Goal: Task Accomplishment & Management: Use online tool/utility

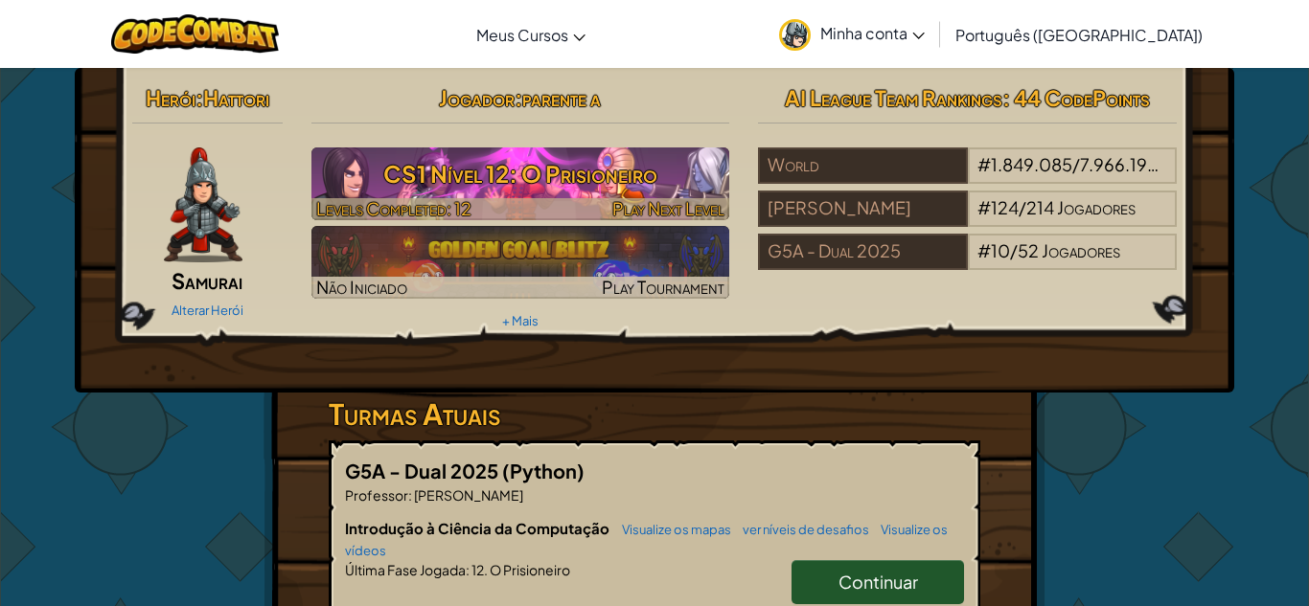
click at [430, 153] on h3 "CS1 Nível 12: O Prisioneiro" at bounding box center [520, 173] width 419 height 43
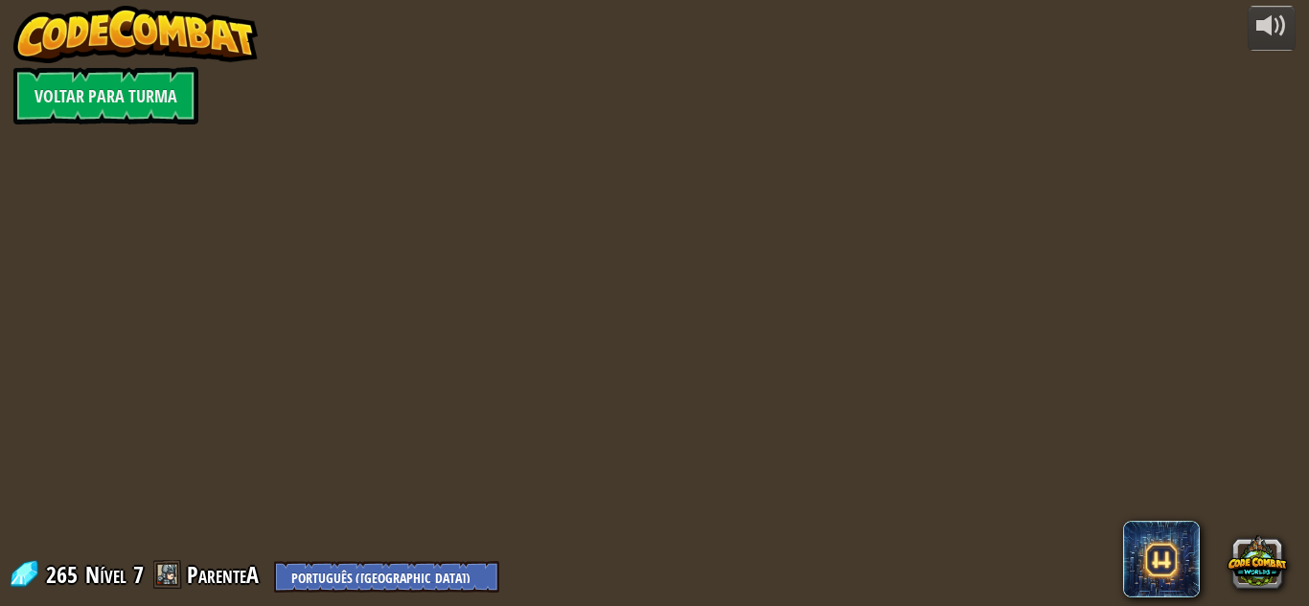
select select "pt-BR"
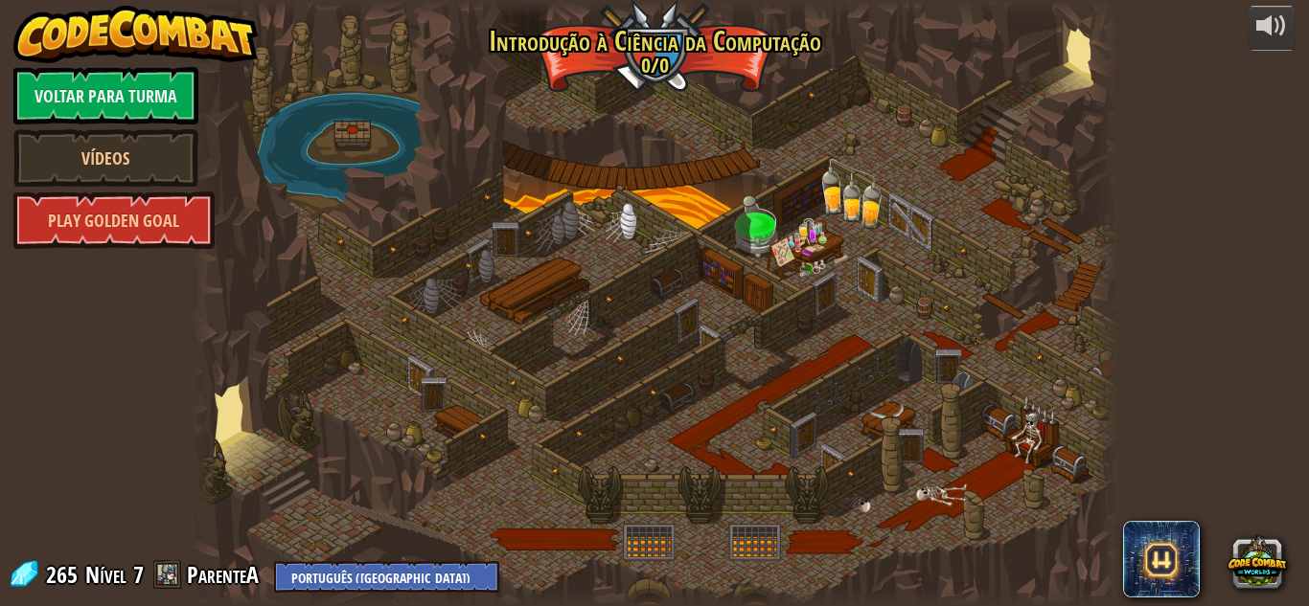
select select "pt-BR"
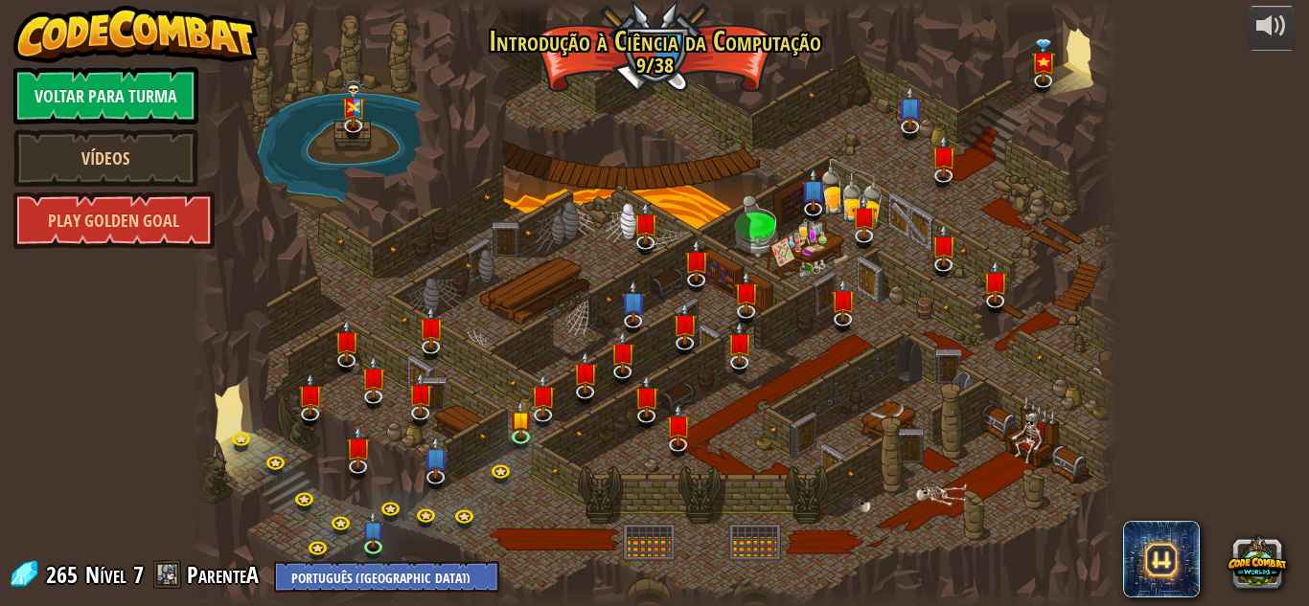
select select "pt-BR"
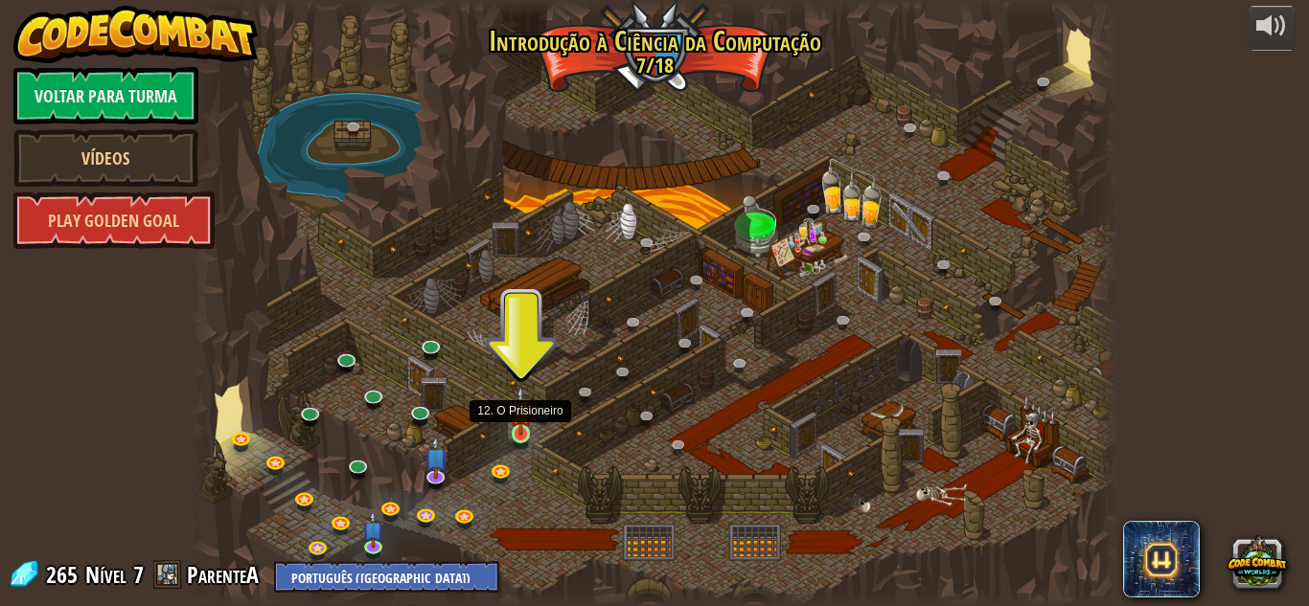
click at [522, 415] on img at bounding box center [521, 411] width 22 height 50
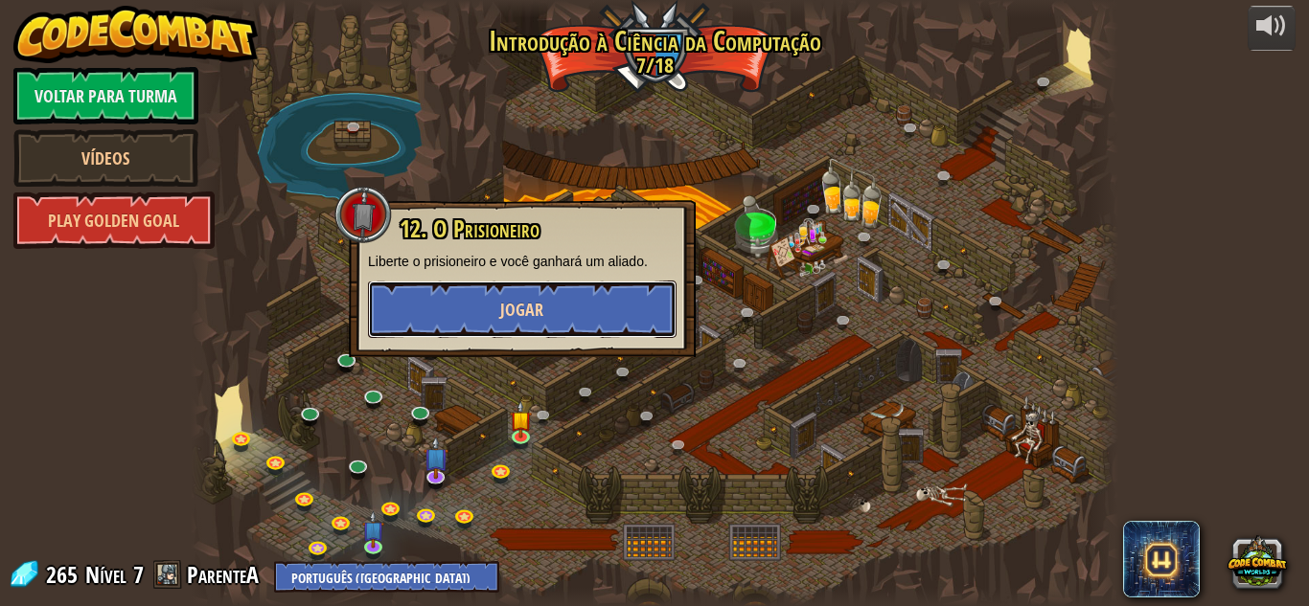
click at [524, 306] on span "Jogar" at bounding box center [521, 310] width 43 height 24
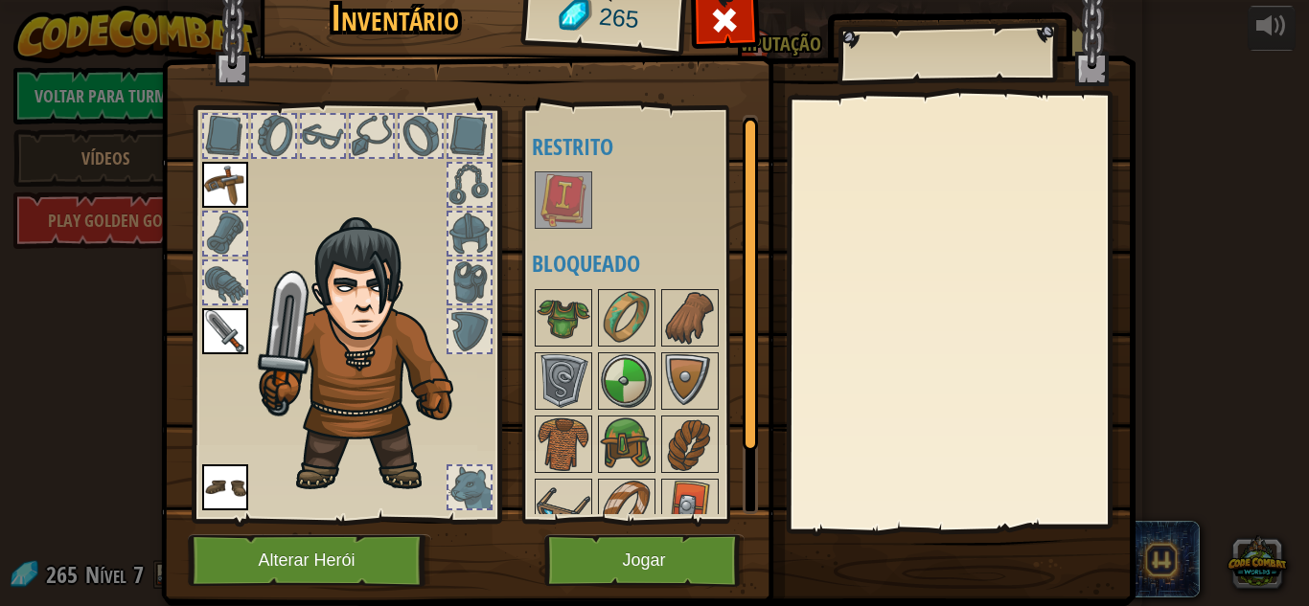
click at [218, 163] on img at bounding box center [225, 185] width 46 height 46
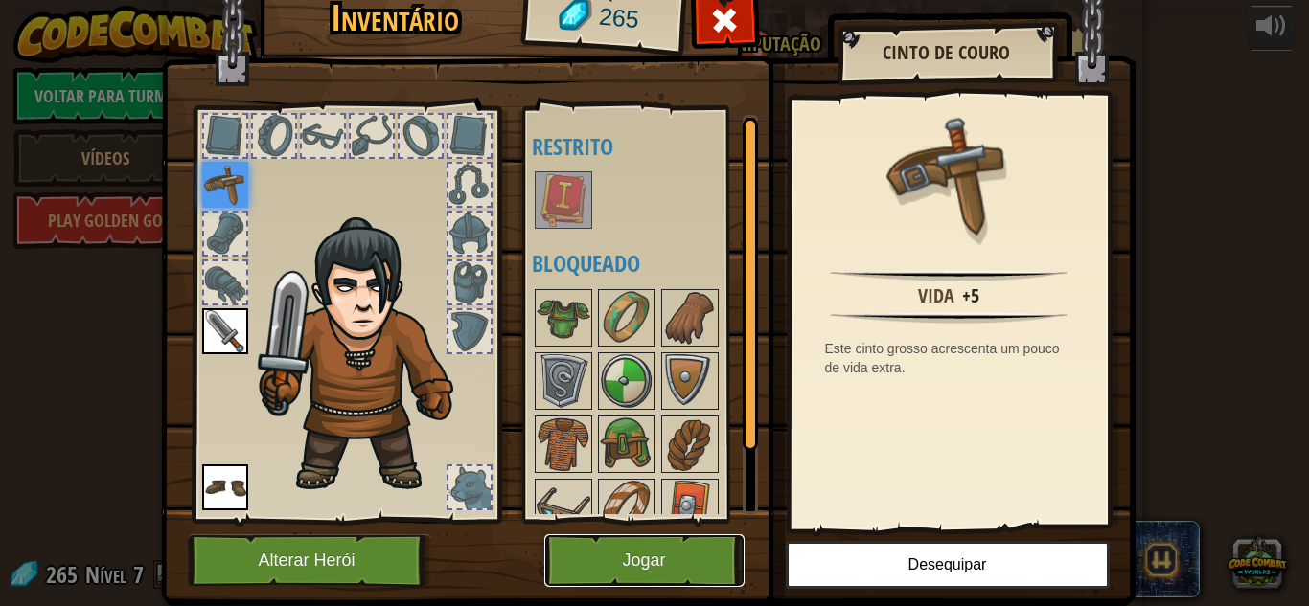
click at [672, 538] on button "Jogar" at bounding box center [644, 561] width 200 height 53
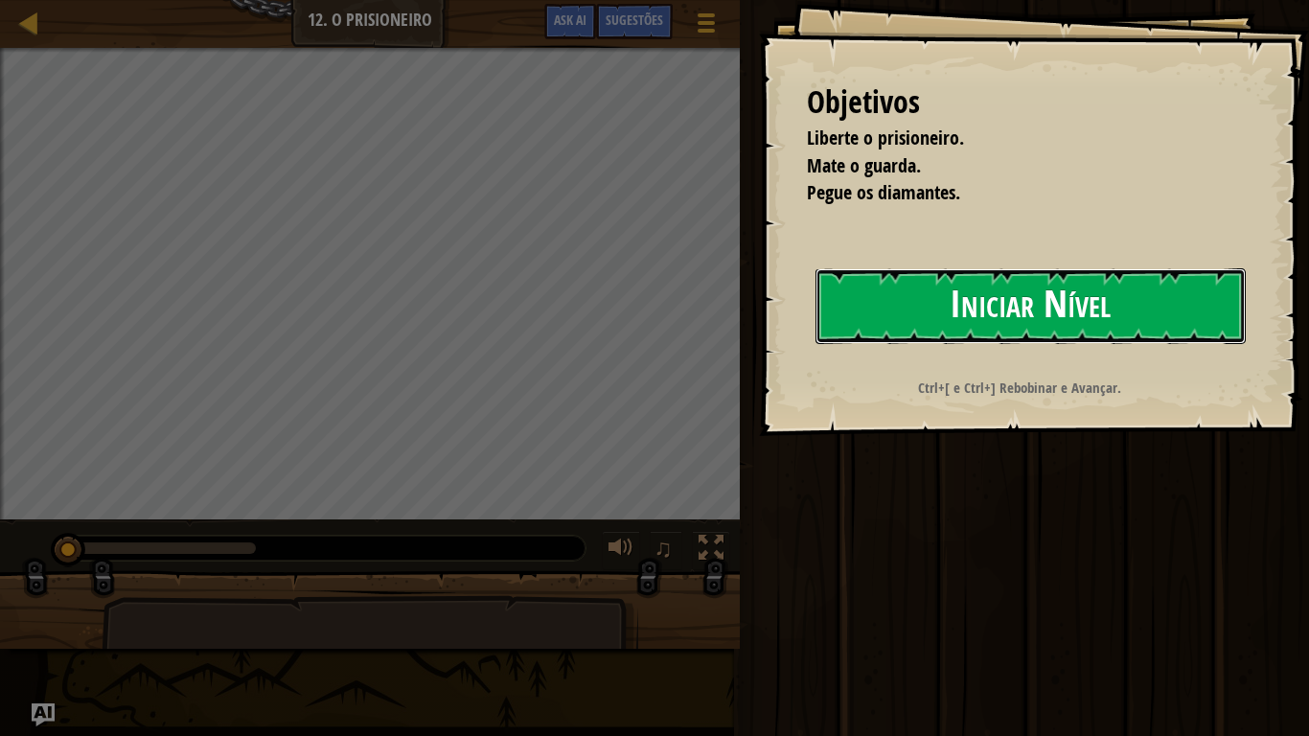
click at [1015, 297] on button "Iniciar Nível" at bounding box center [1030, 306] width 430 height 76
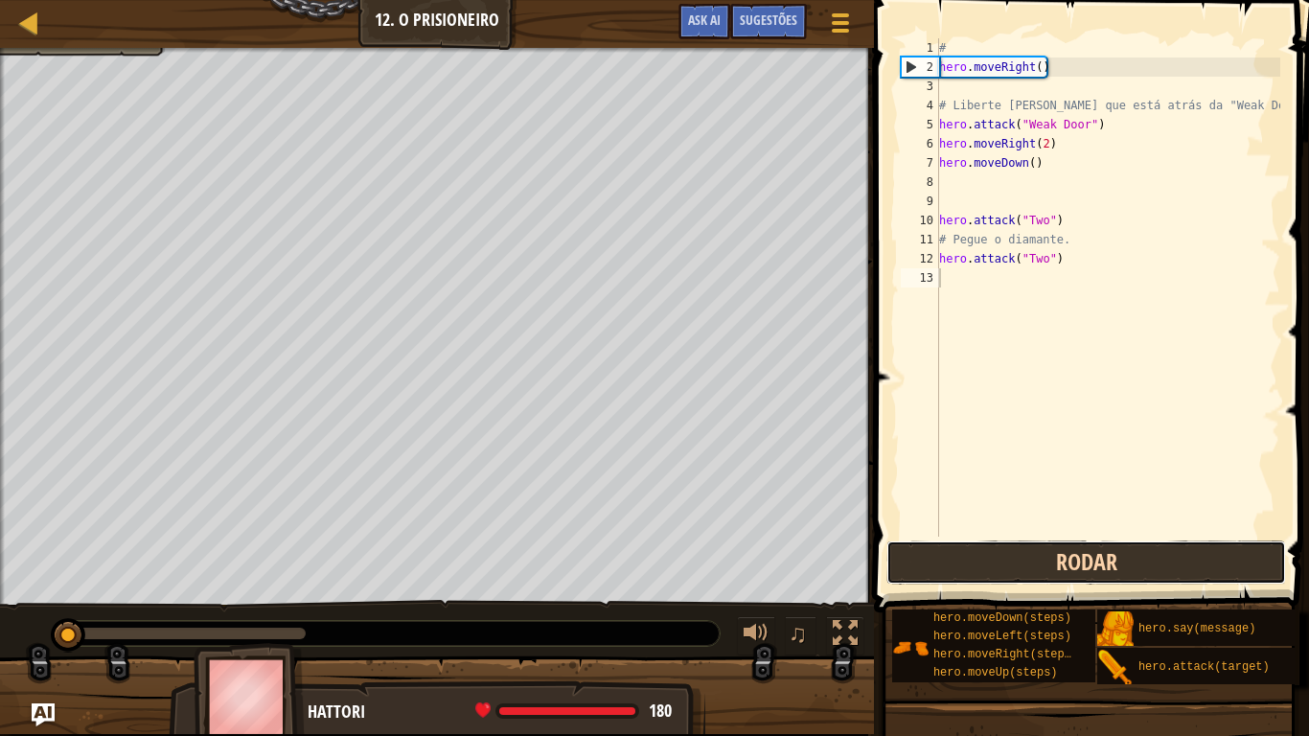
click at [1202, 583] on button "Rodar" at bounding box center [1086, 562] width 400 height 44
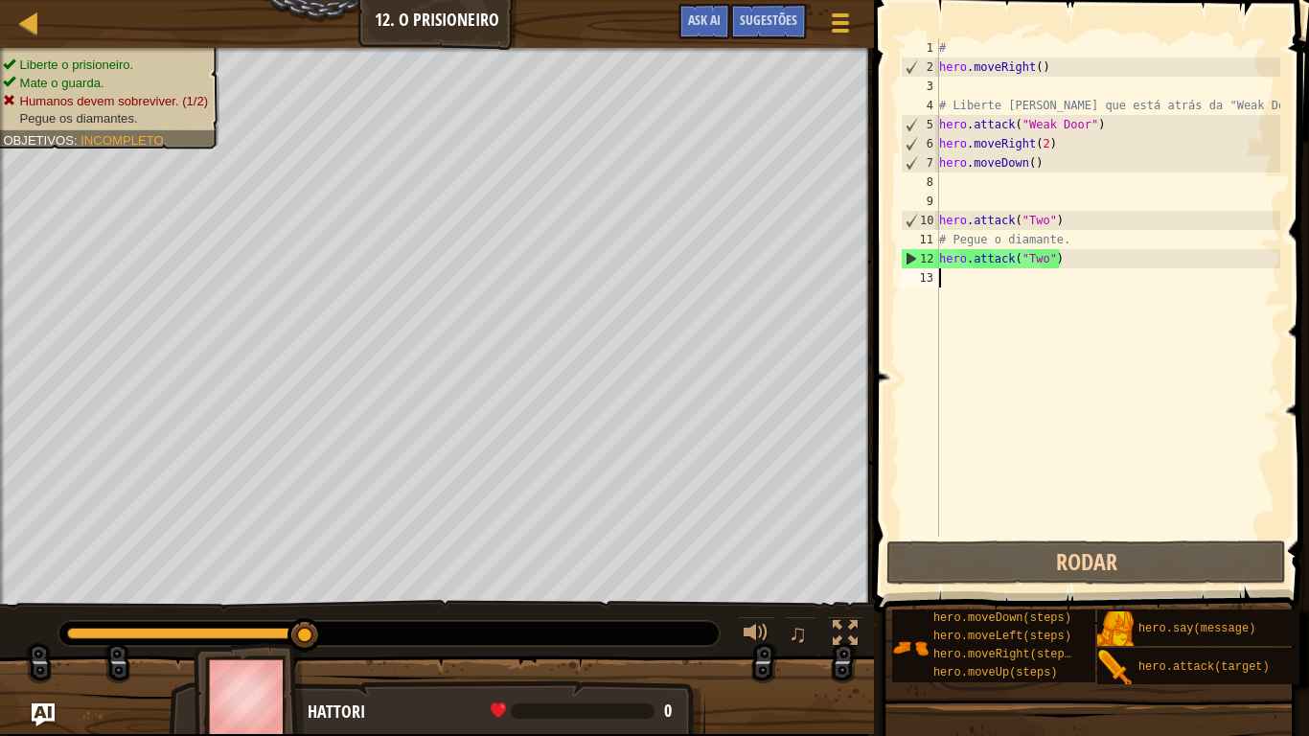
click at [1097, 268] on div "# hero . moveRight ( ) # Liberte [PERSON_NAME] que está atrás da "Weak Door". h…" at bounding box center [1107, 306] width 345 height 537
click at [1082, 261] on div "# hero . moveRight ( ) # Liberte [PERSON_NAME] que está atrás da "Weak Door". h…" at bounding box center [1107, 306] width 345 height 537
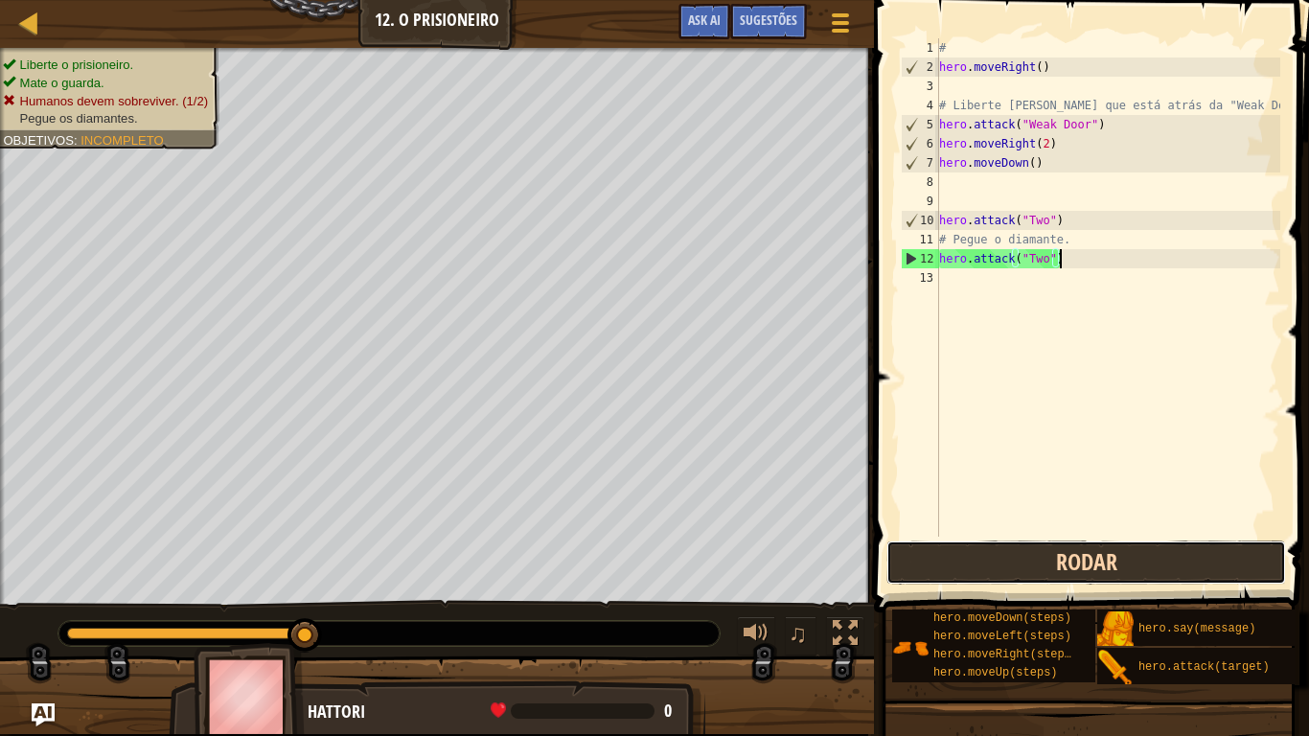
click at [1018, 564] on button "Rodar" at bounding box center [1086, 562] width 400 height 44
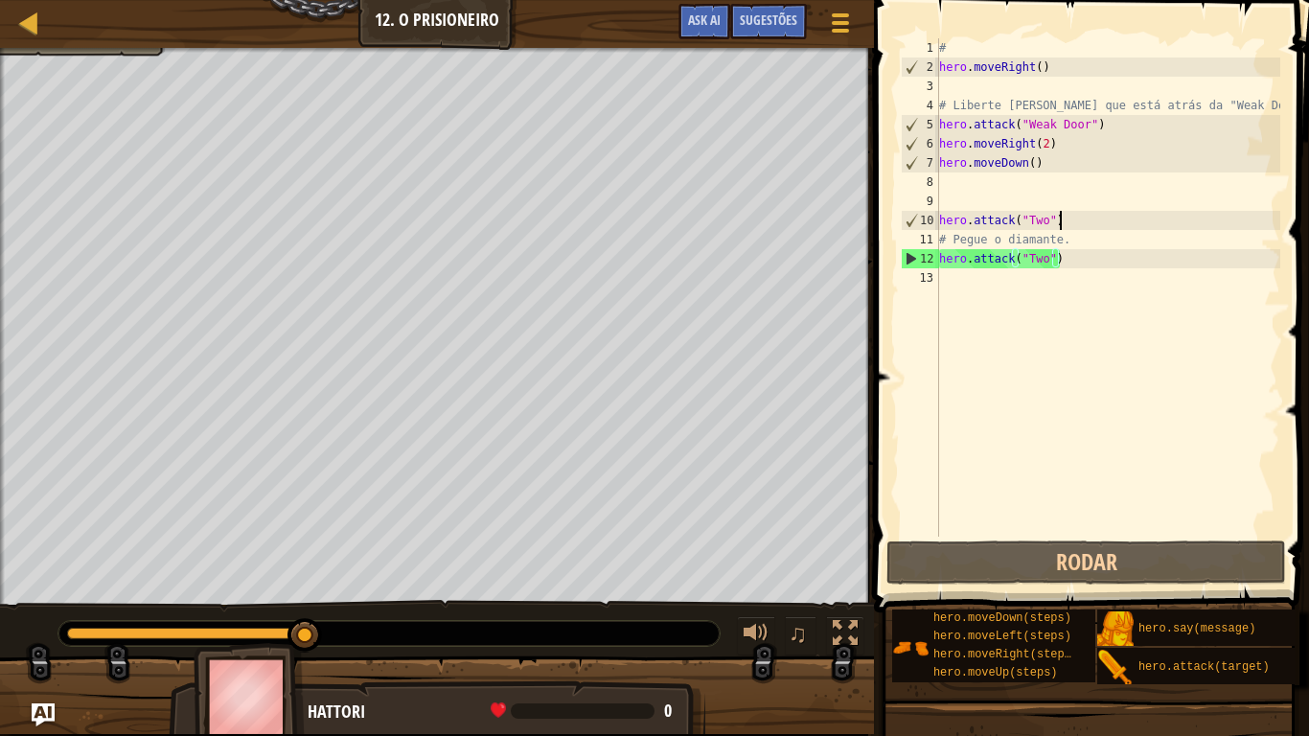
click at [1078, 222] on div "# hero . moveRight ( ) # Liberte [PERSON_NAME] que está atrás da "Weak Door". h…" at bounding box center [1107, 306] width 345 height 537
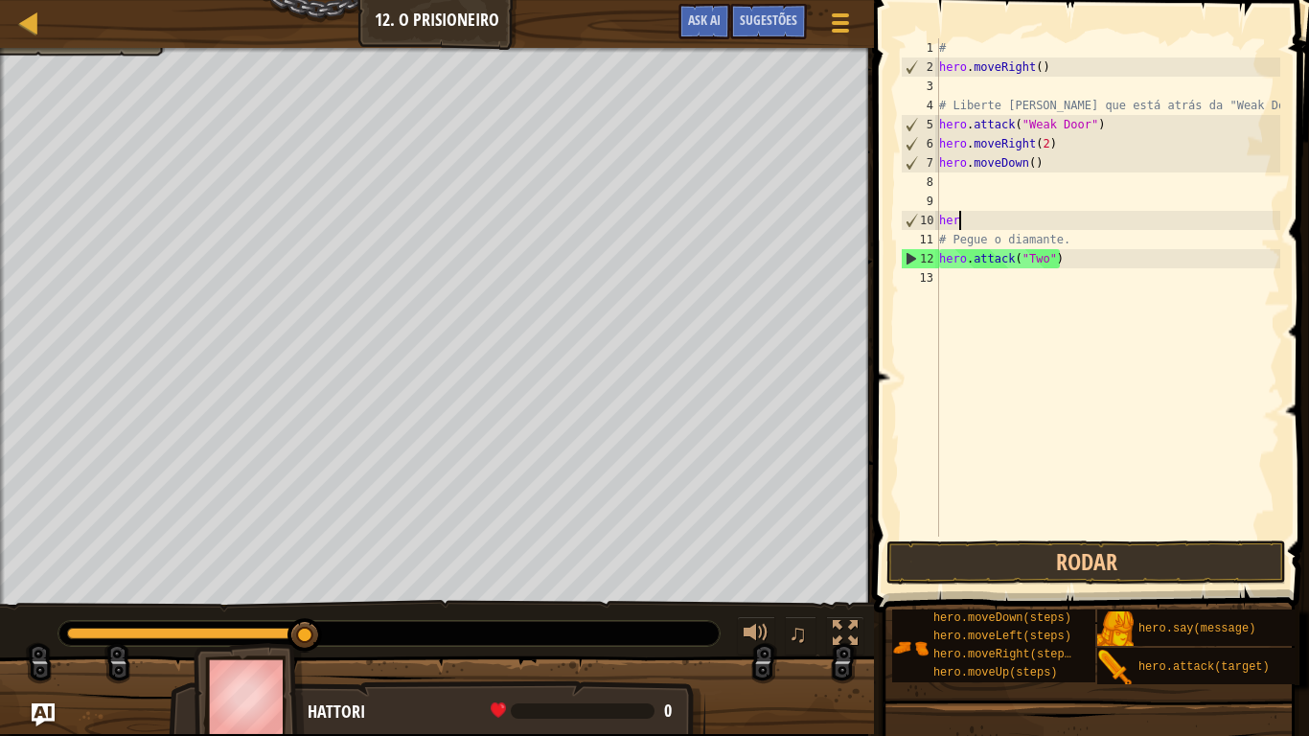
type textarea "h"
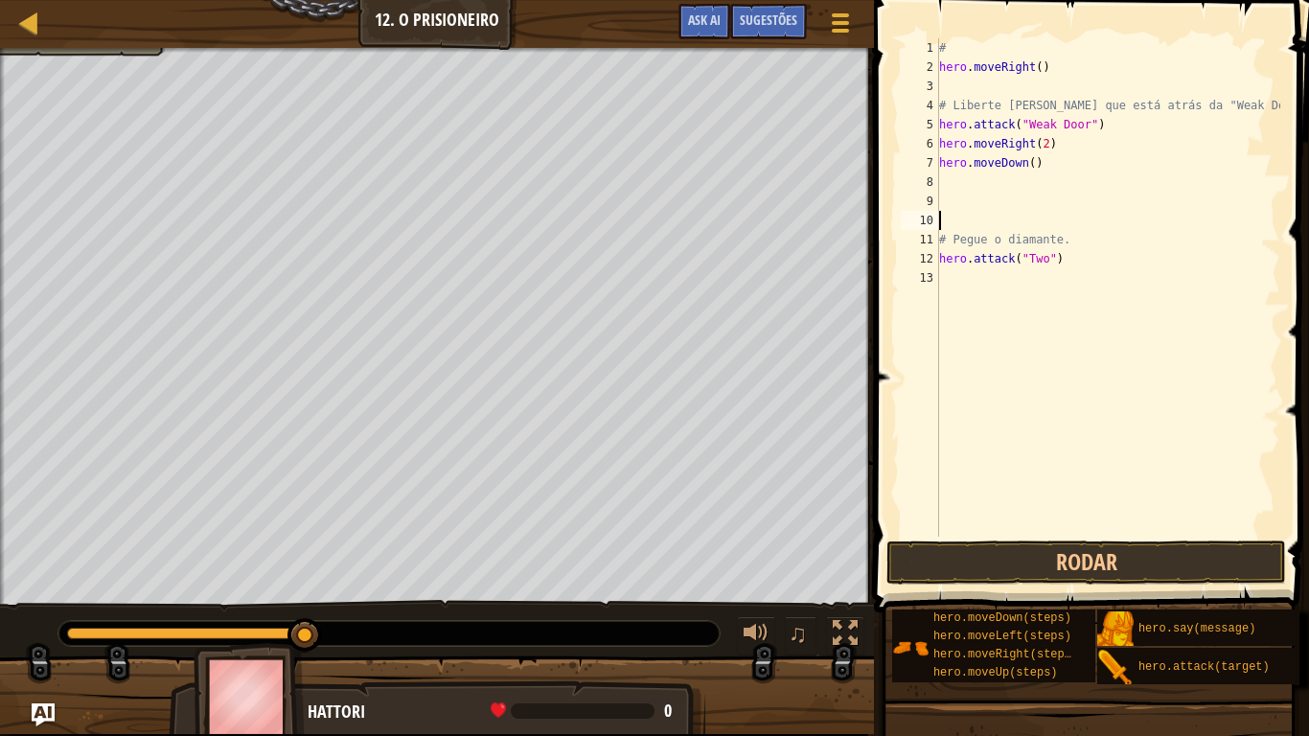
click at [1097, 262] on div "# hero . moveRight ( ) # Liberte [PERSON_NAME] que está atrás da "Weak Door". h…" at bounding box center [1107, 306] width 345 height 537
type textarea "h"
click at [1079, 537] on span at bounding box center [1093, 278] width 450 height 669
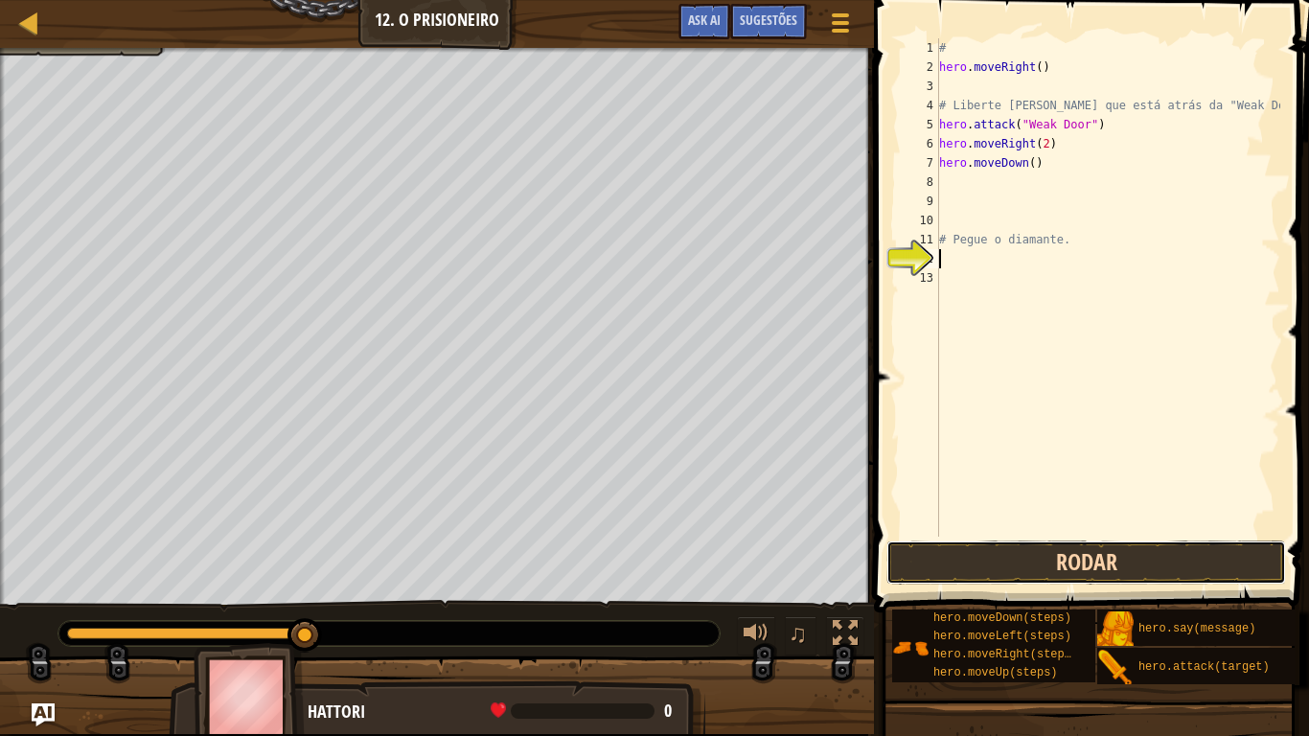
click at [1080, 564] on button "Rodar" at bounding box center [1086, 562] width 400 height 44
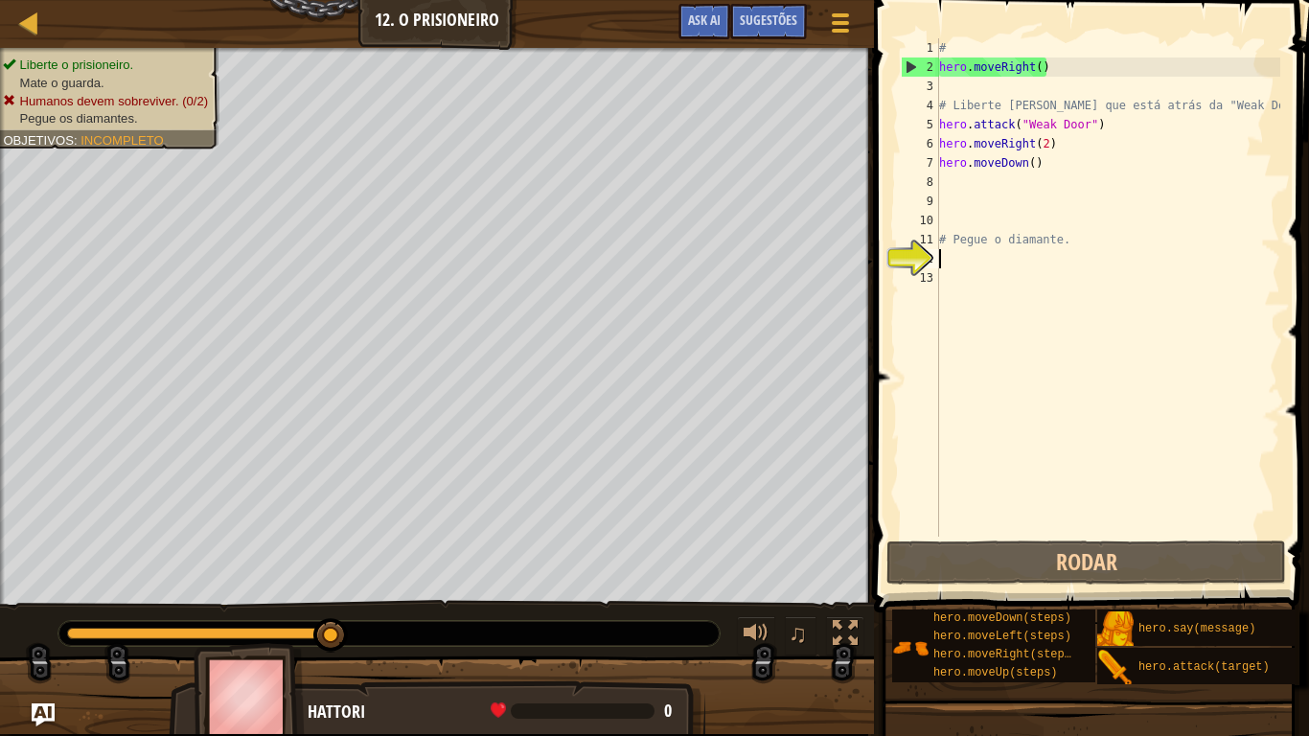
click at [1000, 584] on span at bounding box center [1093, 278] width 450 height 669
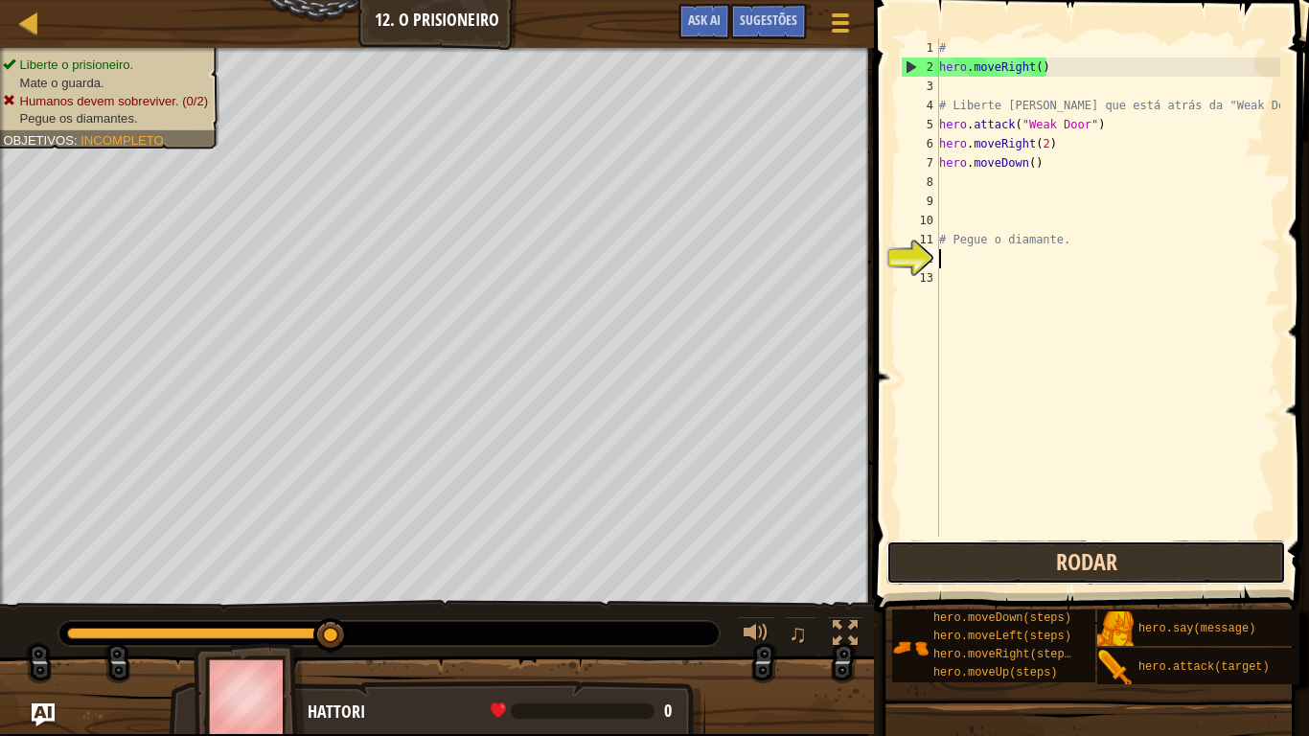
click at [991, 564] on button "Rodar" at bounding box center [1086, 562] width 400 height 44
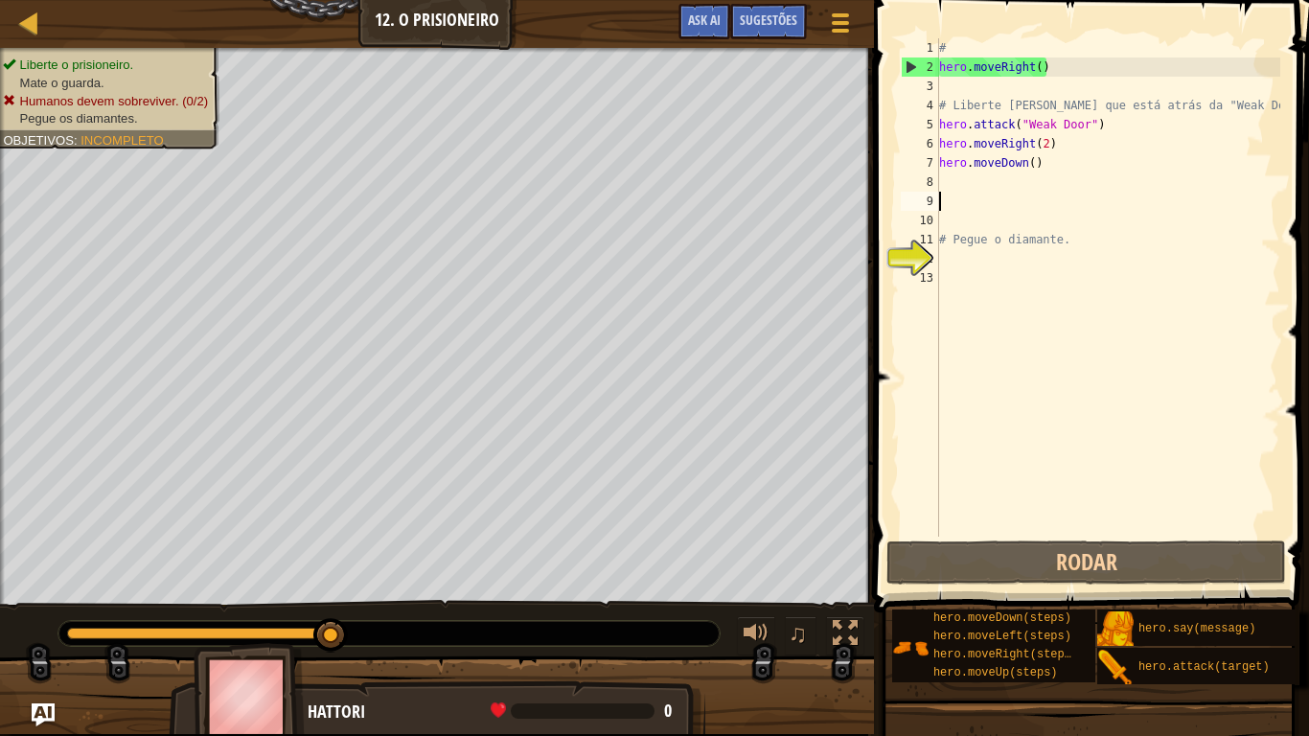
click at [964, 194] on div "# hero . moveRight ( ) # Liberte [PERSON_NAME] que está atrás da "Weak Door". h…" at bounding box center [1107, 306] width 345 height 537
click at [961, 191] on div "# hero . moveRight ( ) # Liberte [PERSON_NAME] que está atrás da "Weak Door". h…" at bounding box center [1107, 306] width 345 height 537
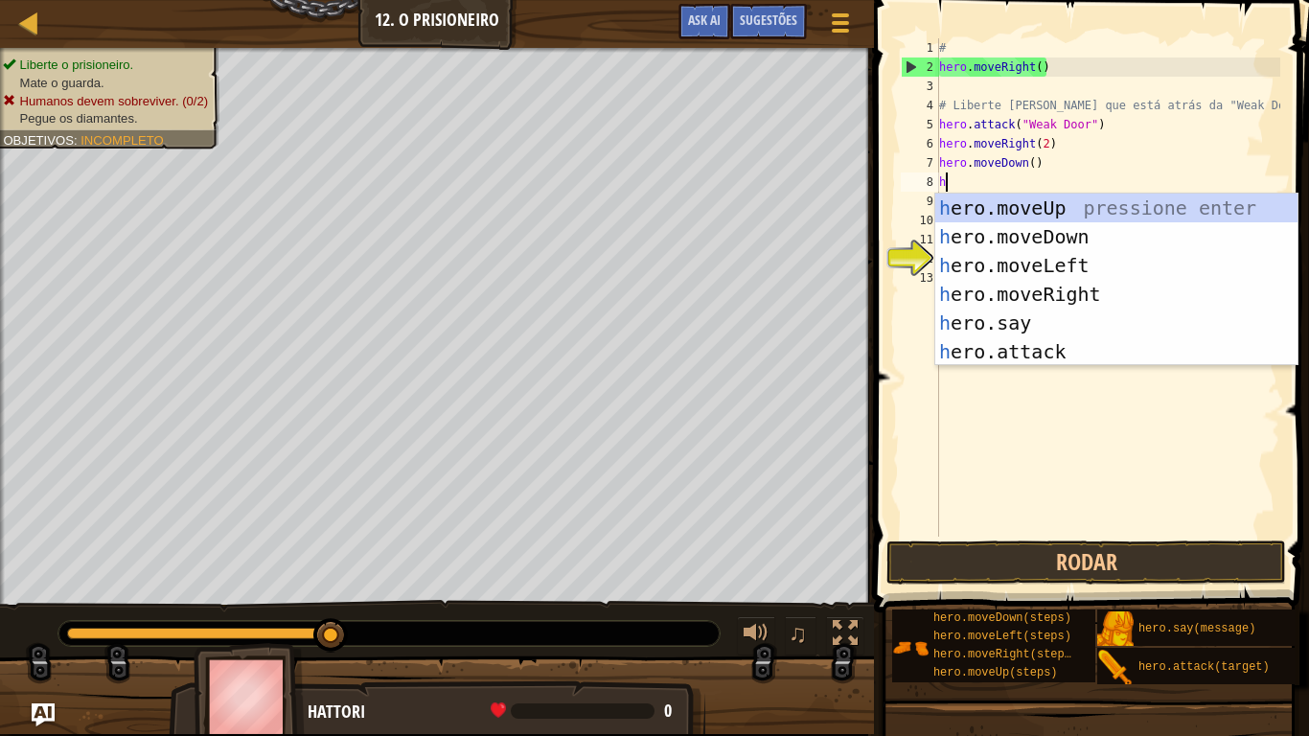
scroll to position [9, 0]
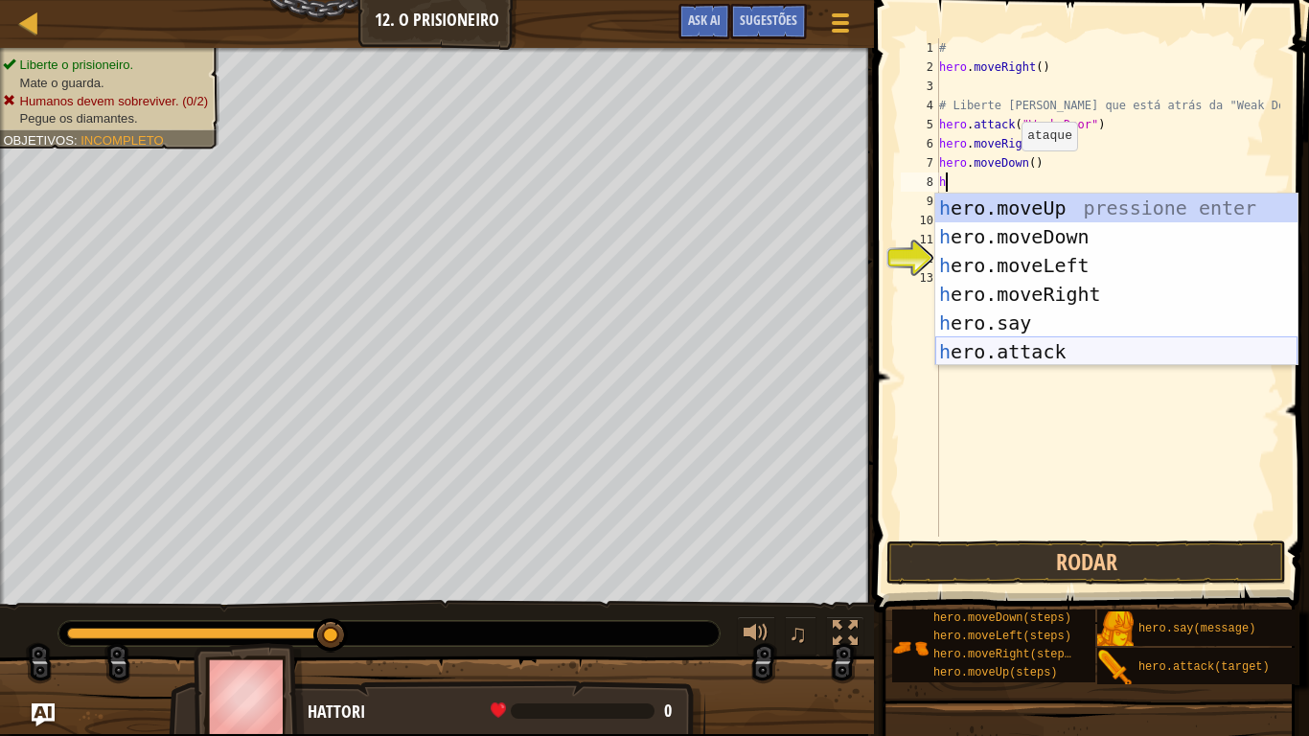
click at [1044, 357] on div "h ero.moveUp pressione enter h ero.moveDown pressione enter h ero.moveLeft pres…" at bounding box center [1116, 309] width 362 height 230
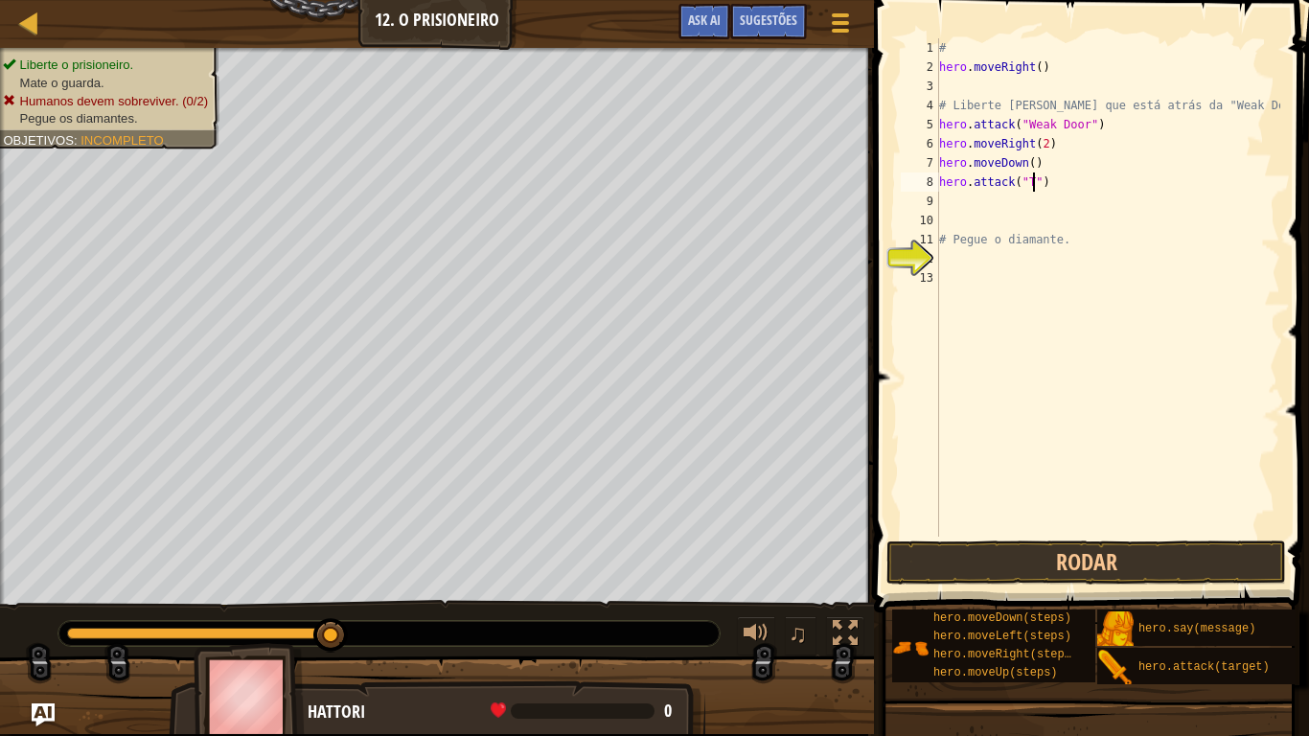
scroll to position [9, 14]
type textarea "hero.attack("Two")"
click at [943, 194] on div "# hero . moveRight ( ) # Liberte [PERSON_NAME] que está atrás da "Weak Door". h…" at bounding box center [1107, 306] width 345 height 537
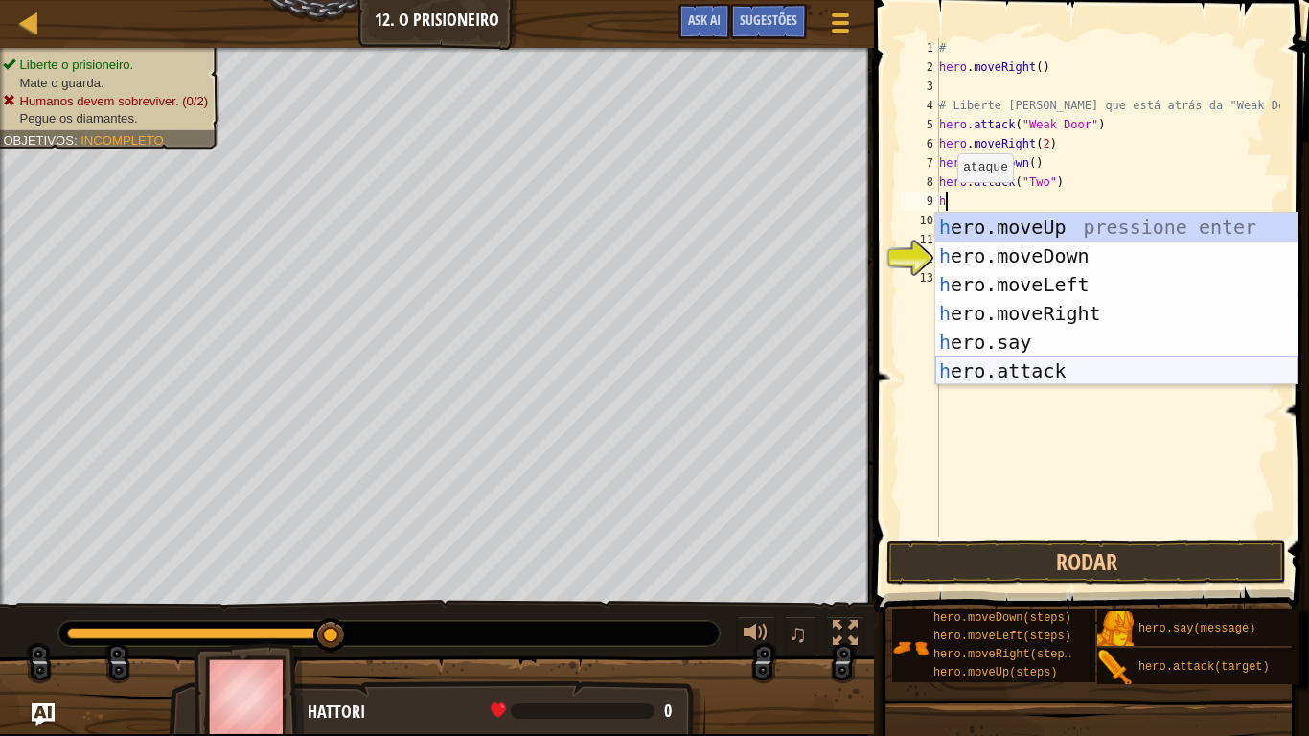
click at [1072, 372] on div "h ero.moveUp pressione enter h ero.moveDown pressione enter h ero.moveLeft pres…" at bounding box center [1116, 328] width 362 height 230
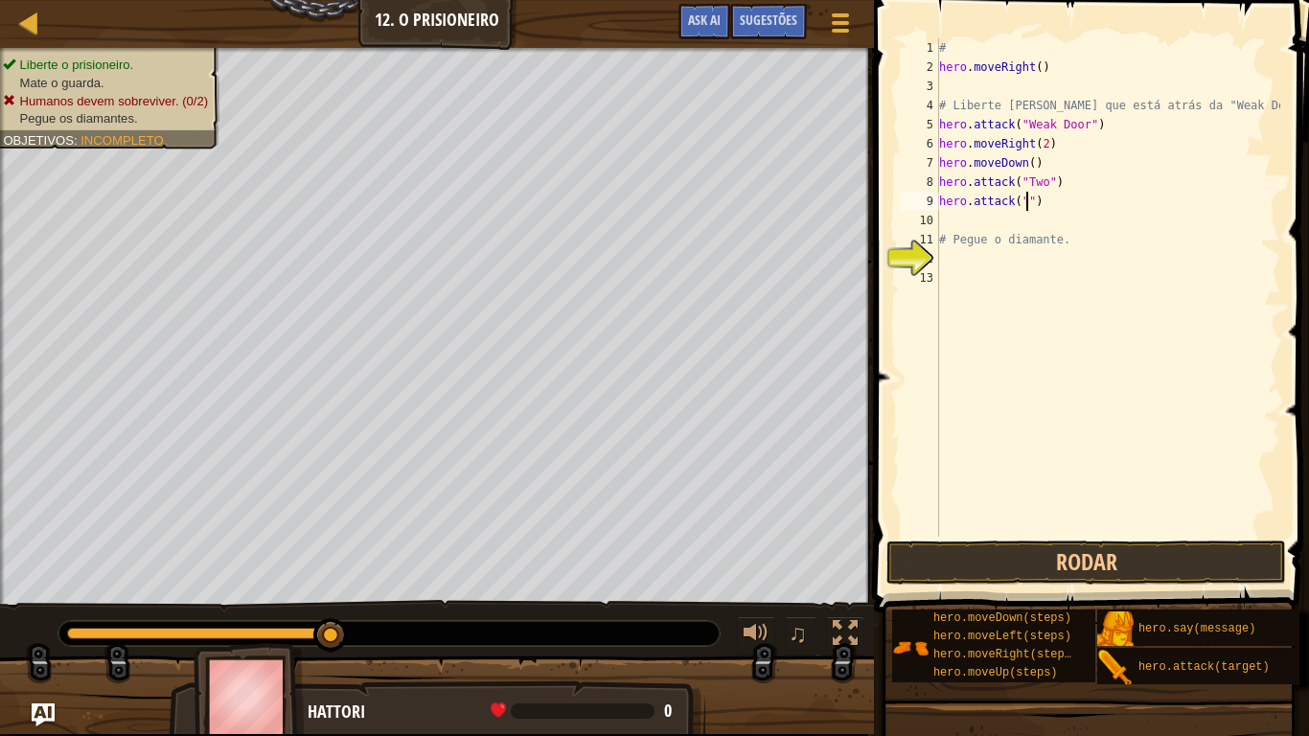
scroll to position [9, 14]
type textarea "hero.attack("Two")"
click at [949, 222] on div "# hero . moveRight ( ) # Liberte [PERSON_NAME] que está atrás da "Weak Door". h…" at bounding box center [1107, 306] width 345 height 537
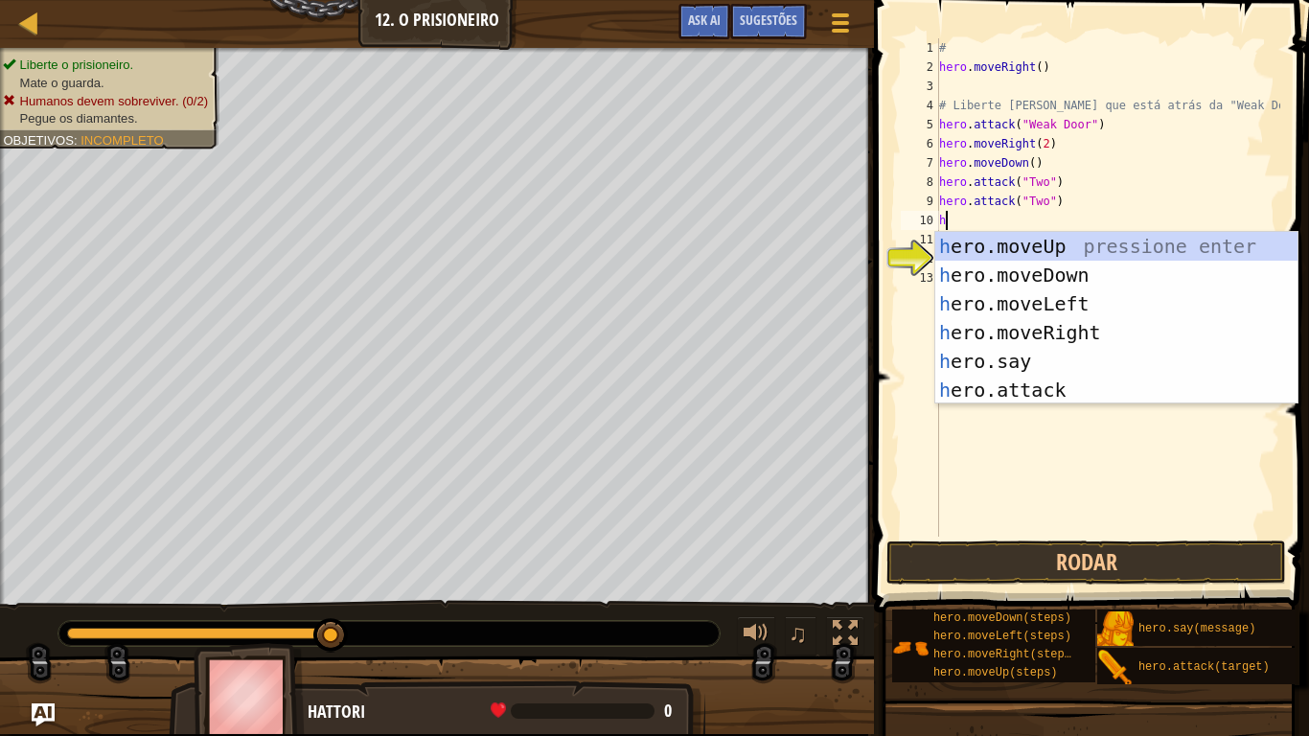
scroll to position [9, 1]
click at [1045, 399] on div "he ro.moveUp pressione enter he ro.moveDown pressione enter he ro.moveLeft pres…" at bounding box center [1116, 347] width 362 height 230
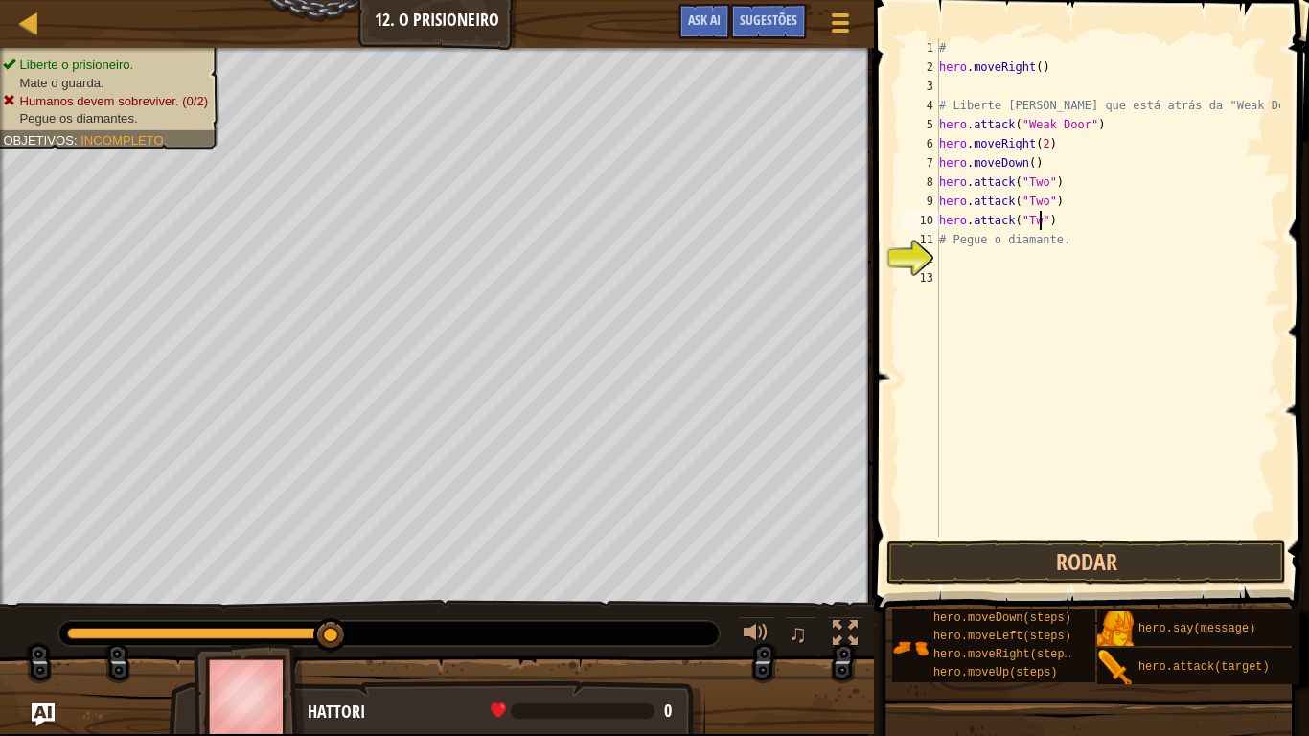
scroll to position [9, 16]
click at [950, 566] on button "Rodar" at bounding box center [1086, 562] width 400 height 44
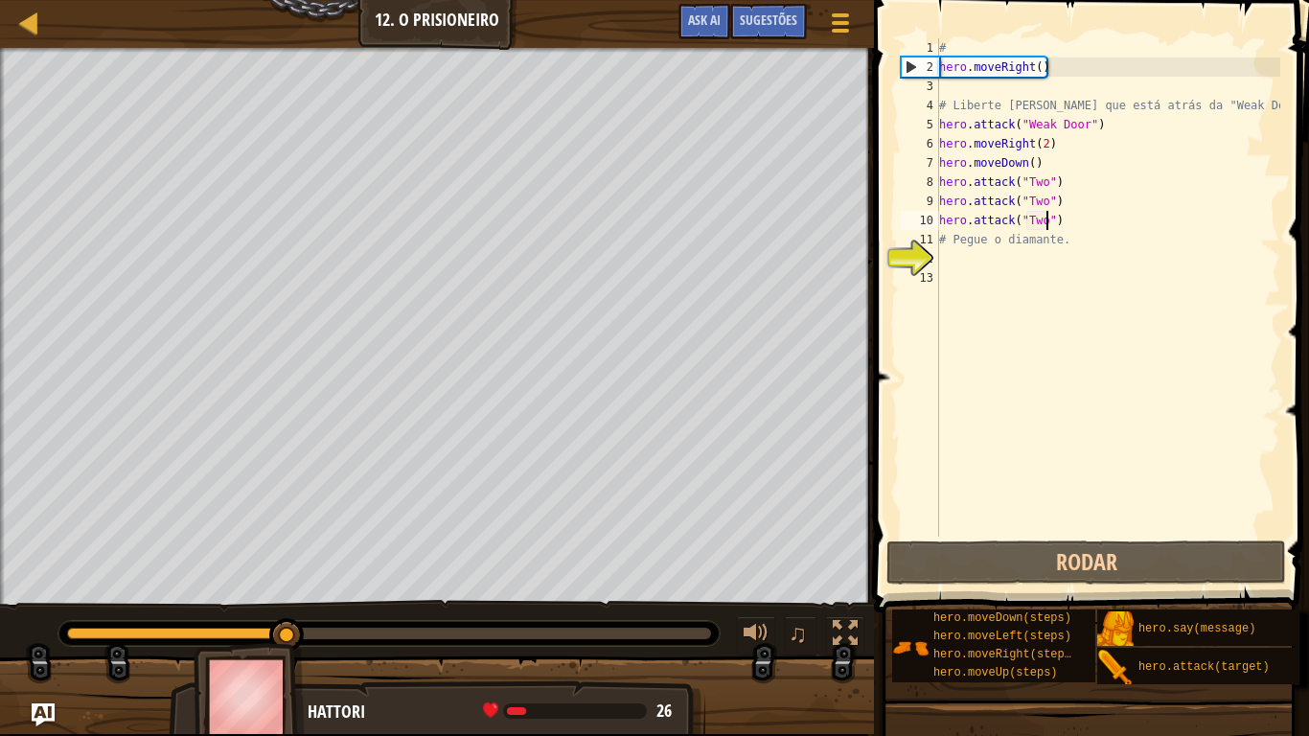
click at [1068, 236] on div "# hero . moveRight ( ) # Liberte [PERSON_NAME] que está atrás da "Weak Door". h…" at bounding box center [1107, 306] width 345 height 537
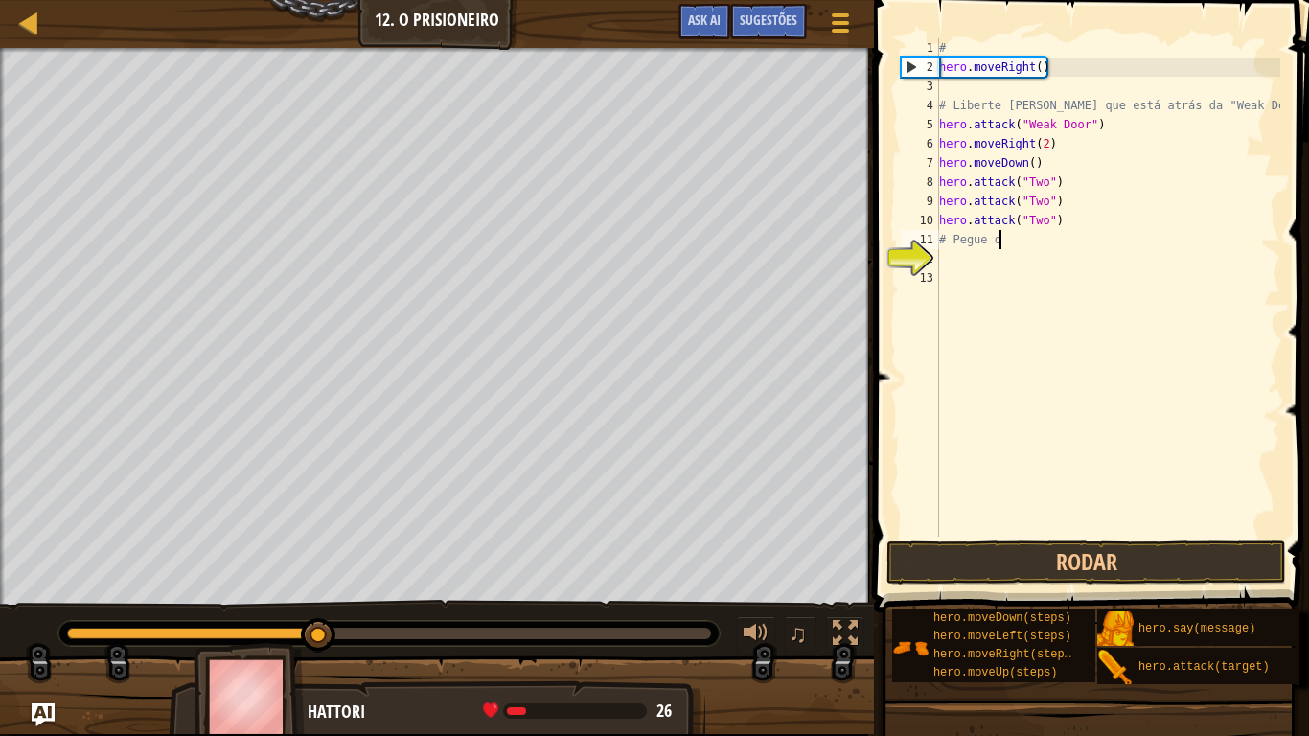
scroll to position [9, 4]
type textarea "#"
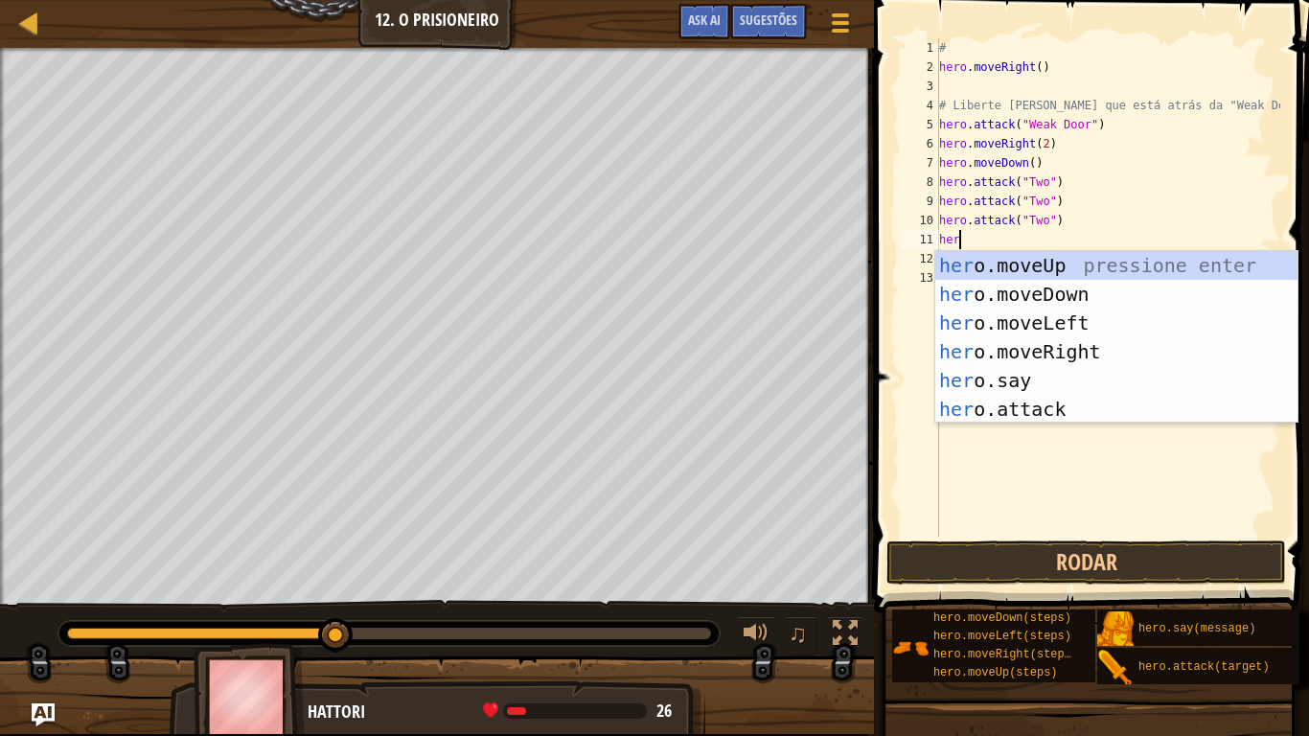
scroll to position [9, 3]
click at [1173, 0] on body "Mapa Introdução à Ciência da Computação 12. O Prisioneiro Menu do Jogo Pronto S…" at bounding box center [654, 0] width 1309 height 0
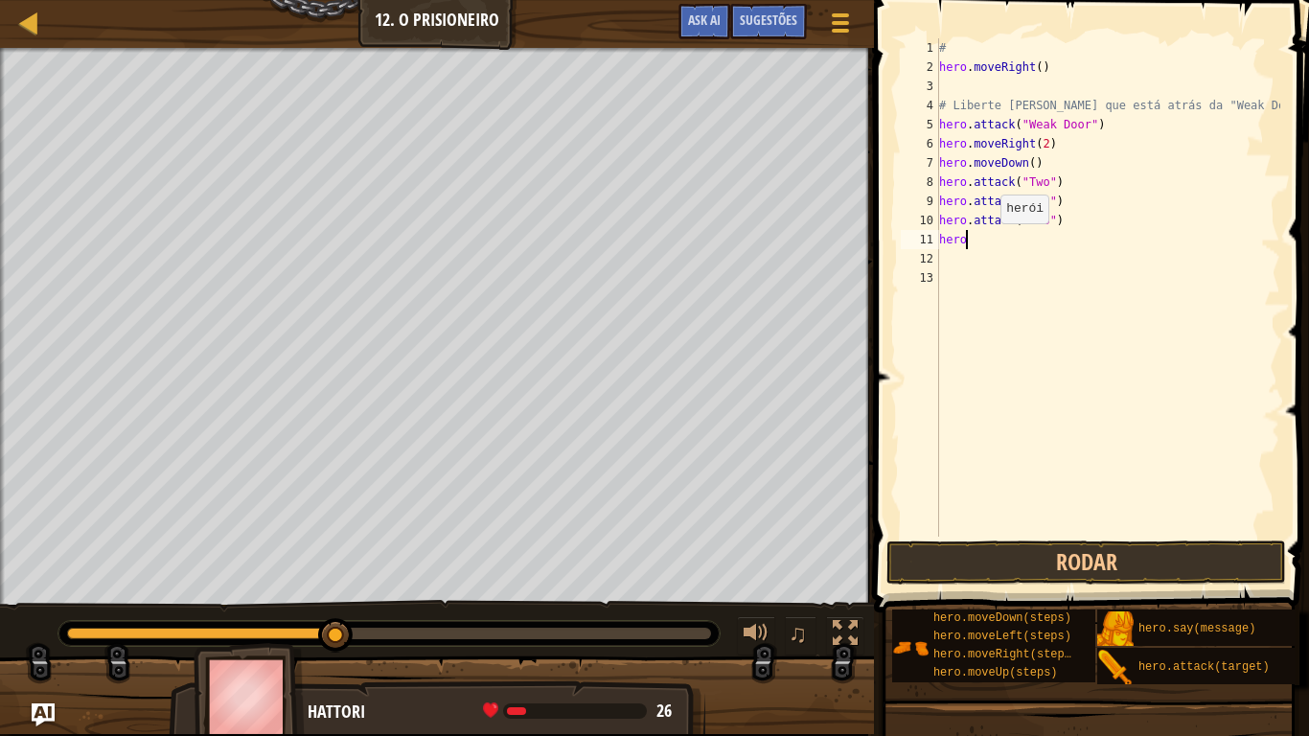
click at [990, 241] on div "# hero . moveRight ( ) # Liberte [PERSON_NAME] que está atrás da "Weak Door". h…" at bounding box center [1107, 306] width 345 height 537
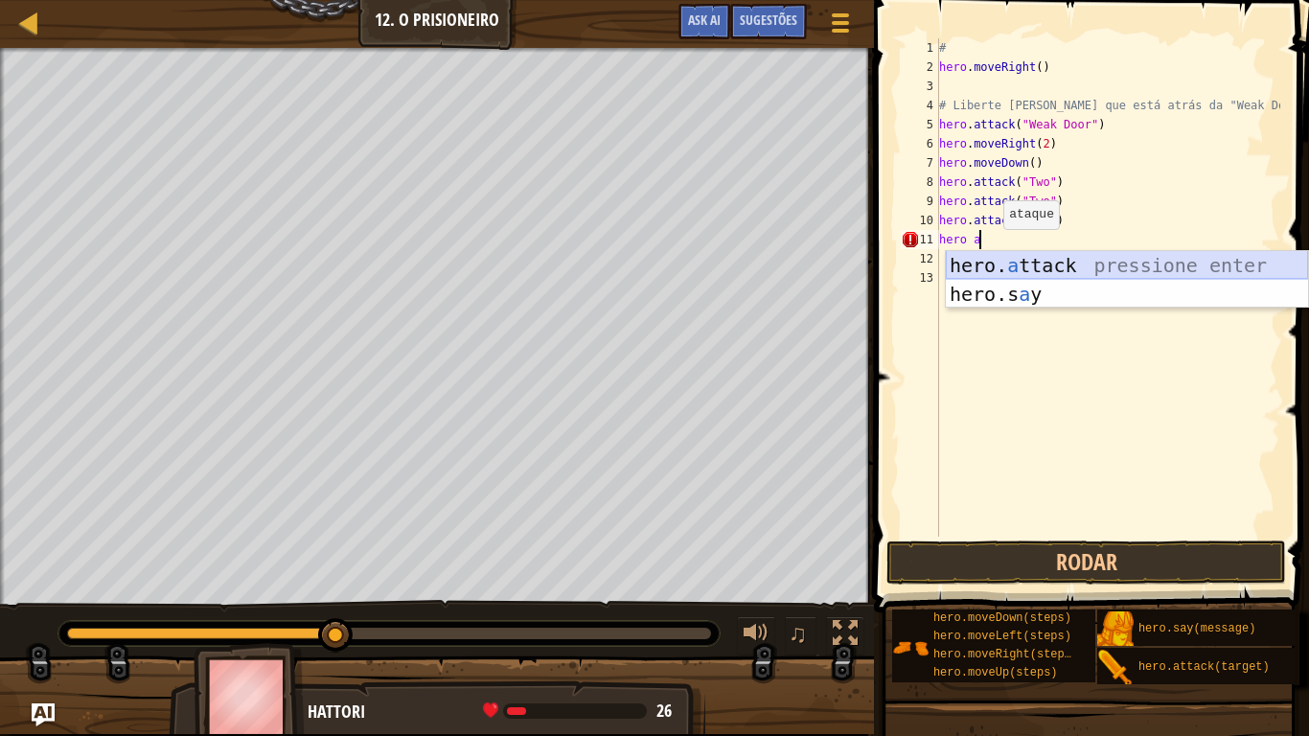
click at [1001, 263] on div "hero. a ttack pressione enter hero.s a y pressione enter" at bounding box center [1127, 308] width 362 height 115
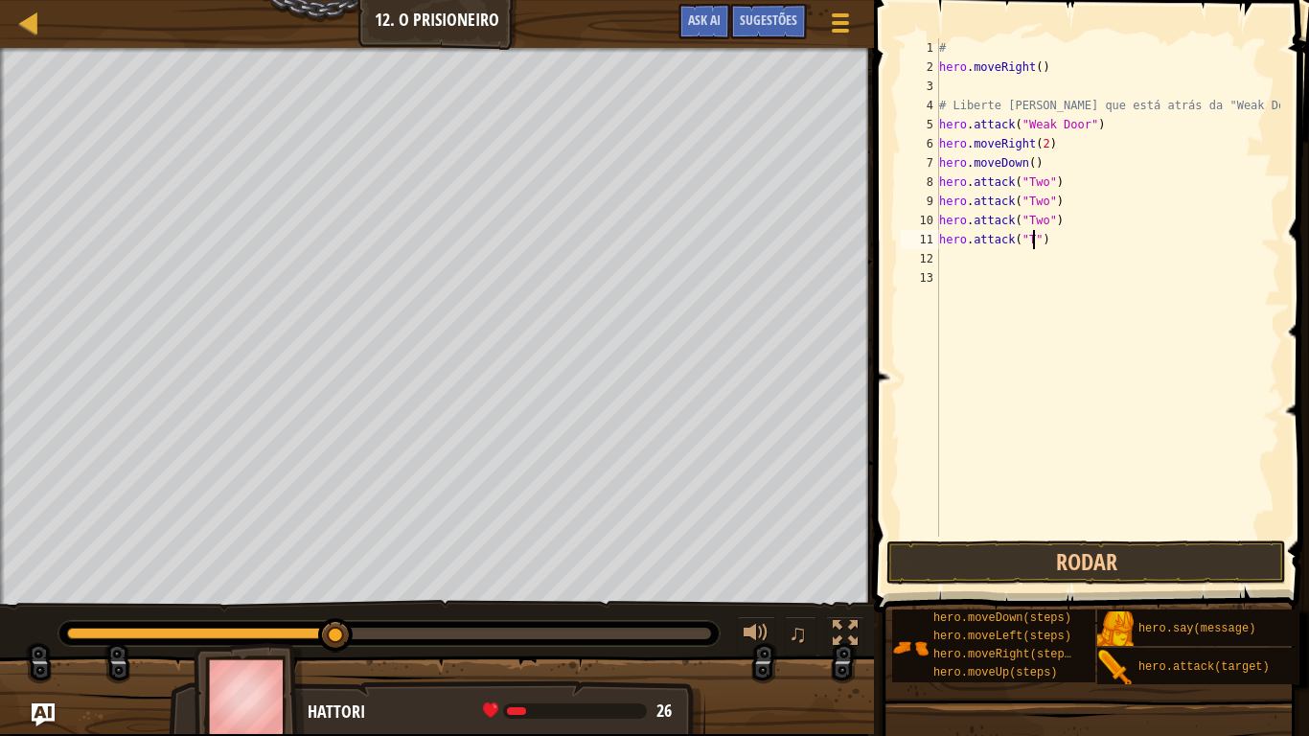
scroll to position [9, 14]
type textarea "hero.attack("Two")"
click at [948, 263] on div "# hero . moveRight ( ) # Liberte [PERSON_NAME] que está atrás da "Weak Door". h…" at bounding box center [1107, 306] width 345 height 537
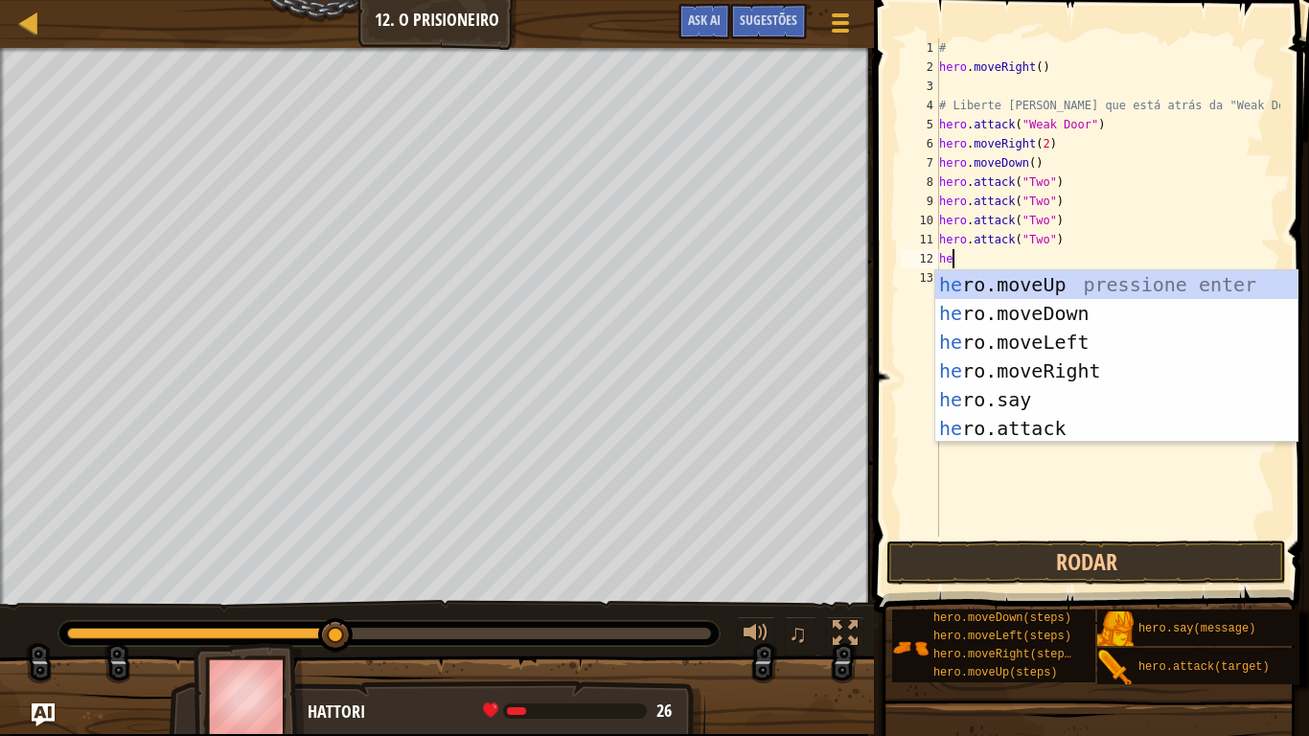
scroll to position [9, 2]
click at [1126, 430] on div "her o.moveUp pressione enter her o.moveDown pressione enter her o.moveLeft pres…" at bounding box center [1116, 385] width 362 height 230
type textarea "hero.attack("Enemy Name")"
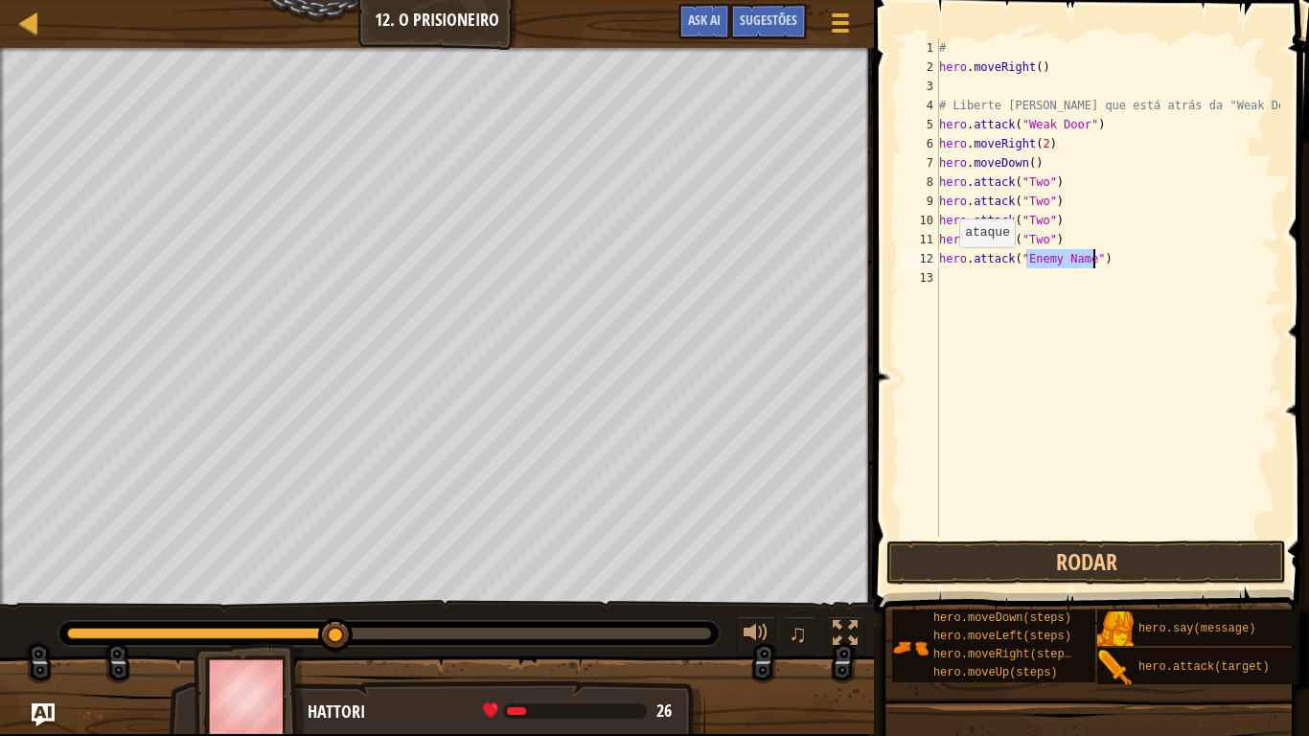
click at [1126, 430] on div "# hero . moveRight ( ) # Liberte [PERSON_NAME] que está atrás da "Weak Door". h…" at bounding box center [1107, 306] width 345 height 537
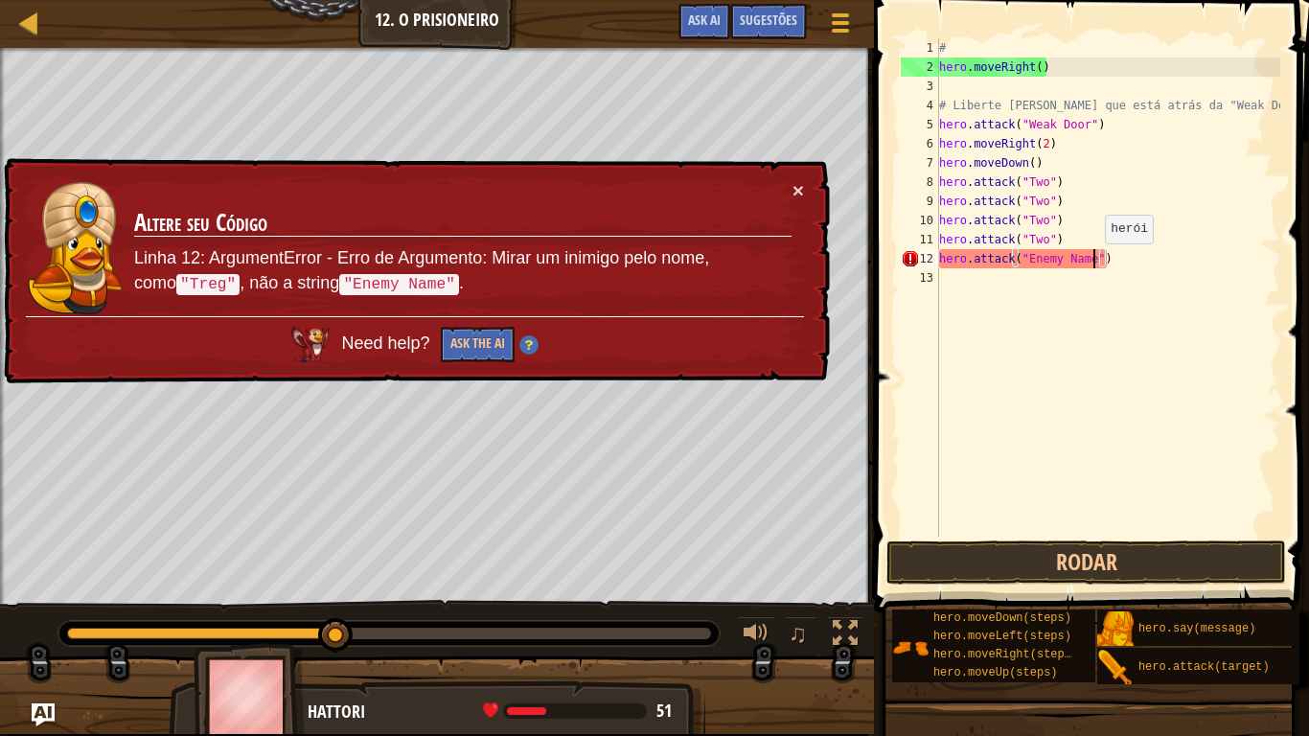
click at [1095, 262] on div "# hero . moveRight ( ) # Liberte [PERSON_NAME] que está atrás da "Weak Door". h…" at bounding box center [1107, 306] width 345 height 537
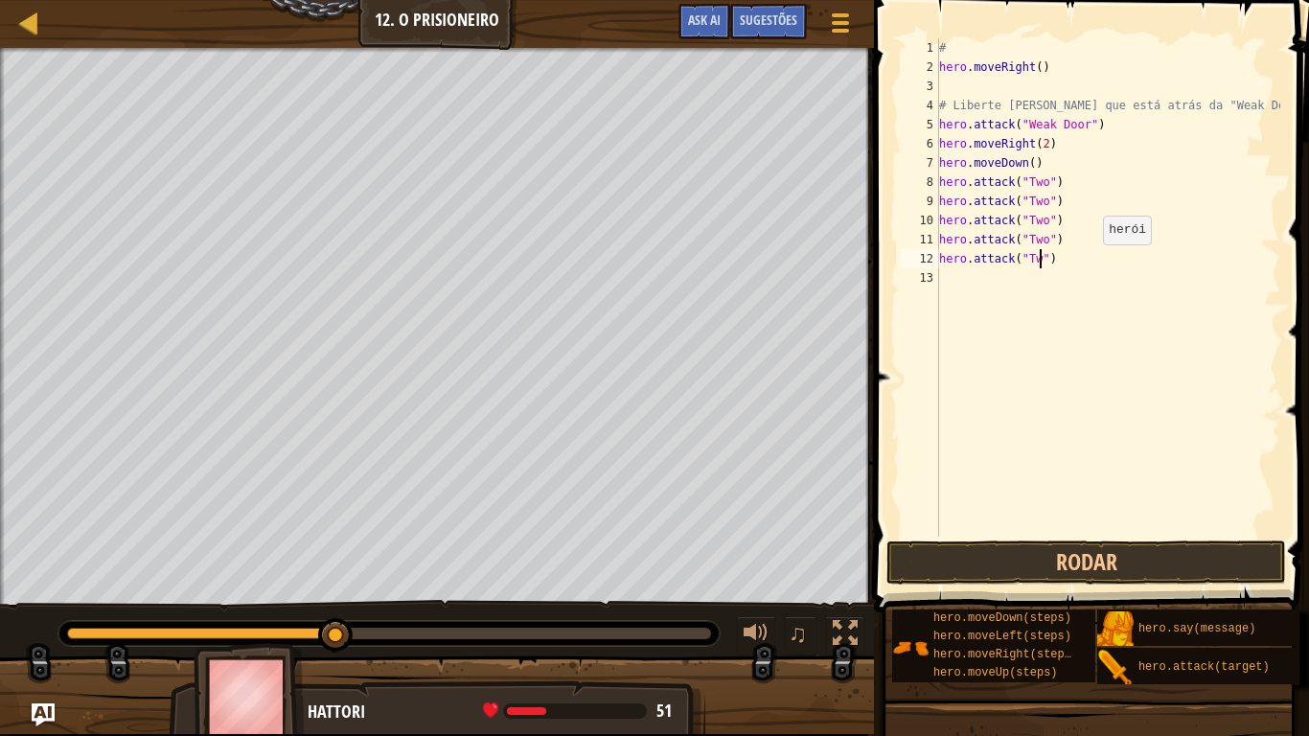
scroll to position [9, 16]
type textarea "hero.attack("Two")"
click at [1083, 542] on button "Rodar" at bounding box center [1086, 562] width 400 height 44
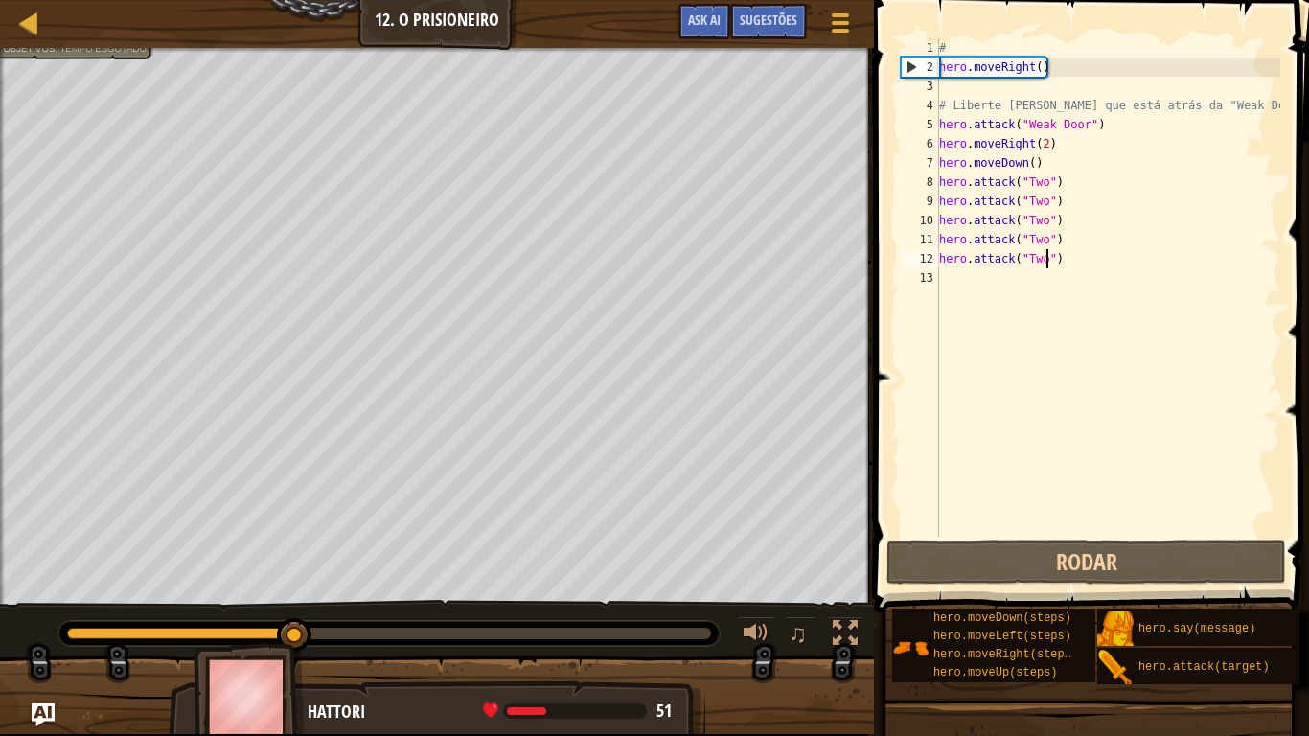
click at [969, 284] on div "# hero . moveRight ( ) # Liberte [PERSON_NAME] que está atrás da "Weak Door". h…" at bounding box center [1107, 306] width 345 height 537
type textarea "h"
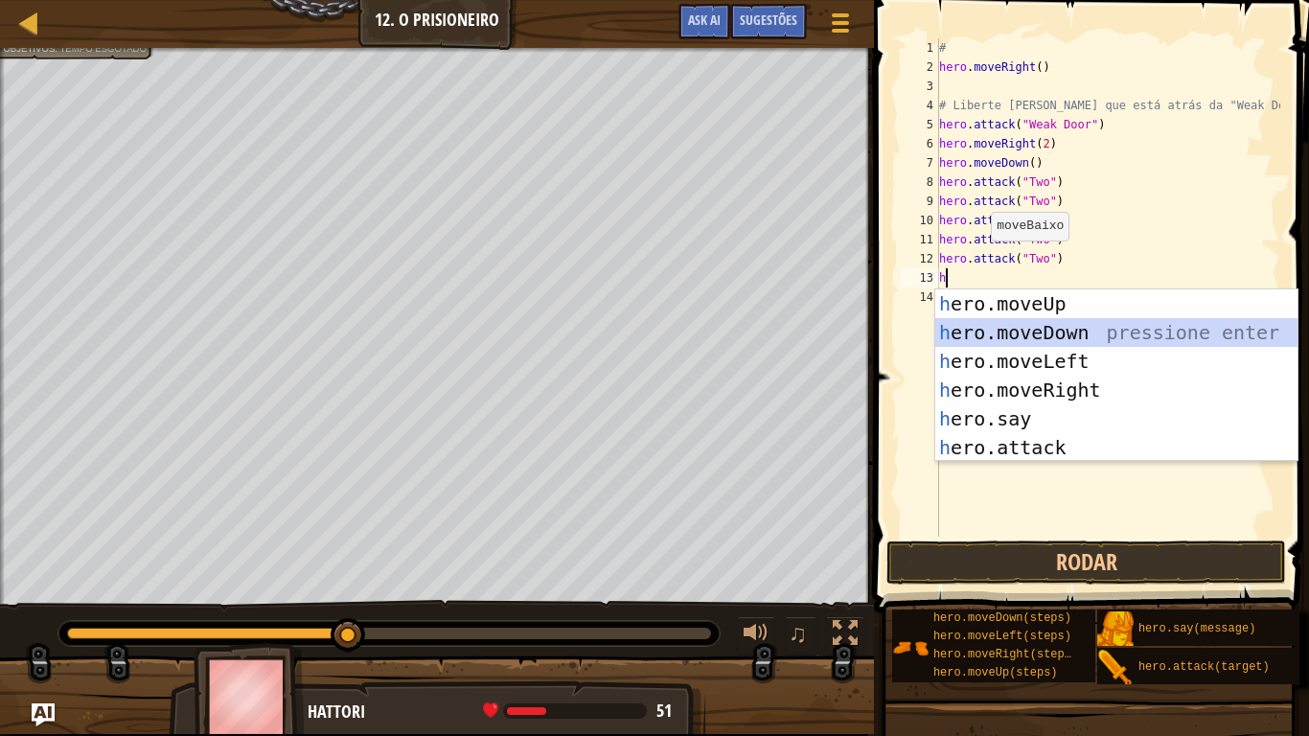
click at [1035, 332] on div "h ero.moveUp pressione enter h ero.moveDown pressione enter h ero.moveLeft pres…" at bounding box center [1116, 404] width 362 height 230
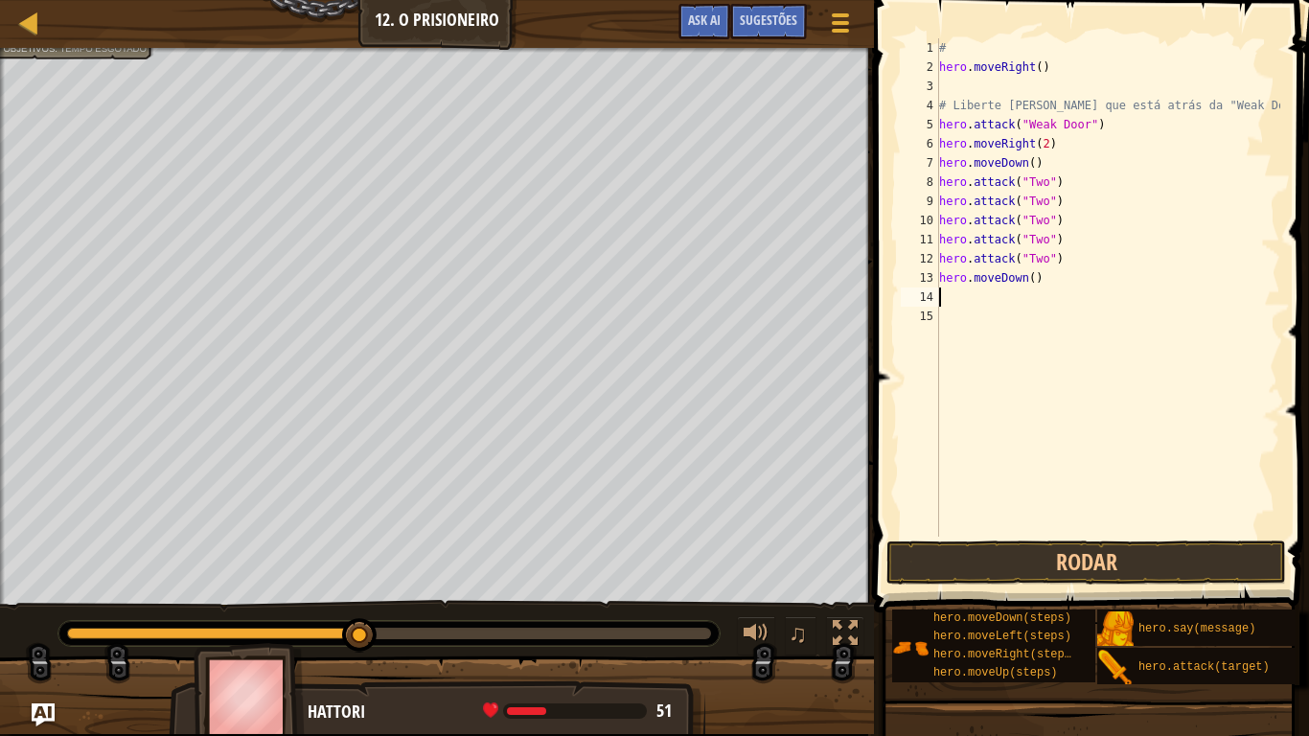
type textarea "h"
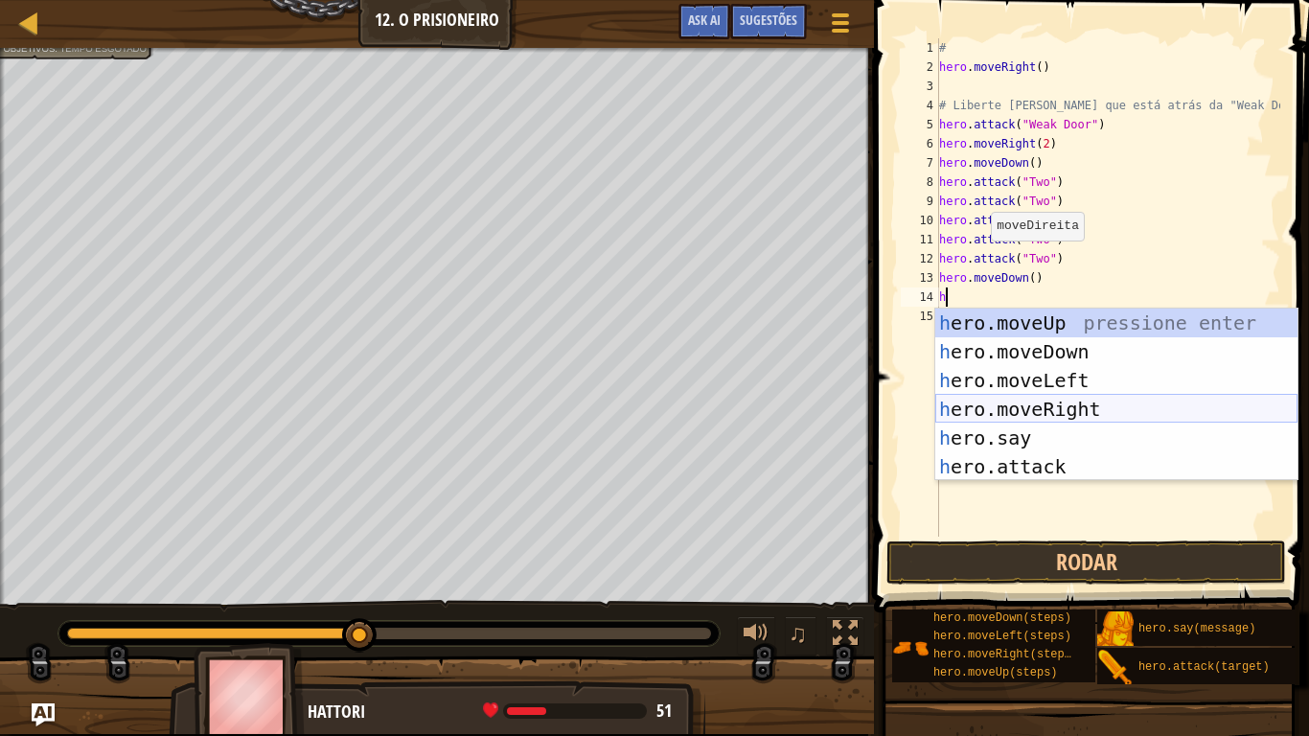
click at [1017, 401] on div "h ero.moveUp pressione enter h ero.moveDown pressione enter h ero.moveLeft pres…" at bounding box center [1116, 424] width 362 height 230
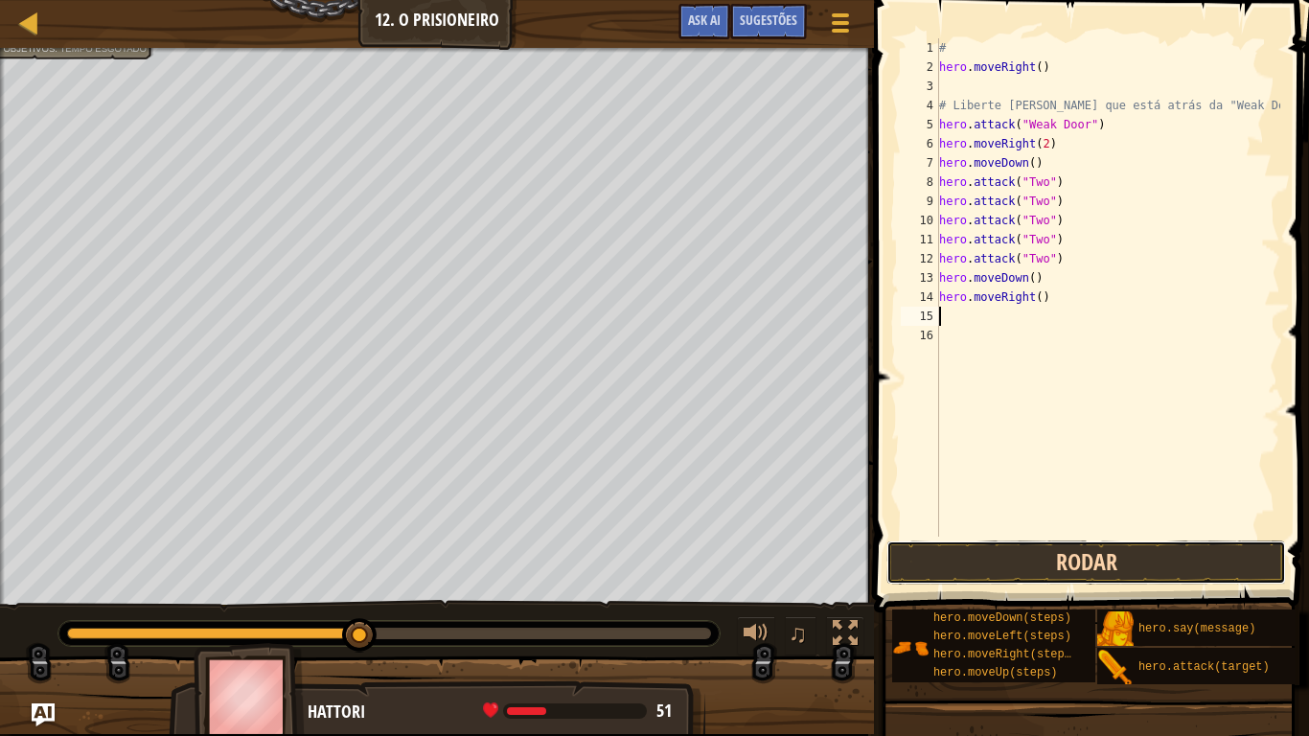
click at [1088, 553] on button "Rodar" at bounding box center [1086, 562] width 400 height 44
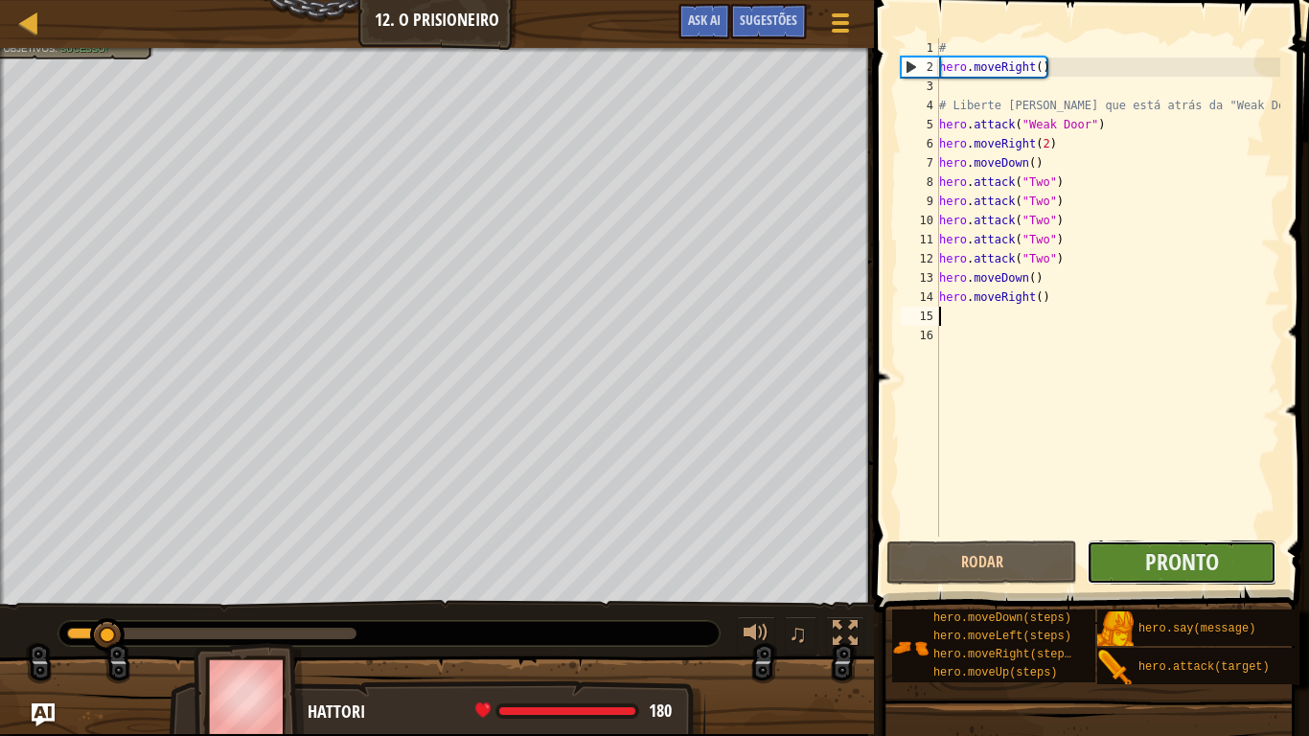
click at [1128, 570] on button "Pronto" at bounding box center [1181, 562] width 190 height 44
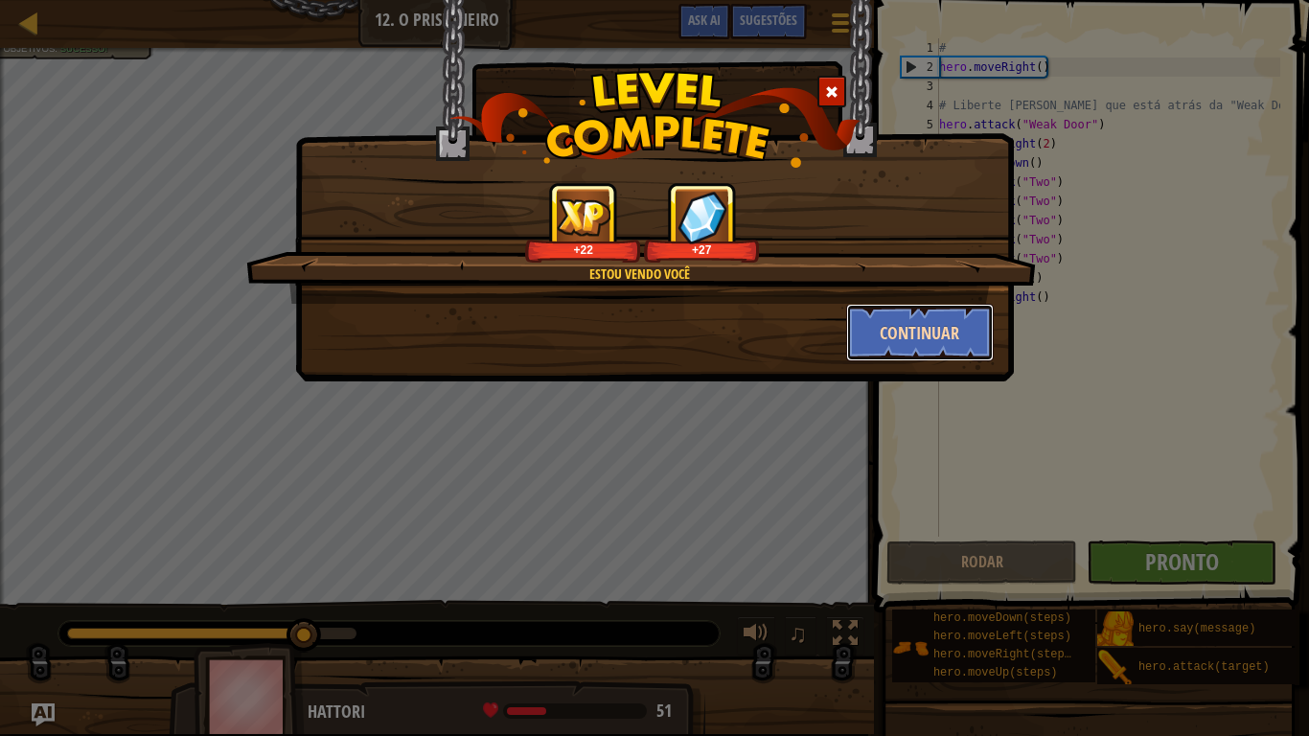
click at [952, 349] on button "Continuar" at bounding box center [920, 332] width 149 height 57
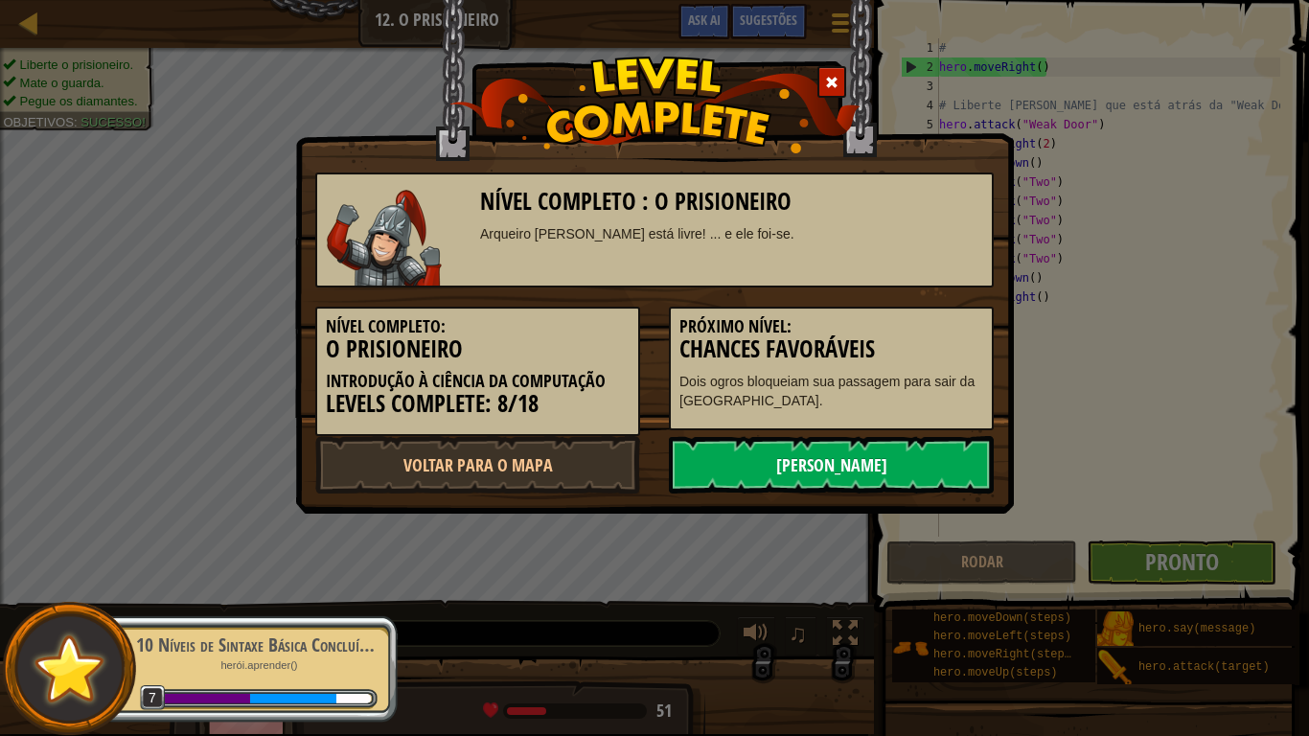
click at [851, 462] on link "[PERSON_NAME]" at bounding box center [831, 464] width 325 height 57
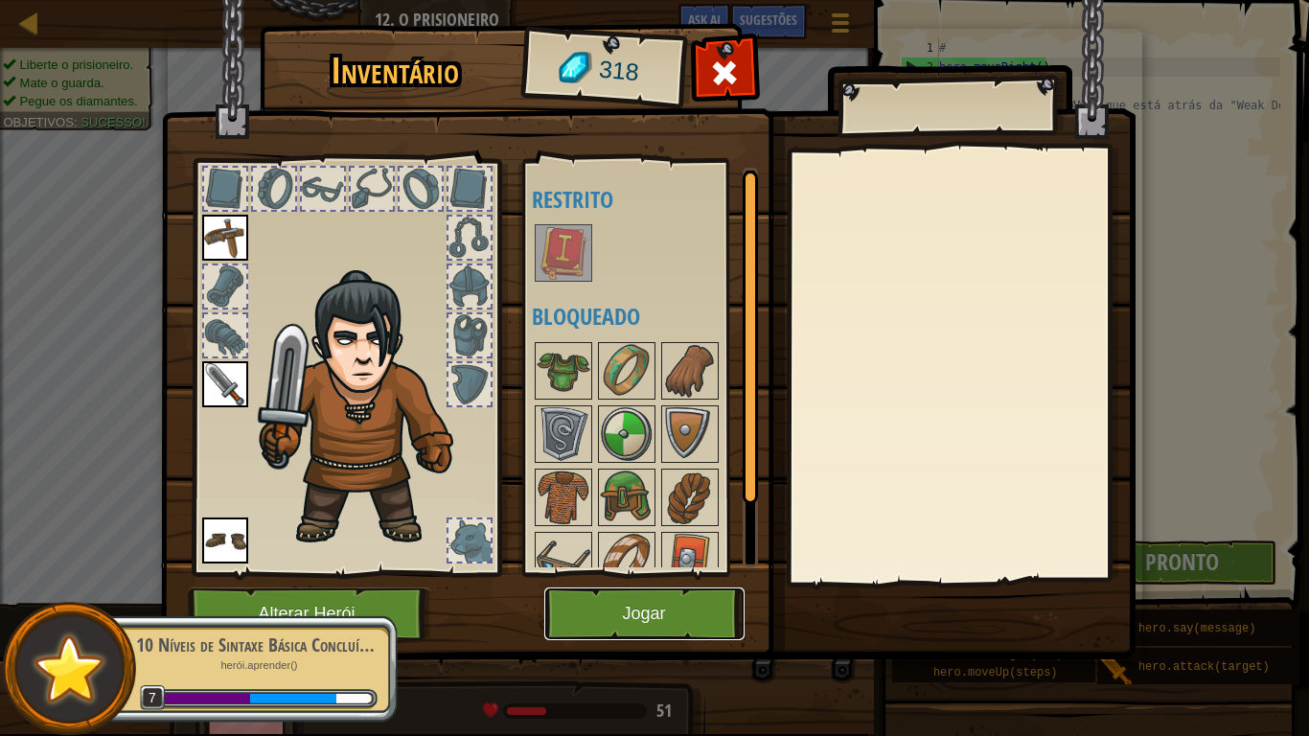
click at [670, 606] on button "Jogar" at bounding box center [644, 613] width 200 height 53
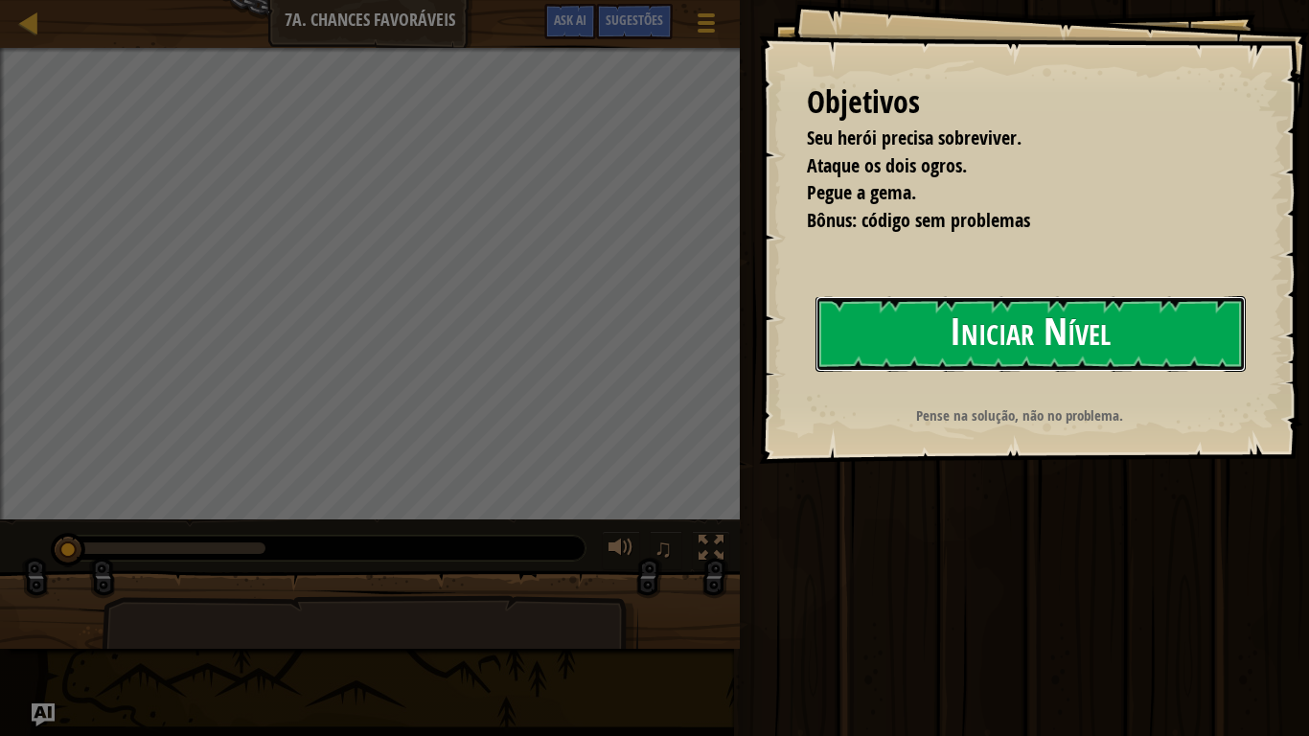
click at [843, 338] on button "Iniciar Nível" at bounding box center [1030, 334] width 430 height 76
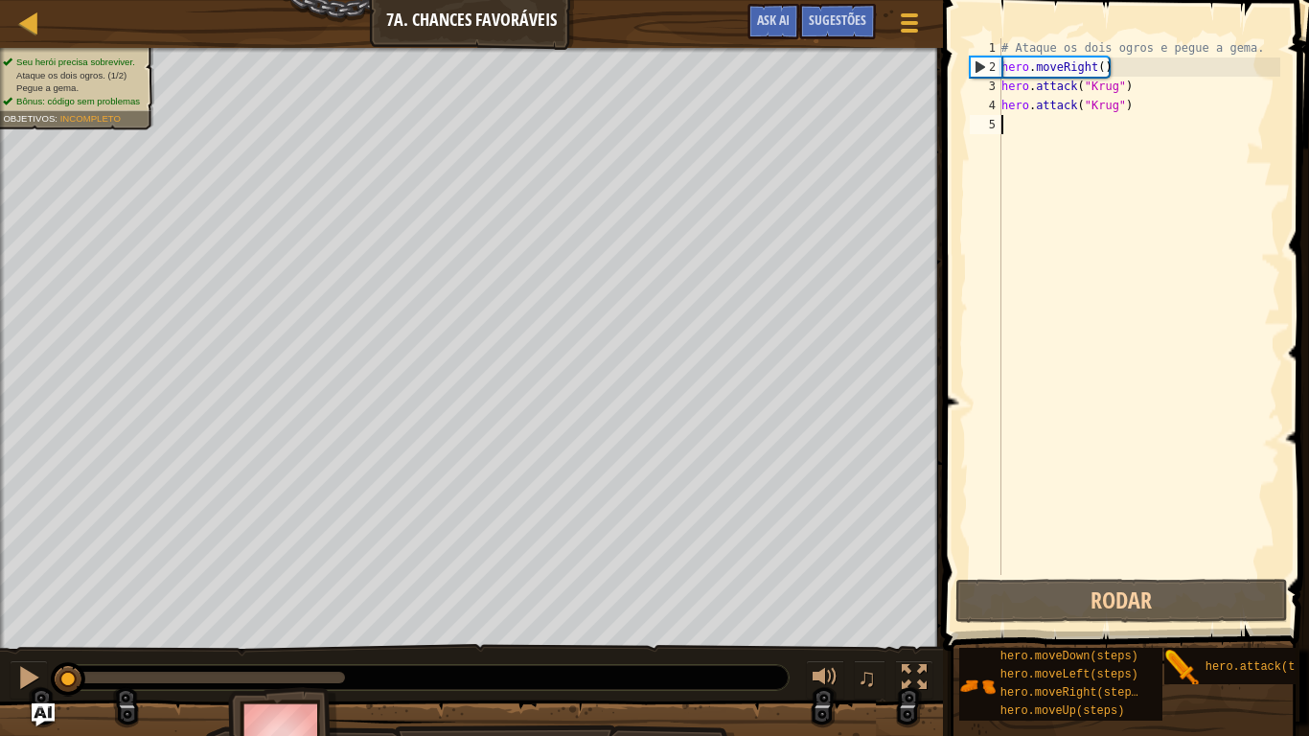
type textarea "h"
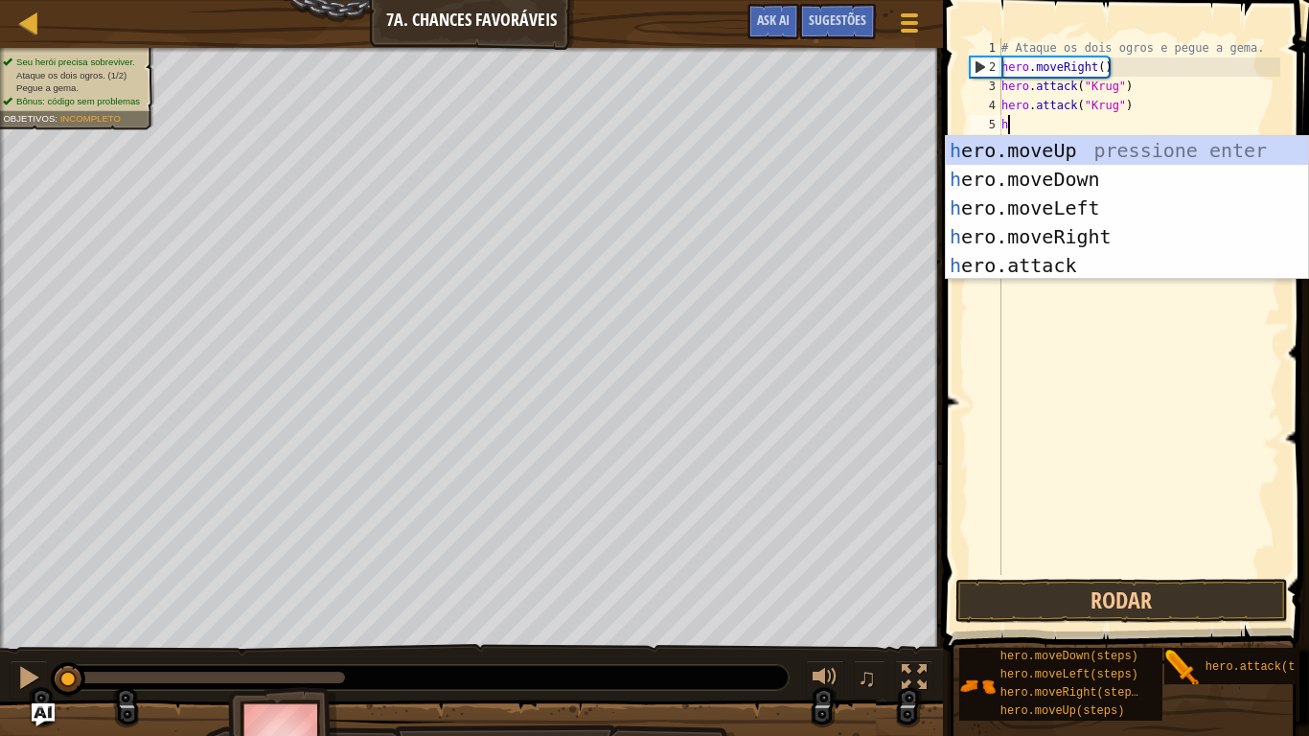
scroll to position [9, 0]
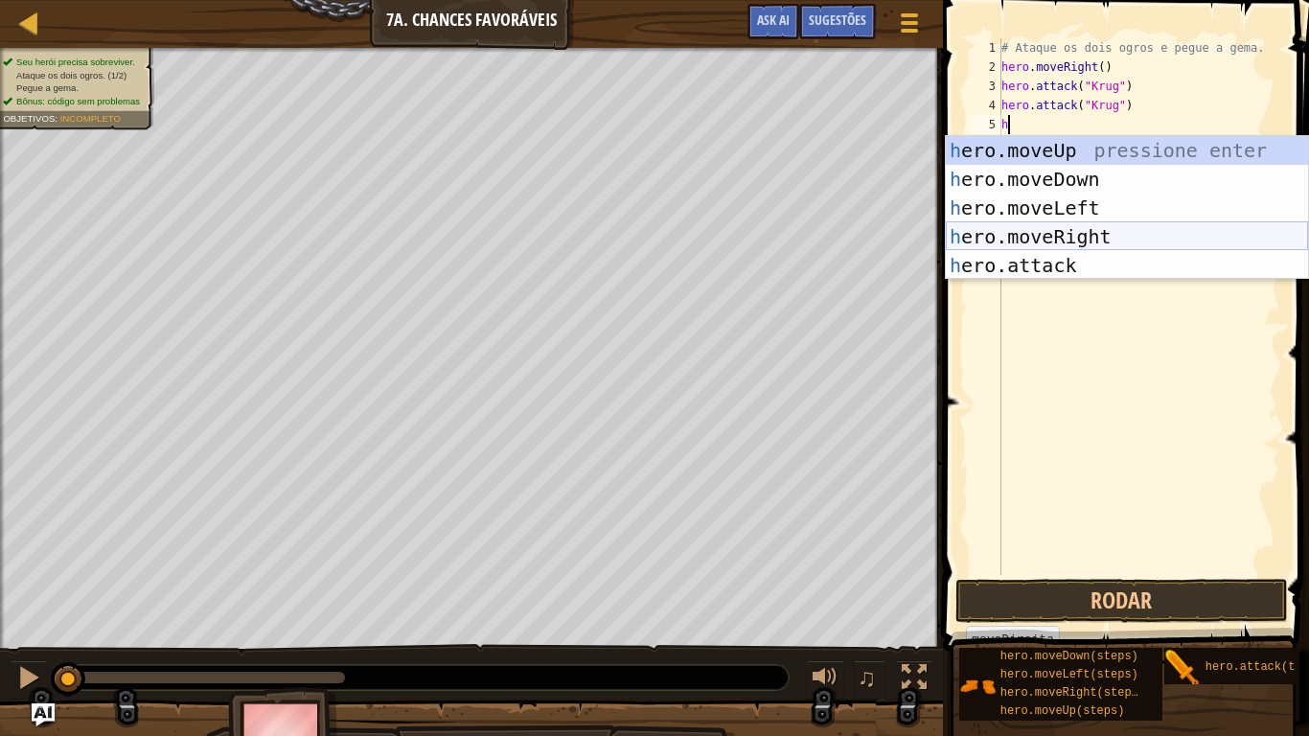
click at [1034, 238] on div "h ero.moveUp pressione enter h ero.moveDown pressione enter h ero.moveLeft pres…" at bounding box center [1127, 236] width 362 height 201
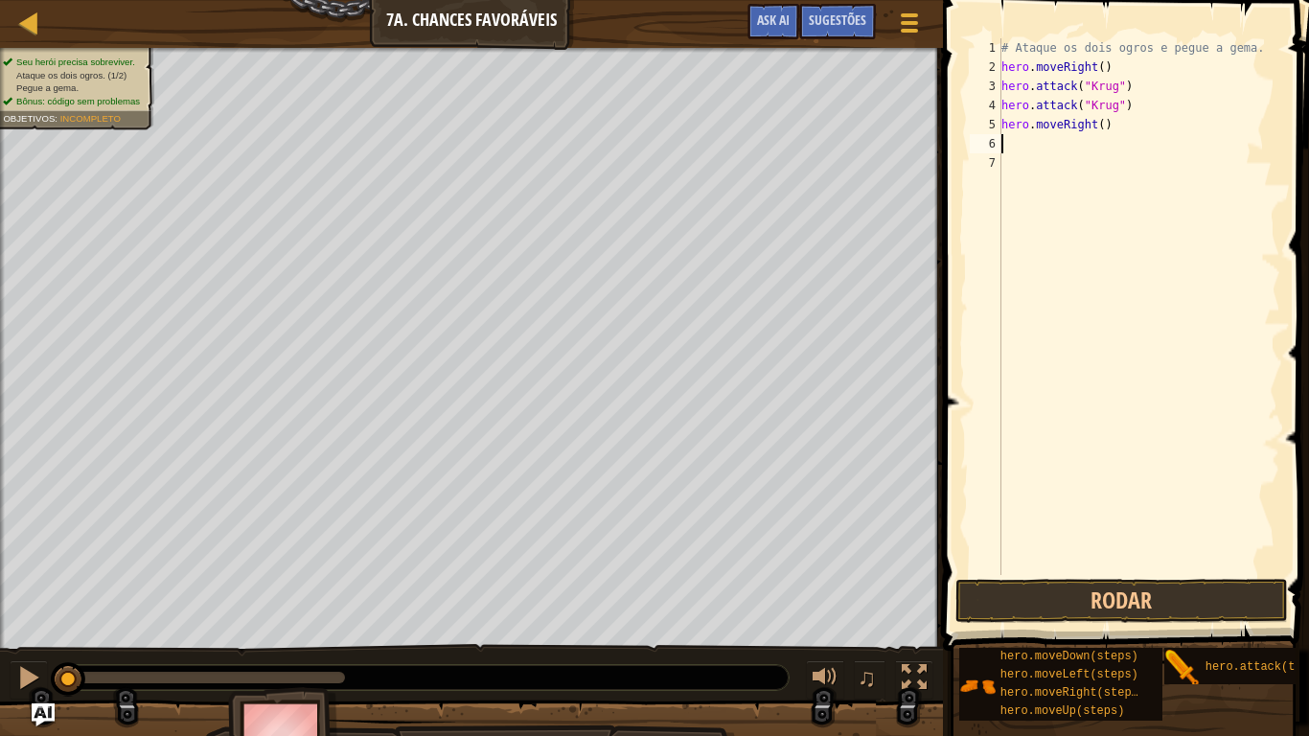
type textarea "h"
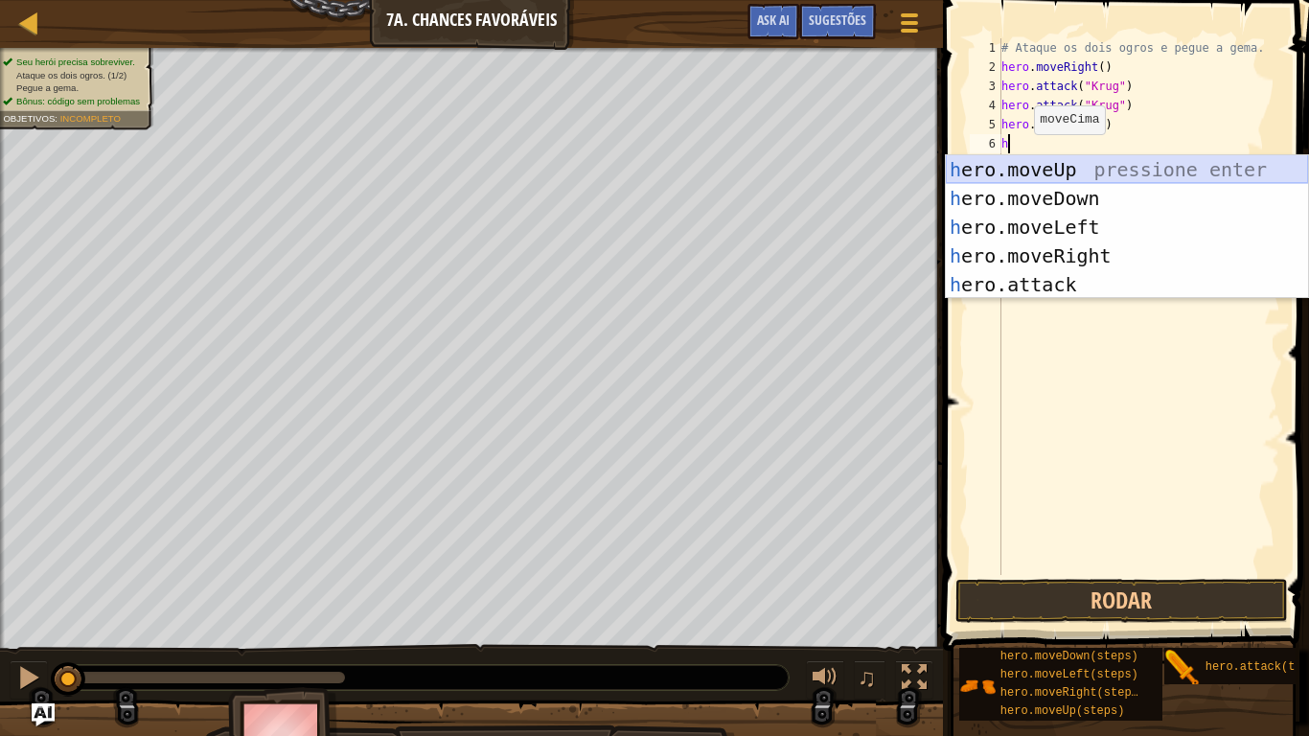
click at [1035, 173] on div "h ero.moveUp pressione enter h ero.moveDown pressione enter h ero.moveLeft pres…" at bounding box center [1127, 255] width 362 height 201
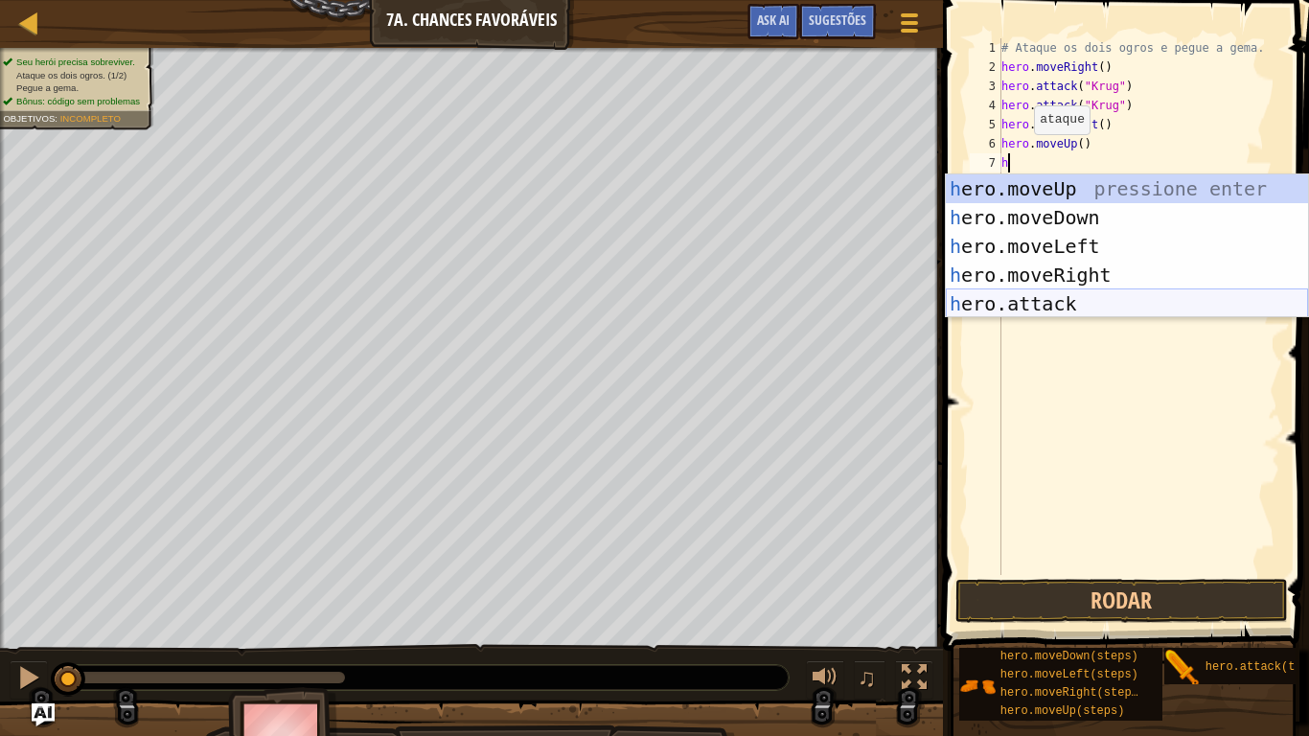
type textarea "h"
click at [1078, 0] on body "Mapa Introdução à Ciência da Computação 7a. Chances Favoráveis Menu do Jogo Pro…" at bounding box center [654, 0] width 1309 height 0
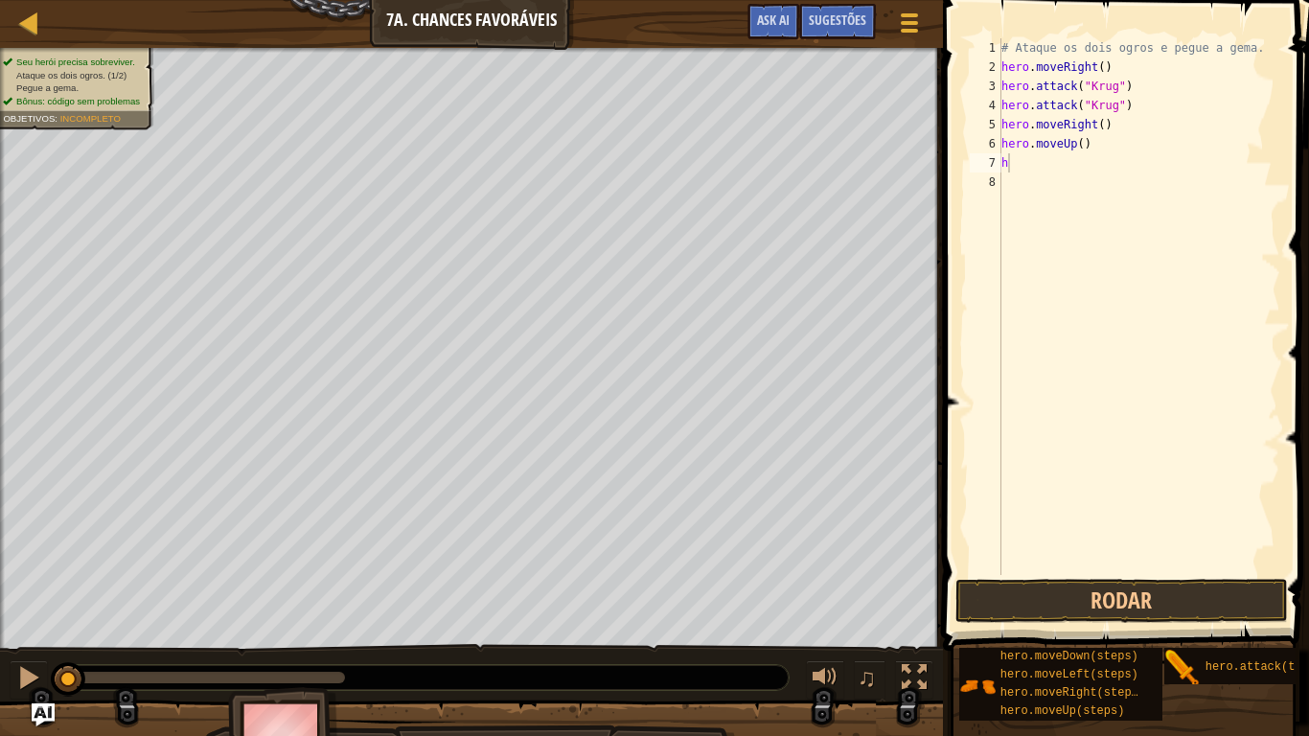
click at [1060, 215] on div "# Ataque os dois ogros e pegue a [PERSON_NAME]. hero . moveRight ( ) hero . att…" at bounding box center [1138, 325] width 283 height 575
click at [1030, 165] on div "# Ataque os dois ogros e pegue a [PERSON_NAME]. hero . moveRight ( ) hero . att…" at bounding box center [1138, 325] width 283 height 575
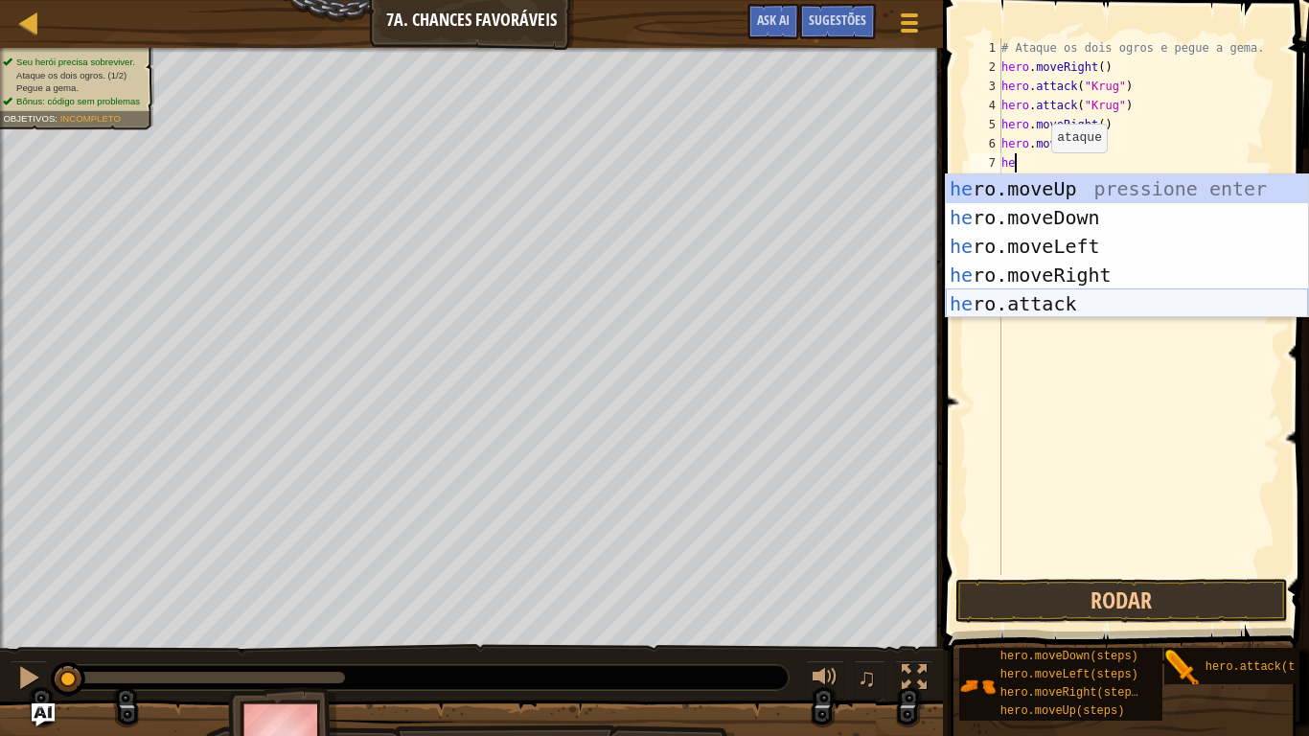
click at [1071, 310] on div "he ro.moveUp pressione enter he ro.moveDown pressione enter he ro.moveLeft pres…" at bounding box center [1127, 274] width 362 height 201
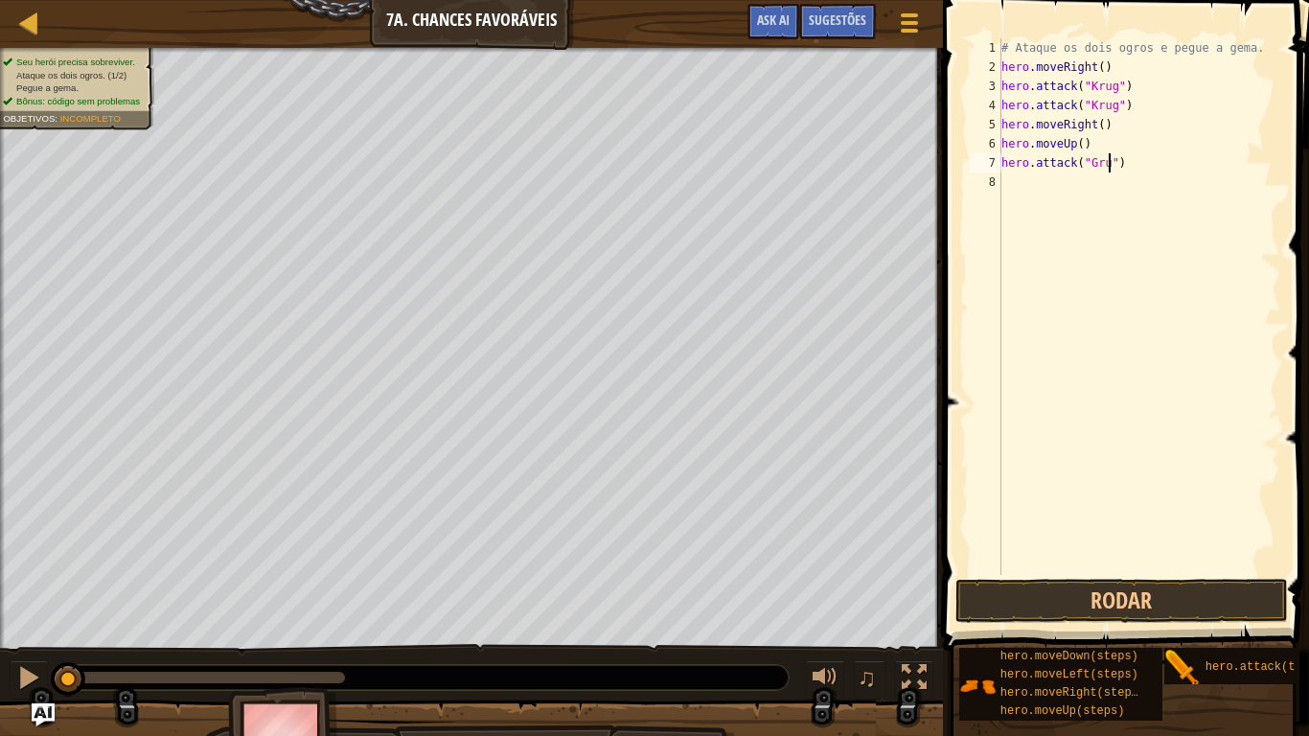
scroll to position [9, 17]
type textarea "hero.attack("Grump")"
click at [1029, 179] on div "# Ataque os dois ogros e pegue a [PERSON_NAME]. hero . moveRight ( ) hero . att…" at bounding box center [1138, 325] width 283 height 575
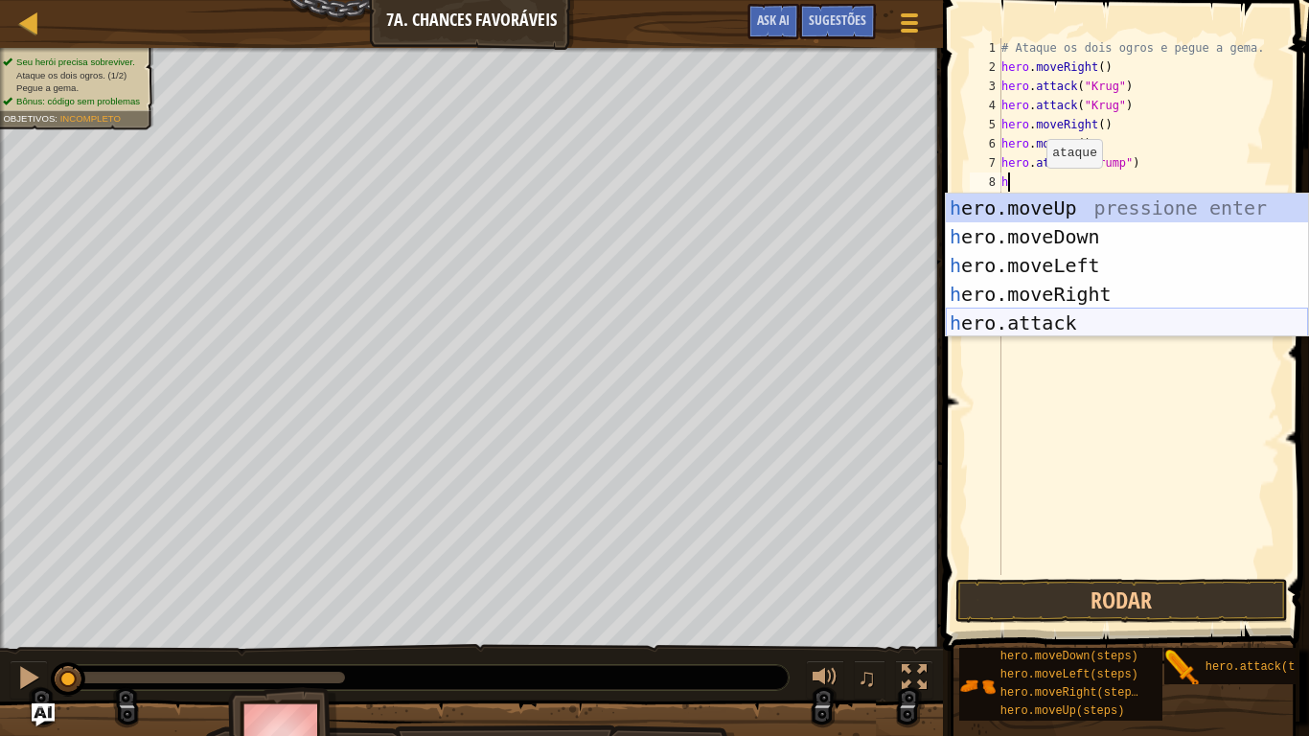
click at [1042, 315] on div "h ero.moveUp pressione enter h ero.moveDown pressione enter h ero.moveLeft pres…" at bounding box center [1127, 294] width 362 height 201
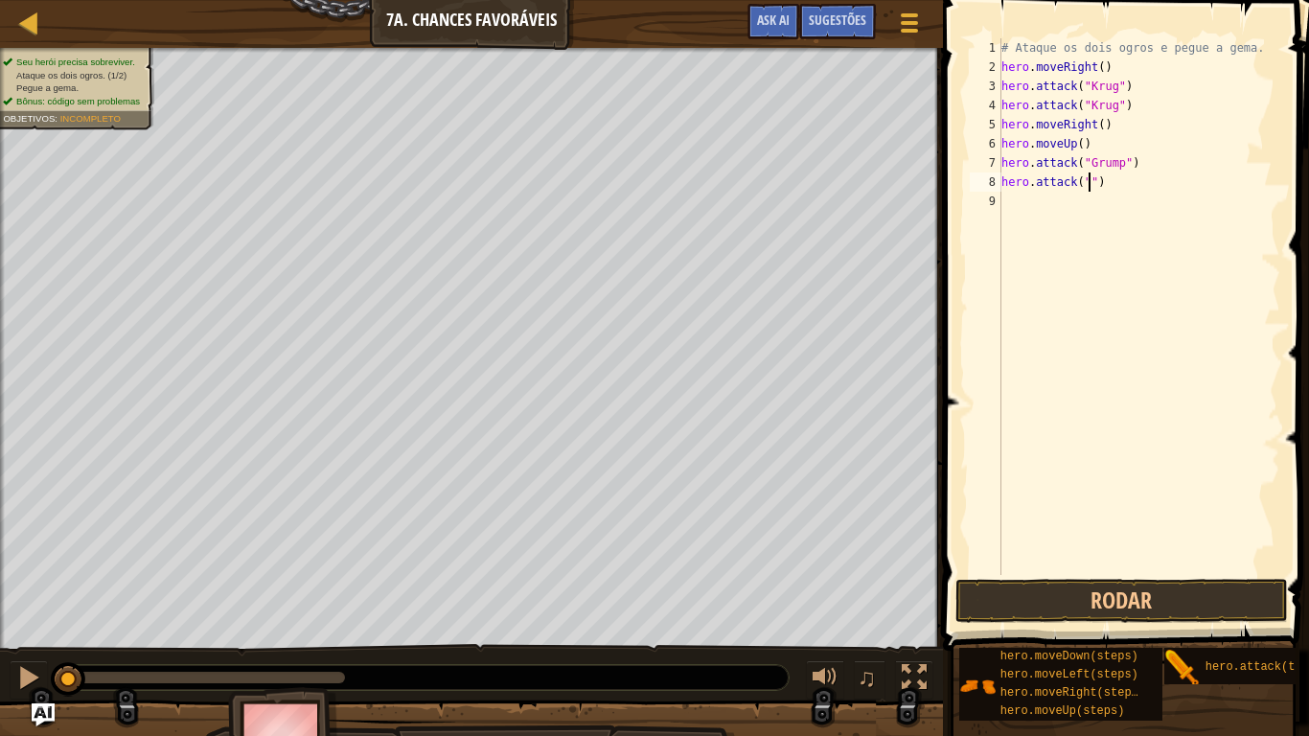
scroll to position [9, 14]
type textarea "hero.attack("Grump")"
click at [1037, 200] on div "# Ataque os dois ogros e pegue a gema. hero . moveRight ( ) hero . attack ( "Kr…" at bounding box center [1138, 325] width 283 height 575
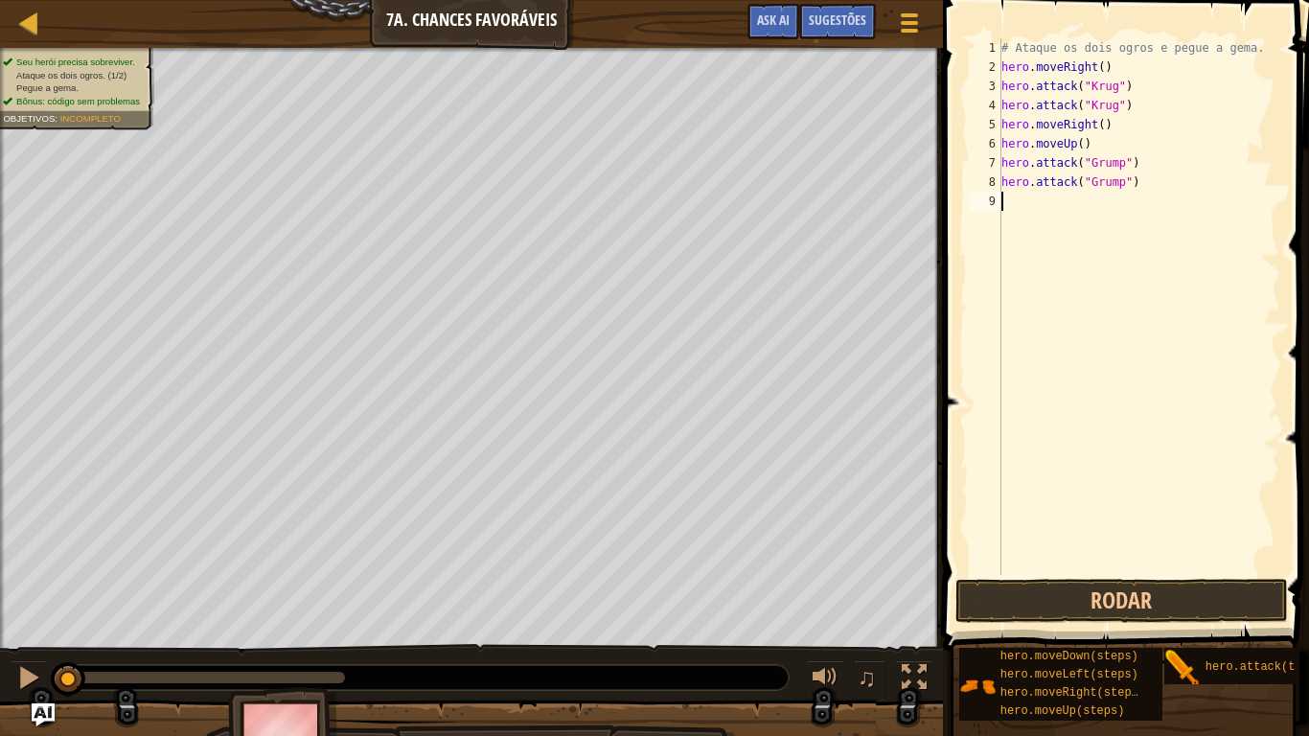
type textarea "h"
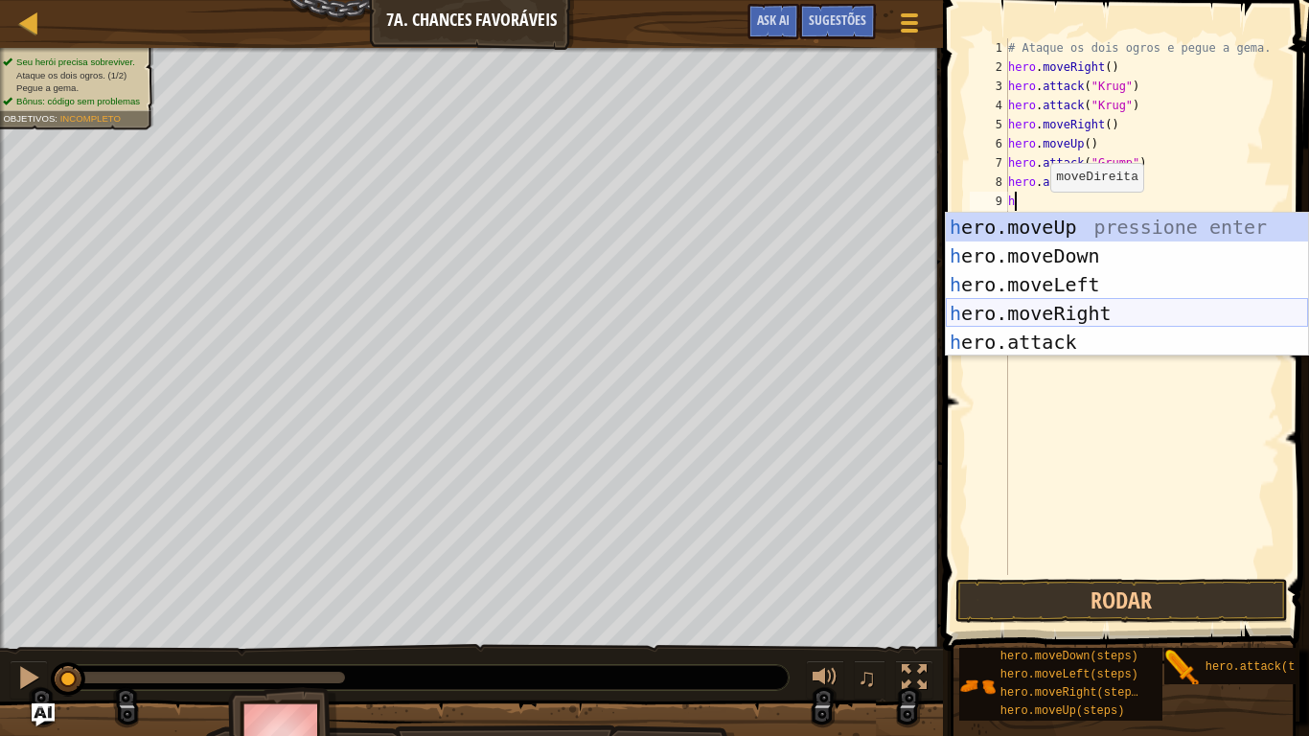
click at [1107, 321] on div "h ero.moveUp pressione enter h ero.moveDown pressione enter h ero.moveLeft pres…" at bounding box center [1127, 313] width 362 height 201
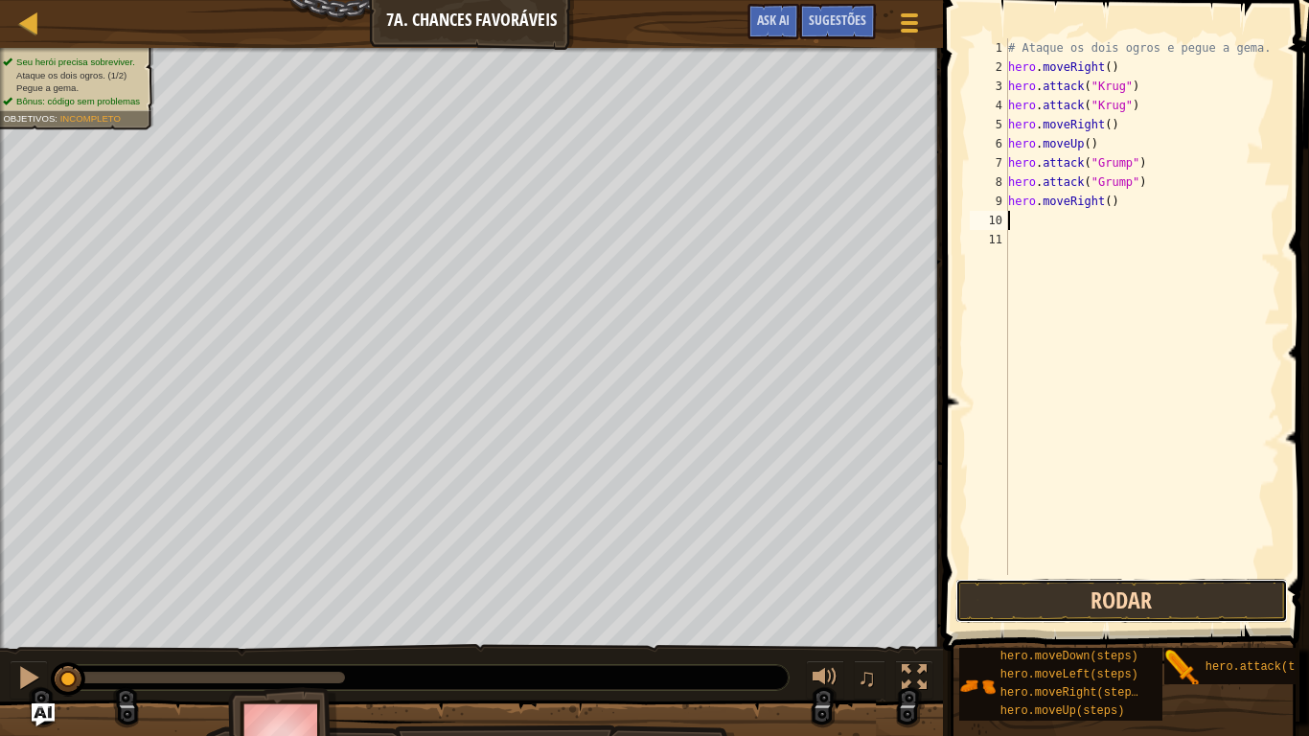
click at [1231, 593] on button "Rodar" at bounding box center [1121, 601] width 332 height 44
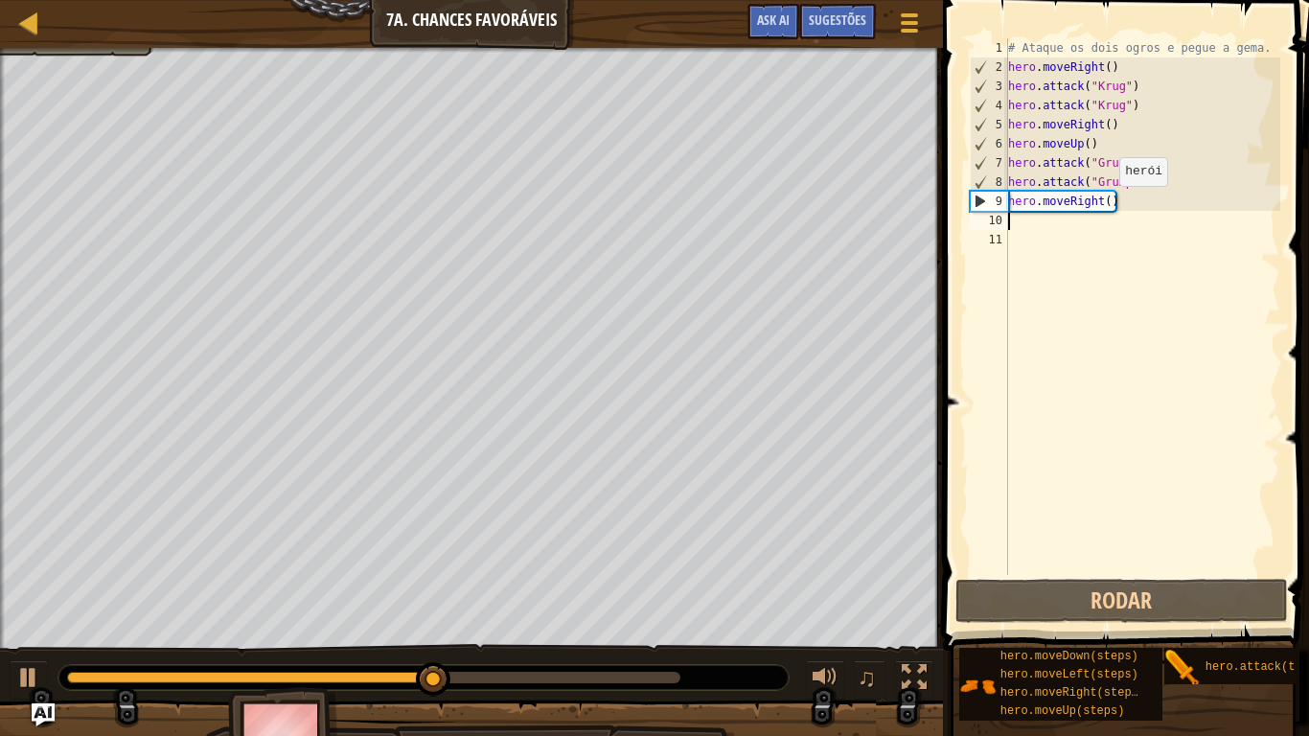
click at [1109, 204] on div "# Ataque os dois ogros e pegue a [PERSON_NAME]. hero . moveRight ( ) hero . att…" at bounding box center [1142, 325] width 276 height 575
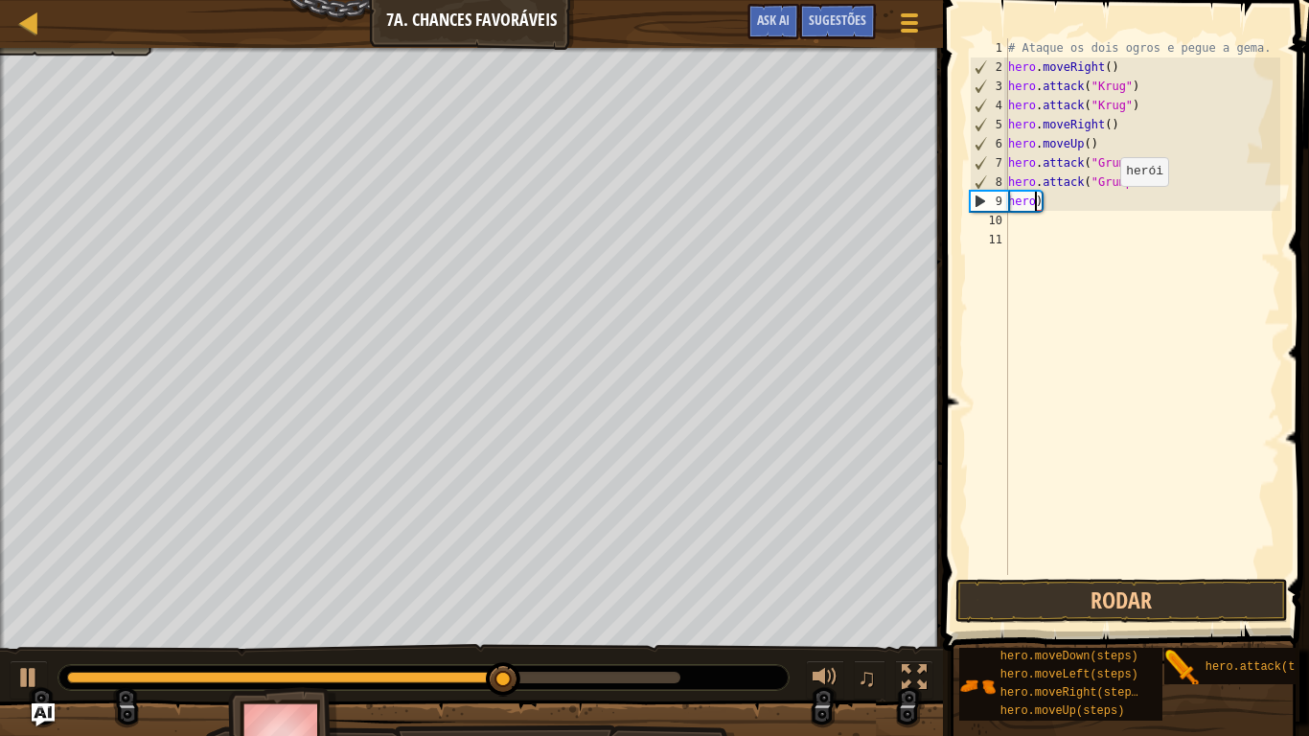
type textarea ")"
click at [1110, 204] on div "# Ataque os dois ogros e pegue a [PERSON_NAME]. hero . moveRight ( ) hero . att…" at bounding box center [1142, 325] width 276 height 575
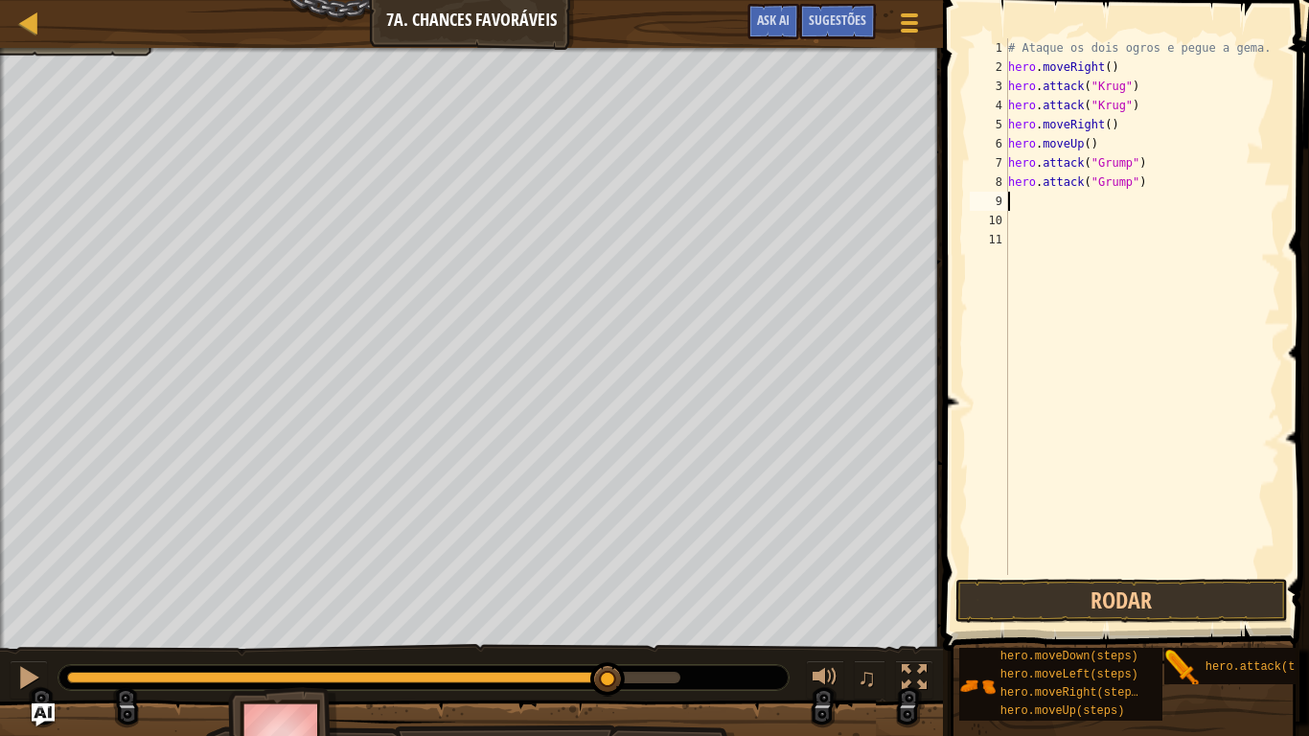
type textarea "h"
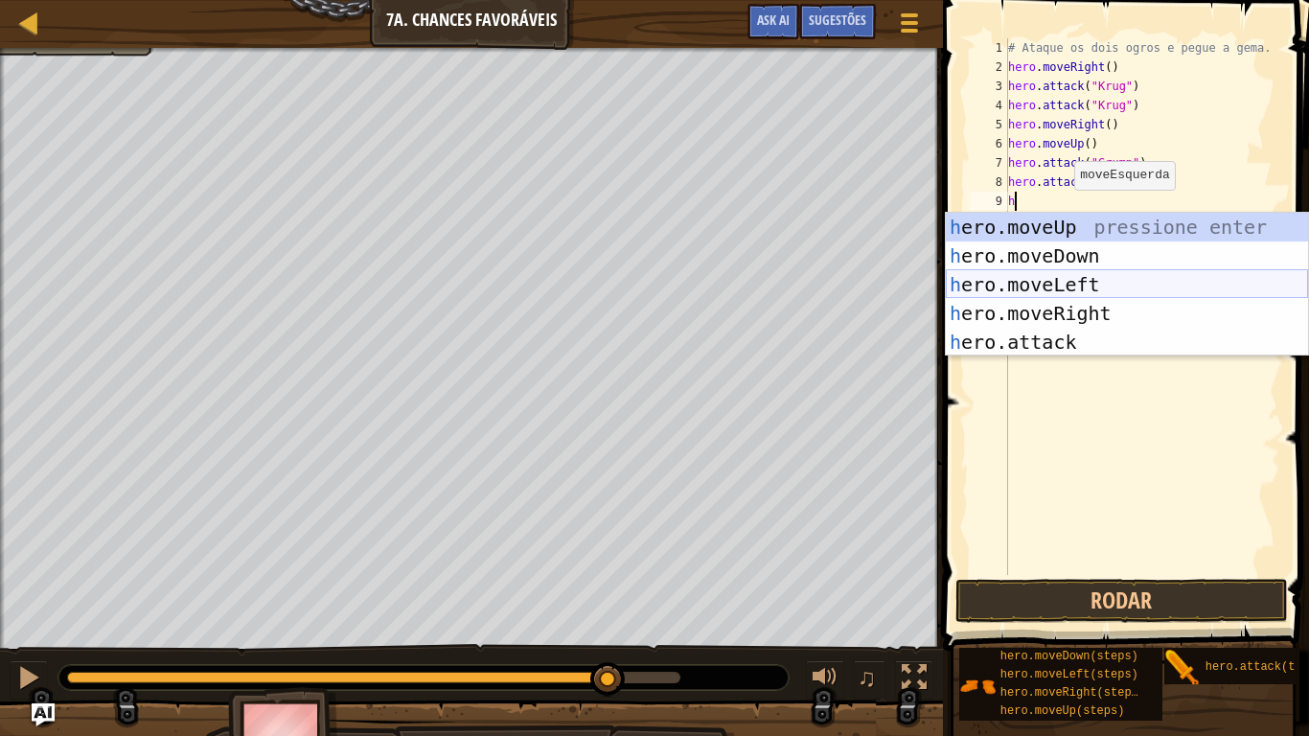
click at [1097, 277] on div "h ero.moveUp pressione enter h ero.moveDown pressione enter h ero.moveLeft pres…" at bounding box center [1127, 313] width 362 height 201
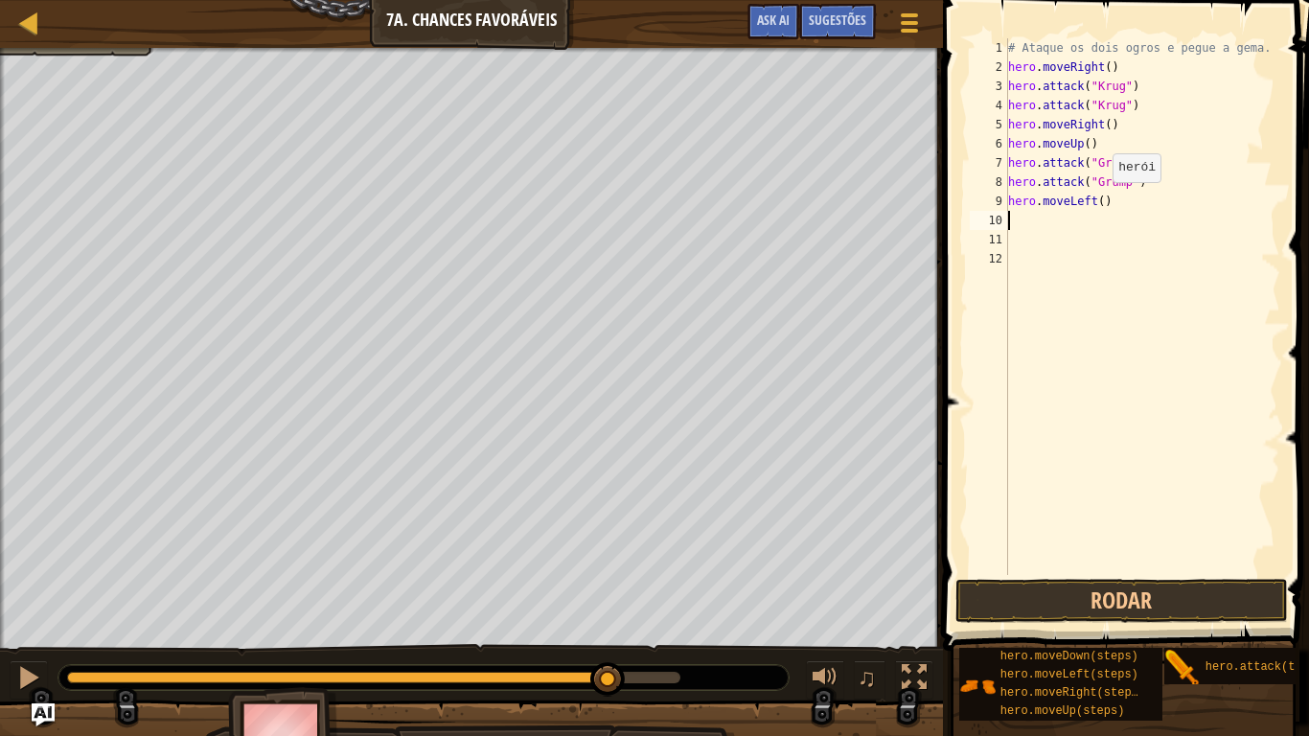
click at [1103, 200] on div "# Ataque os dois ogros e pegue a [PERSON_NAME]. hero . moveRight ( ) hero . att…" at bounding box center [1142, 325] width 276 height 575
type textarea "hero.moveLeft(2)"
click at [1195, 591] on button "Rodar" at bounding box center [1121, 601] width 332 height 44
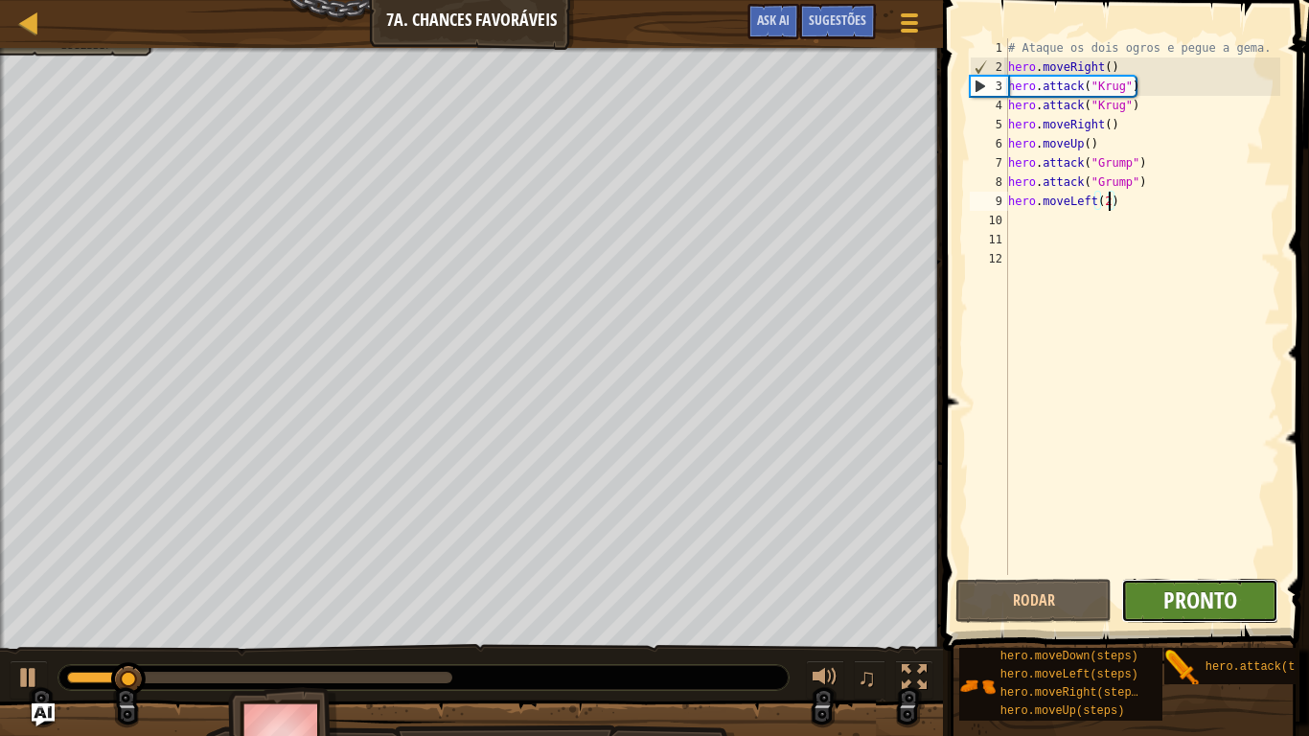
click at [1194, 591] on span "Pronto" at bounding box center [1200, 599] width 74 height 31
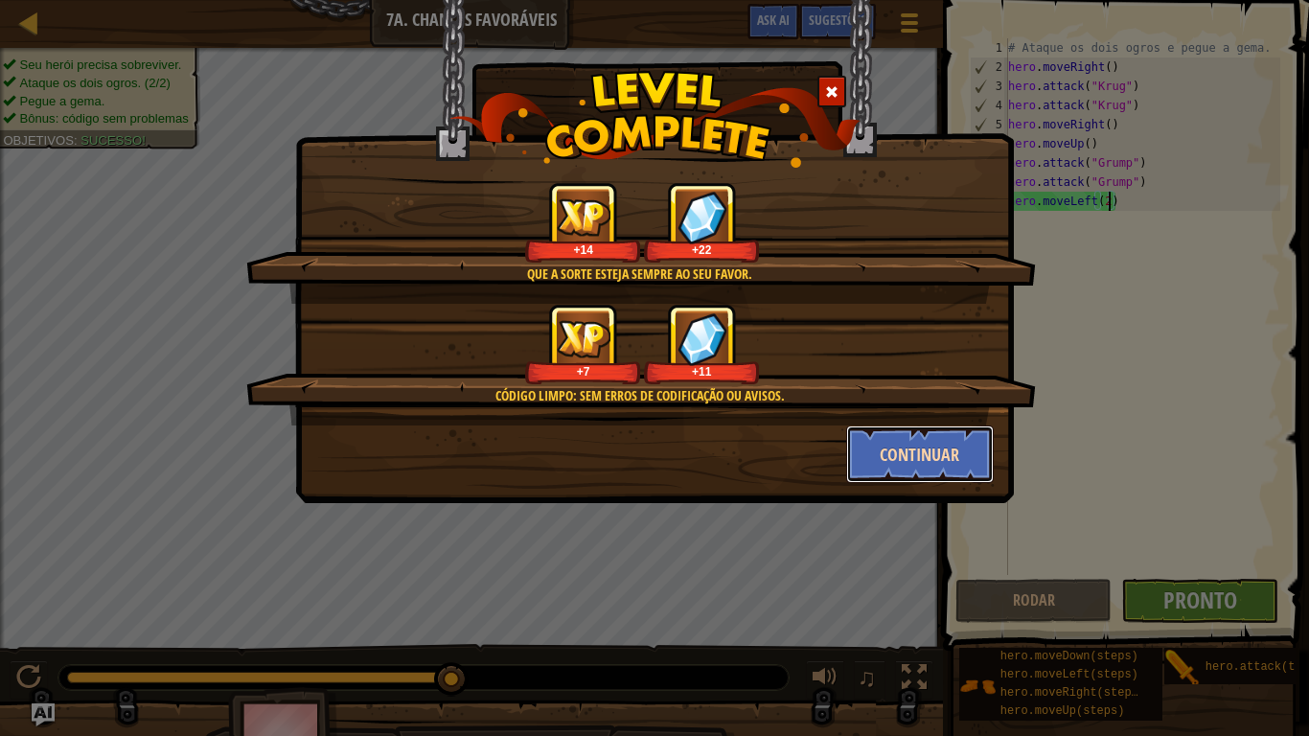
click at [866, 460] on button "Continuar" at bounding box center [920, 453] width 149 height 57
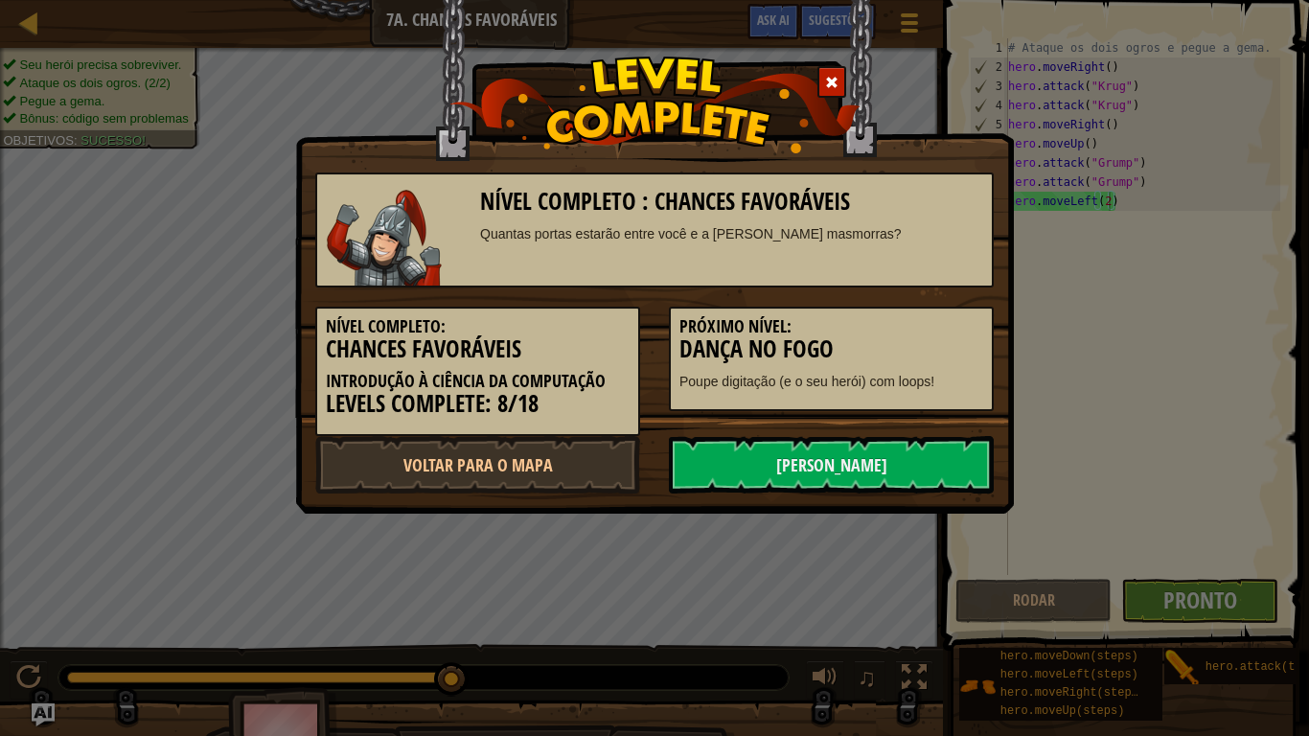
click at [866, 460] on link "[PERSON_NAME]" at bounding box center [831, 464] width 325 height 57
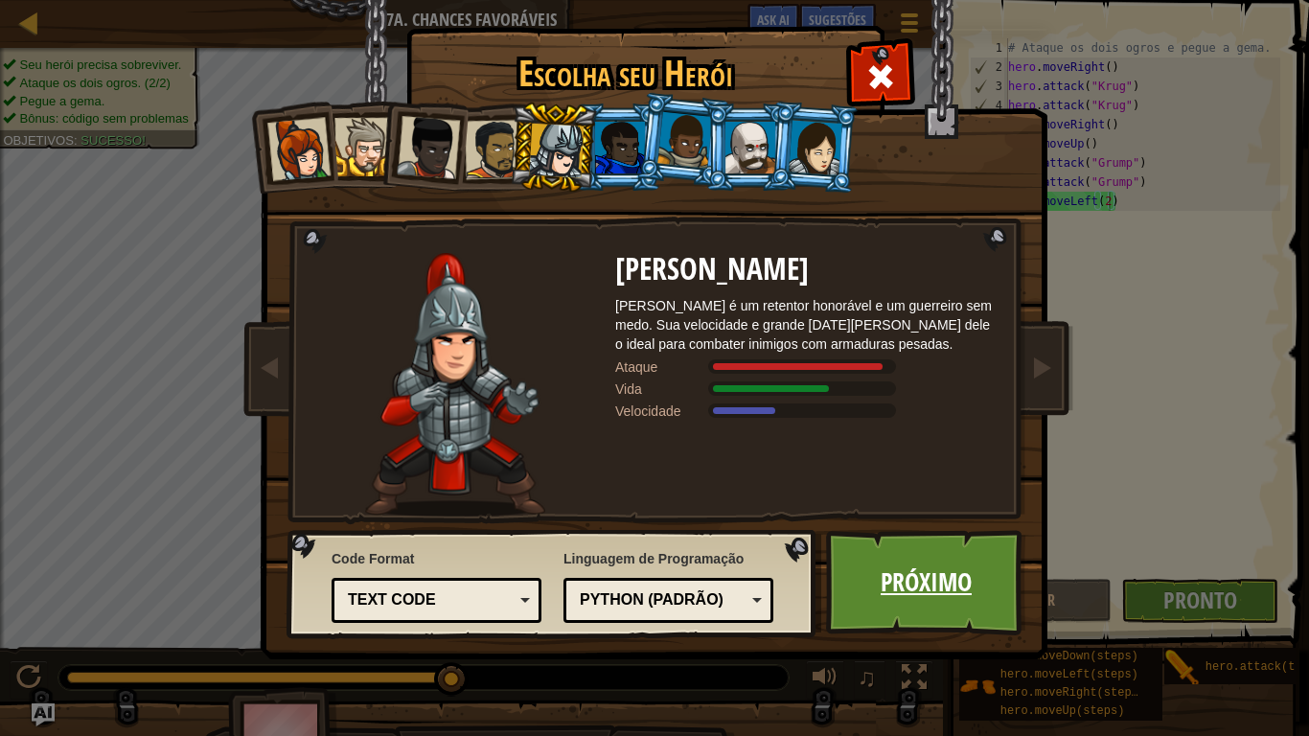
click at [951, 556] on link "Próximo" at bounding box center [926, 582] width 200 height 105
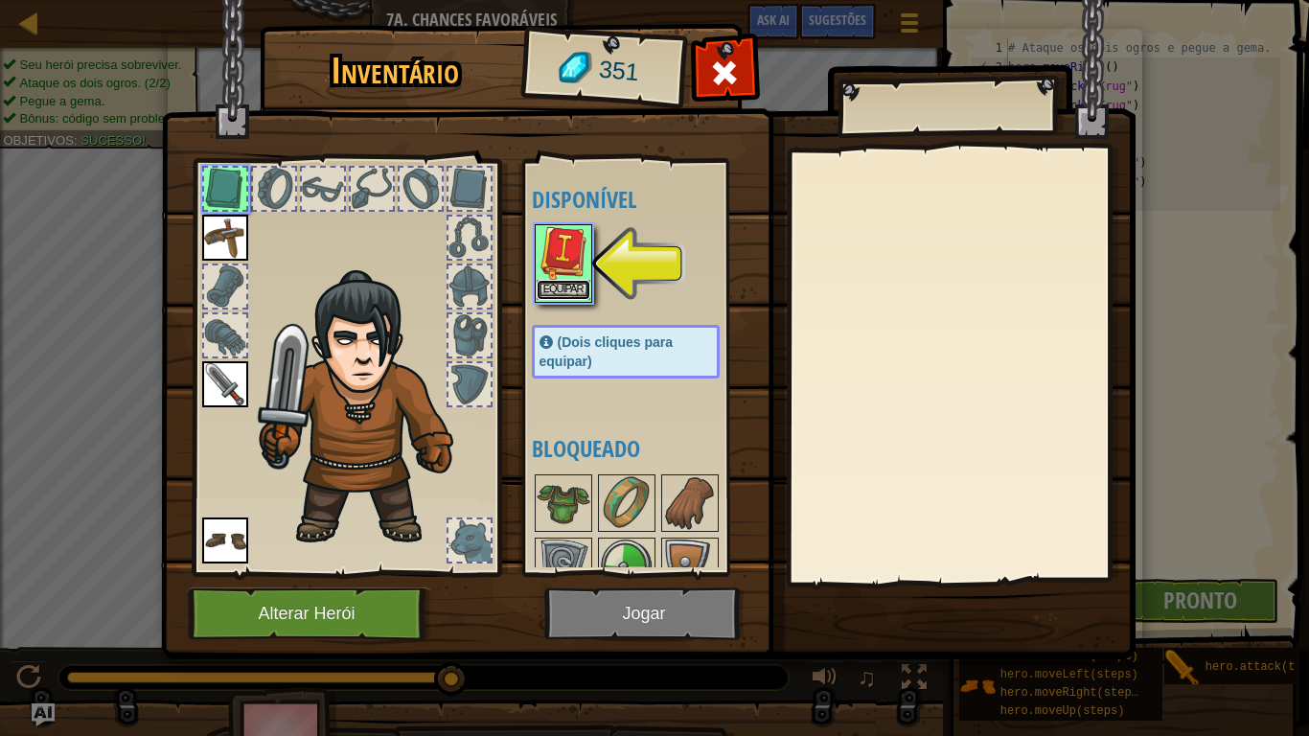
click at [573, 289] on button "Equipar" at bounding box center [564, 290] width 54 height 20
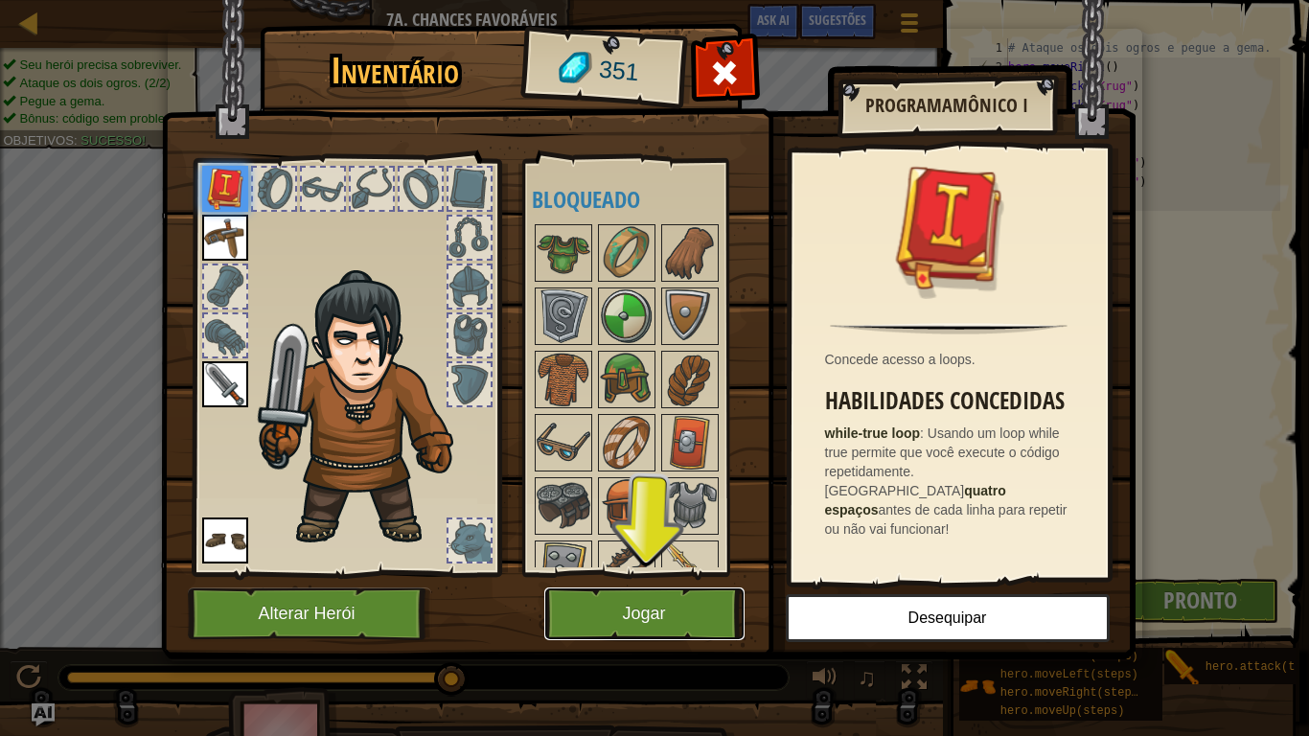
click at [726, 606] on button "Jogar" at bounding box center [644, 613] width 200 height 53
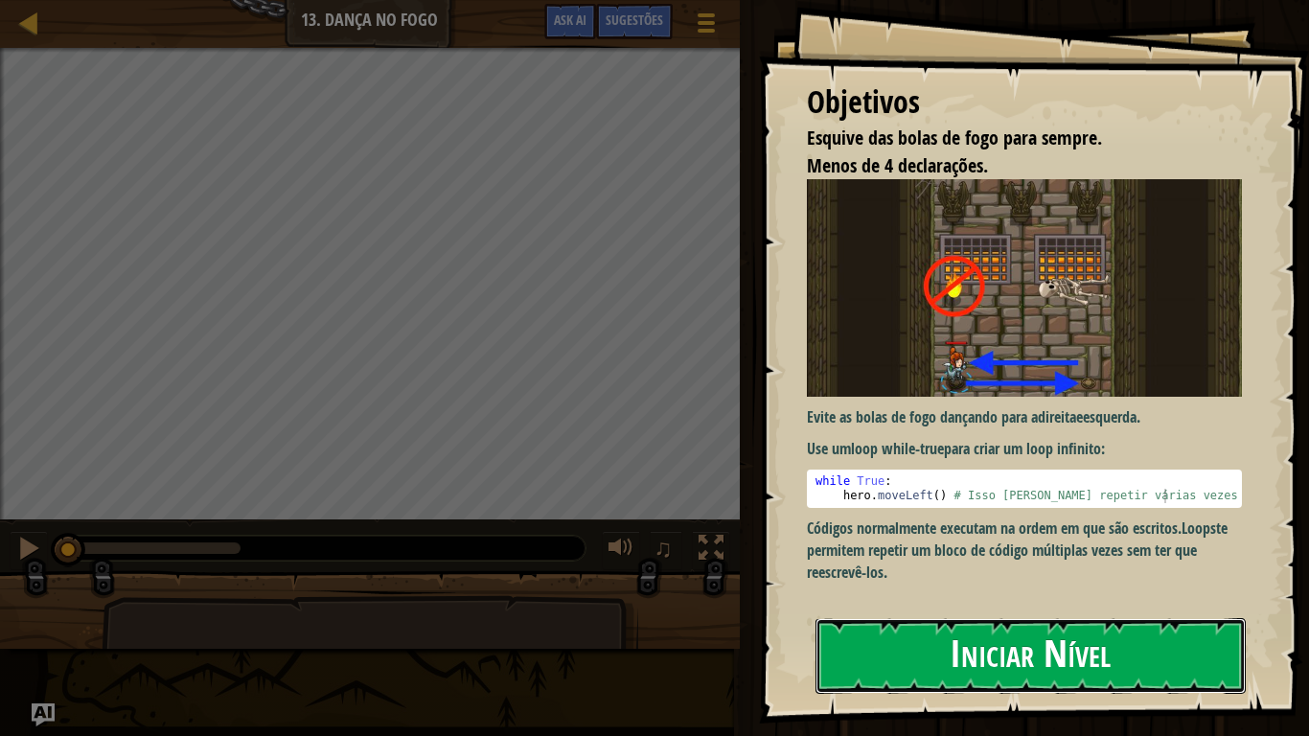
click at [1038, 606] on button "Iniciar Nível" at bounding box center [1030, 656] width 430 height 76
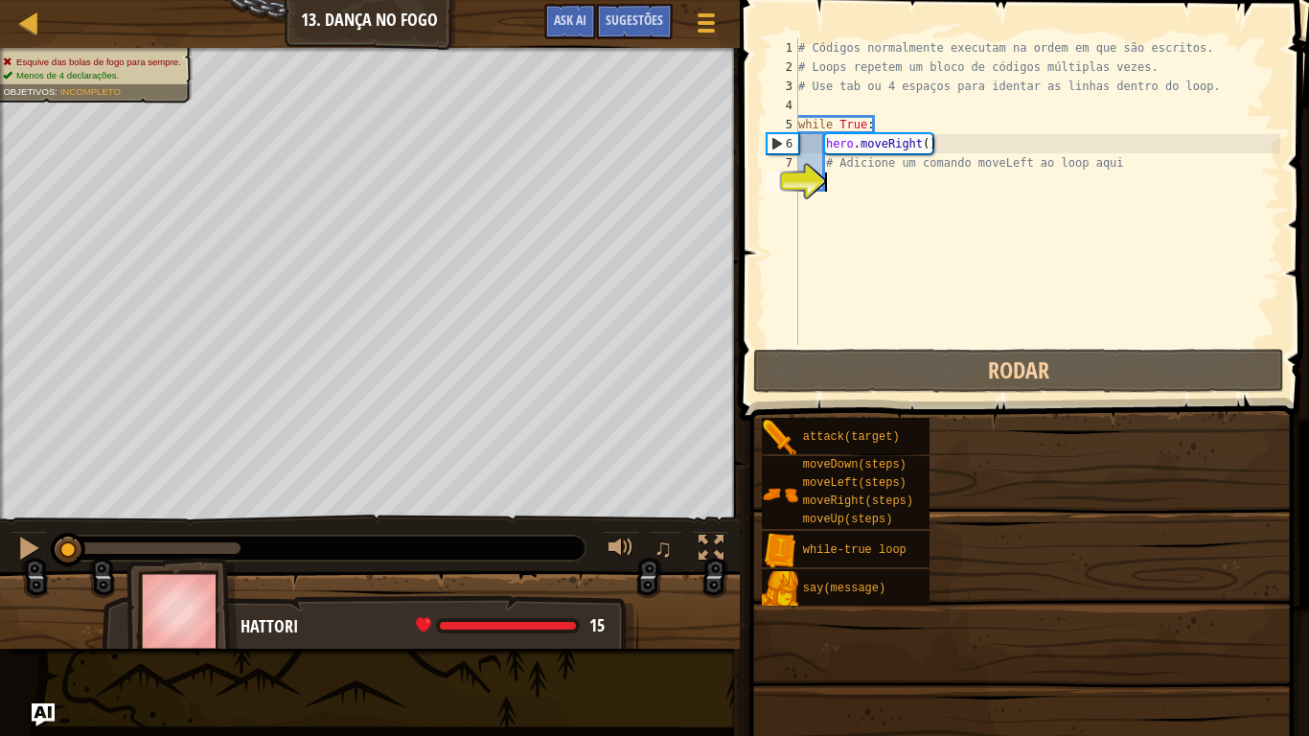
click at [1038, 606] on span at bounding box center [1021, 681] width 556 height 567
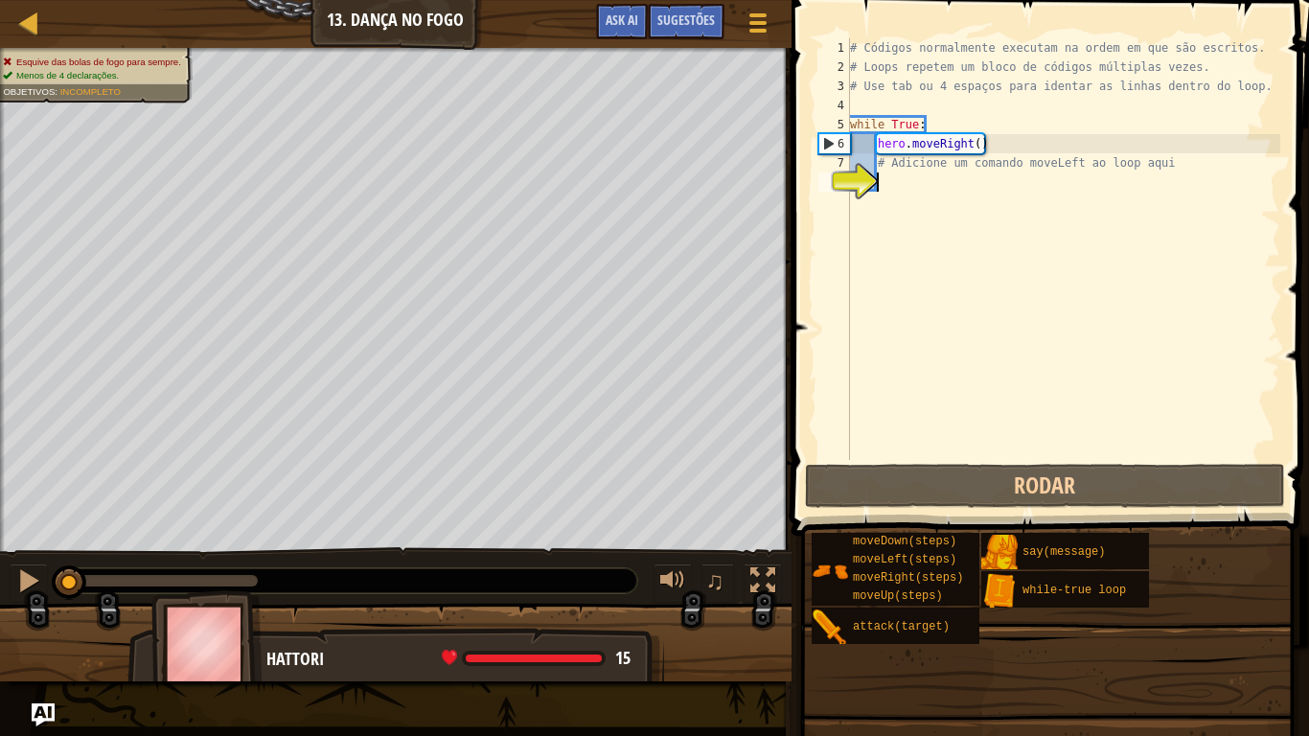
click at [941, 205] on div "# Códigos normalmente executam na ordem em que são escritos. # Loops repetem um…" at bounding box center [1063, 268] width 434 height 460
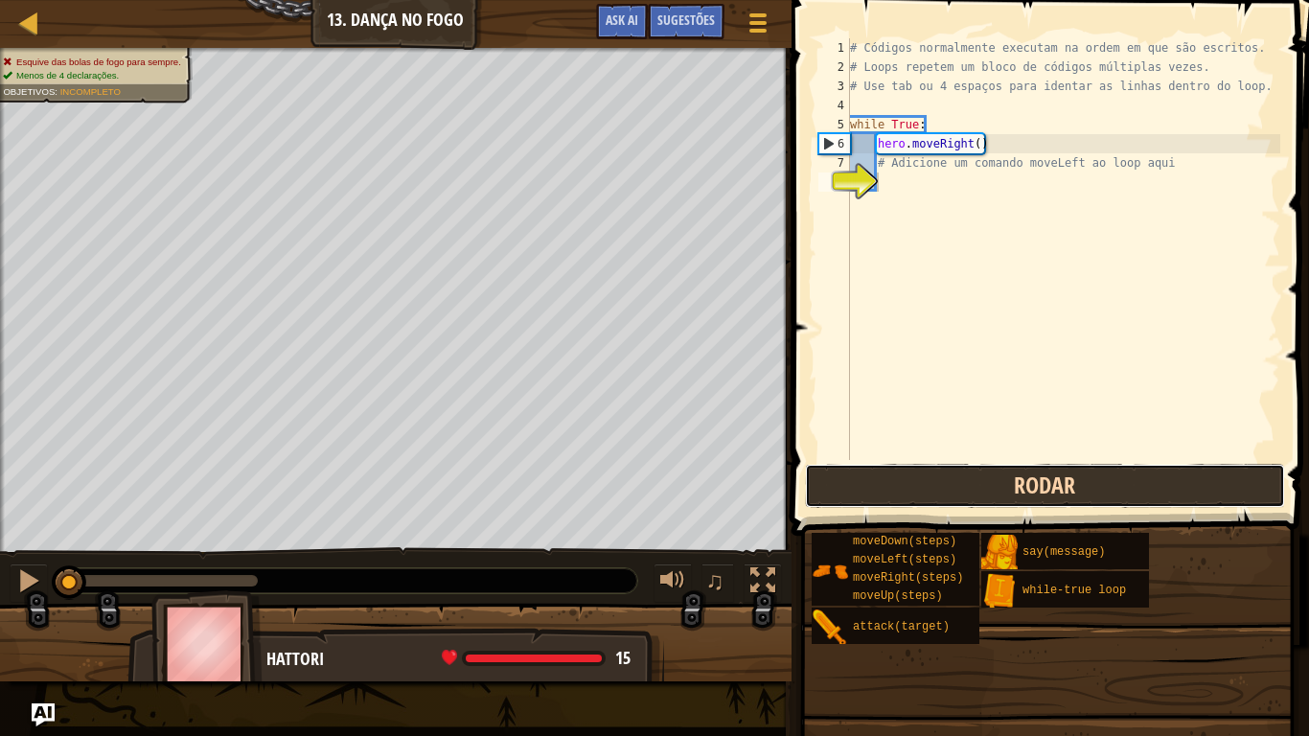
click at [1133, 484] on button "Rodar" at bounding box center [1045, 486] width 480 height 44
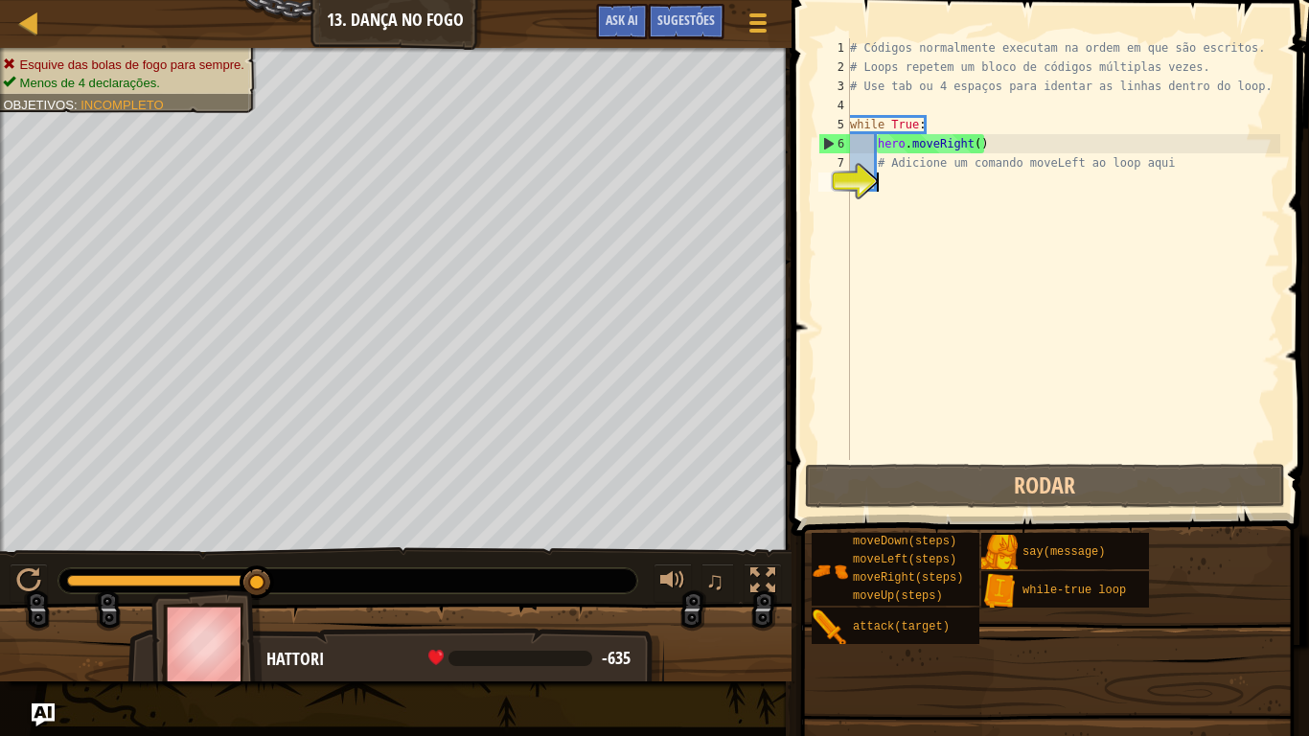
type textarea "h"
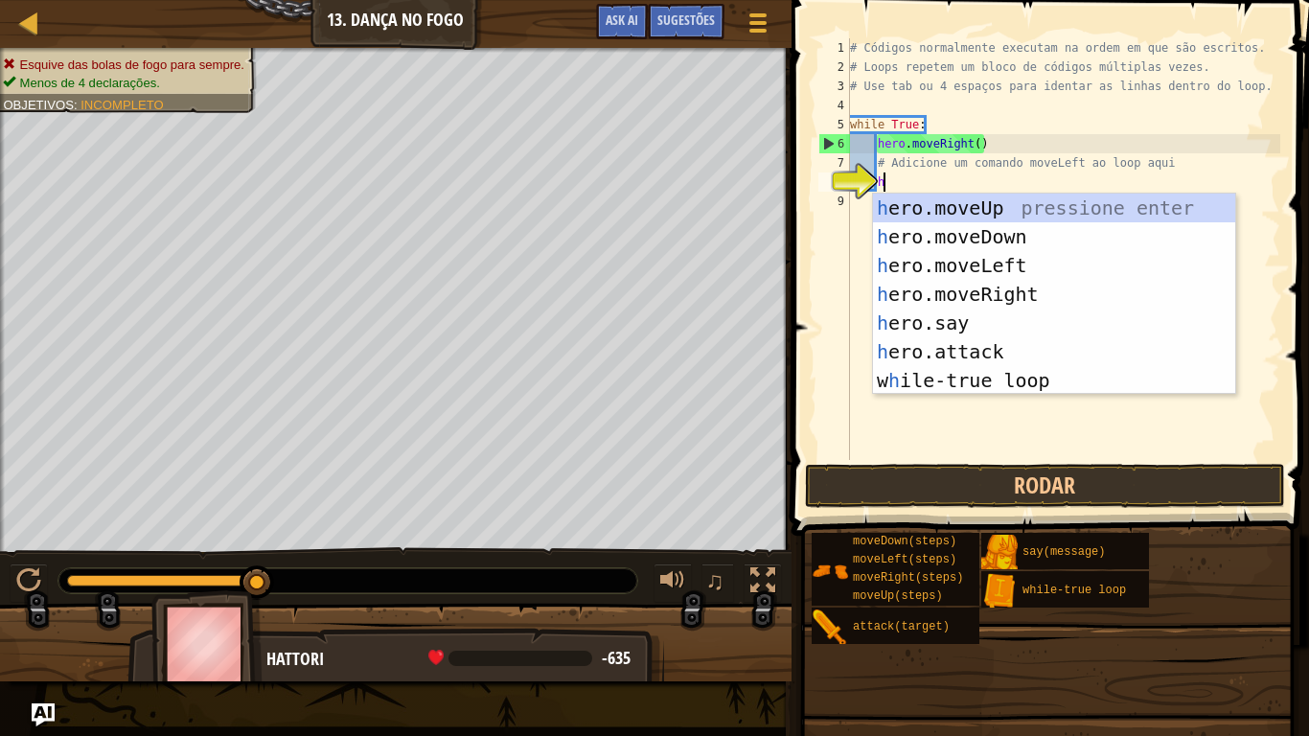
scroll to position [9, 4]
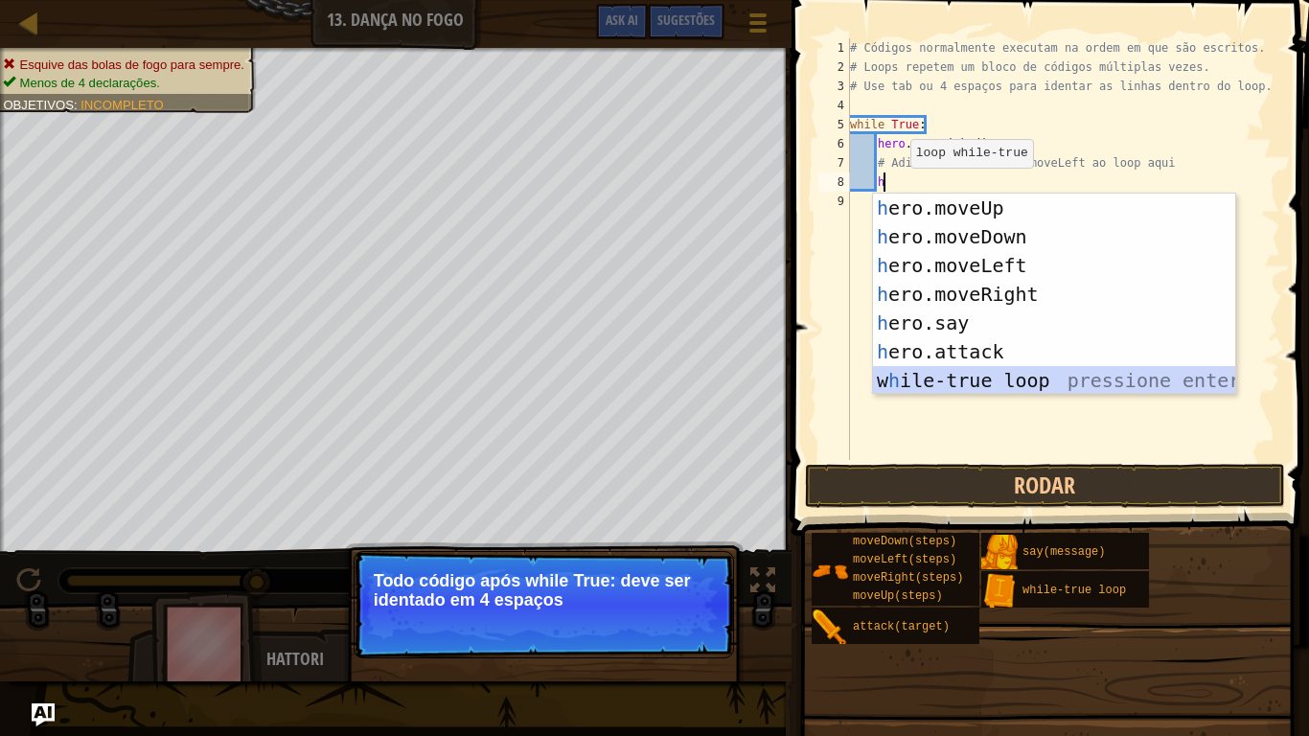
click at [965, 382] on div "h ero.moveUp pressione enter h ero.moveDown pressione enter h ero.moveLeft pres…" at bounding box center [1054, 323] width 362 height 259
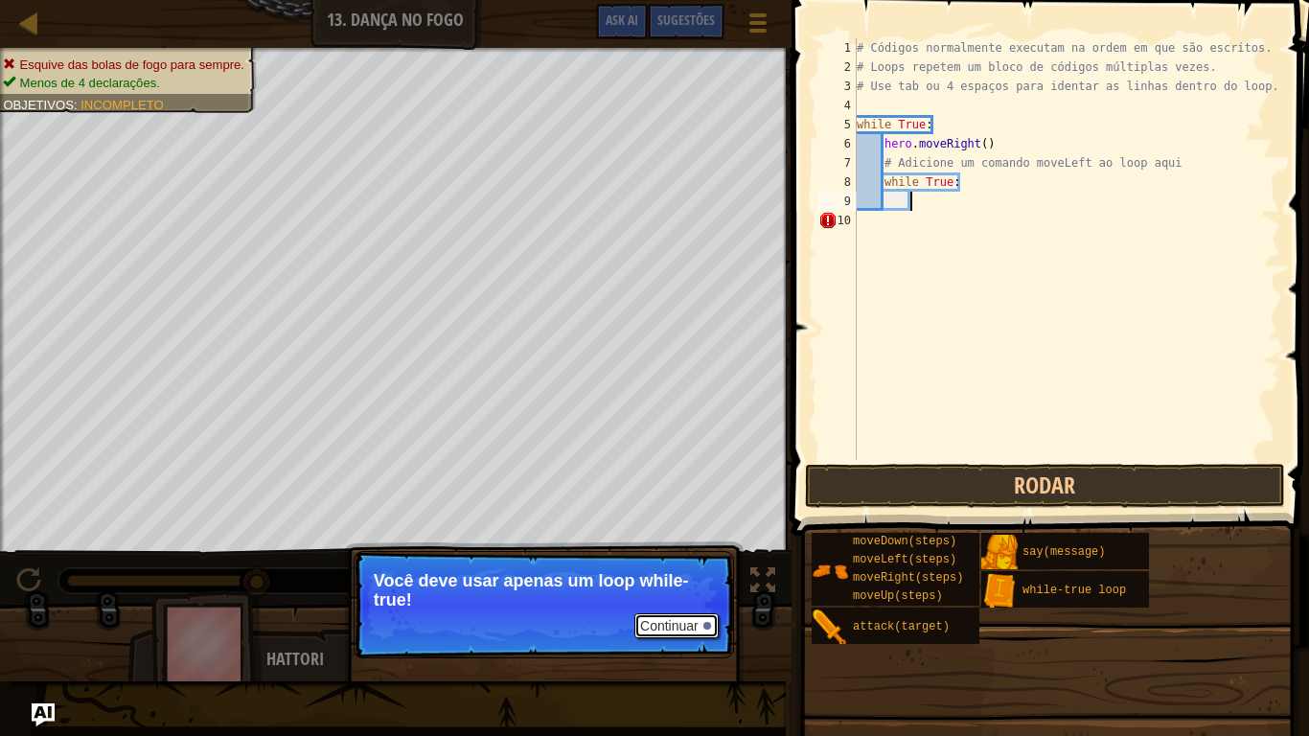
click at [688, 606] on button "Continuar" at bounding box center [676, 625] width 84 height 25
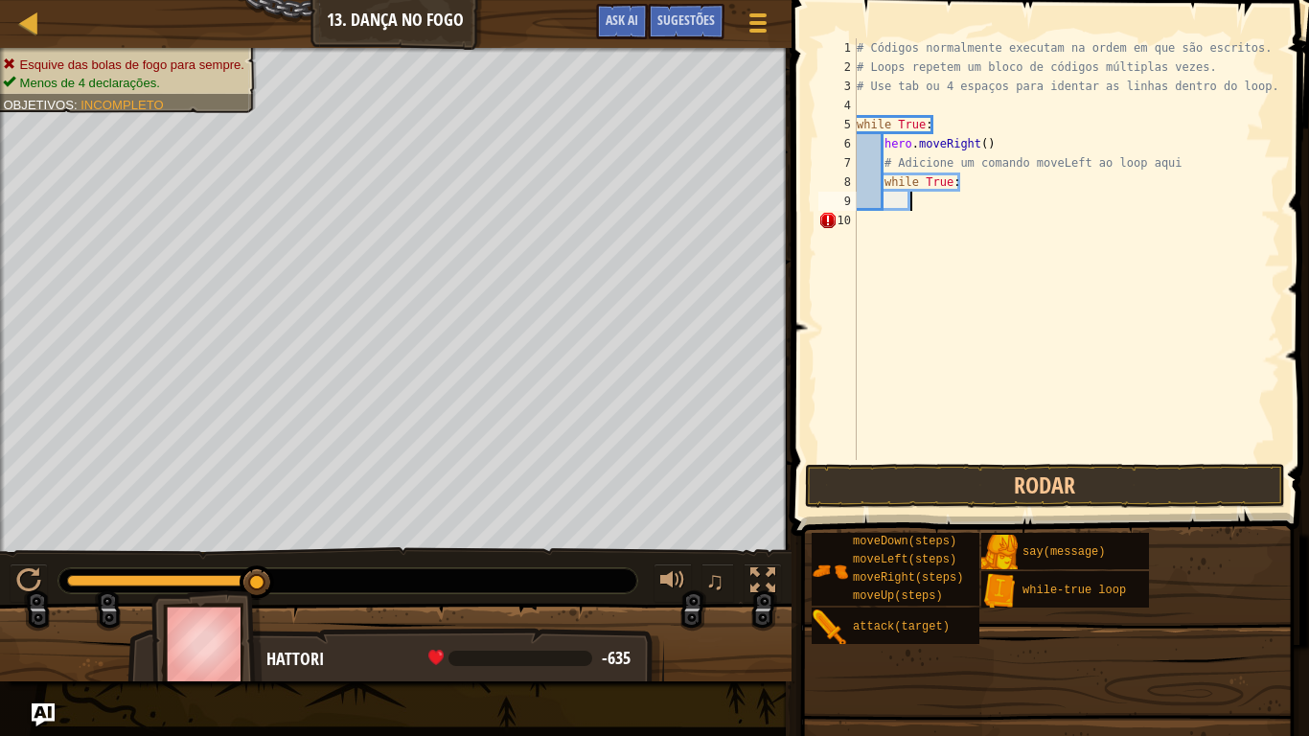
scroll to position [9, 7]
click at [823, 492] on button "Rodar" at bounding box center [1045, 486] width 480 height 44
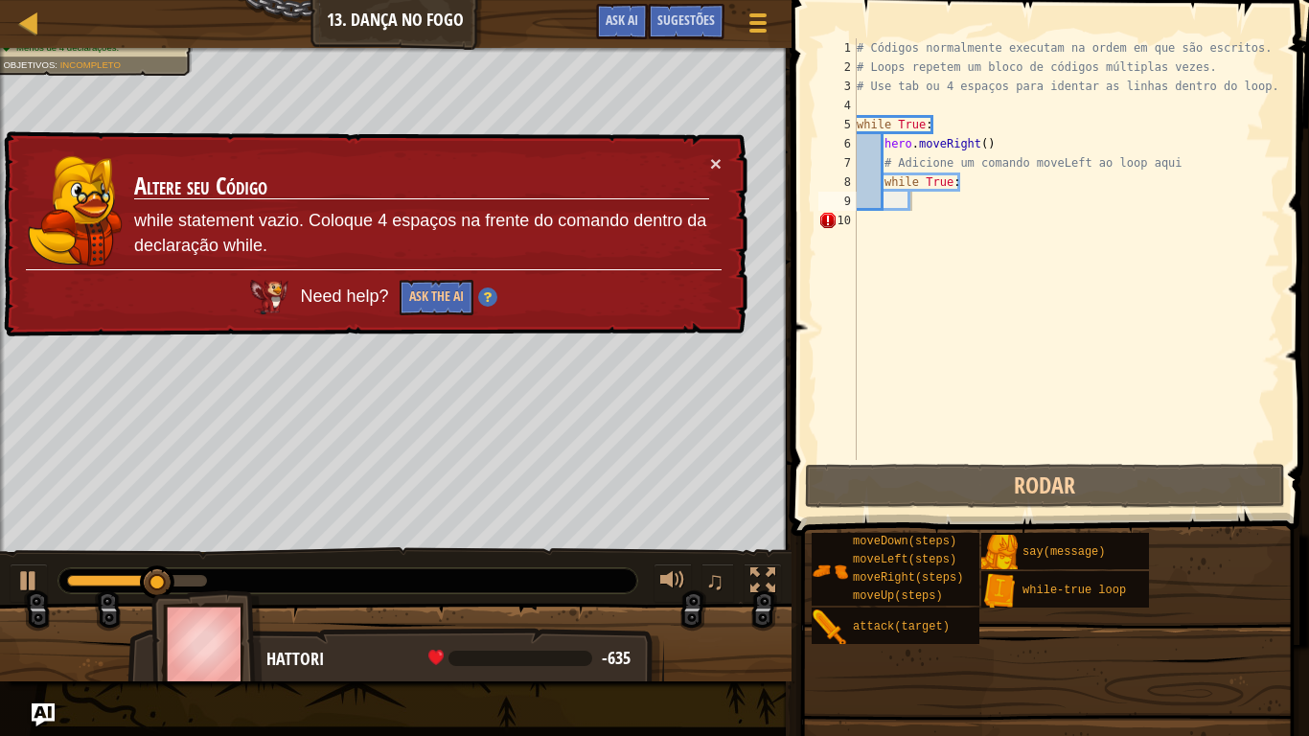
click at [723, 151] on div "× Altere seu Código while statement vazio. Coloque 4 espaços na frente do coman…" at bounding box center [373, 234] width 747 height 206
click at [718, 153] on button "×" at bounding box center [715, 163] width 11 height 20
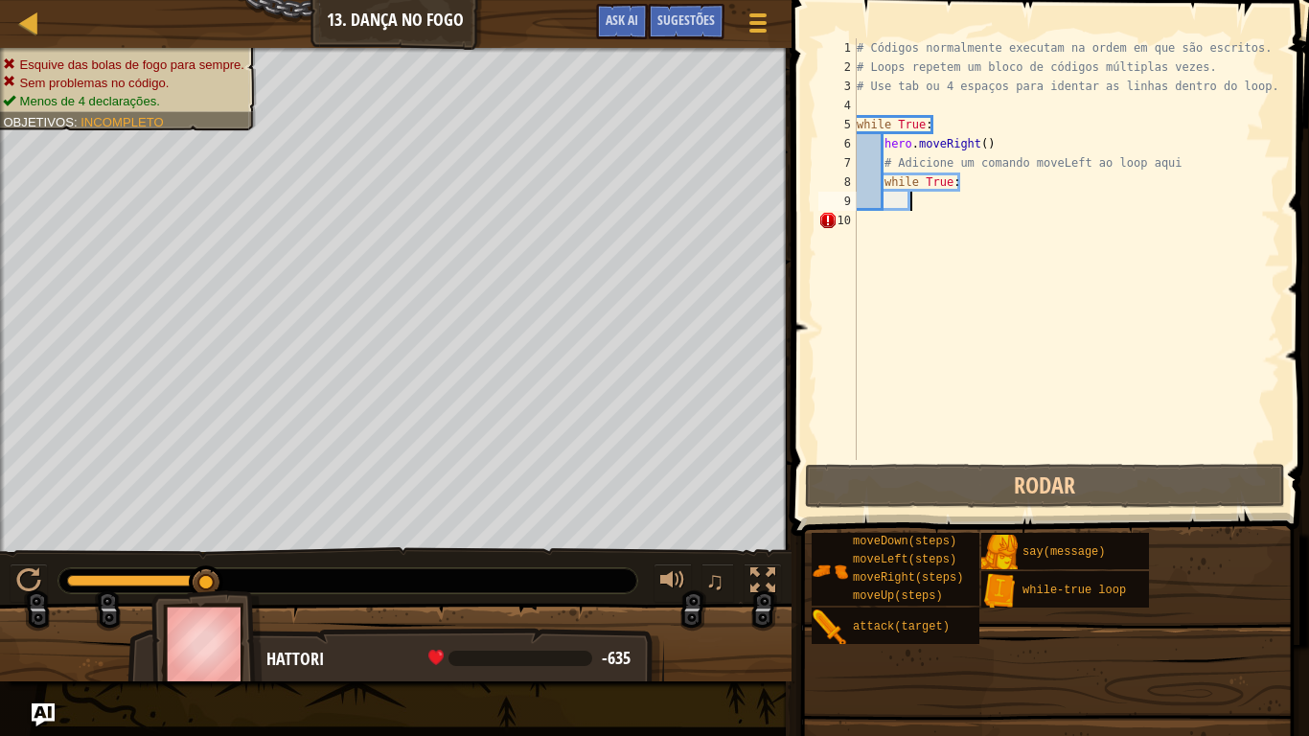
click at [972, 181] on div "# Códigos normalmente executam na ordem em que são escritos. # Loops repetem um…" at bounding box center [1066, 268] width 427 height 460
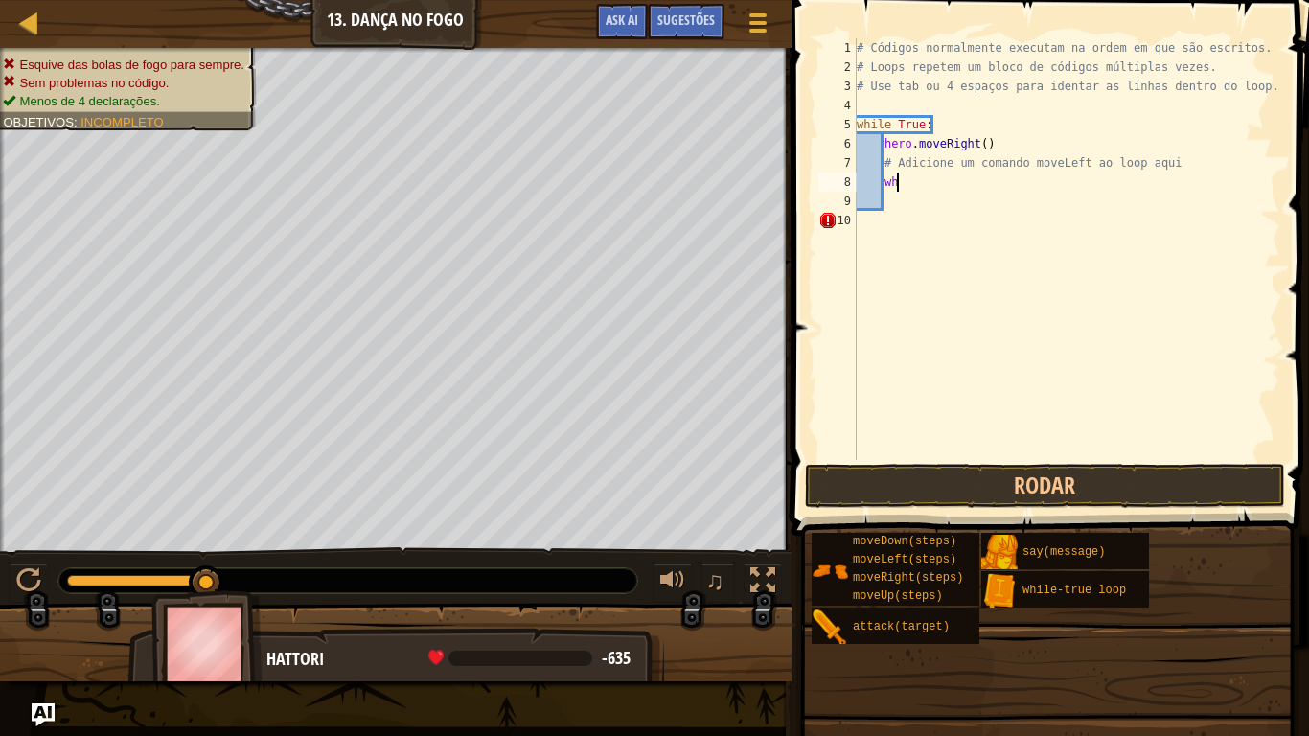
type textarea "w"
type textarea "#"
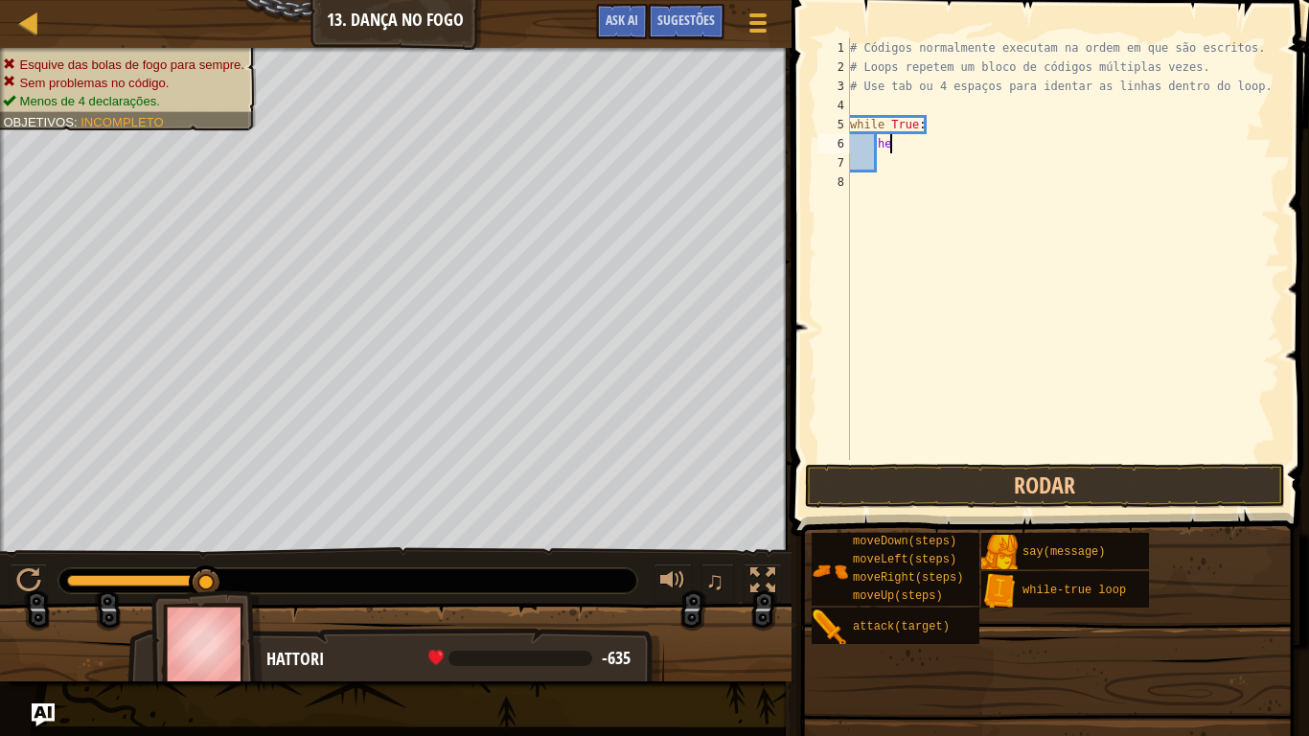
type textarea "h"
type textarea "w"
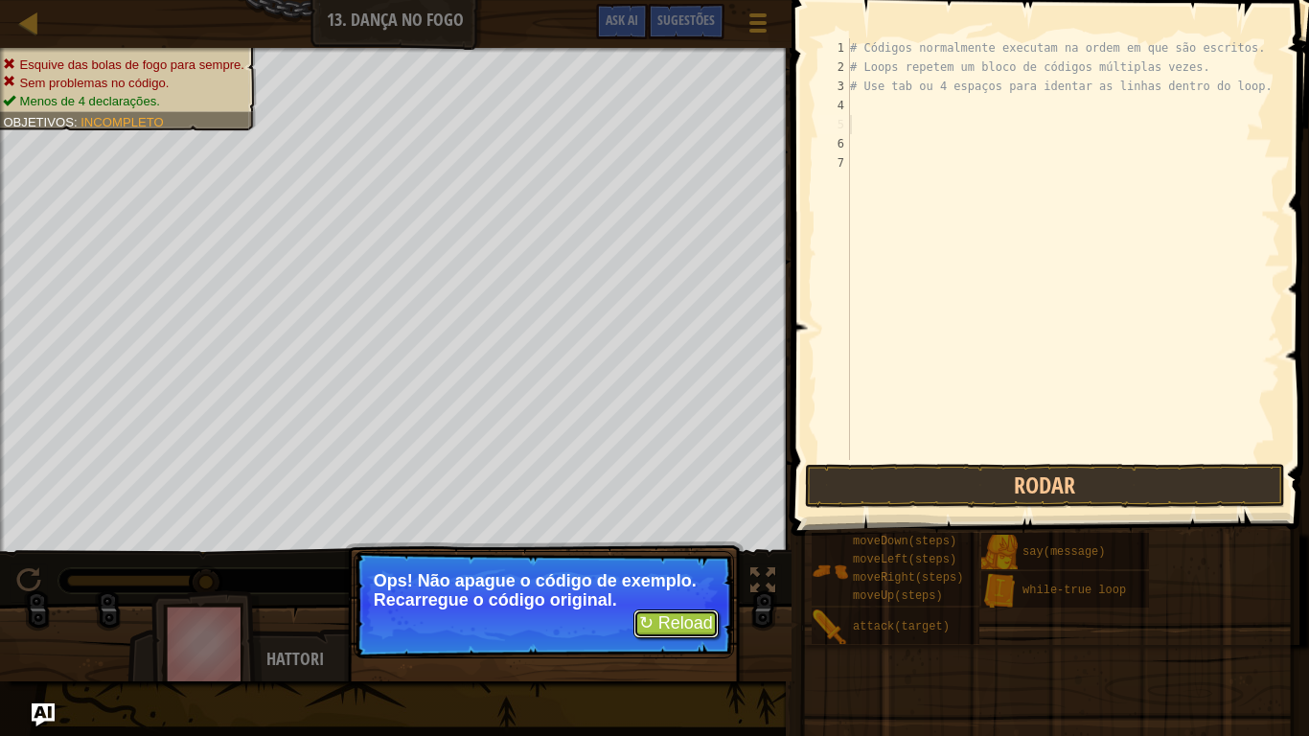
click at [672, 606] on button "↻ Reload" at bounding box center [675, 623] width 85 height 29
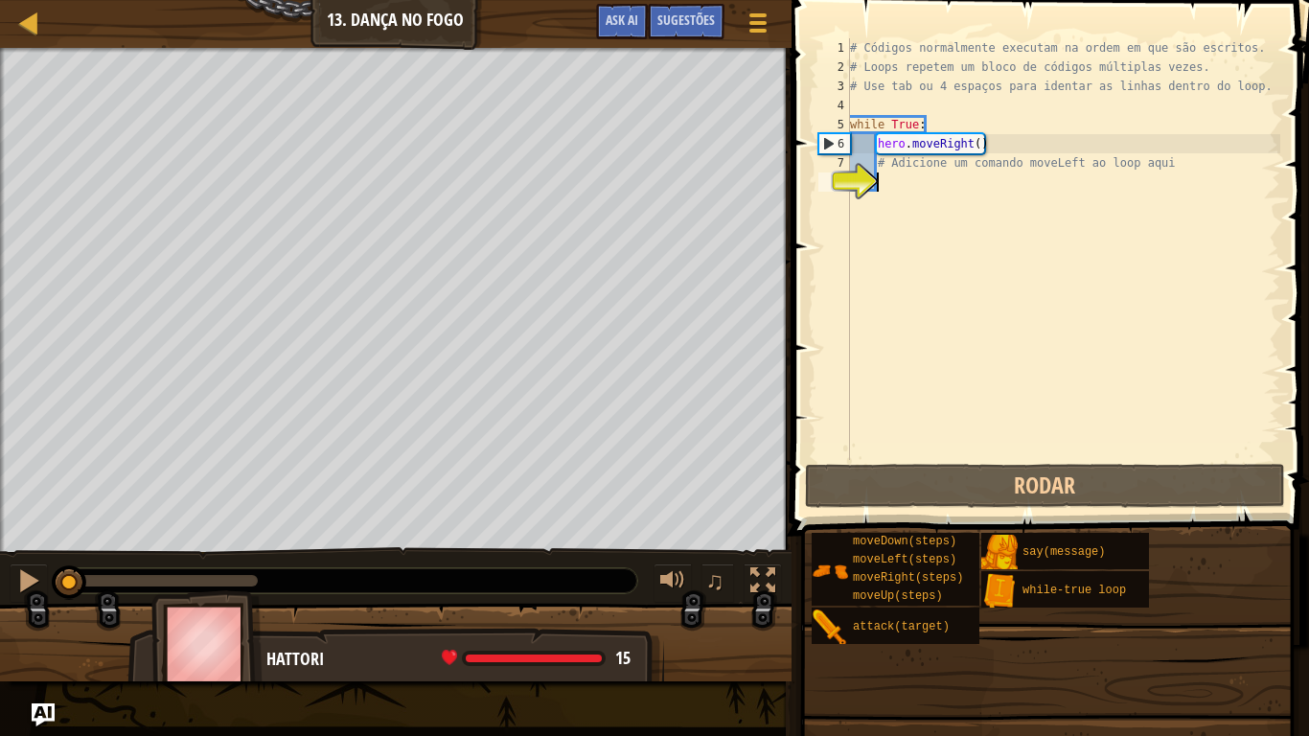
type textarea "h"
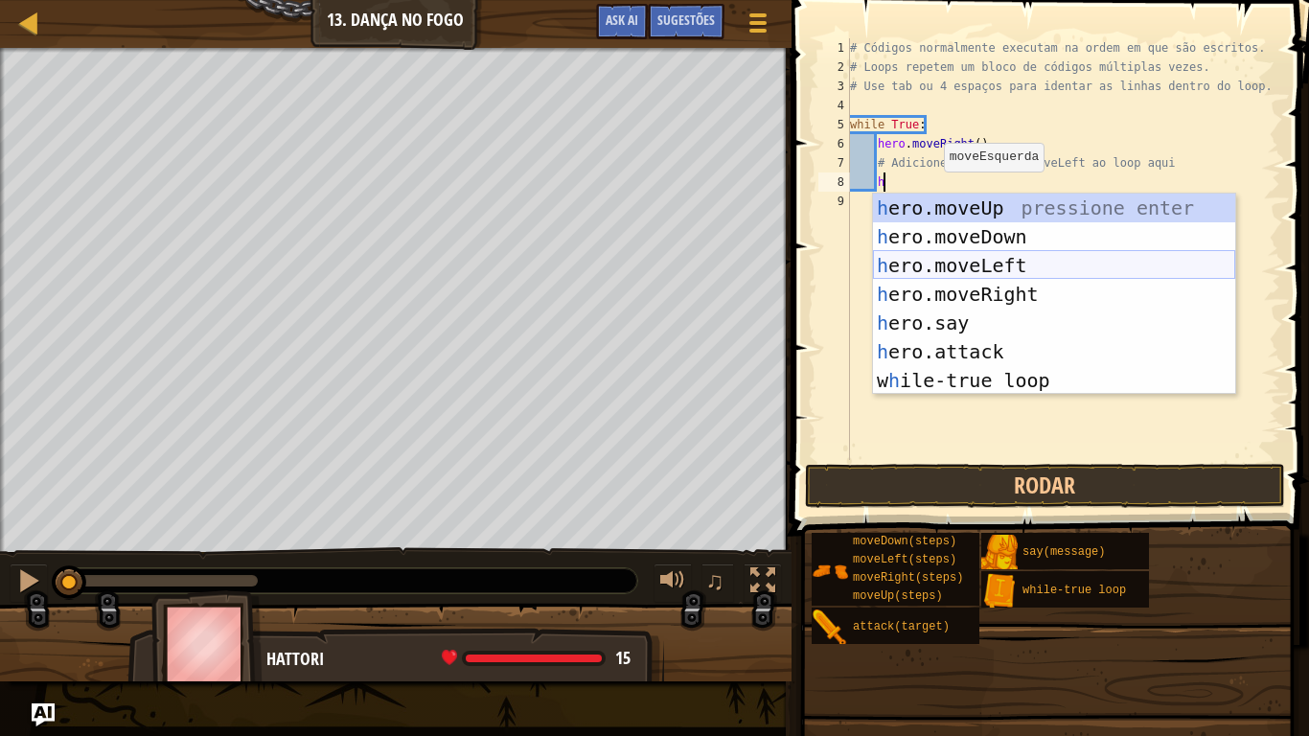
click at [949, 263] on div "h ero.moveUp pressione enter h ero.moveDown pressione enter h ero.moveLeft pres…" at bounding box center [1054, 323] width 362 height 259
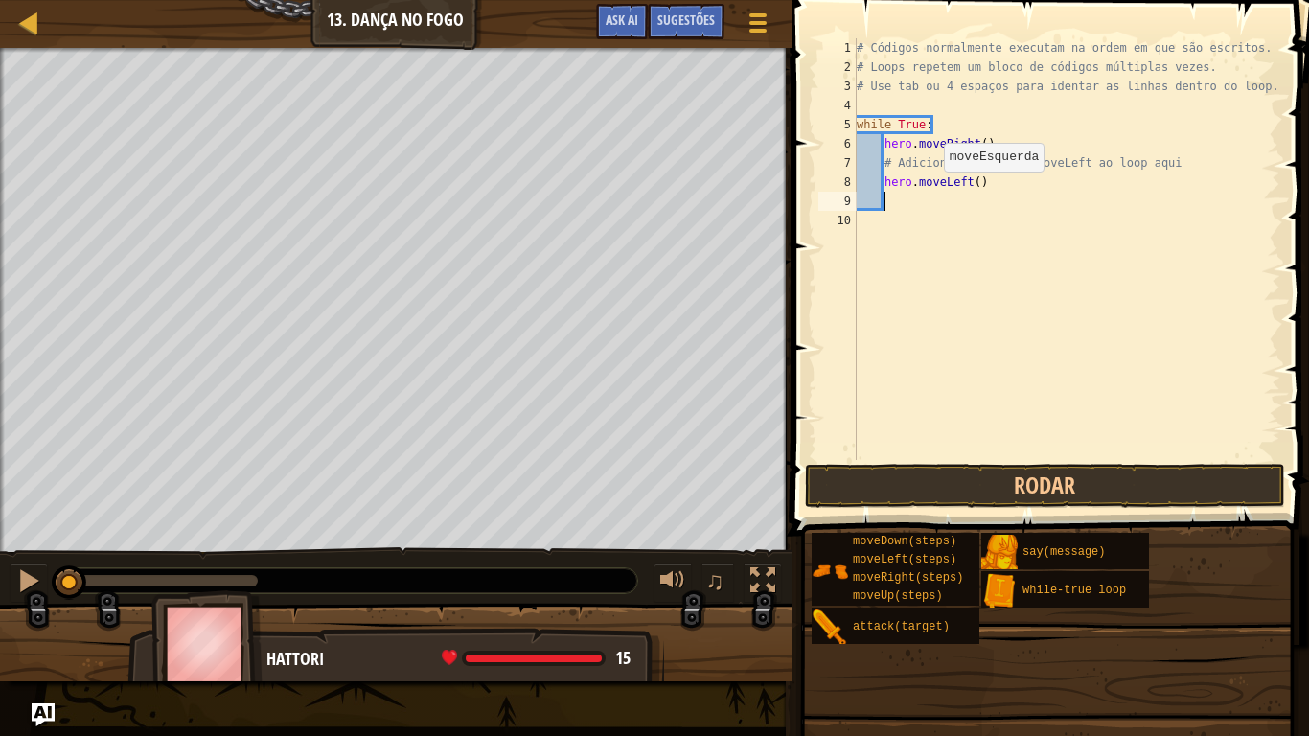
scroll to position [9, 3]
click at [949, 263] on div "# Códigos normalmente executam na ordem em que são escritos. # Loops repetem um…" at bounding box center [1066, 268] width 427 height 460
type textarea "k"
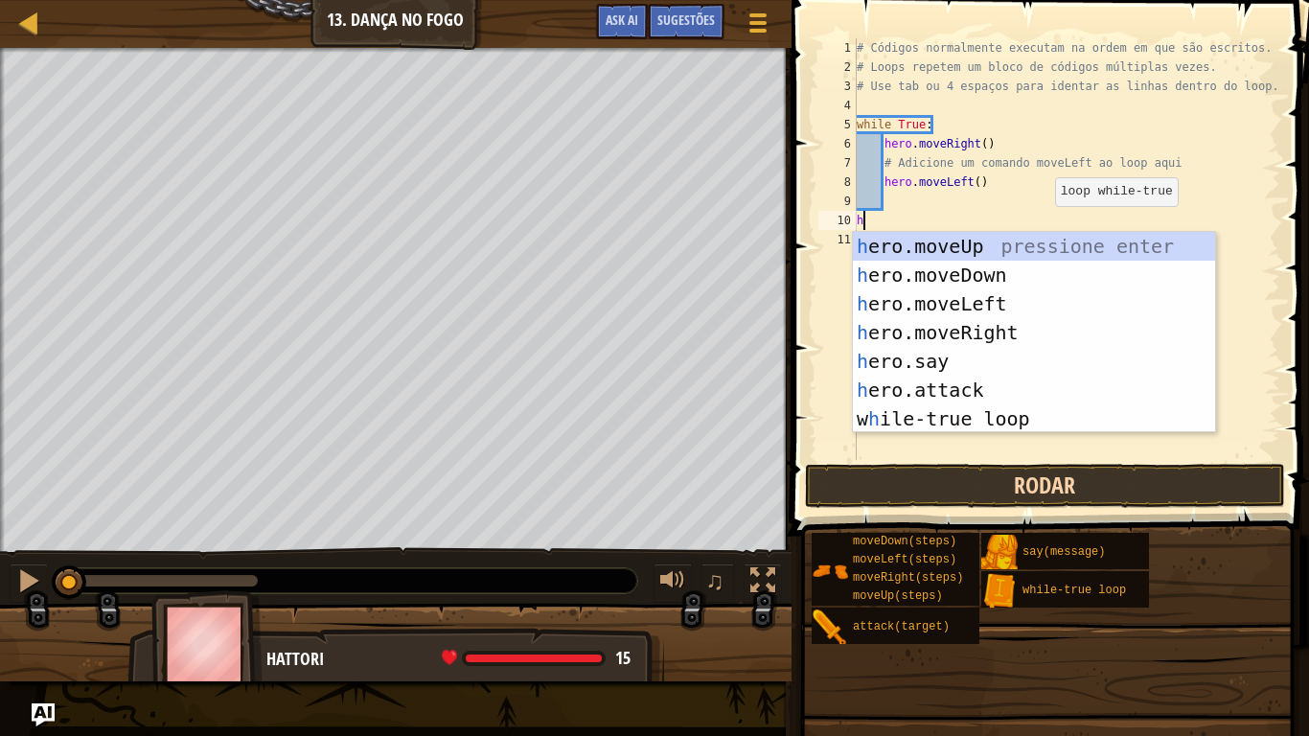
type textarea "h"
click at [975, 496] on button "Rodar" at bounding box center [1045, 486] width 480 height 44
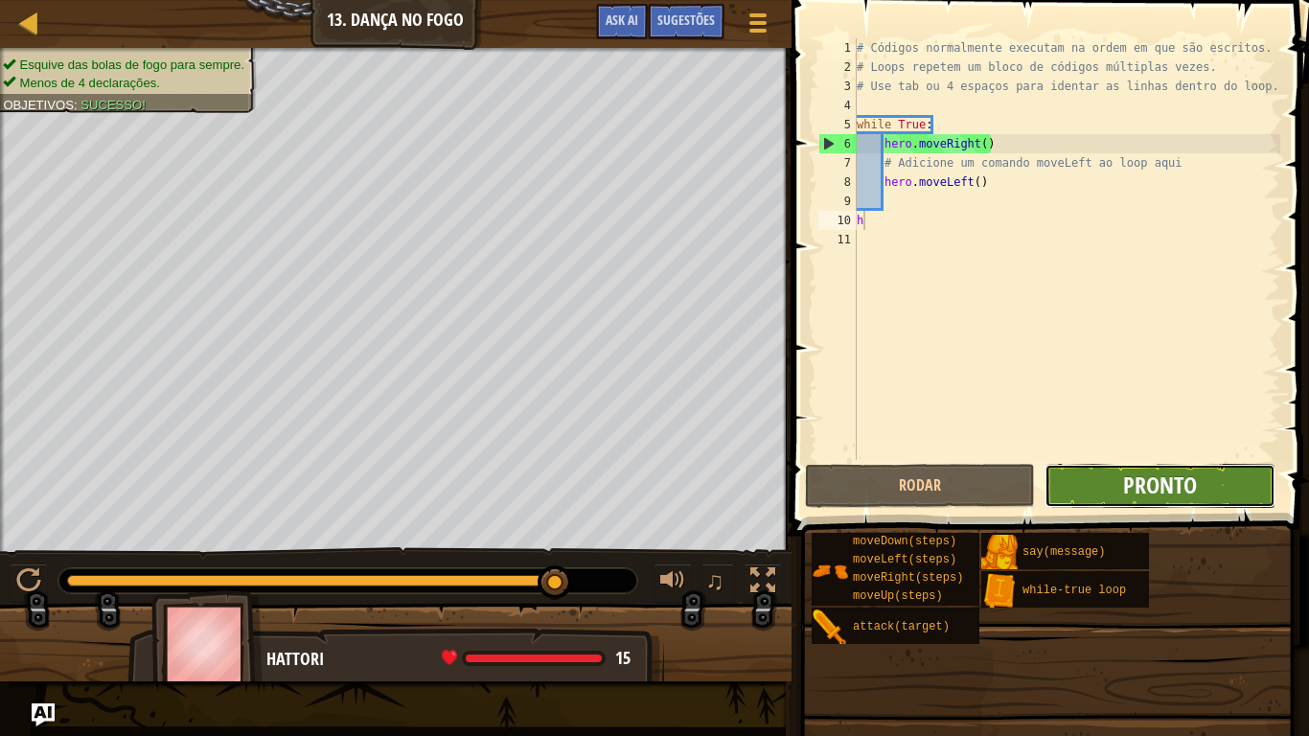
click at [1147, 482] on span "Pronto" at bounding box center [1160, 484] width 74 height 31
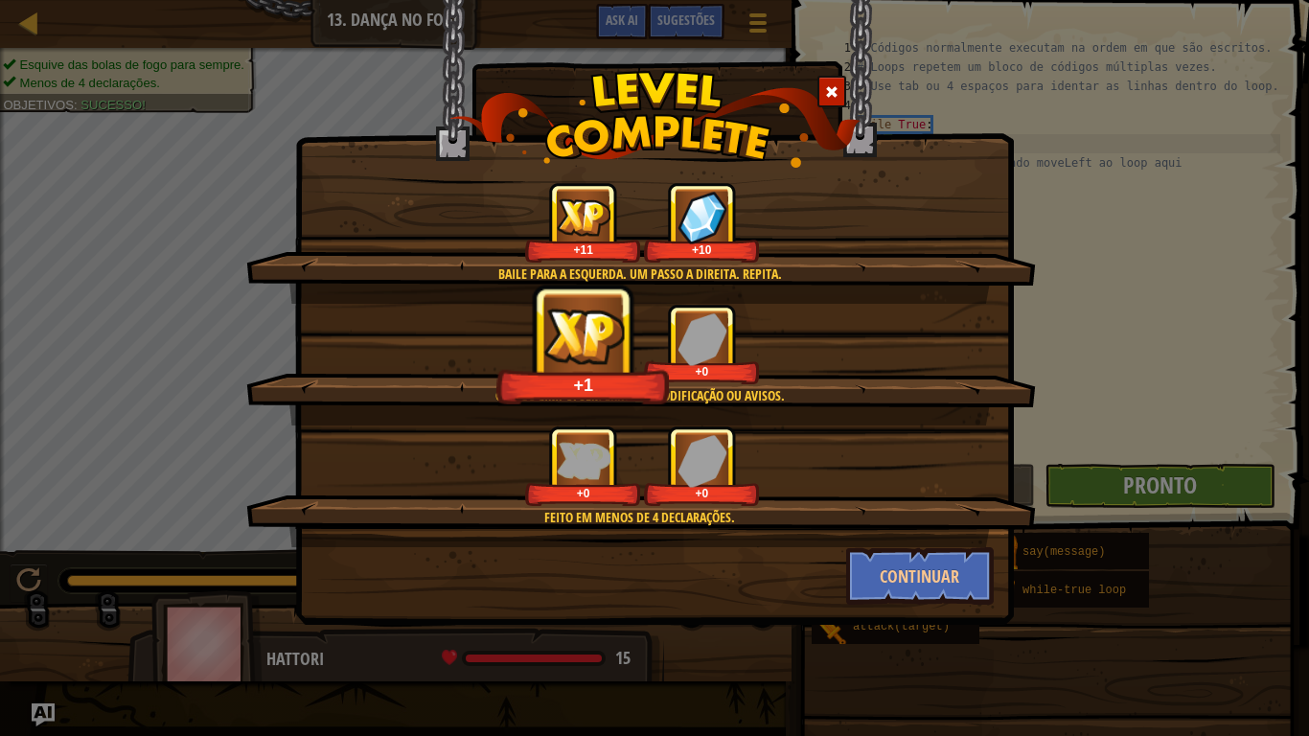
click at [1147, 482] on div "Baile para a esquerda. Um passo a direita. Repita. +11 +10 Código Limpo: sem er…" at bounding box center [654, 368] width 1309 height 736
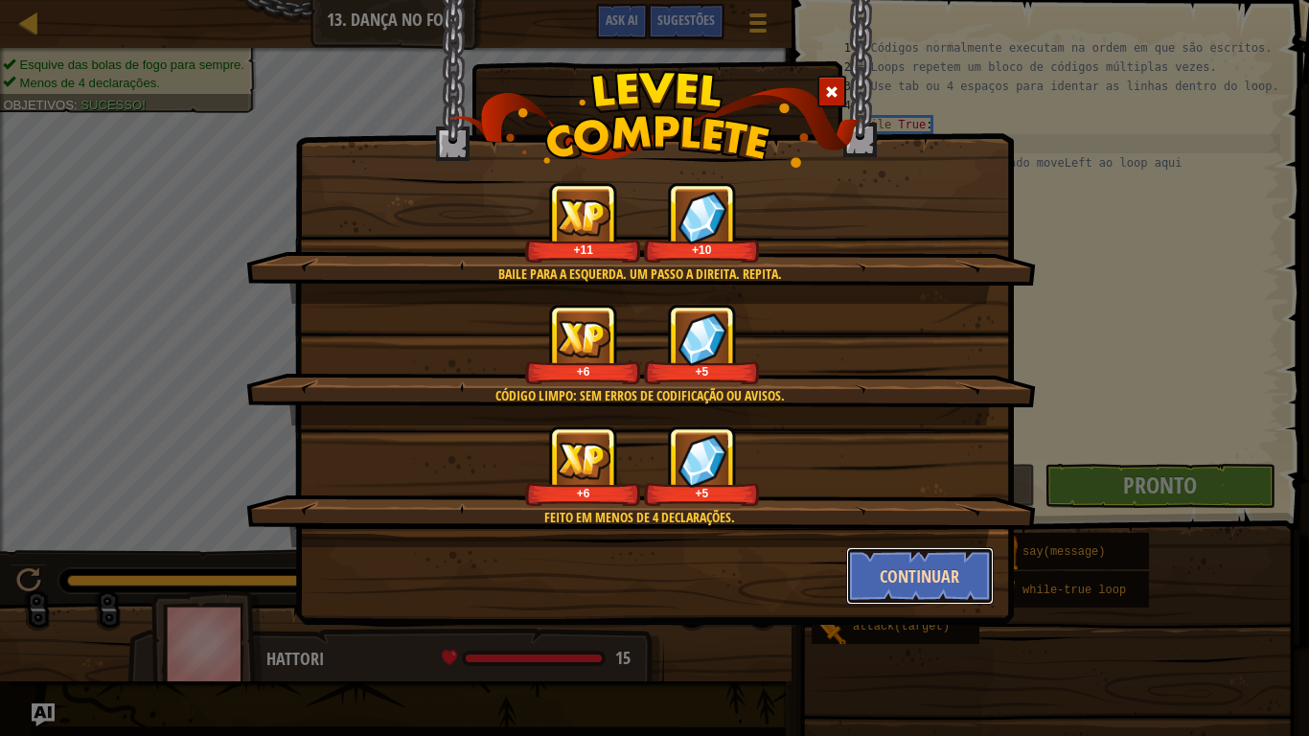
click at [902, 587] on button "Continuar" at bounding box center [920, 575] width 149 height 57
click at [902, 587] on div "Baile para a esquerda. Um passo a direita. Repita. +11 +10 Código Limpo: sem er…" at bounding box center [654, 368] width 1309 height 736
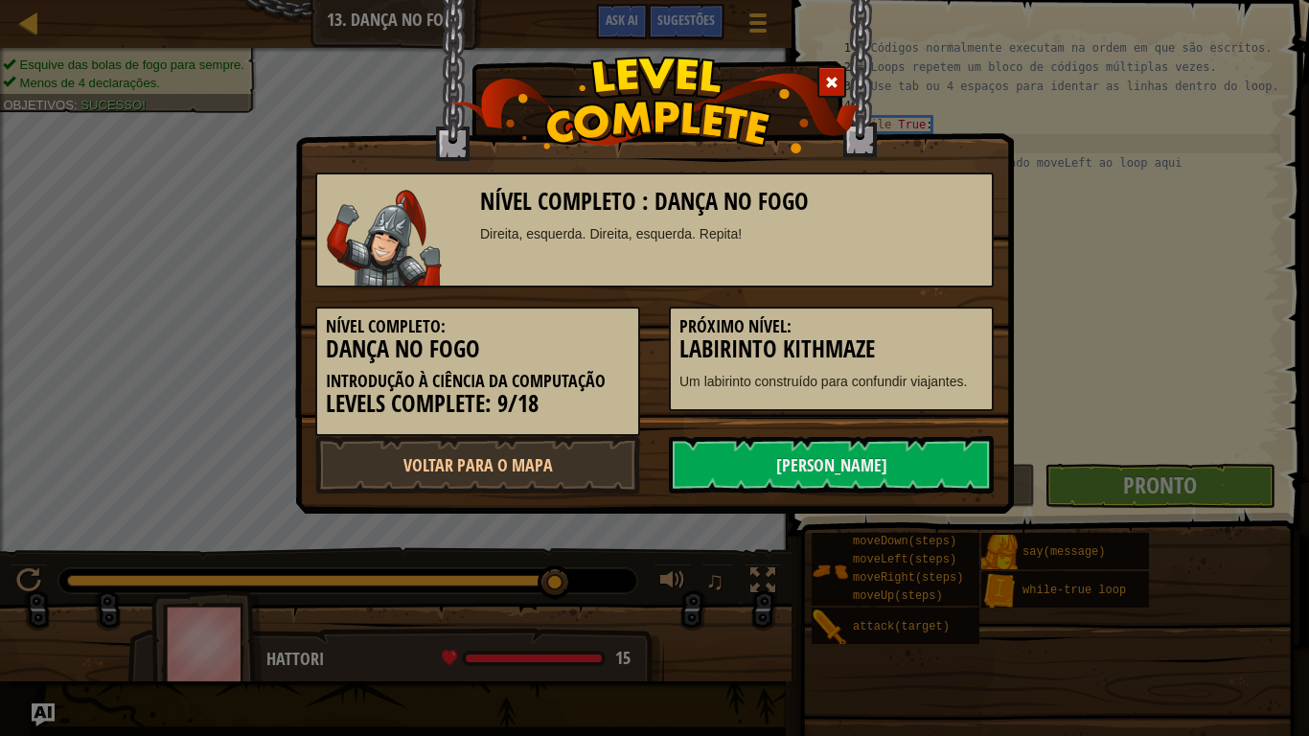
click at [902, 587] on div "Nível Completo : Dança no Fogo Direita, esquerda. Direita, esquerda. Repita! Ní…" at bounding box center [654, 368] width 1309 height 736
click at [815, 469] on link "[PERSON_NAME]" at bounding box center [831, 464] width 325 height 57
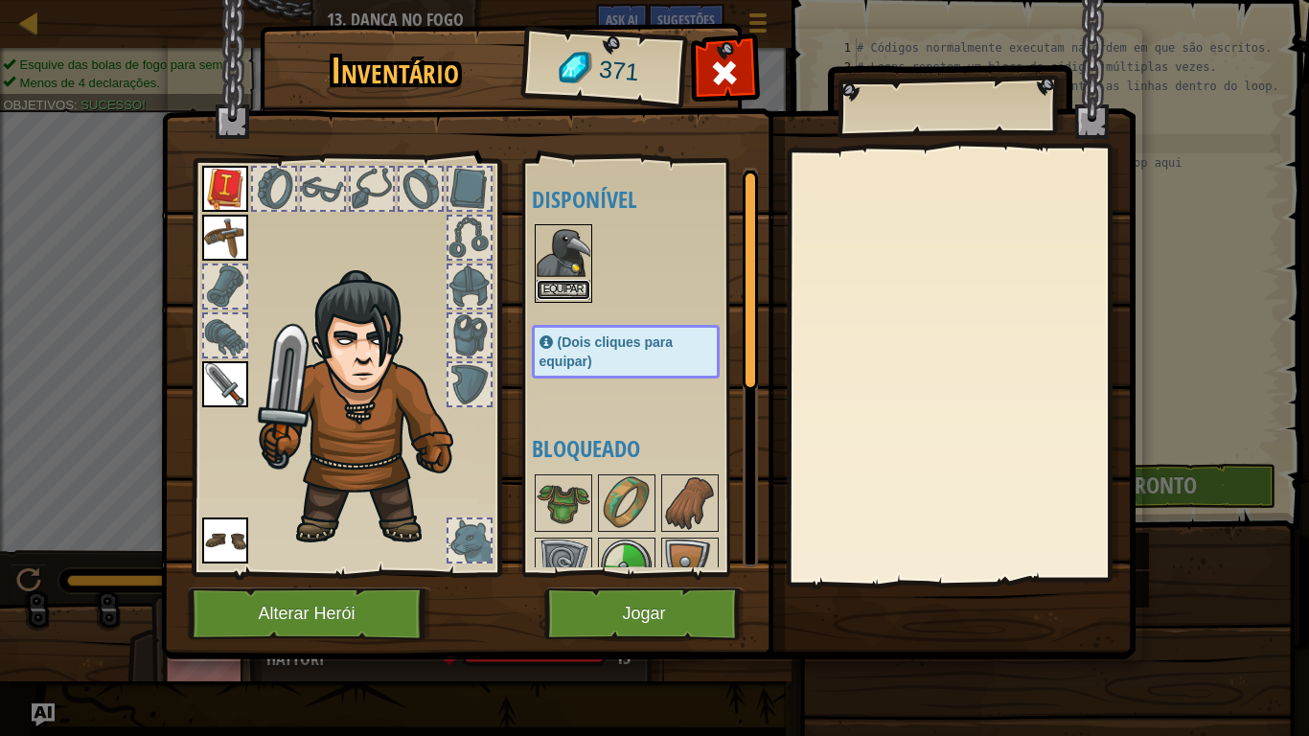
click at [563, 290] on button "Equipar" at bounding box center [564, 290] width 54 height 20
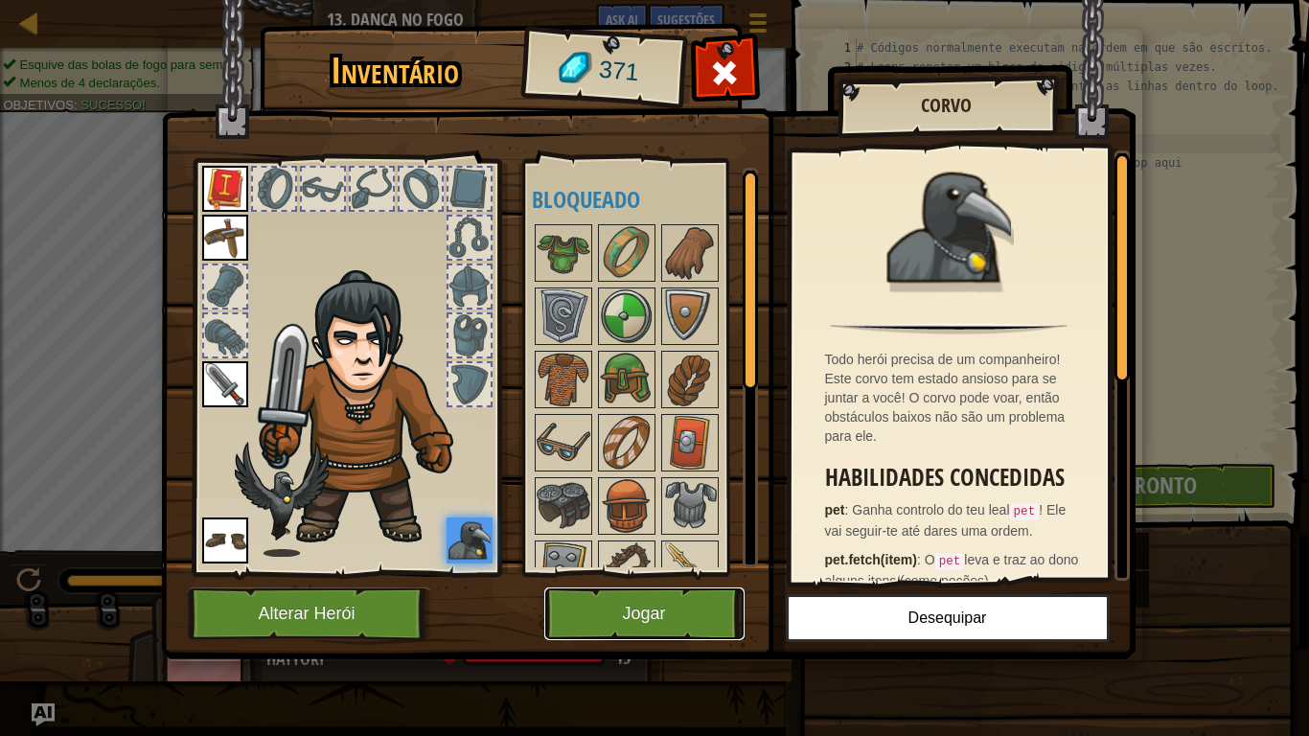
click at [649, 587] on button "Jogar" at bounding box center [644, 613] width 200 height 53
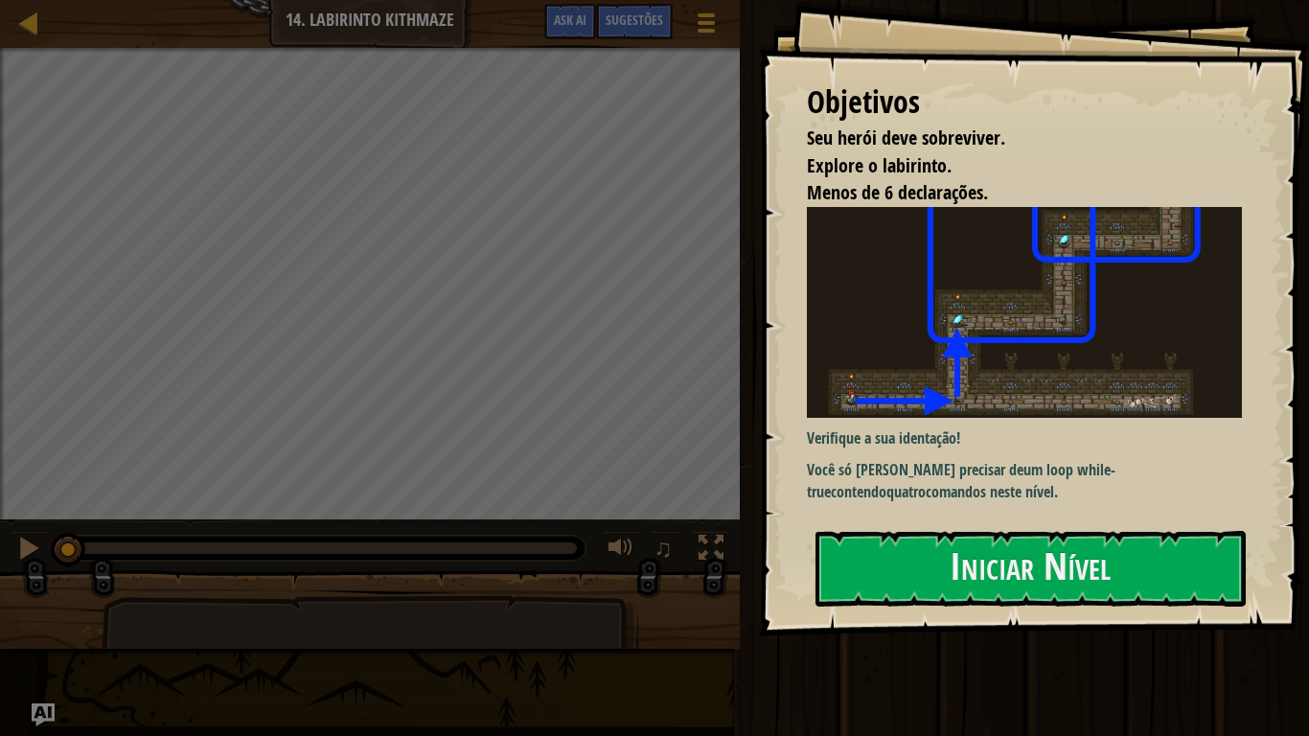
click at [945, 525] on div "Objetivos Seu herói deve sobreviver. Explore o labirinto. Menos de 6 declaraçõe…" at bounding box center [1034, 318] width 550 height 636
click at [951, 552] on button "Iniciar Nível" at bounding box center [1030, 569] width 430 height 76
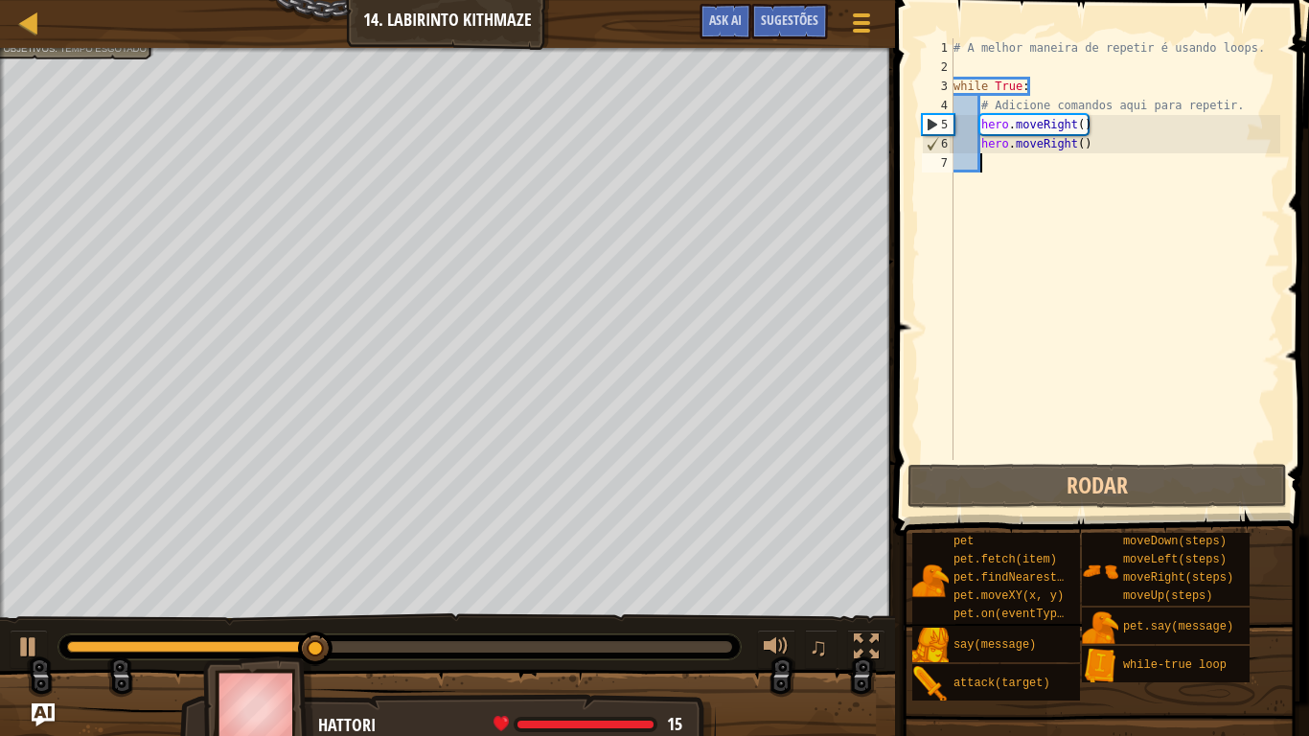
type textarea "h"
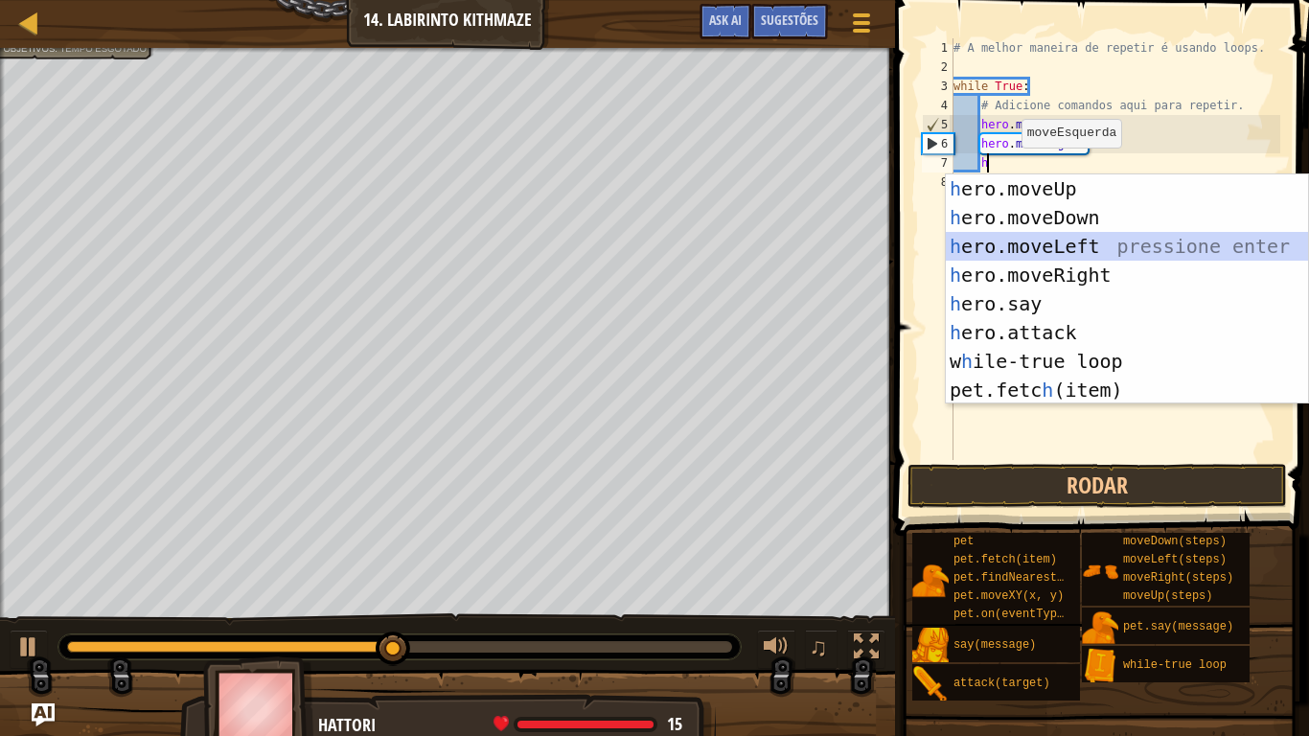
click at [1025, 238] on div "h ero.moveUp pressione enter h ero.moveDown pressione enter h ero.moveLeft pres…" at bounding box center [1127, 317] width 362 height 287
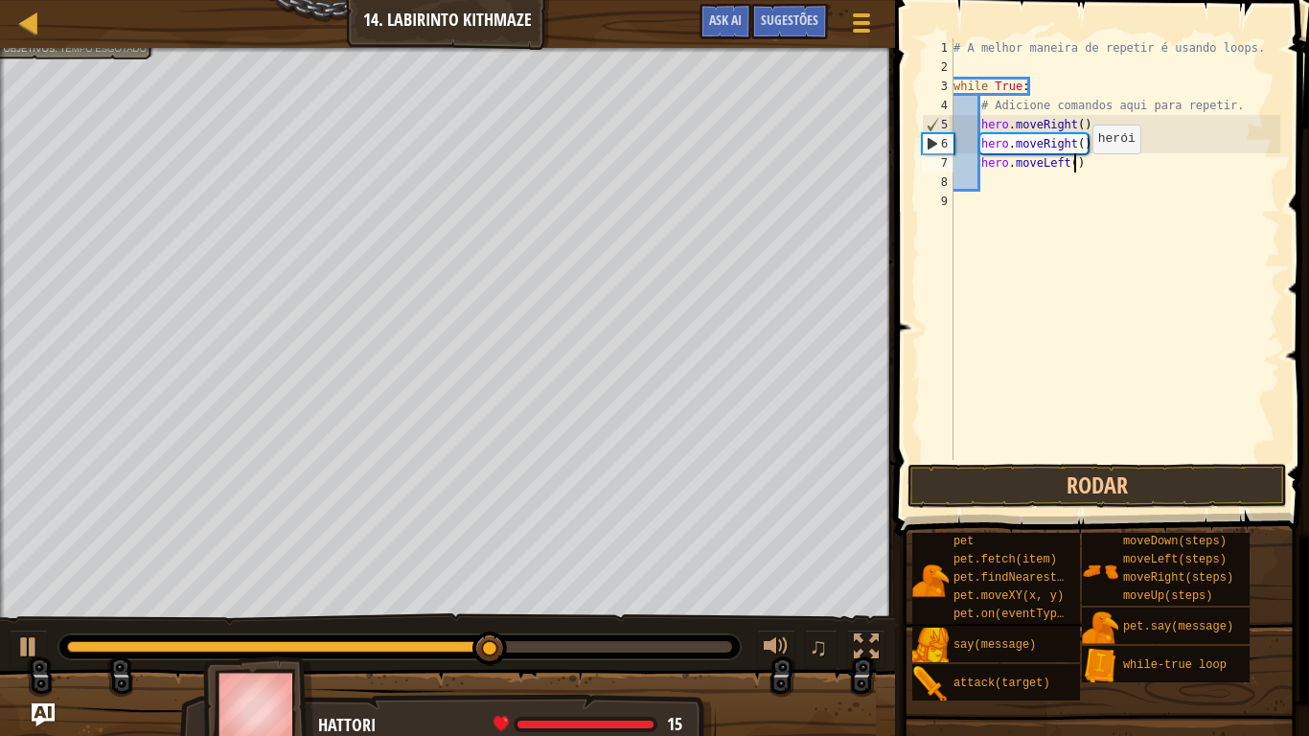
click at [1076, 172] on div "# A melhor maneira de repetir é usando loops. while True : # Adicione comandos …" at bounding box center [1114, 268] width 331 height 460
type textarea "hero.moveLeft(3)"
click at [976, 187] on div "# A melhor maneira de repetir é usando loops. while True : # Adicione comandos …" at bounding box center [1114, 268] width 331 height 460
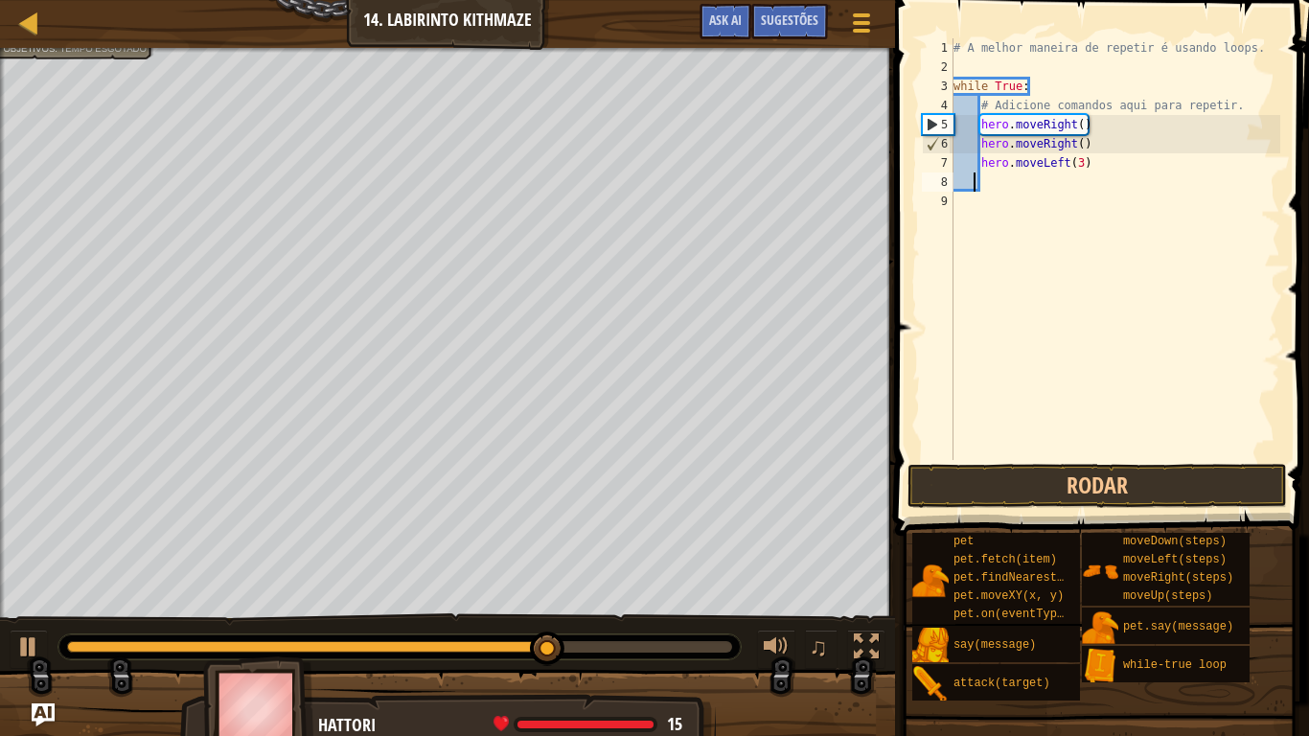
click at [1002, 188] on div "# A melhor maneira de repetir é usando loops. while True : # Adicione comandos …" at bounding box center [1114, 268] width 331 height 460
type textarea "h"
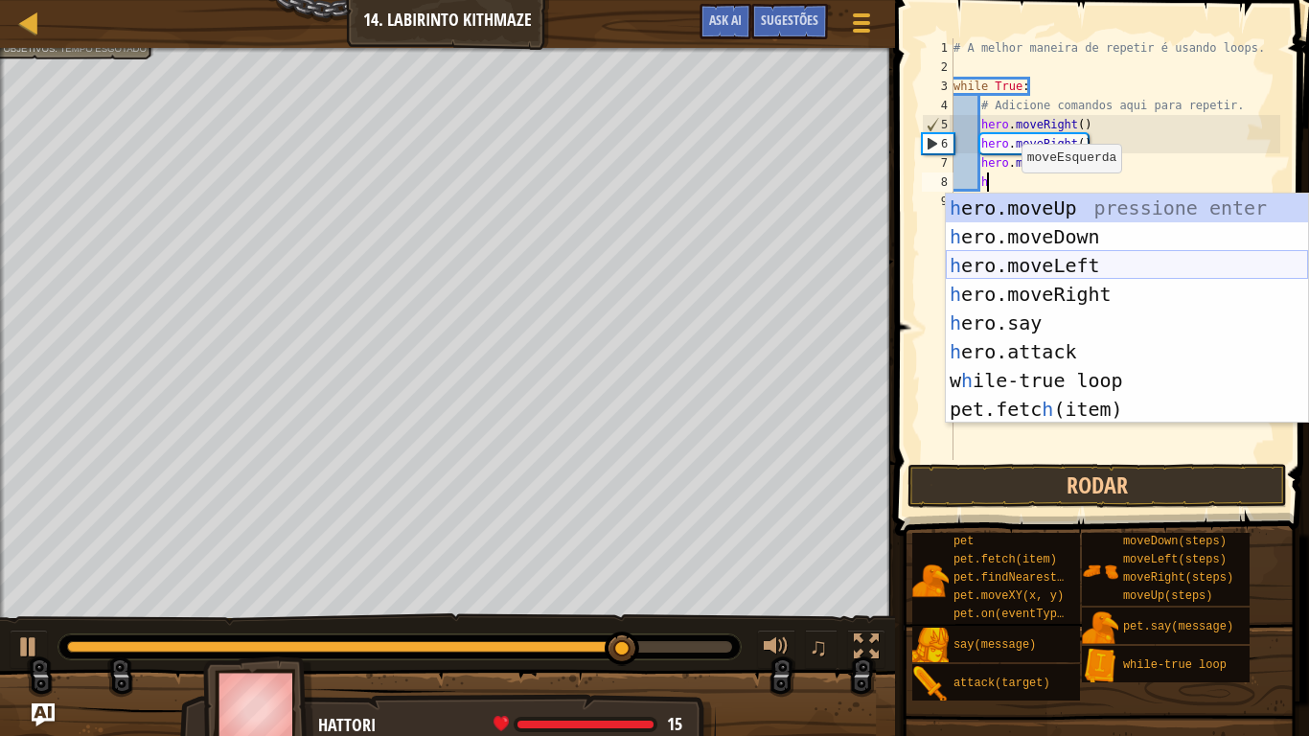
click at [1079, 266] on div "h ero.moveUp pressione enter h ero.moveDown pressione enter h ero.moveLeft pres…" at bounding box center [1127, 337] width 362 height 287
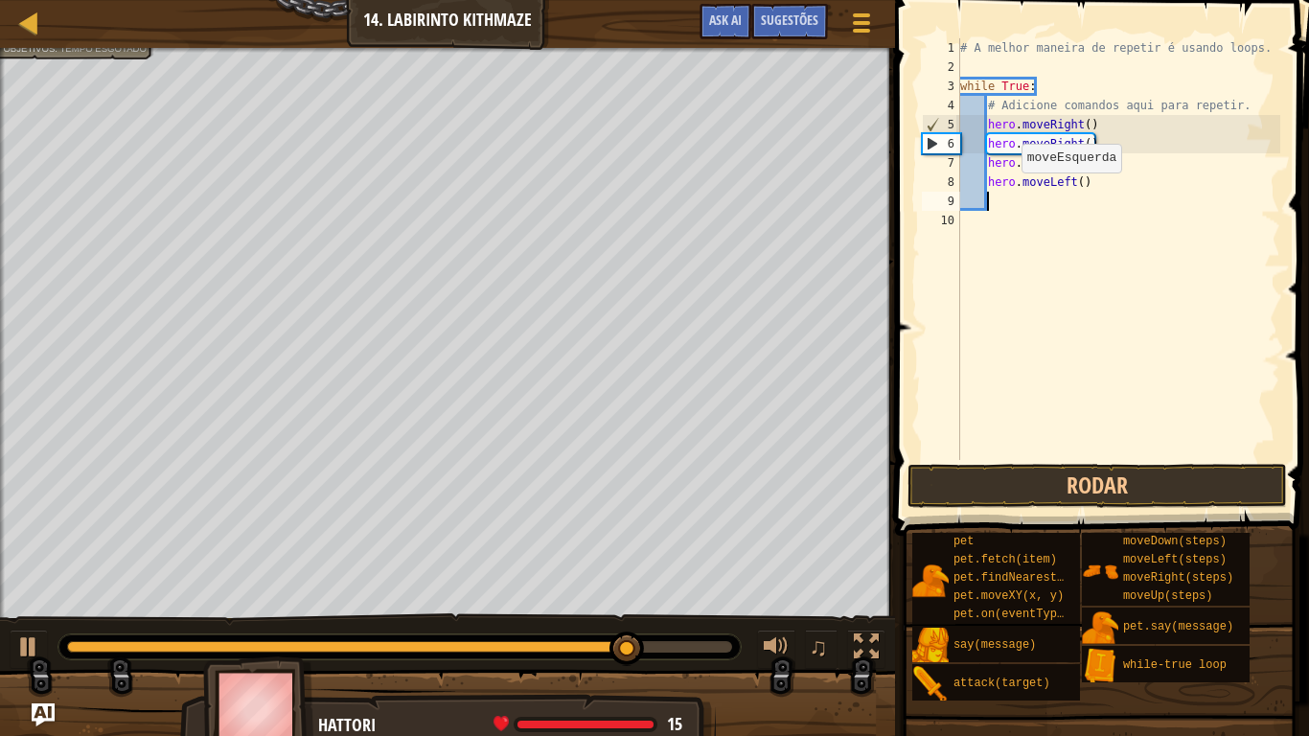
scroll to position [9, 3]
type textarea "h"
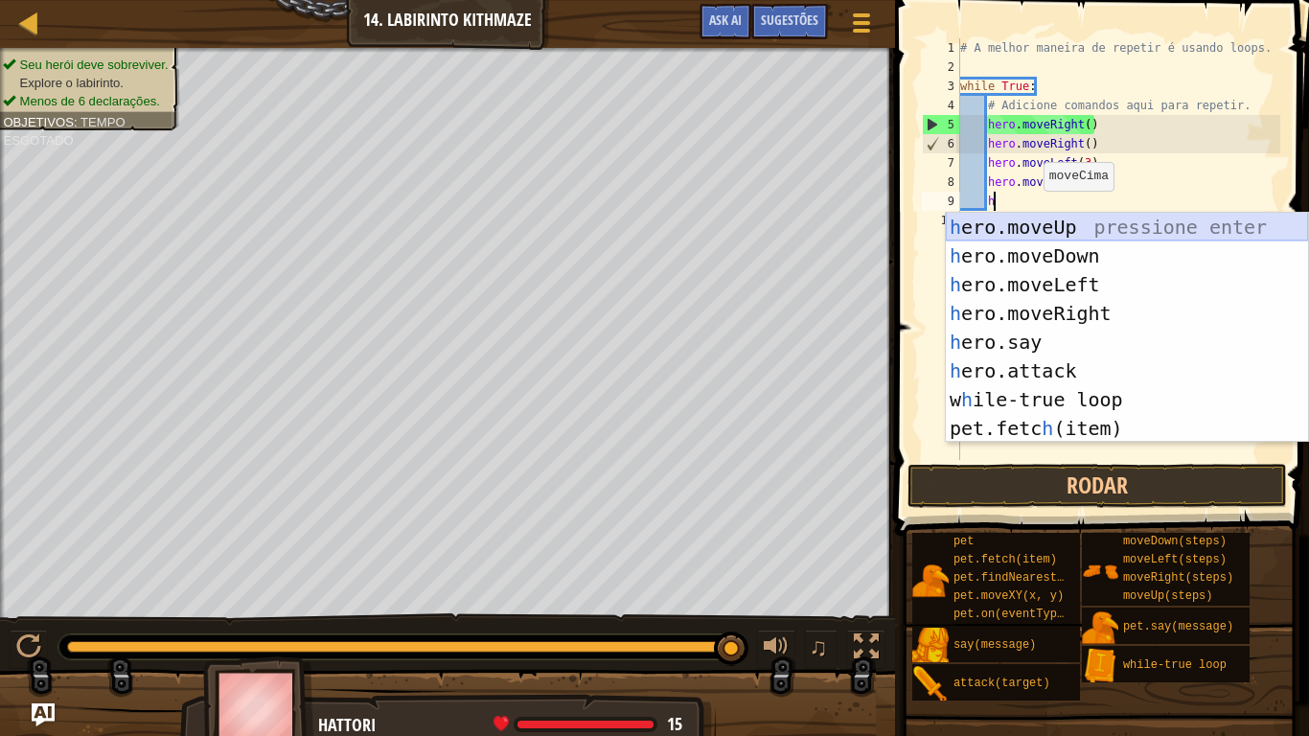
click at [1021, 229] on div "h ero.moveUp pressione enter h ero.moveDown pressione enter h ero.moveLeft pres…" at bounding box center [1127, 356] width 362 height 287
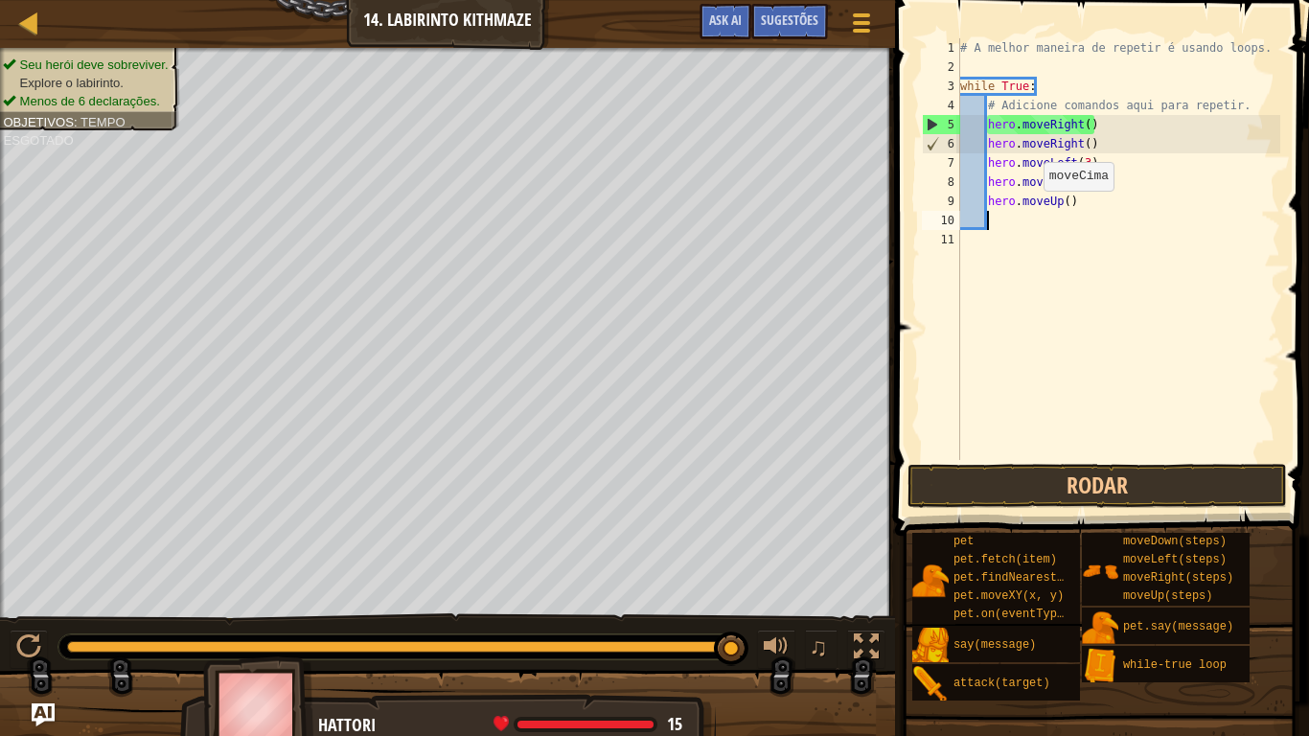
scroll to position [9, 3]
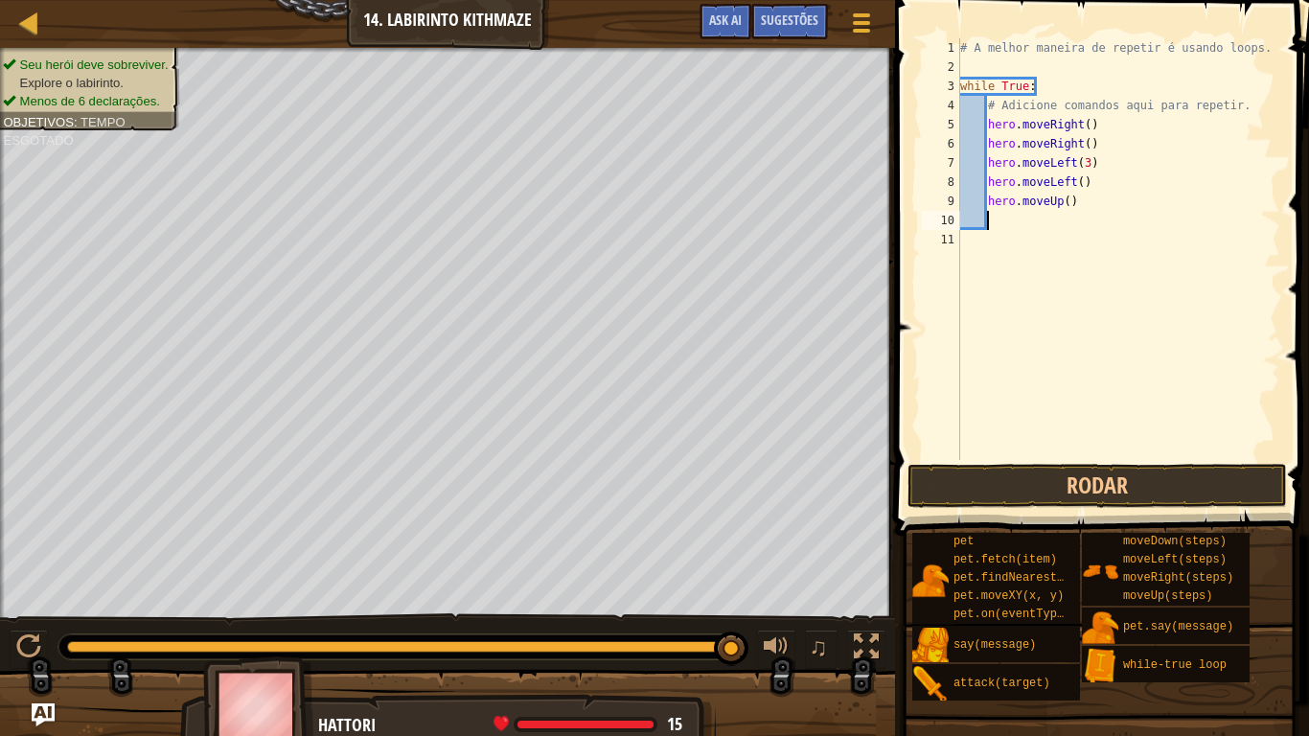
click at [1068, 212] on div "# A melhor maneira de repetir é usando loops. while True : # Adicione comandos …" at bounding box center [1118, 268] width 324 height 460
click at [1065, 202] on div "# A melhor maneira de repetir é usando loops. while True : # Adicione comandos …" at bounding box center [1118, 268] width 324 height 460
type textarea "hero.moveUp(2)"
click at [998, 225] on div "# A melhor maneira de repetir é usando loops. while True : # Adicione comandos …" at bounding box center [1118, 268] width 324 height 460
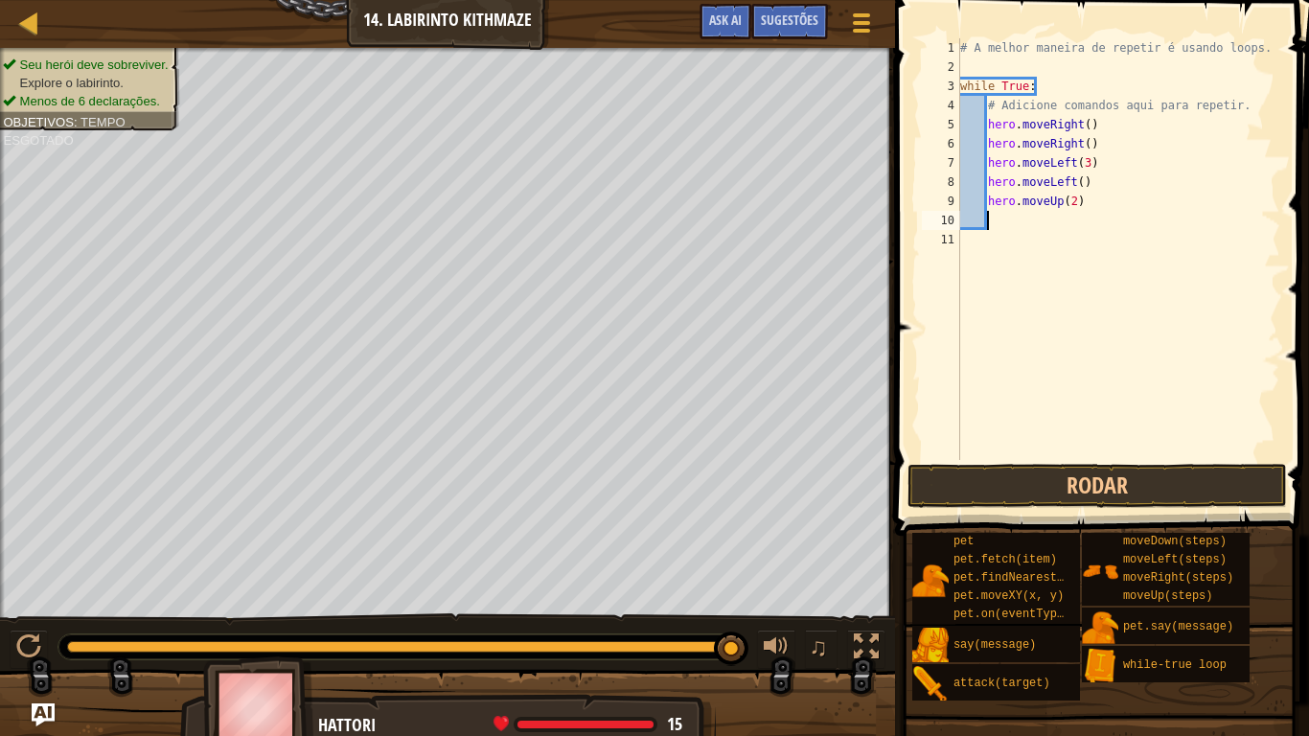
type textarea "h"
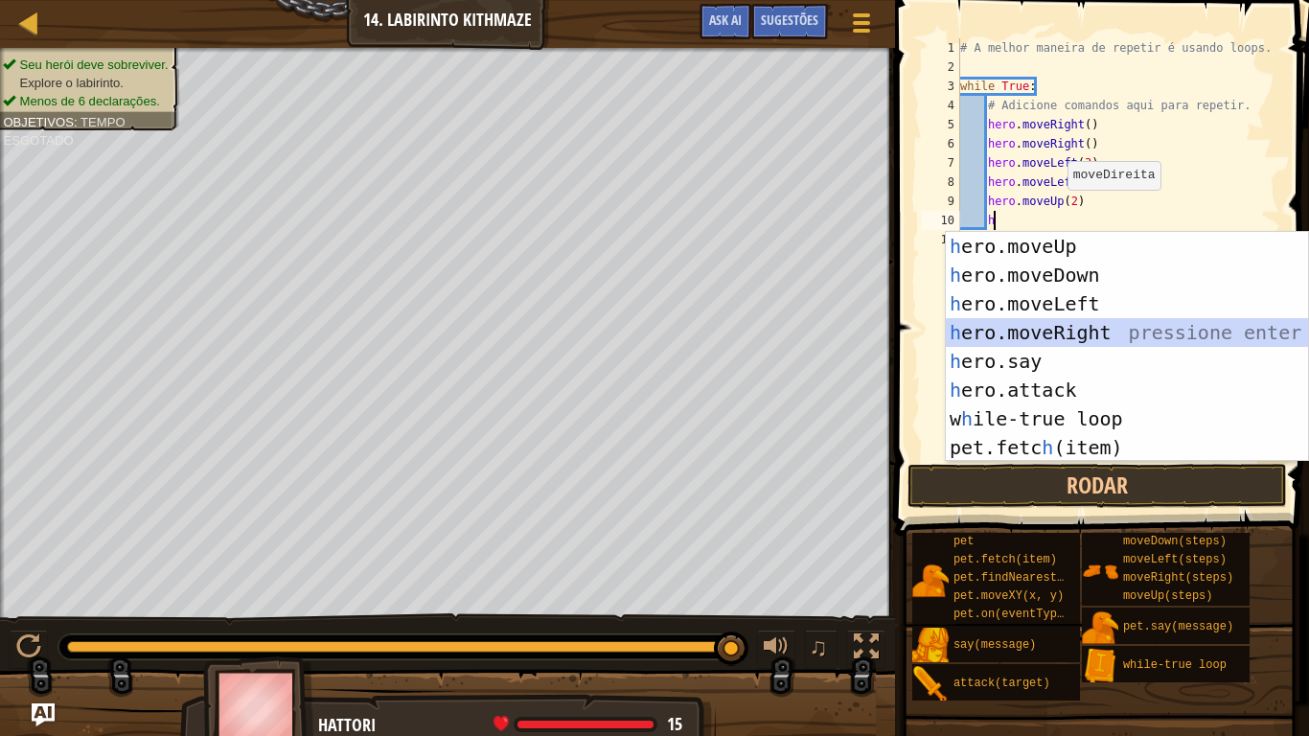
click at [1063, 331] on div "h ero.moveUp pressione enter h ero.moveDown pressione enter h ero.moveLeft pres…" at bounding box center [1127, 375] width 362 height 287
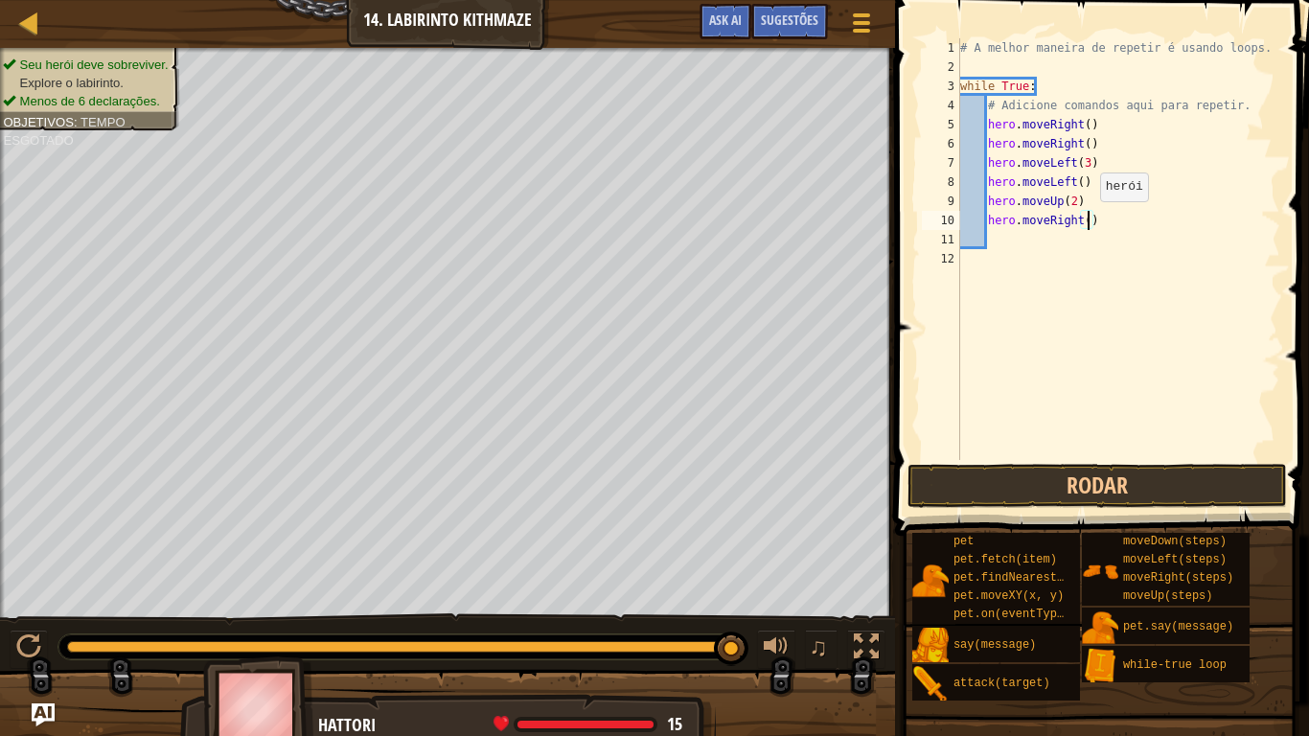
click at [1089, 219] on div "# A melhor maneira de repetir é usando loops. while True : # Adicione comandos …" at bounding box center [1118, 268] width 324 height 460
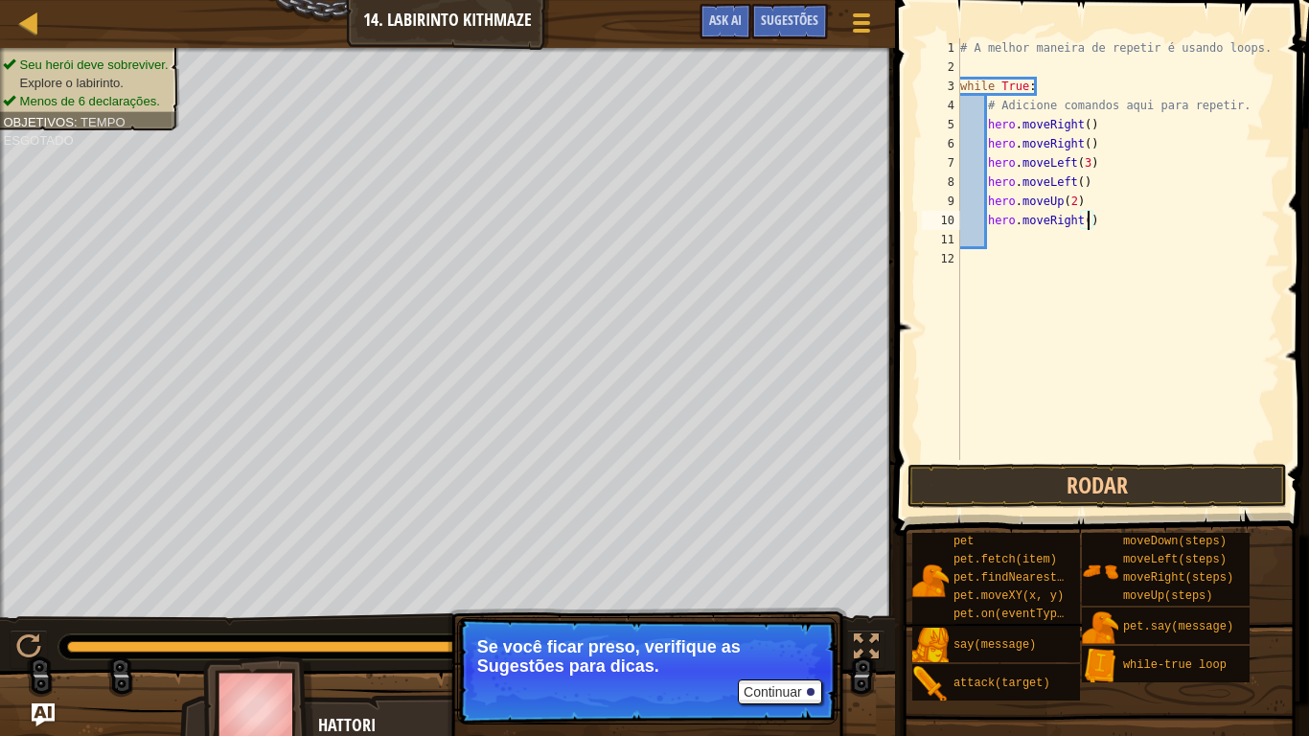
type textarea "hero.moveRight(2)"
click at [1016, 230] on div "# A melhor maneira de repetir é usando loops. while True : # Adicione comandos …" at bounding box center [1118, 268] width 324 height 460
type textarea "h"
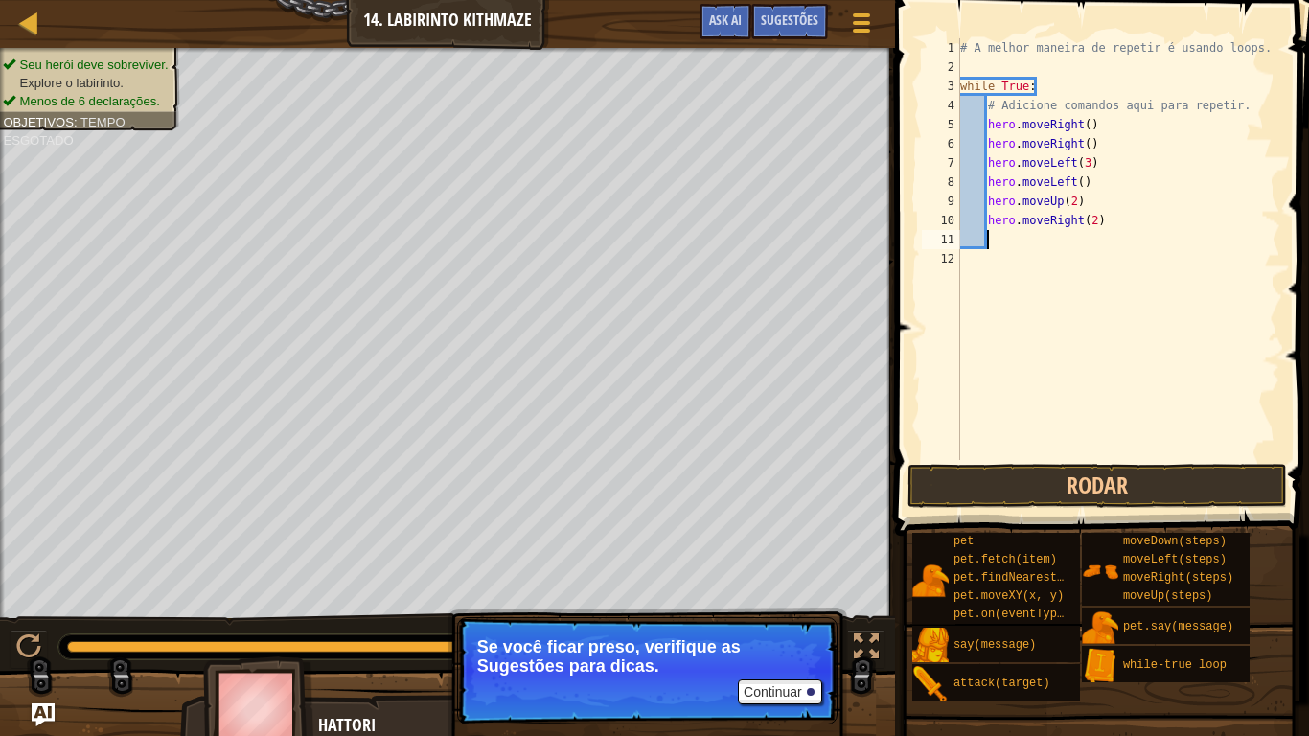
scroll to position [9, 4]
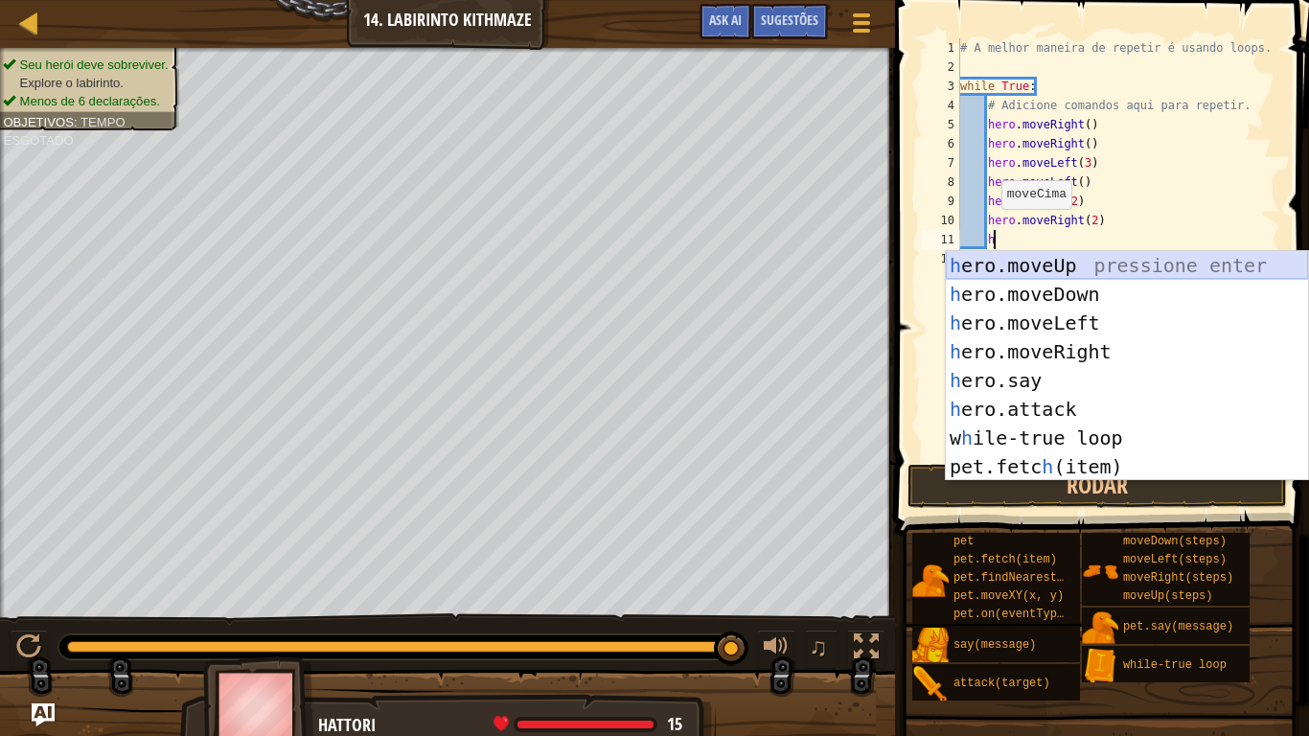
click at [997, 267] on div "h ero.moveUp pressione enter h ero.moveDown pressione enter h ero.moveLeft pres…" at bounding box center [1127, 394] width 362 height 287
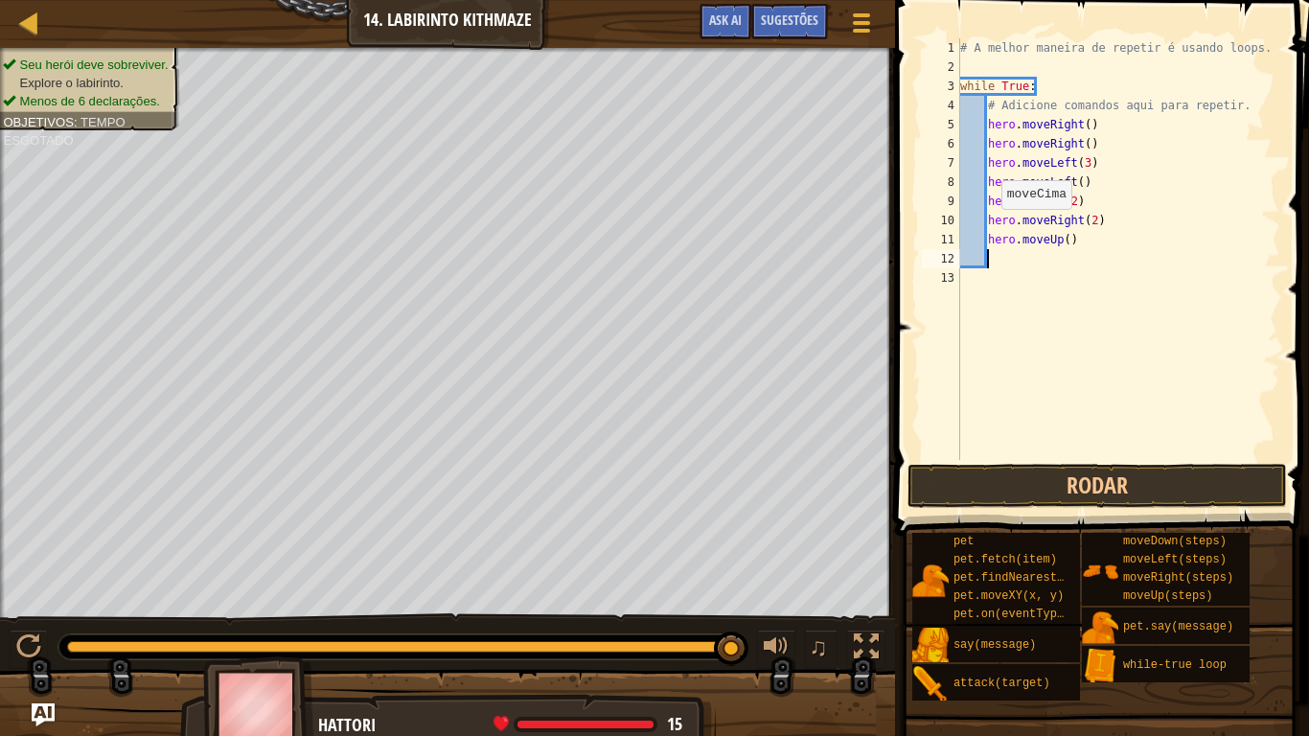
scroll to position [9, 3]
click at [1064, 245] on div "# A melhor maneira de repetir é usando loops. while True : # Adicione comandos …" at bounding box center [1118, 268] width 324 height 460
click at [1071, 247] on div "# A melhor maneira de repetir é usando loops. while True : # Adicione comandos …" at bounding box center [1118, 268] width 324 height 460
type textarea "hero.moveUp(3)"
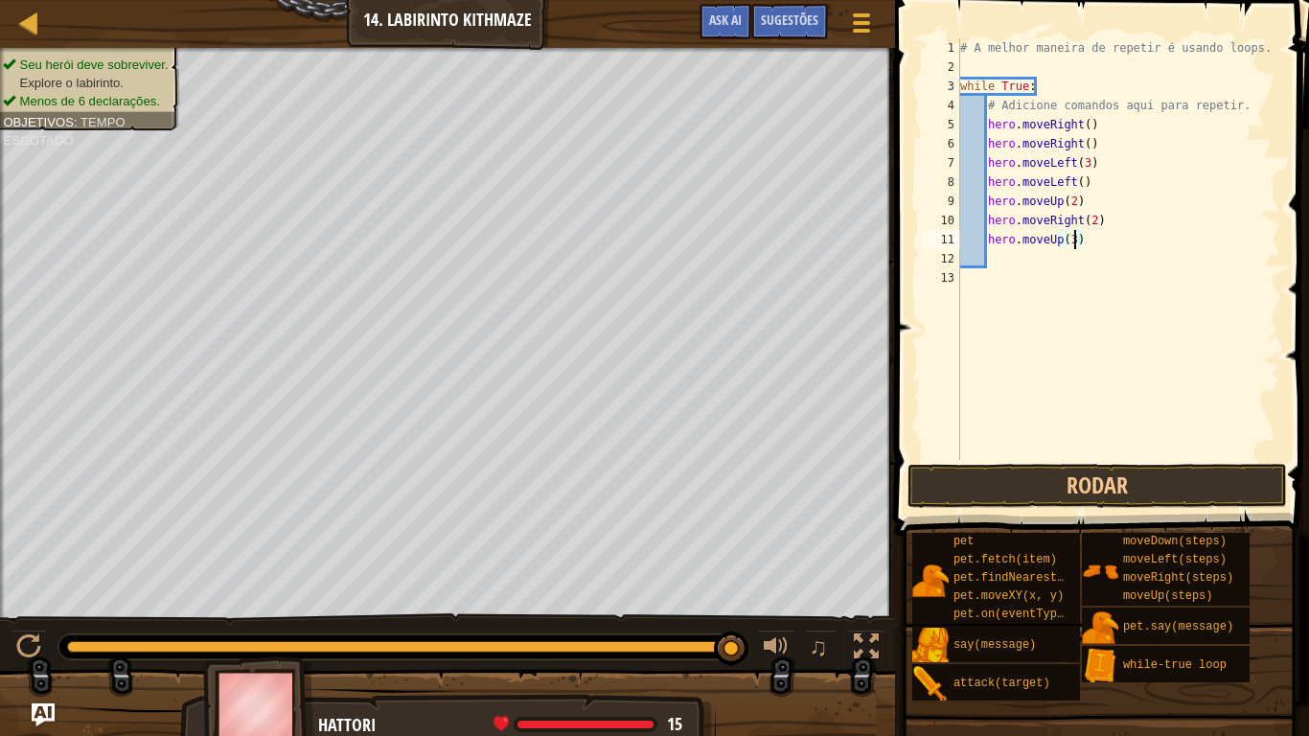
click at [1008, 260] on div "# A melhor maneira de repetir é usando loops. while True : # Adicione comandos …" at bounding box center [1118, 268] width 324 height 460
type textarea "k"
type textarea "h"
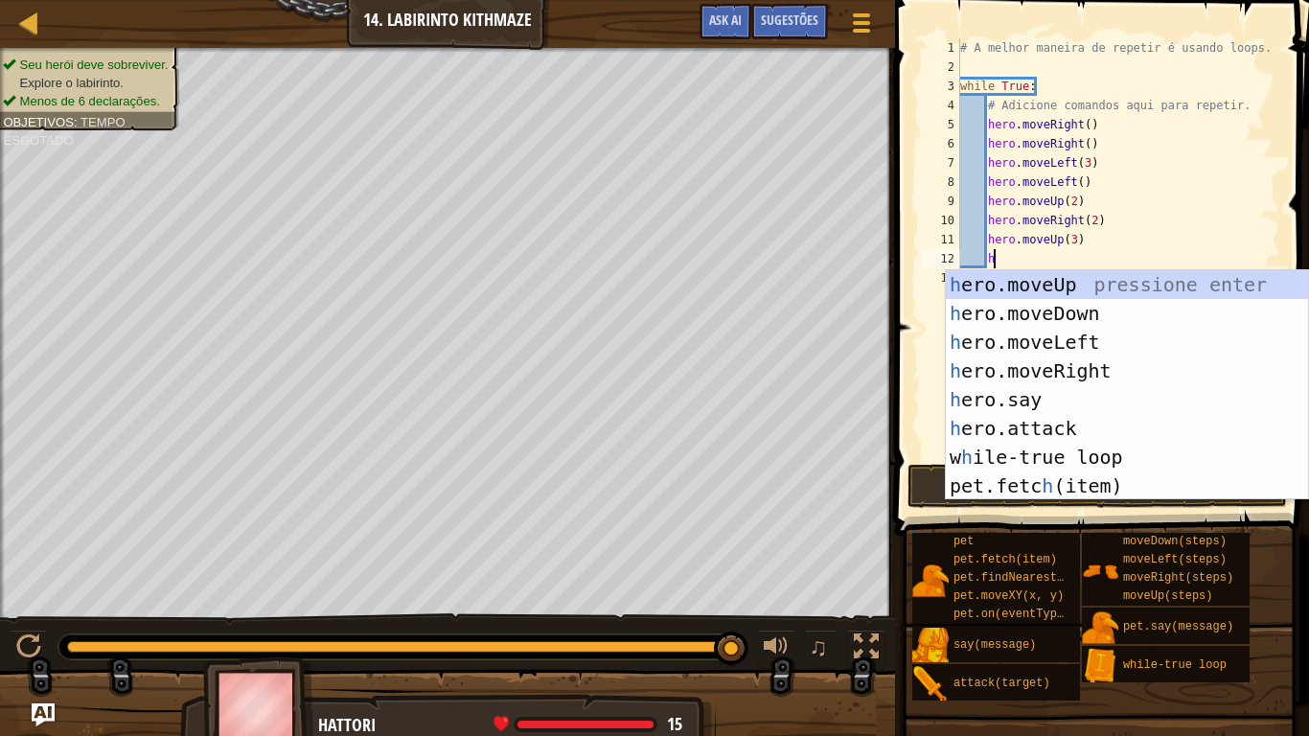
scroll to position [9, 4]
click at [1047, 365] on div "h ero.moveUp pressione enter h ero.moveDown pressione enter h ero.moveLeft pres…" at bounding box center [1127, 413] width 362 height 287
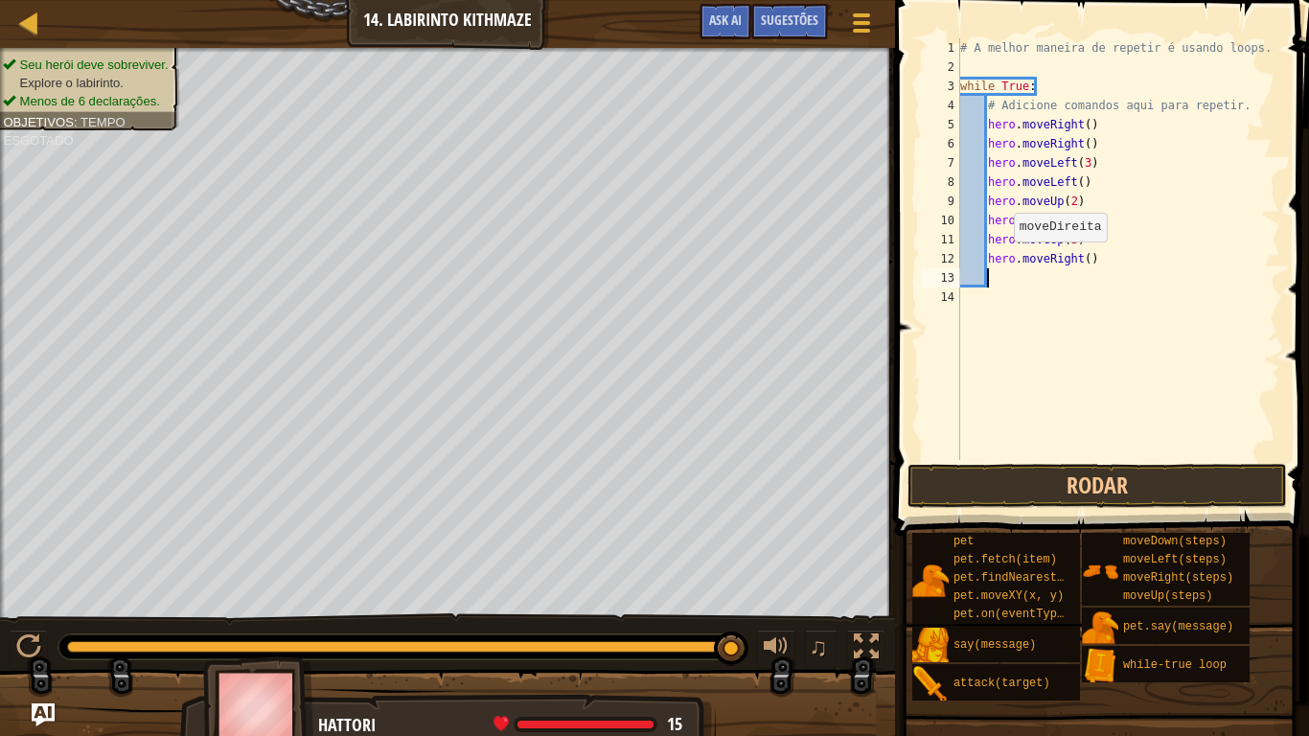
scroll to position [9, 3]
click at [1085, 262] on div "# A melhor maneira de repetir é usando loops. while True : # Adicione comandos …" at bounding box center [1118, 268] width 324 height 460
type textarea "hero.moveRight(2)"
click at [1008, 276] on div "# A melhor maneira de repetir é usando loops. while True : # Adicione comandos …" at bounding box center [1118, 268] width 324 height 460
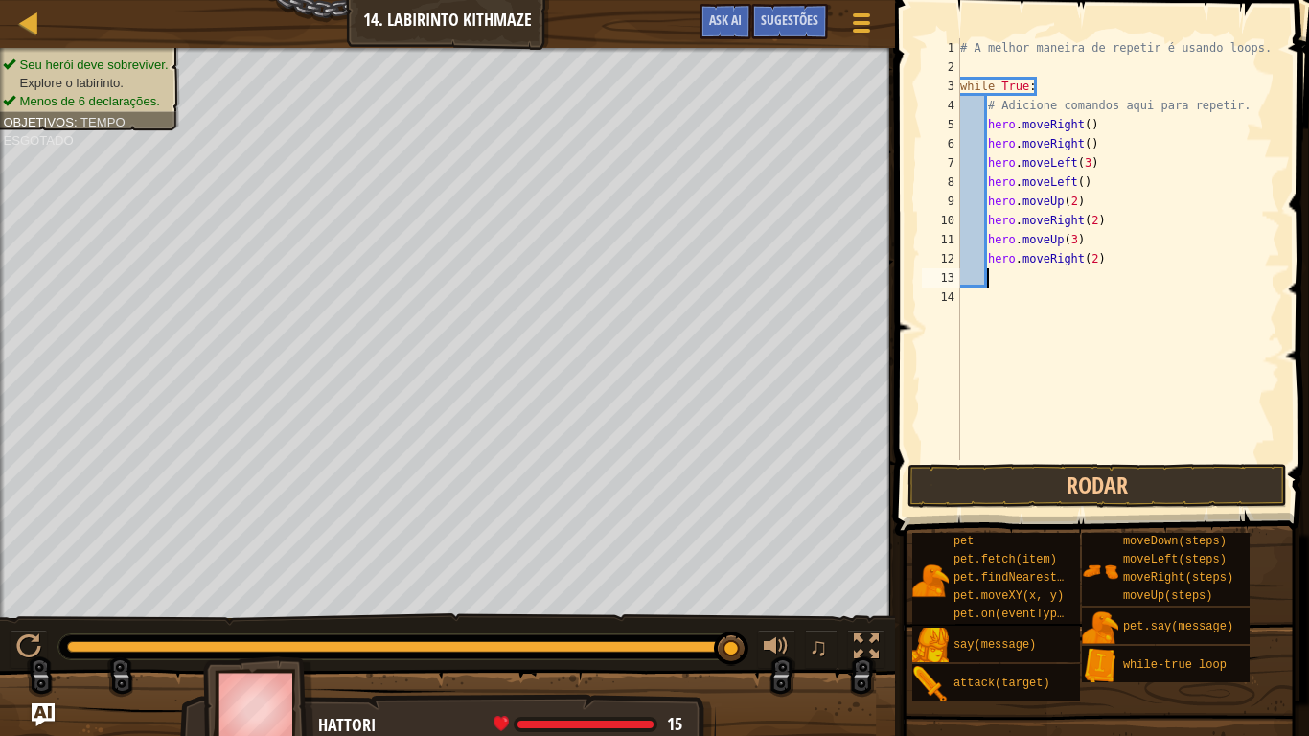
scroll to position [9, 3]
type textarea "h"
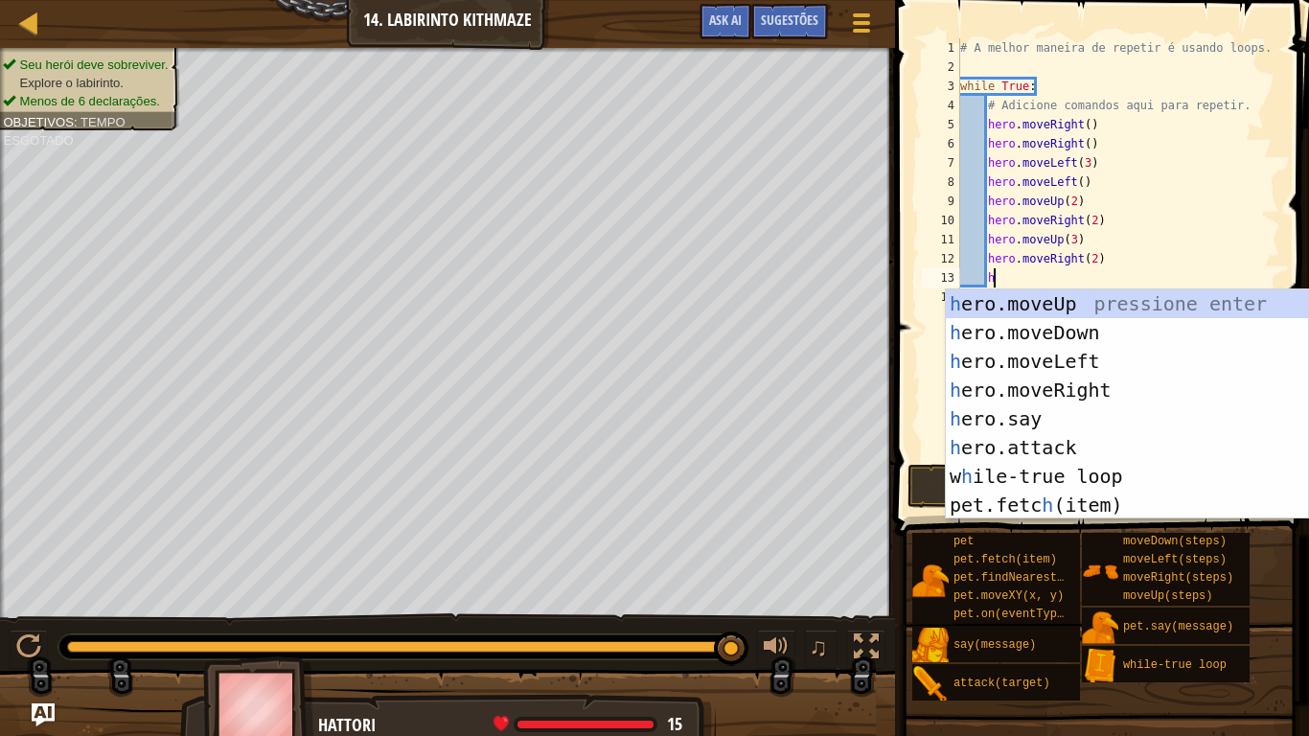
scroll to position [9, 4]
click at [1001, 299] on div "h ero.moveUp pressione enter h ero.moveDown pressione enter h ero.moveLeft pres…" at bounding box center [1127, 432] width 362 height 287
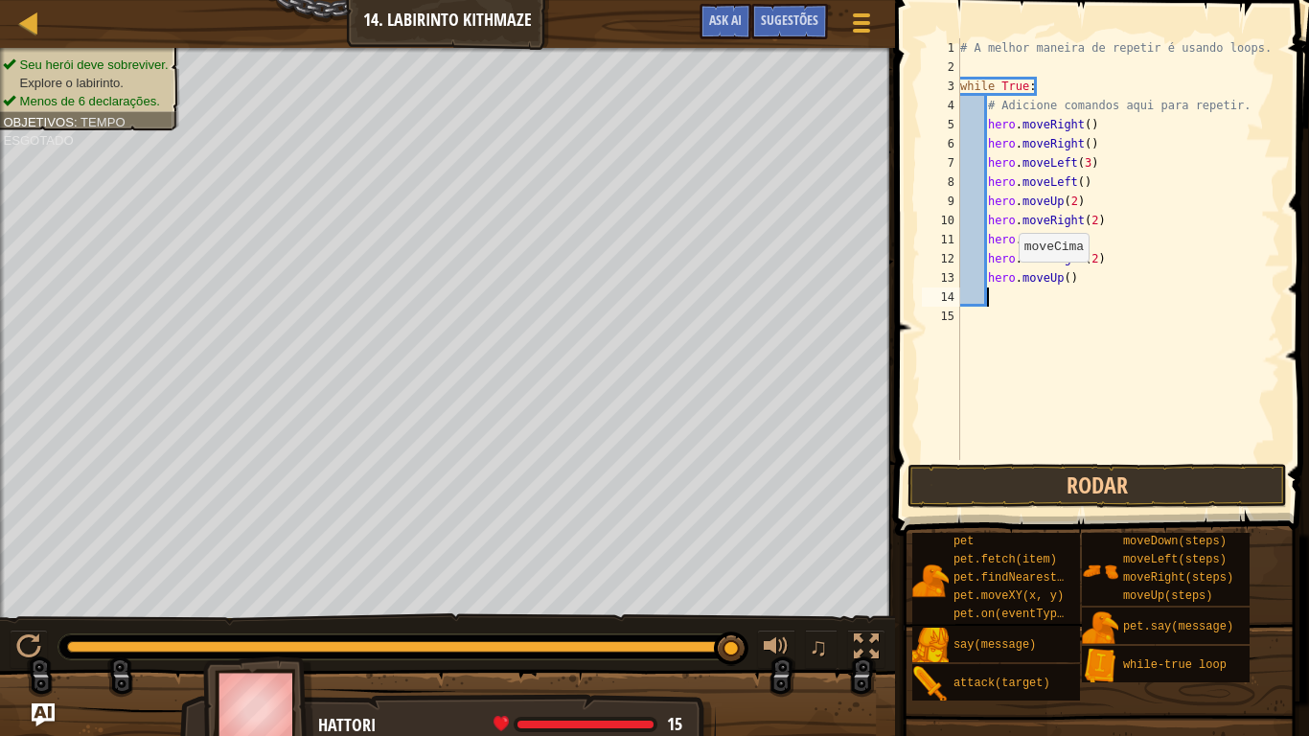
scroll to position [9, 3]
click at [1070, 283] on div "# A melhor maneira de repetir é usando loops. while True : # Adicione comandos …" at bounding box center [1118, 268] width 324 height 460
click at [1093, 481] on button "Rodar" at bounding box center [1096, 486] width 379 height 44
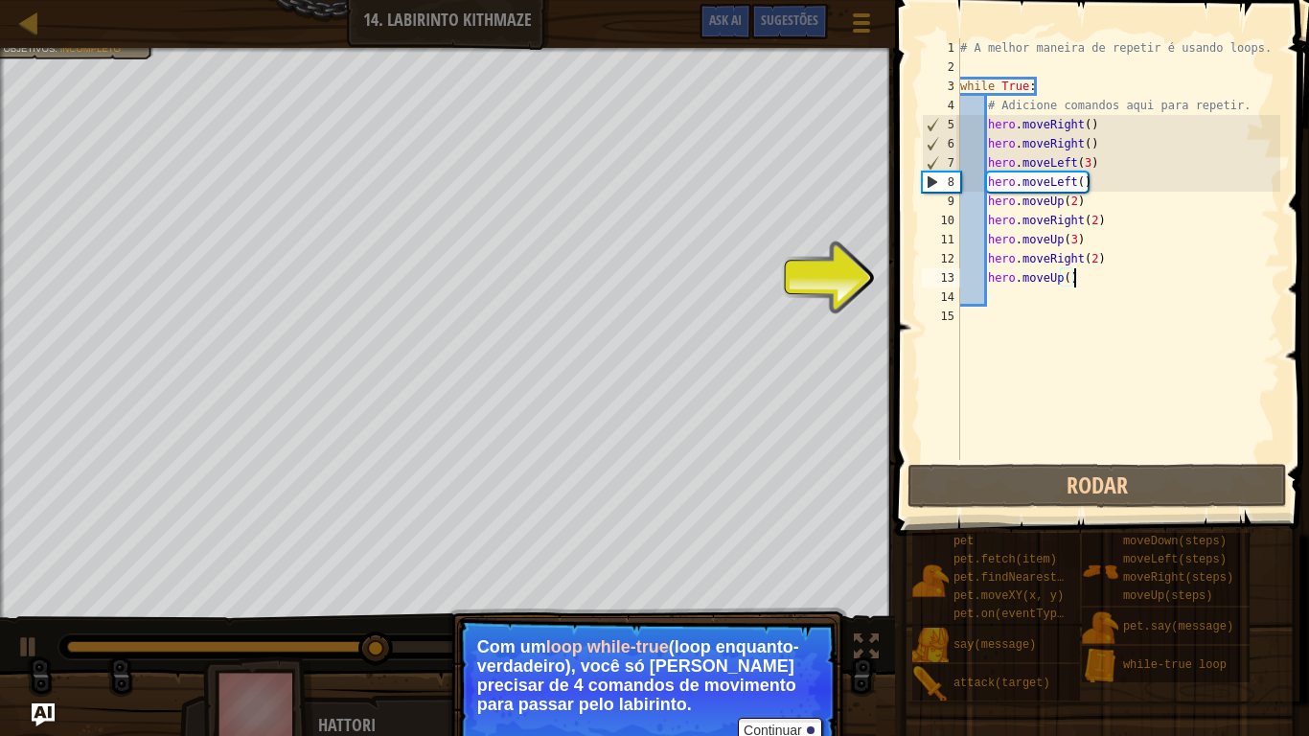
click at [1082, 281] on div "# A melhor maneira de repetir é usando loops. while True : # Adicione comandos …" at bounding box center [1118, 268] width 324 height 460
click at [775, 606] on button "Continuar" at bounding box center [780, 730] width 84 height 25
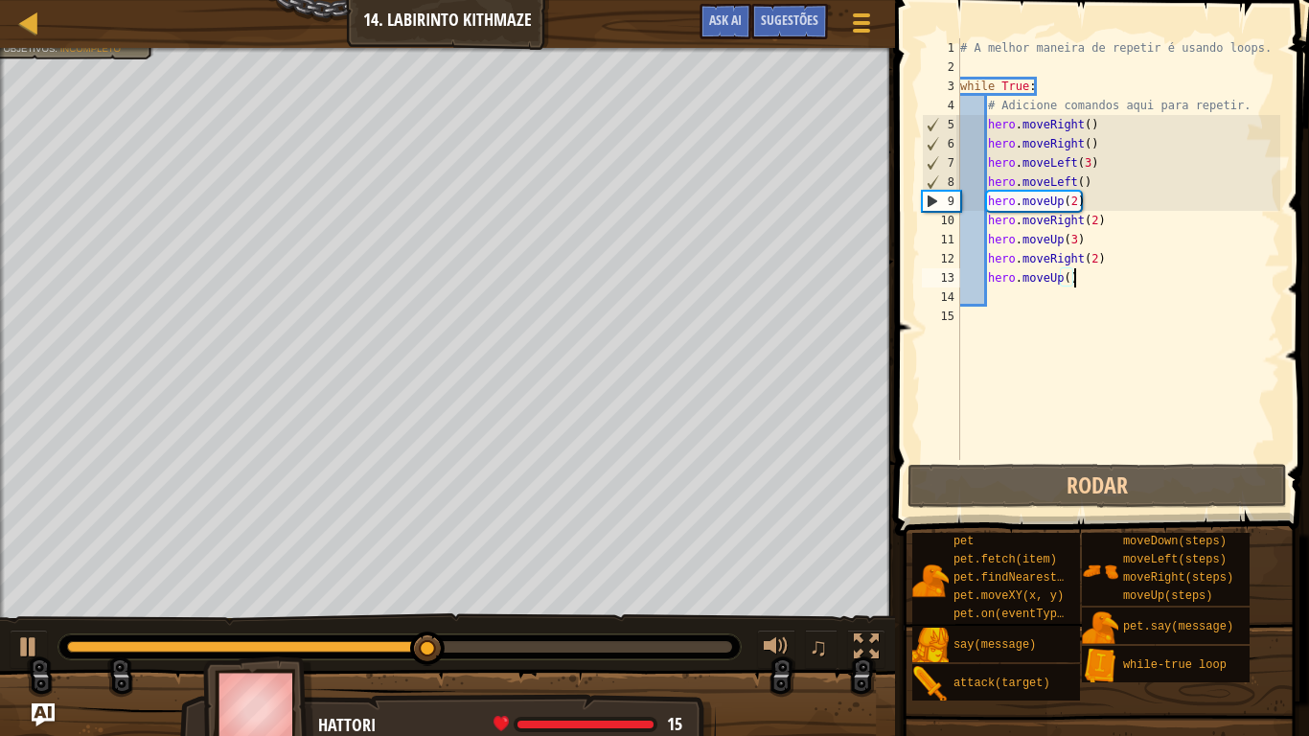
scroll to position [9, 15]
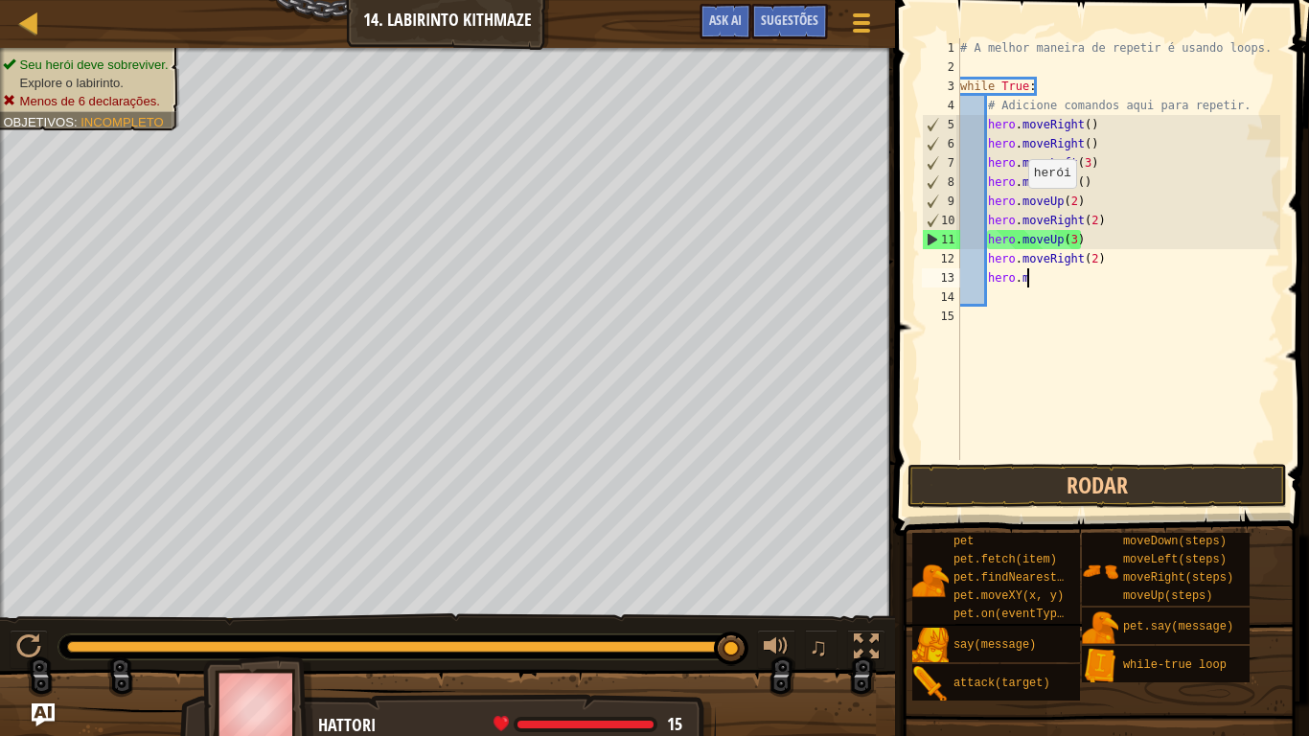
type textarea "h"
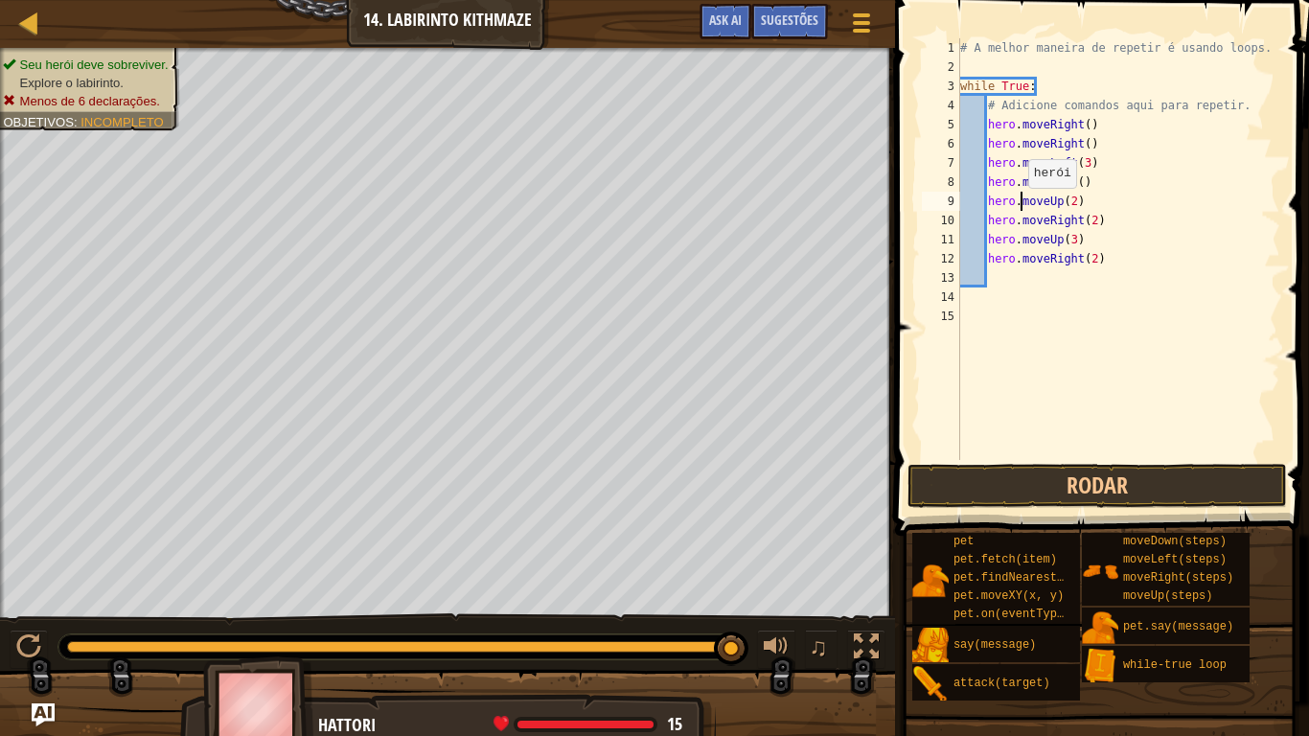
click at [1018, 206] on div "# A melhor maneira de repetir é usando loops. while True : # Adicione comandos …" at bounding box center [1118, 268] width 324 height 460
click at [1128, 121] on div "# A melhor maneira de repetir é usando loops. while True : # Adicione comandos …" at bounding box center [1118, 268] width 324 height 460
type textarea "h"
click at [1107, 149] on div "# A melhor maneira de repetir é usando loops. while True : # Adicione comandos …" at bounding box center [1118, 268] width 324 height 460
type textarea "h"
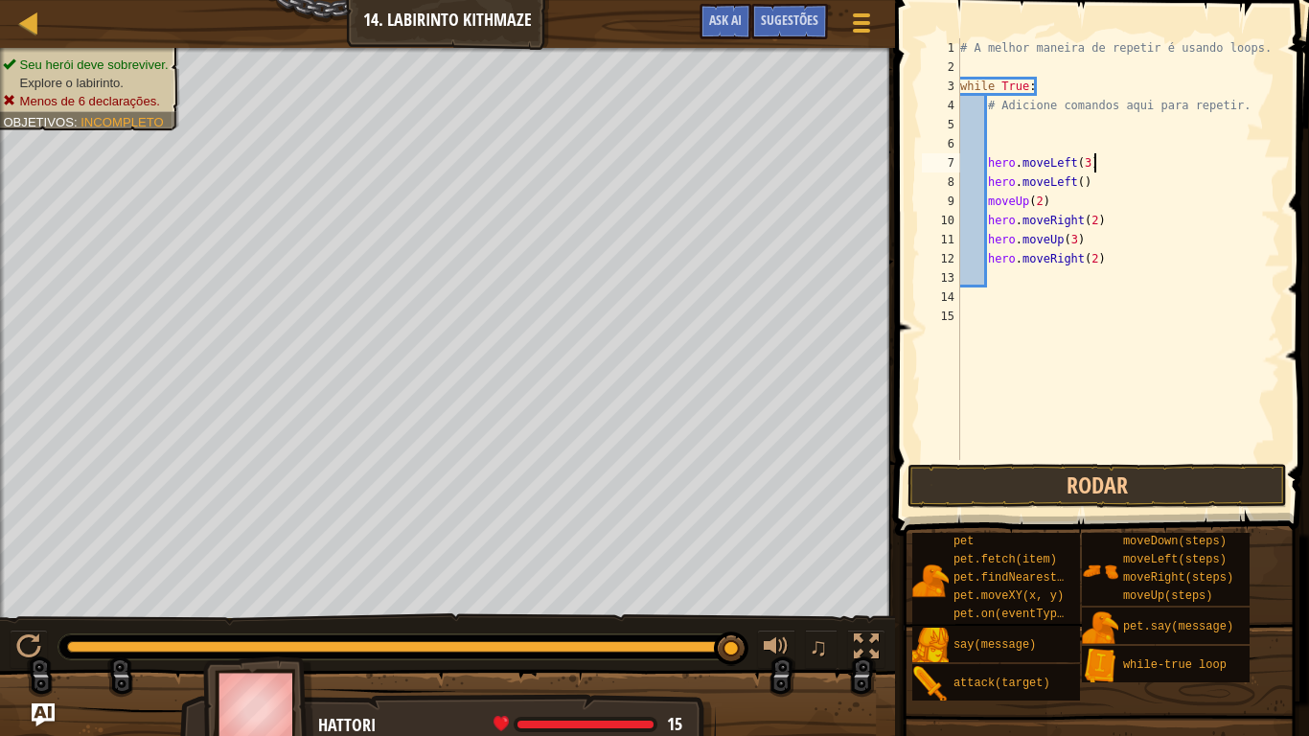
click at [1115, 167] on div "# A melhor maneira de repetir é usando loops. while True : # Adicione comandos …" at bounding box center [1118, 268] width 324 height 460
type textarea "h"
click at [1118, 172] on div "# A melhor maneira de repetir é usando loops. while True : # Adicione comandos …" at bounding box center [1118, 268] width 324 height 460
click at [1106, 189] on div "# A melhor maneira de repetir é usando loops. while True : # Adicione comandos …" at bounding box center [1118, 268] width 324 height 460
type textarea "h"
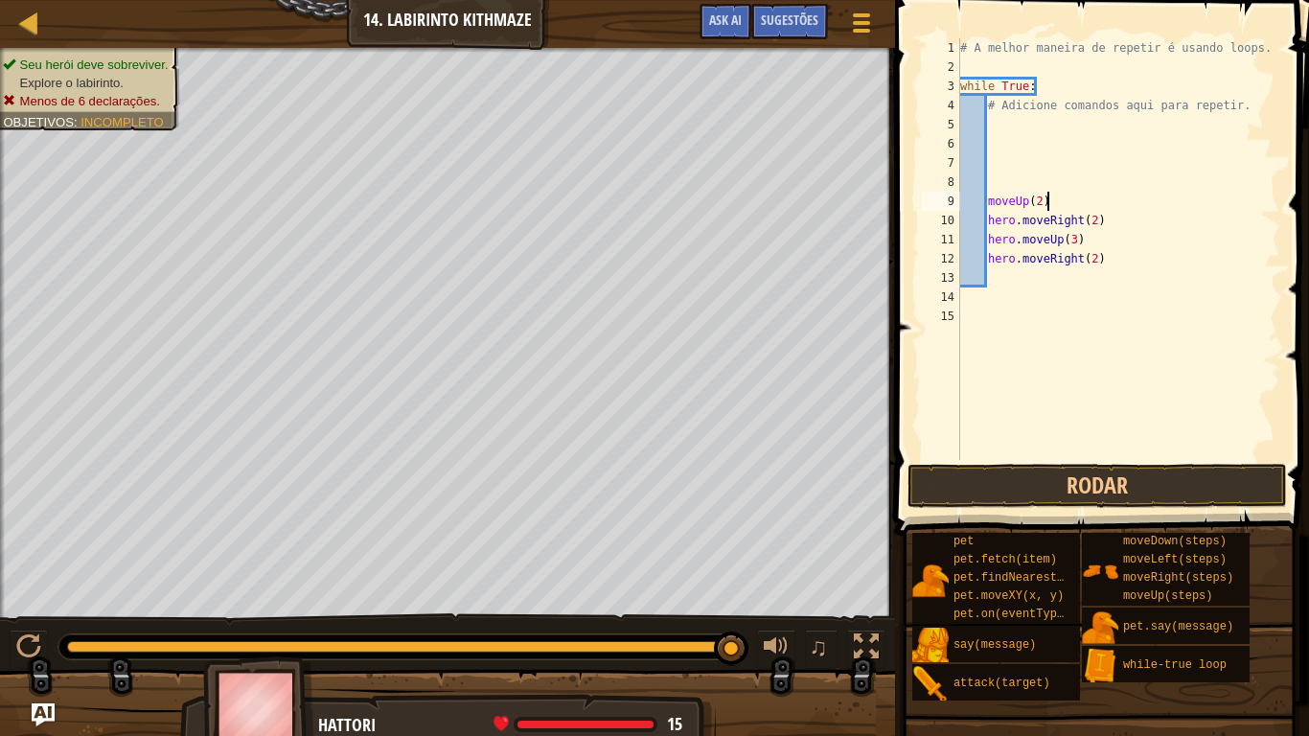
click at [1083, 199] on div "# A melhor maneira de repetir é usando loops. while True : # Adicione comandos …" at bounding box center [1118, 268] width 324 height 460
type textarea "m"
click at [1106, 225] on div "# A melhor maneira de repetir é usando loops. while True : # Adicione comandos …" at bounding box center [1118, 268] width 324 height 460
type textarea "h"
click at [1103, 238] on div "# A melhor maneira de repetir é usando loops. while True : # Adicione comandos …" at bounding box center [1118, 268] width 324 height 460
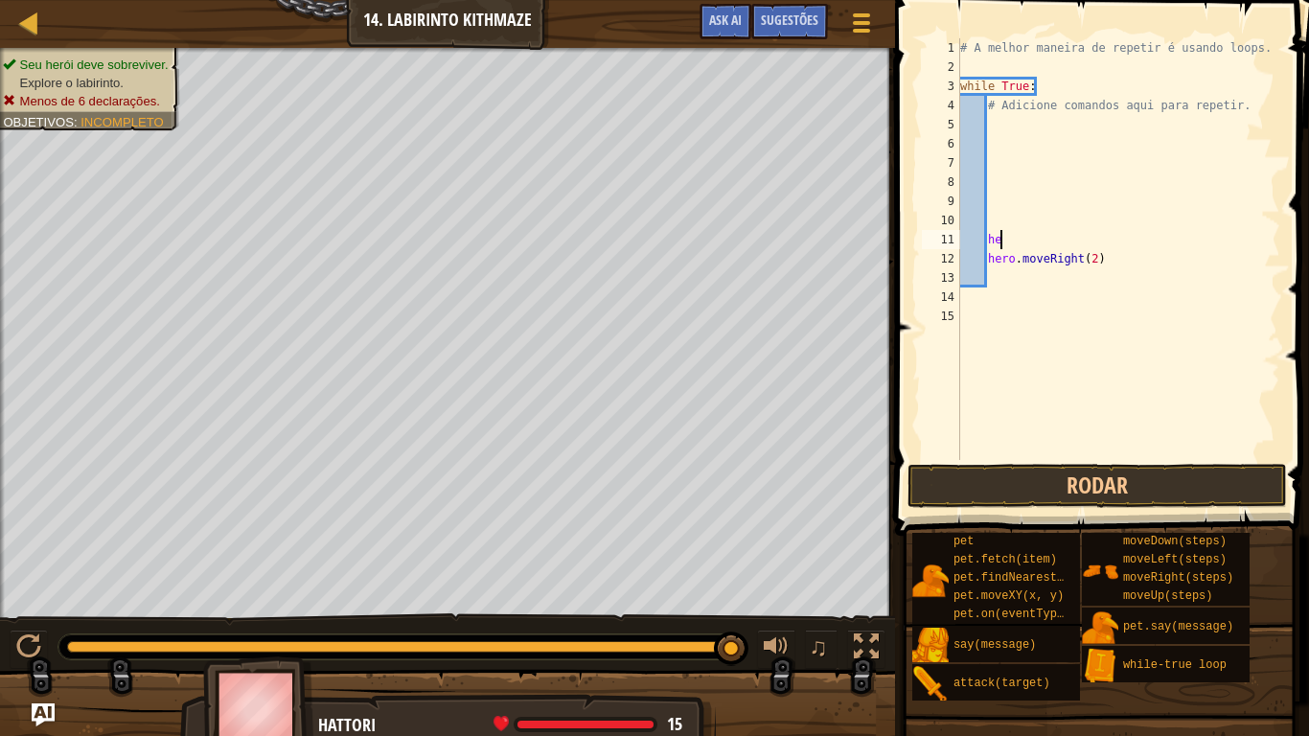
type textarea "h"
click at [1100, 251] on div "# A melhor maneira de repetir é usando loops. while True : # Adicione comandos …" at bounding box center [1118, 268] width 324 height 460
type textarea "h"
click at [1016, 133] on div "# A melhor maneira de repetir é usando loops. while True : # Adicione comandos …" at bounding box center [1118, 268] width 324 height 460
click at [977, 319] on div "# A melhor maneira de repetir é usando loops. while True : # Adicione comandos …" at bounding box center [1118, 268] width 324 height 460
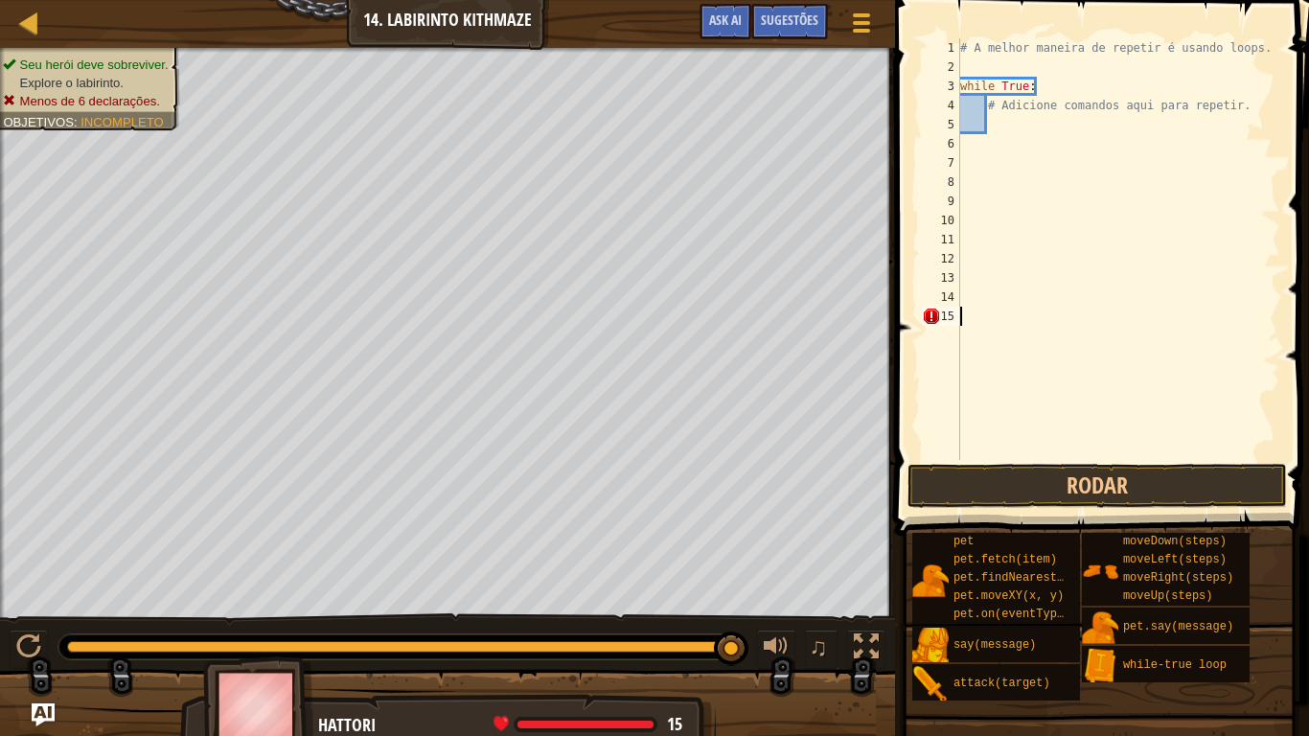
scroll to position [9, 0]
click at [998, 129] on div "# A melhor maneira de repetir é usando loops. while True : # Adicione comandos …" at bounding box center [1118, 268] width 324 height 460
click at [1008, 236] on div "# A melhor maneira de repetir é usando loops. while True : # Adicione comandos …" at bounding box center [1118, 268] width 324 height 460
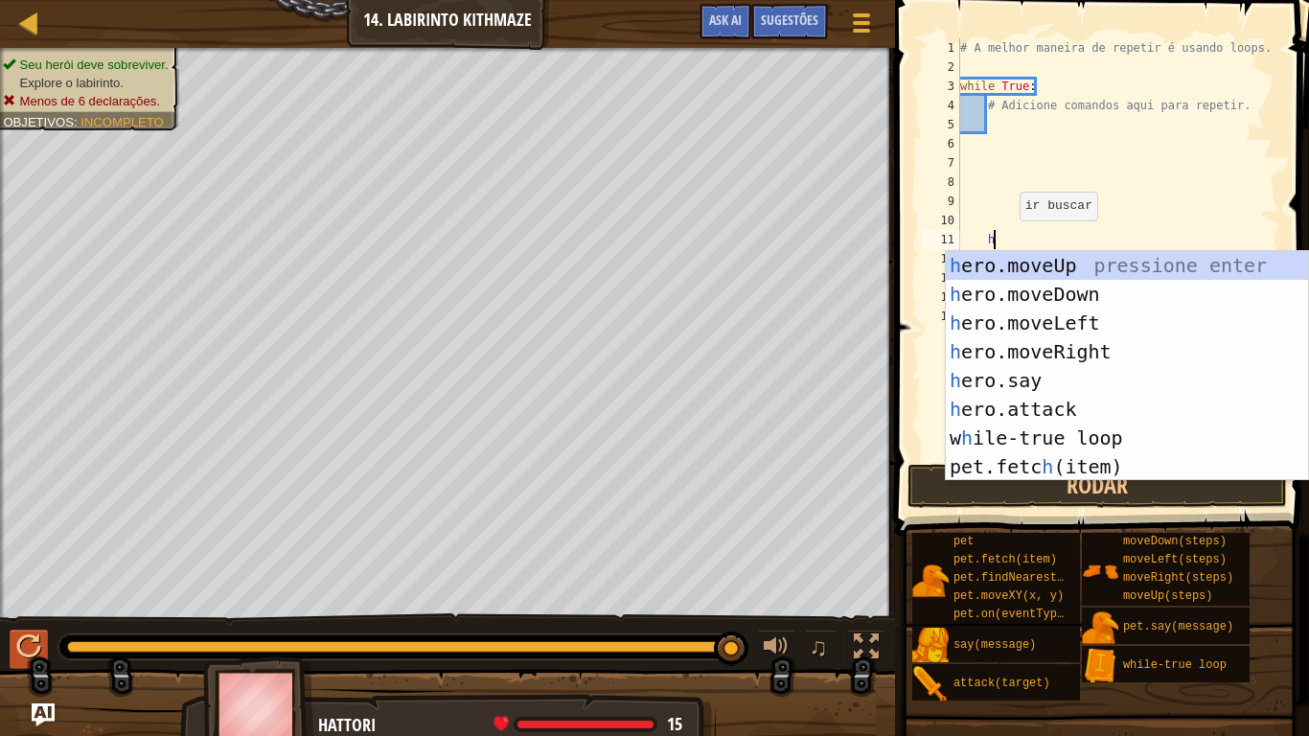
type textarea "h"
click at [23, 606] on div at bounding box center [28, 646] width 25 height 25
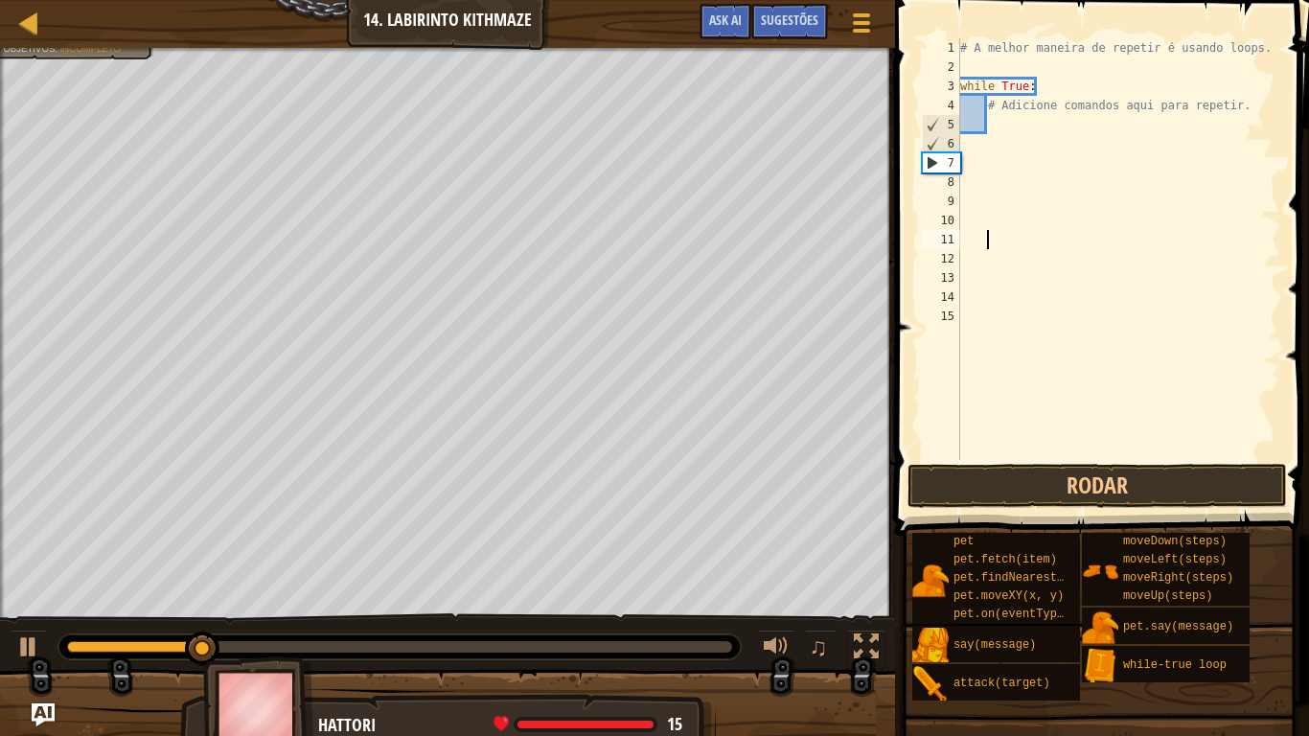
scroll to position [9, 3]
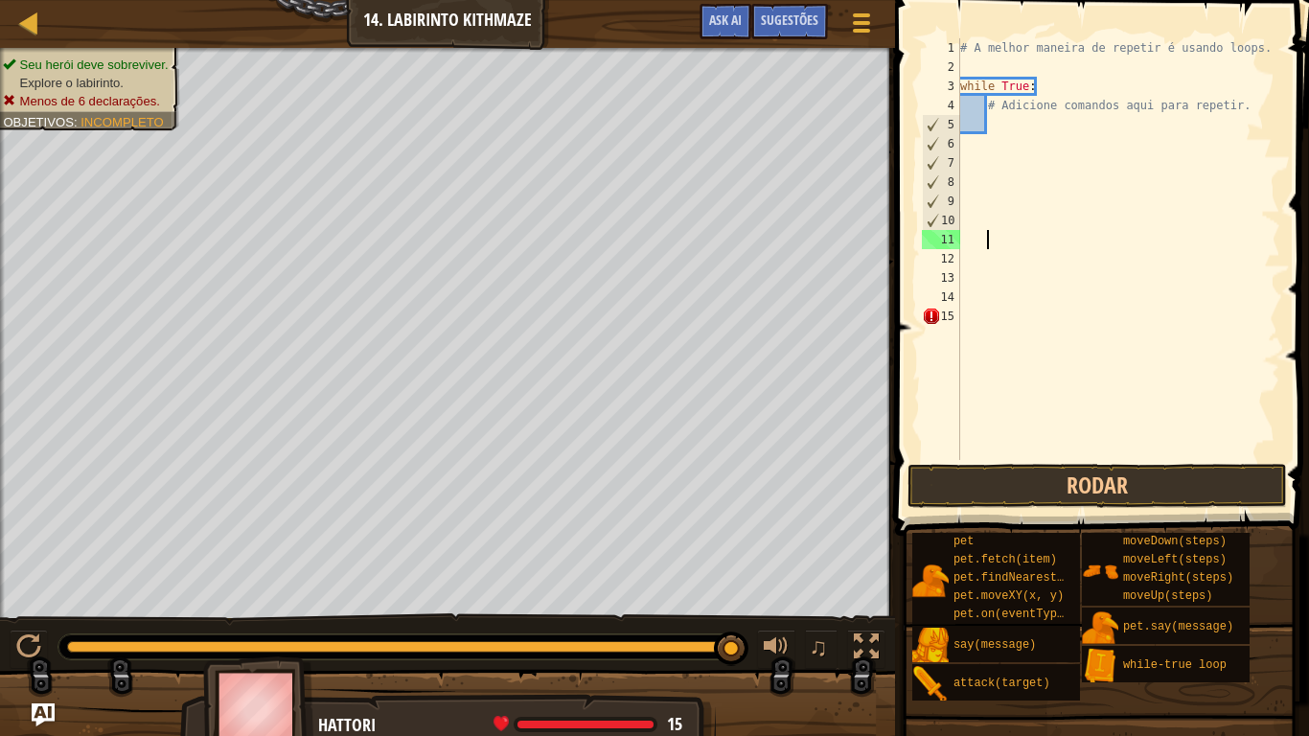
click at [1013, 117] on div "# A melhor maneira de repetir é usando loops. while True : # Adicione comandos …" at bounding box center [1118, 268] width 324 height 460
type textarea "w"
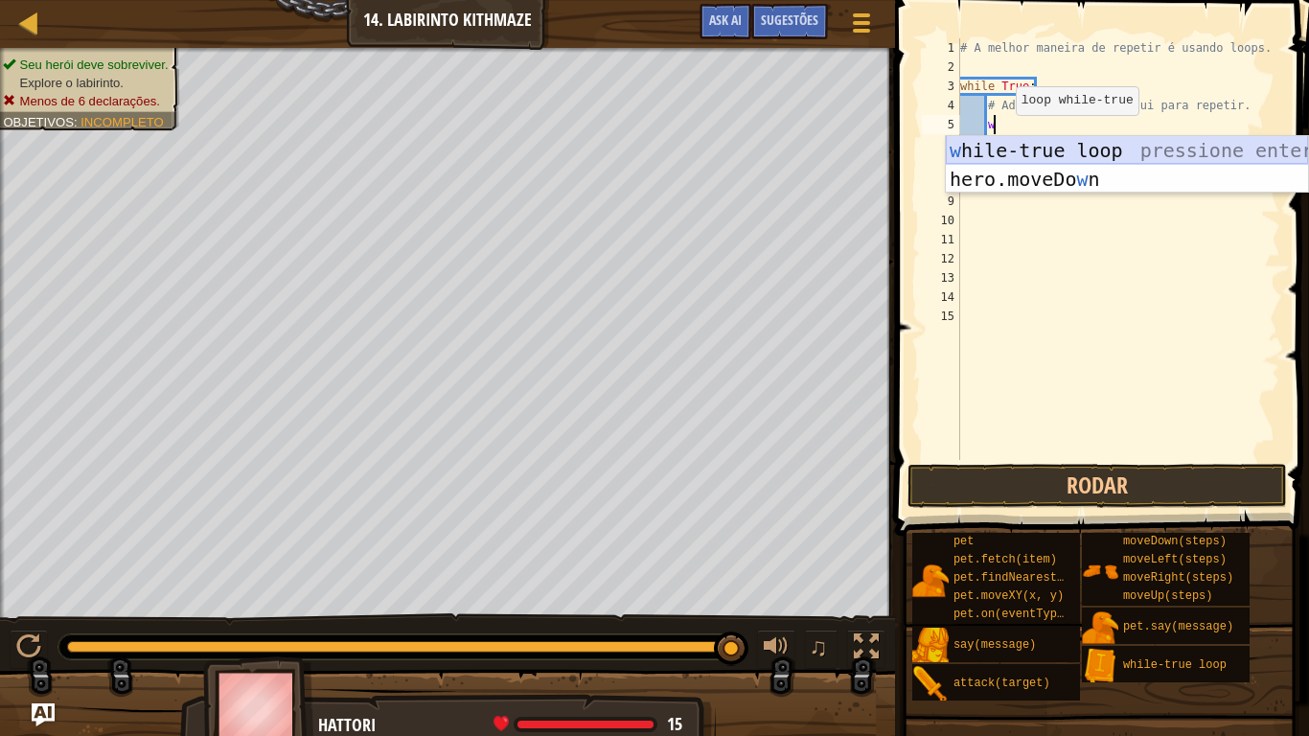
click at [997, 150] on div "w [PERSON_NAME]-true loop pressione enter hero.moveDo w n pressione enter" at bounding box center [1127, 193] width 362 height 115
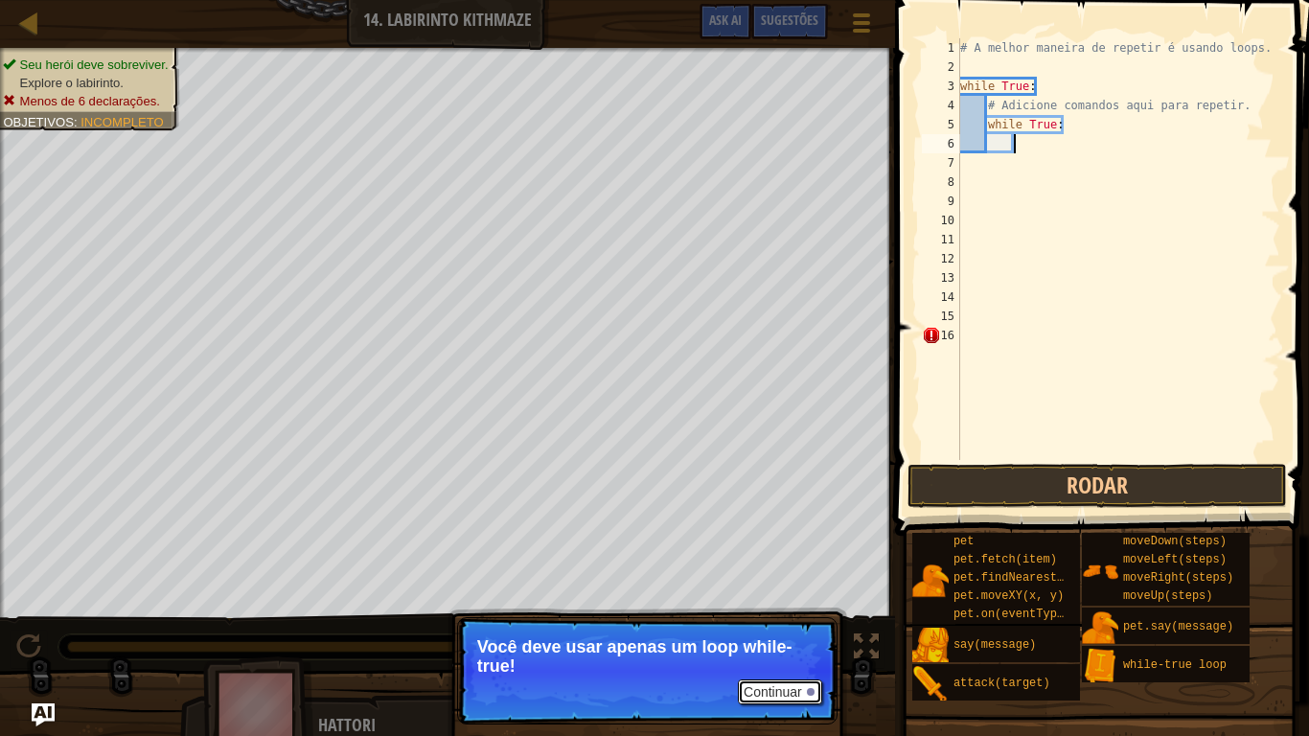
click at [806, 606] on button "Continuar" at bounding box center [780, 691] width 84 height 25
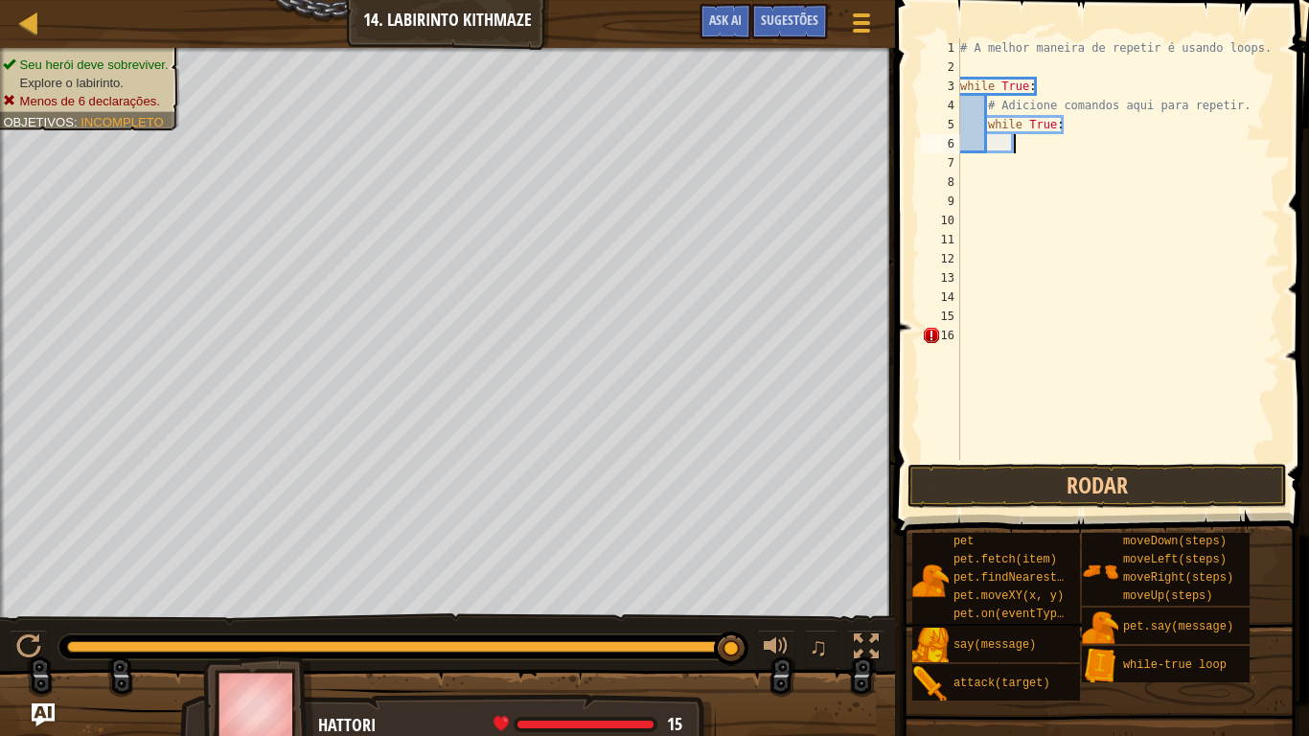
scroll to position [9, 7]
click at [1076, 121] on div "# A melhor maneira de repetir é usando loops. while True : # Adicione comandos …" at bounding box center [1118, 268] width 324 height 460
type textarea "w"
type textarea "h"
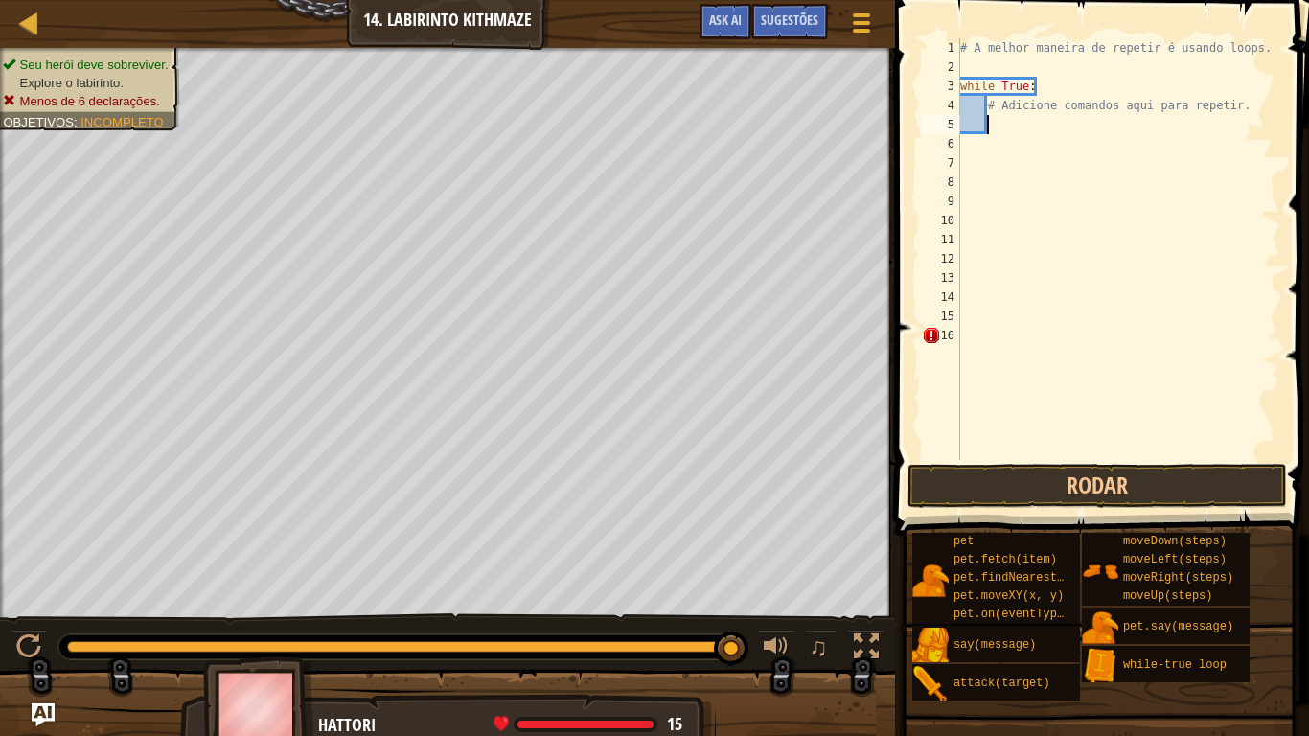
scroll to position [9, 4]
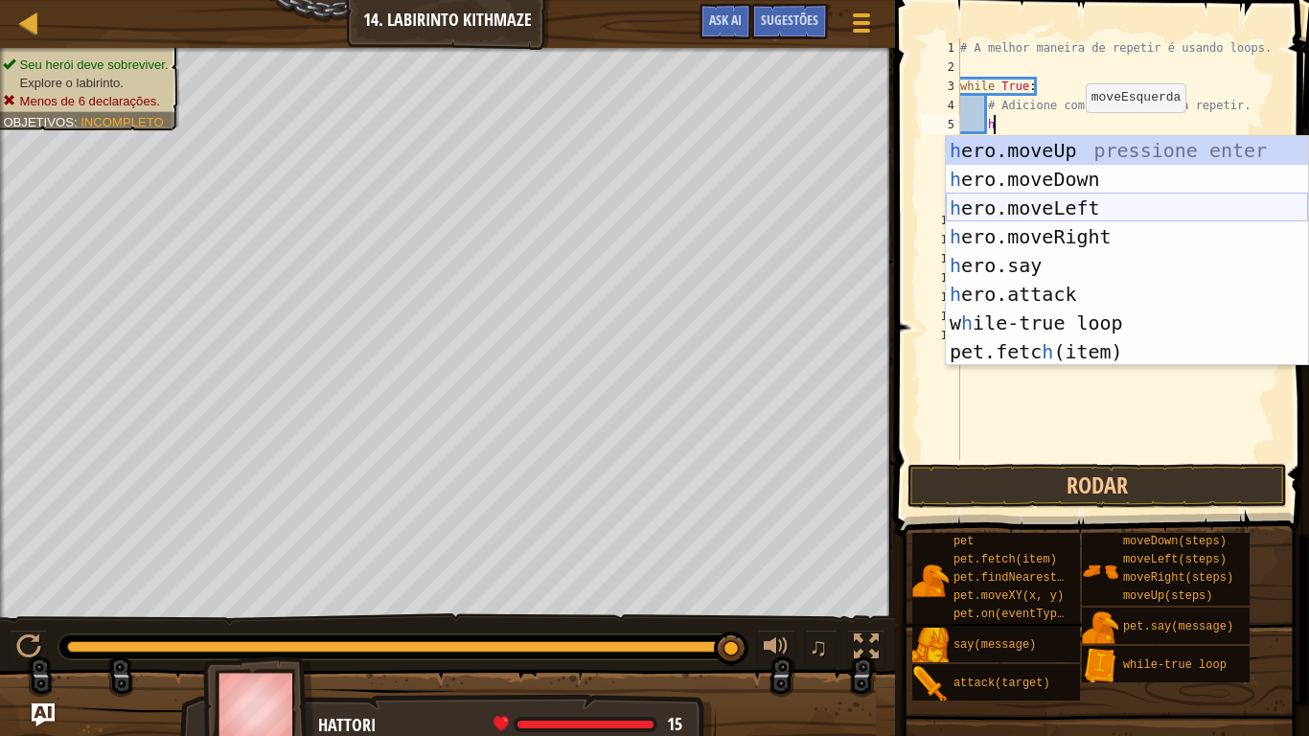
click at [1067, 212] on div "h ero.moveUp pressione enter h ero.moveDown pressione enter h ero.moveLeft pres…" at bounding box center [1127, 279] width 362 height 287
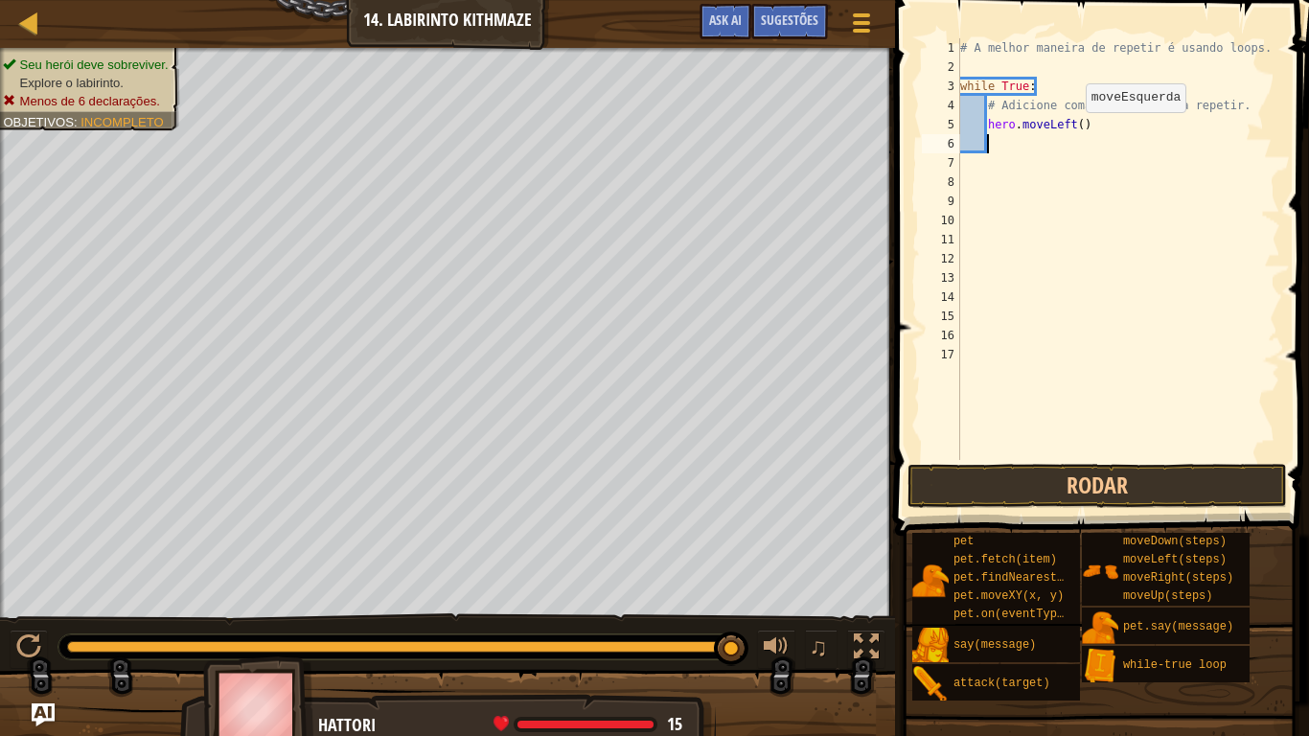
scroll to position [9, 3]
click at [1107, 135] on div "# A melhor maneira de repetir é usando loops. while True : # Adicione comandos …" at bounding box center [1118, 268] width 324 height 460
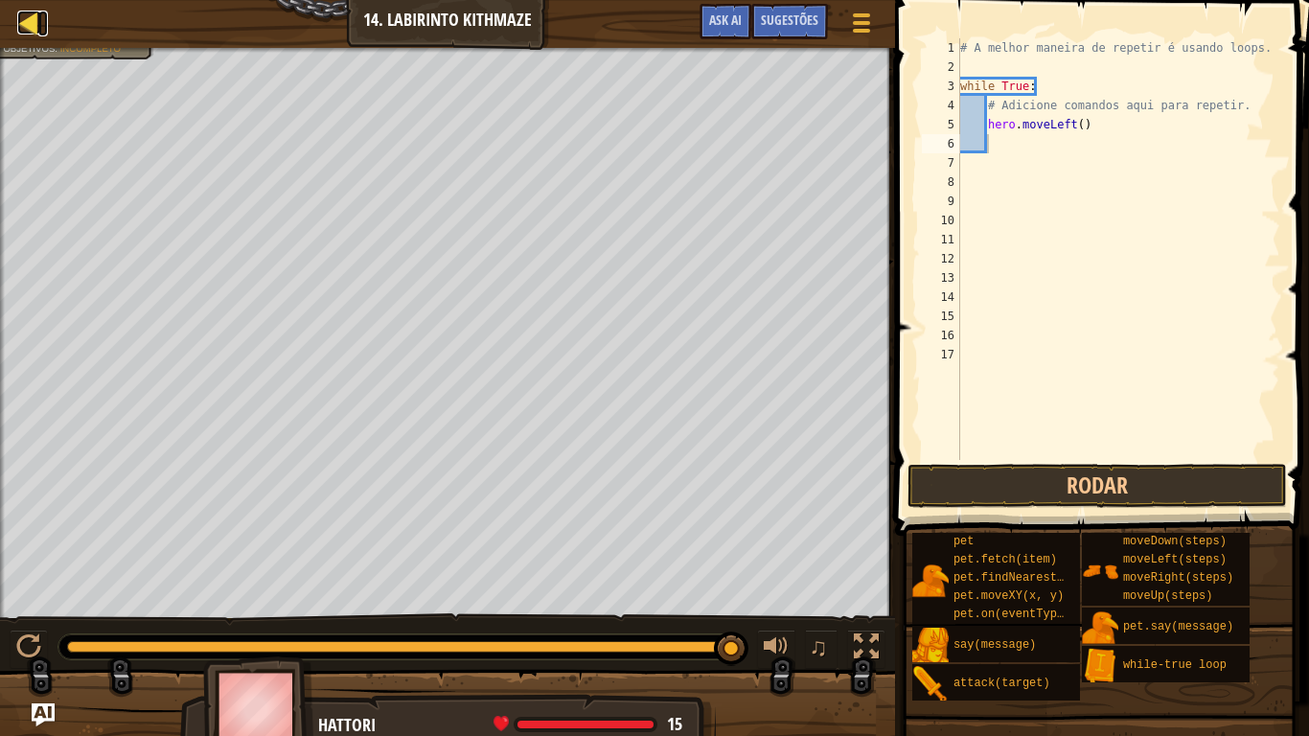
click at [30, 34] on div at bounding box center [29, 23] width 24 height 24
select select "pt-BR"
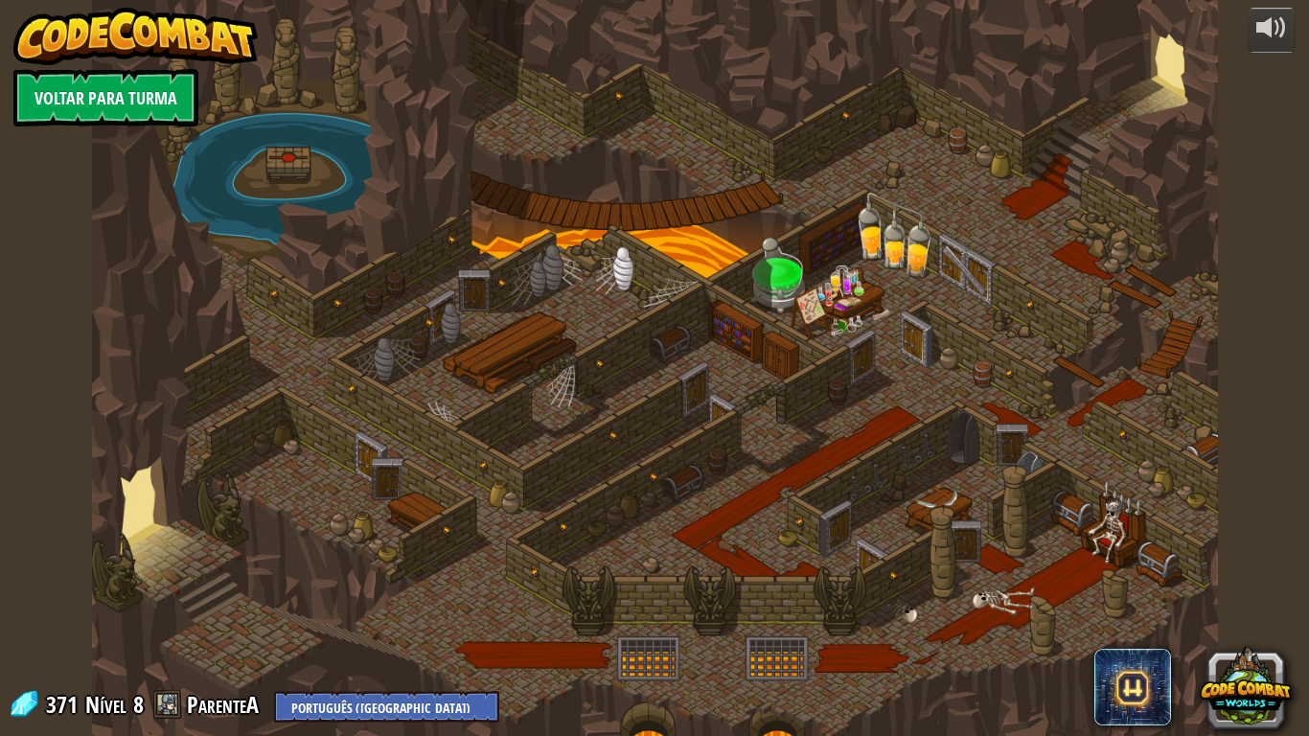
select select "pt-BR"
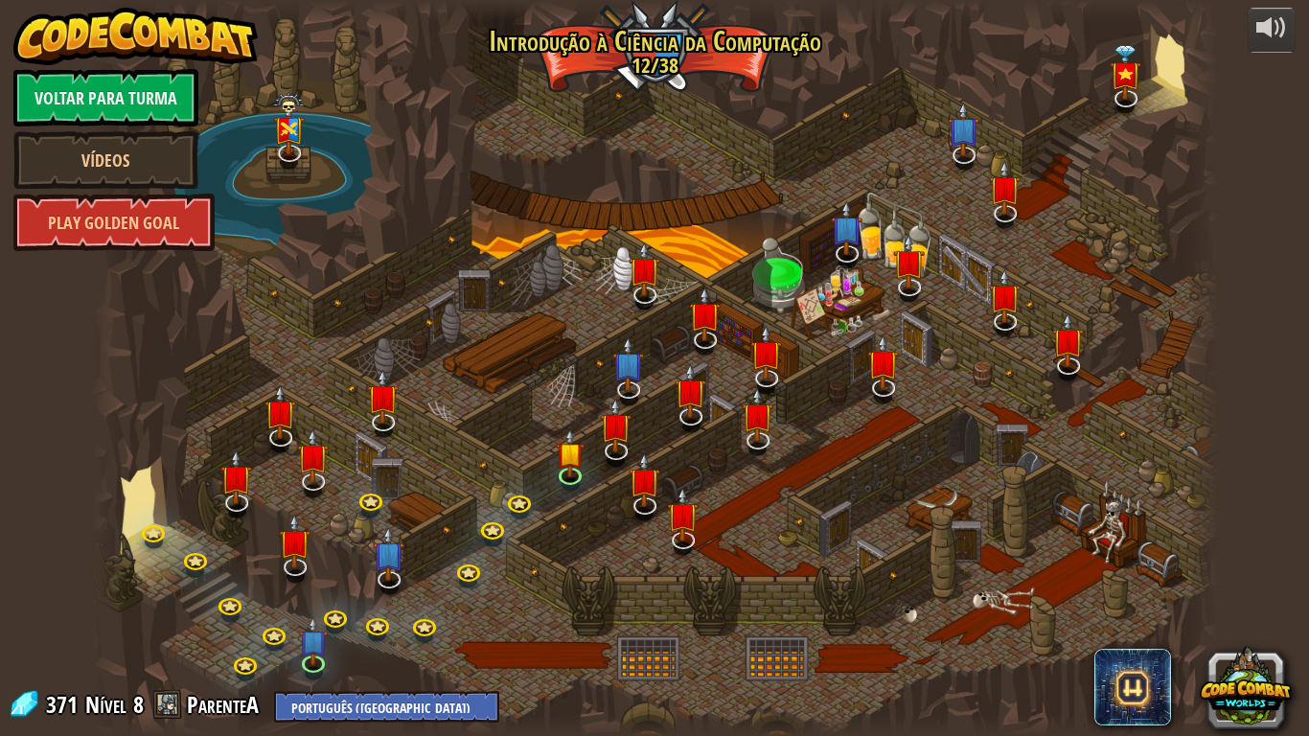
select select "pt-BR"
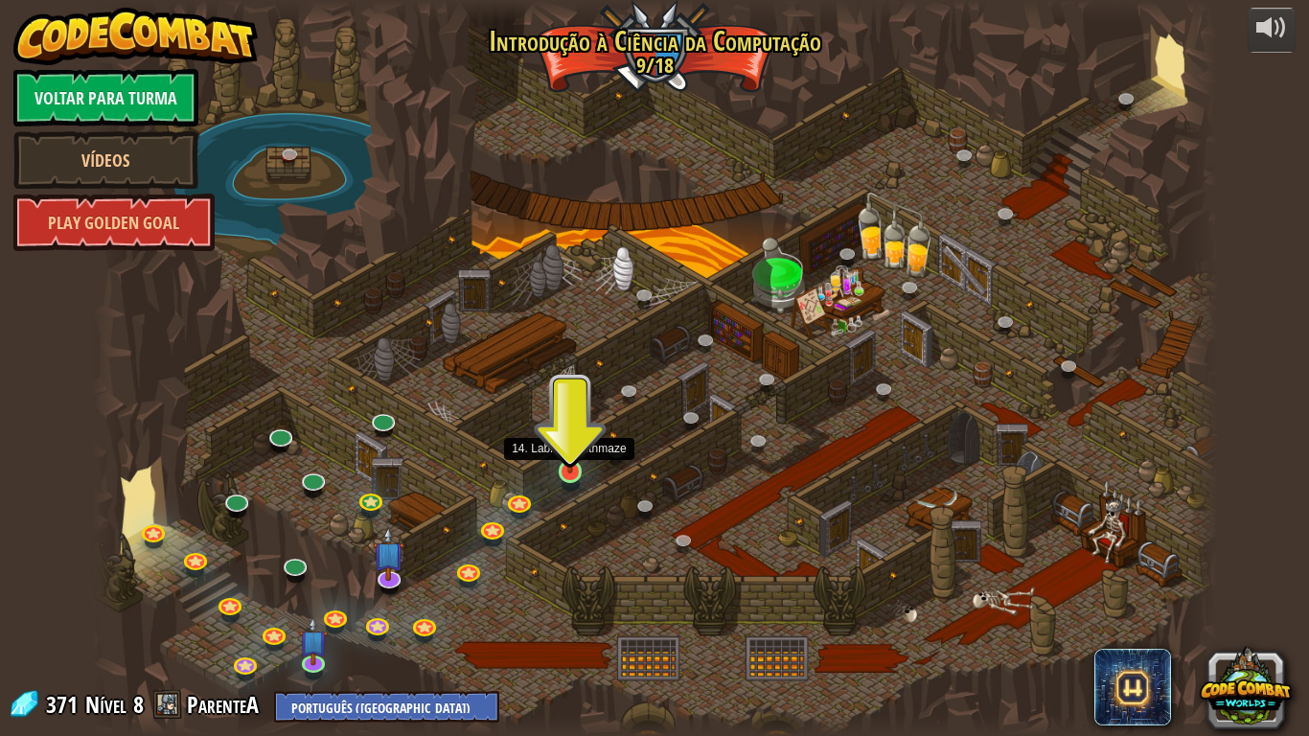
click at [558, 470] on img at bounding box center [570, 440] width 29 height 65
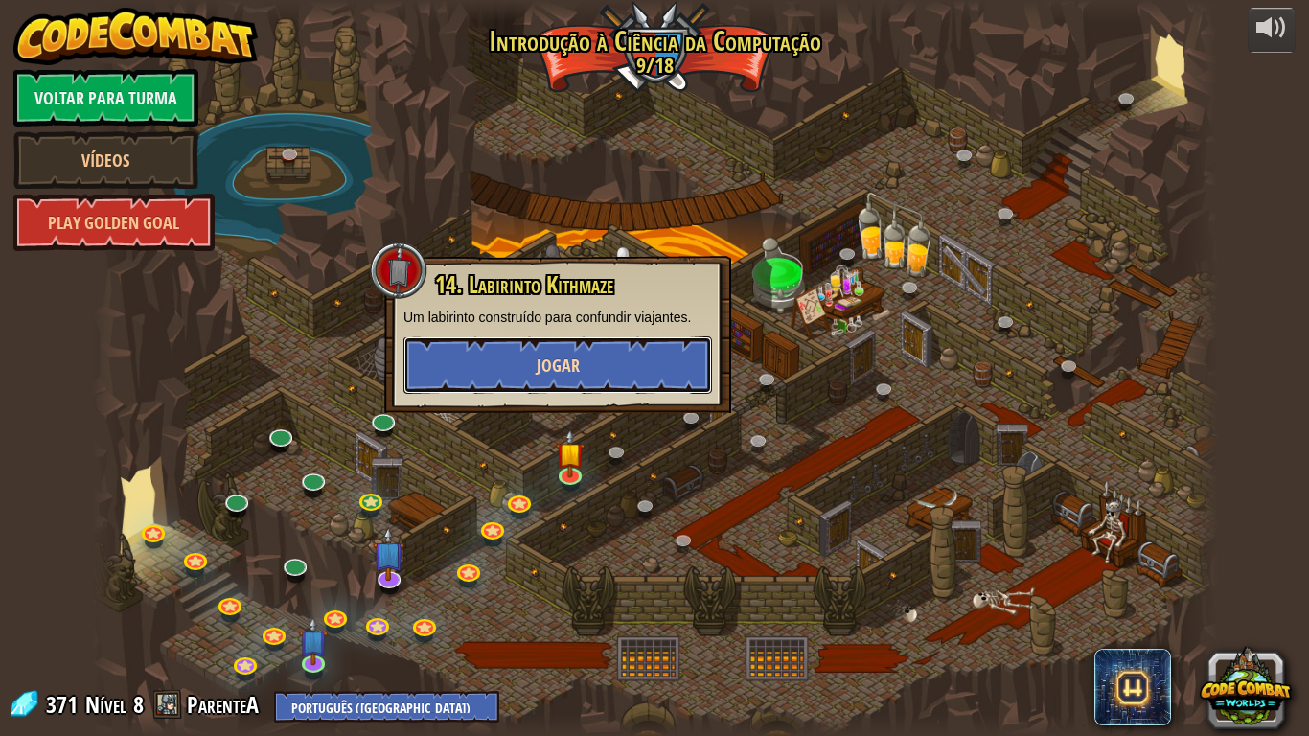
click at [586, 349] on button "Jogar" at bounding box center [557, 364] width 309 height 57
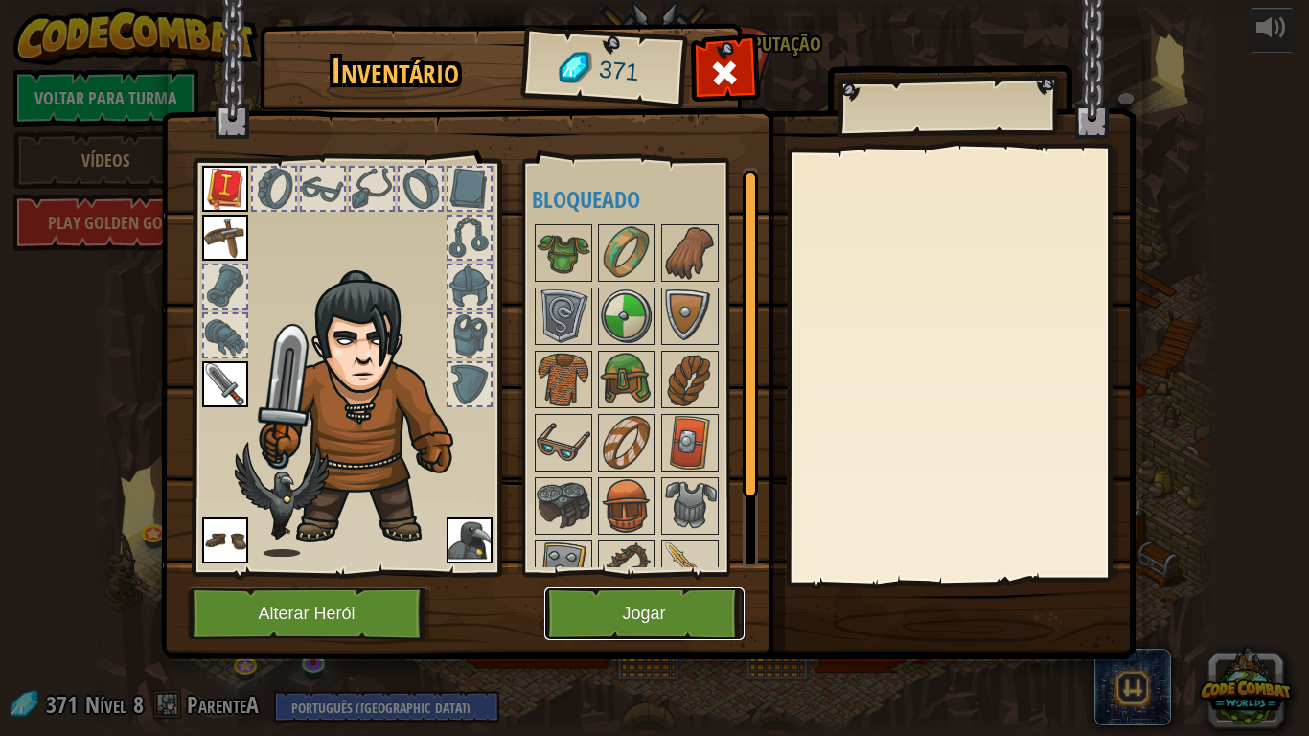
click at [682, 606] on button "Jogar" at bounding box center [644, 613] width 200 height 53
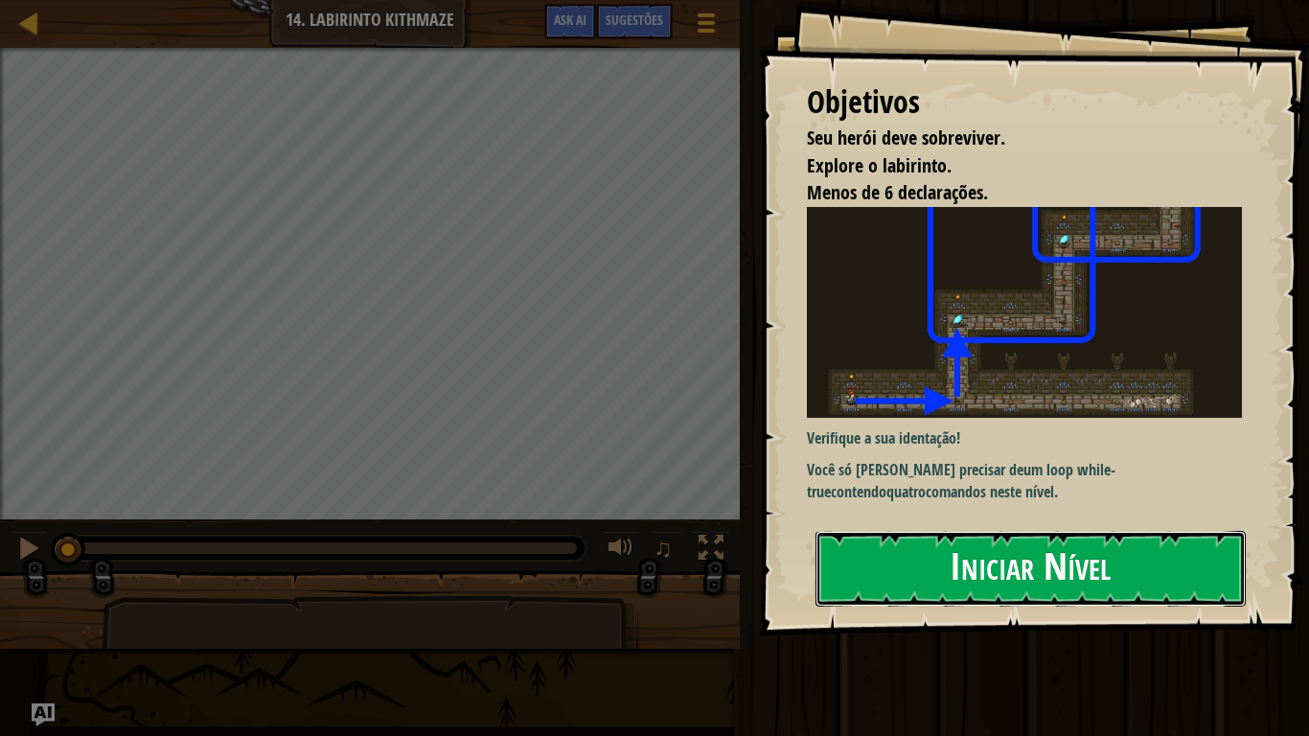
click at [896, 582] on button "Iniciar Nível" at bounding box center [1030, 569] width 430 height 76
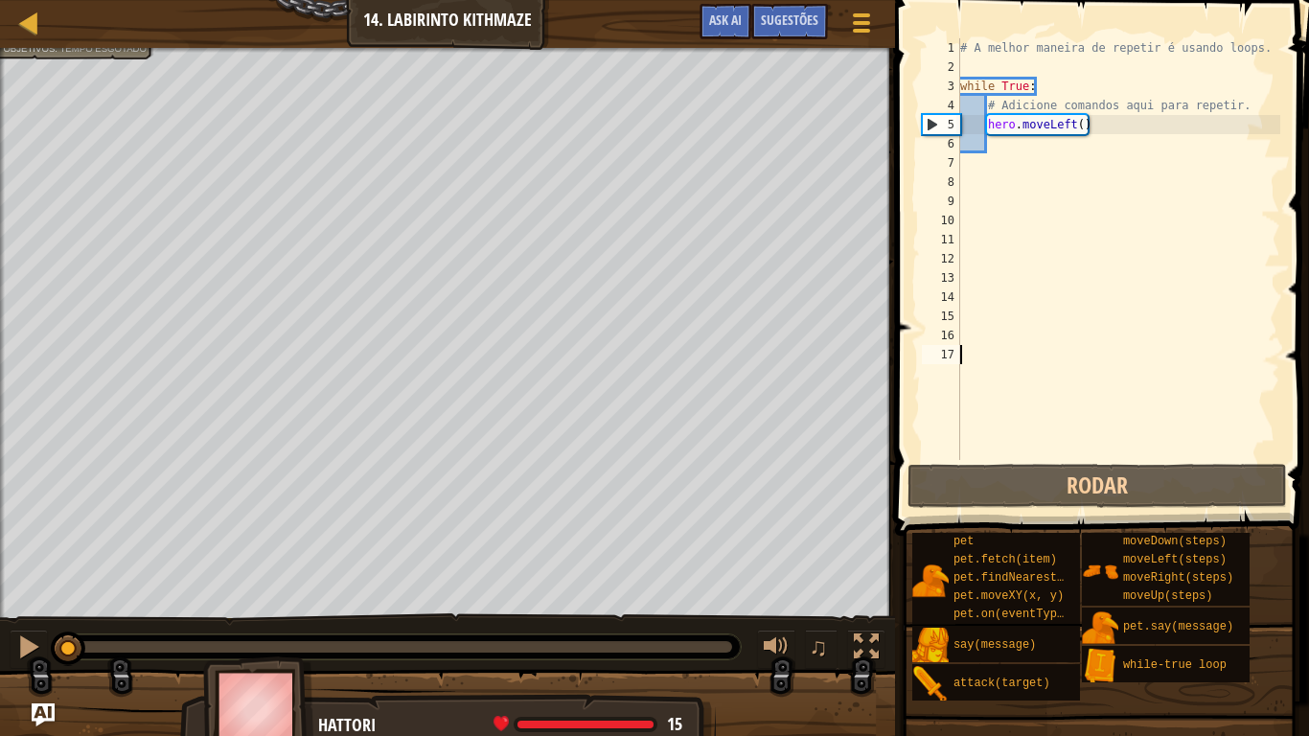
click at [1104, 121] on div "# A melhor maneira de repetir é usando loops. while True : # Adicione comandos …" at bounding box center [1118, 268] width 324 height 460
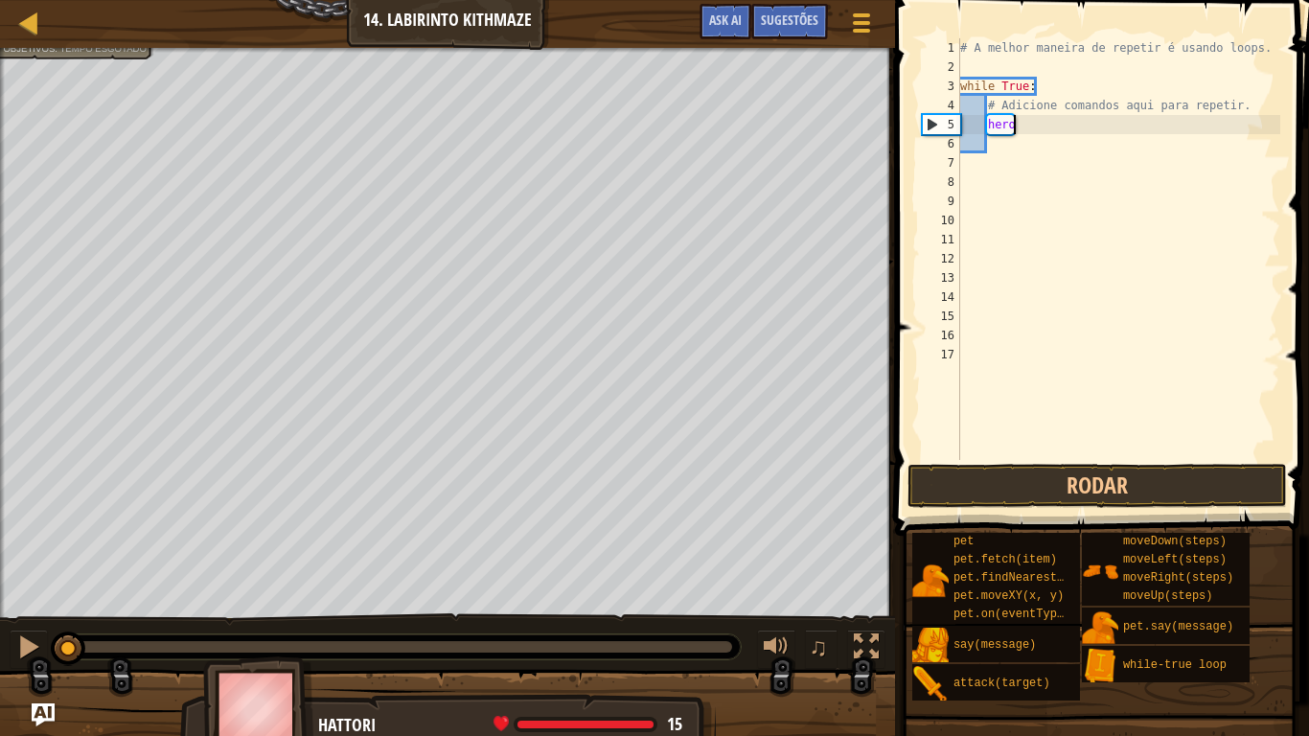
type textarea "h"
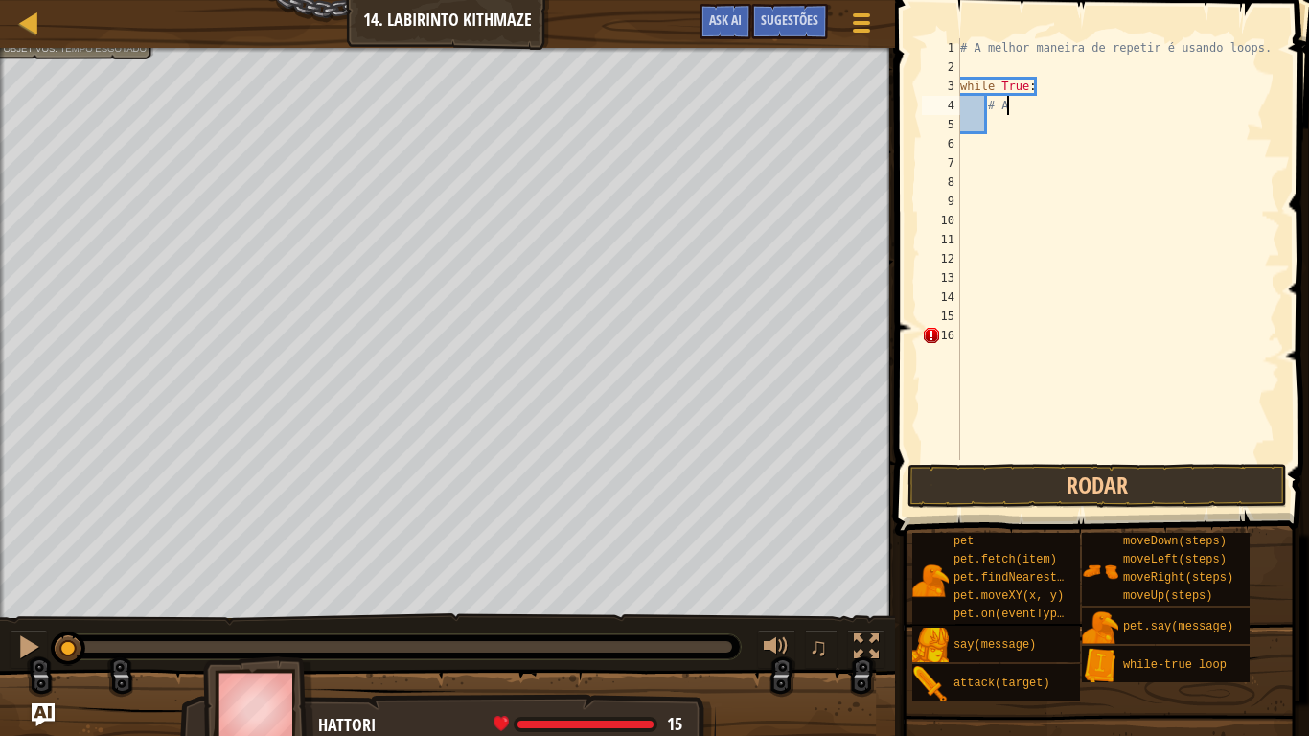
type textarea "#"
type textarea "w"
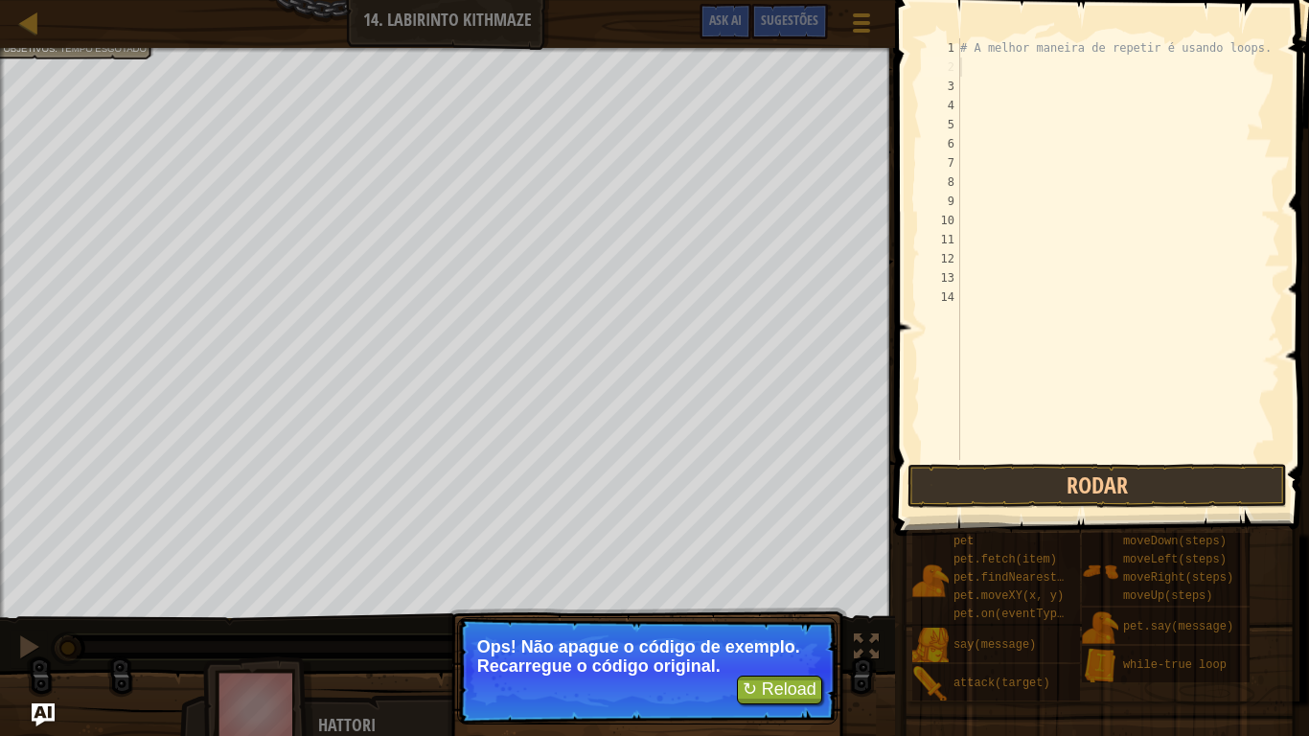
click at [33, 3] on div "Mapa Introdução à Ciência da Computação 14. Labirinto Kithmaze Menu do Jogo Pro…" at bounding box center [447, 24] width 895 height 48
click at [38, 14] on div at bounding box center [29, 23] width 24 height 24
select select "pt-BR"
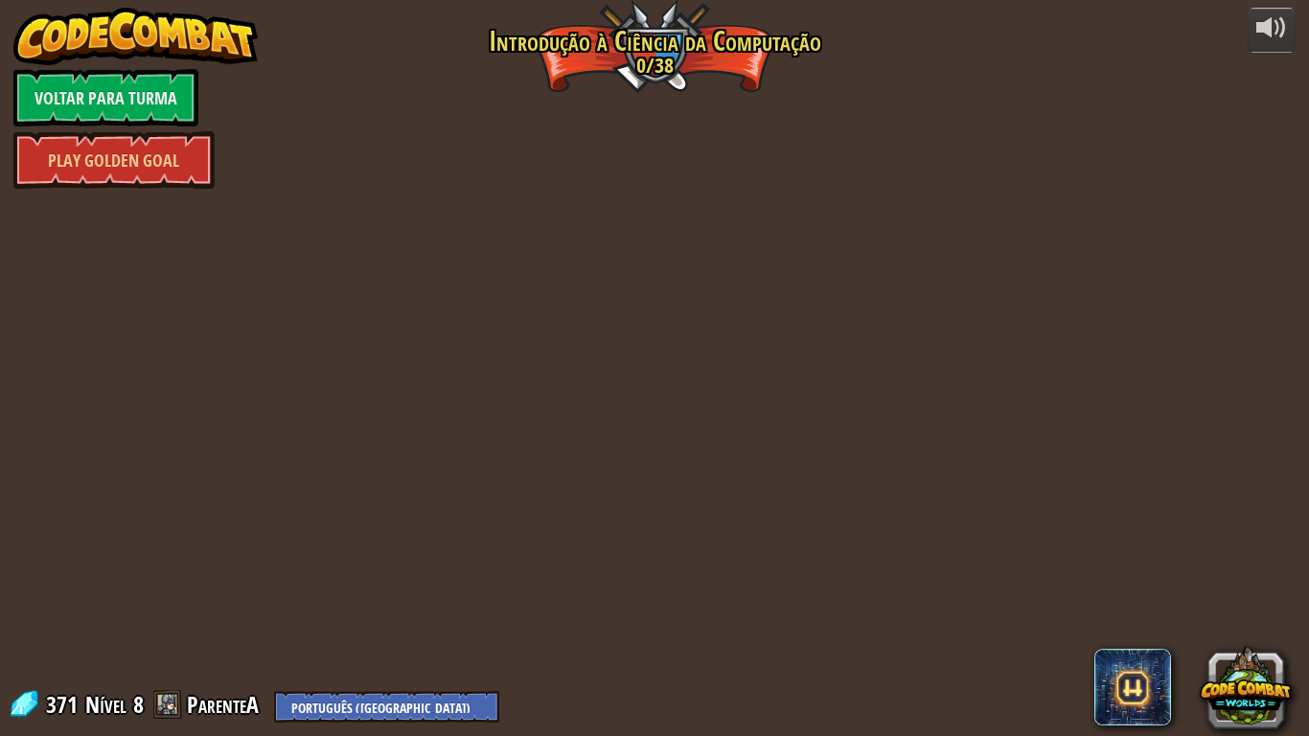
select select "pt-BR"
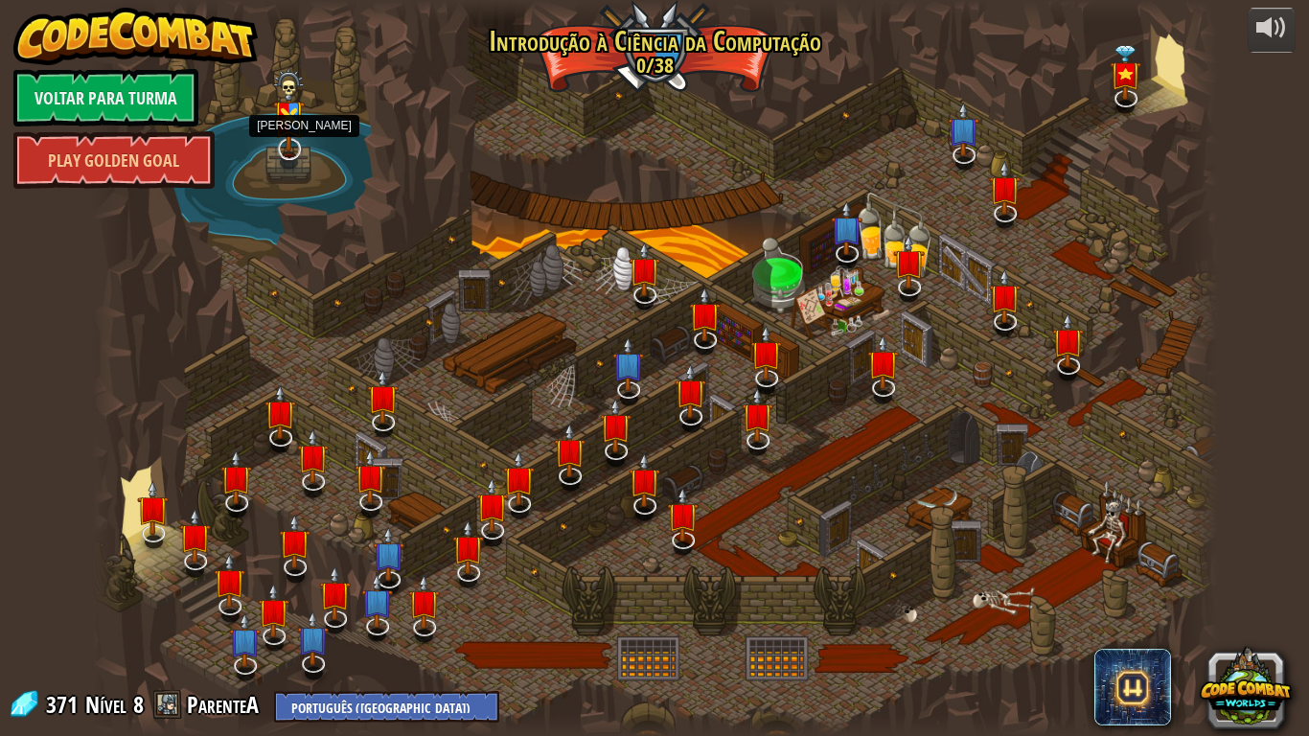
select select "pt-BR"
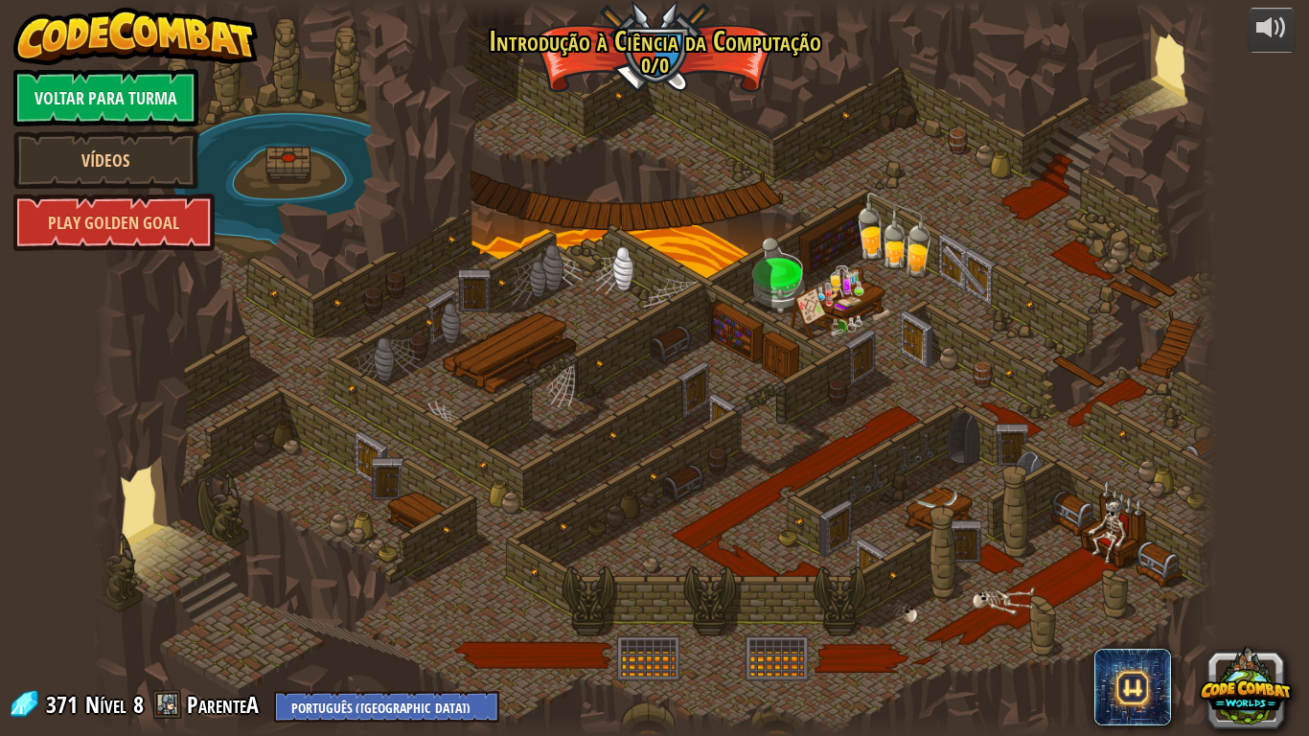
select select "pt-BR"
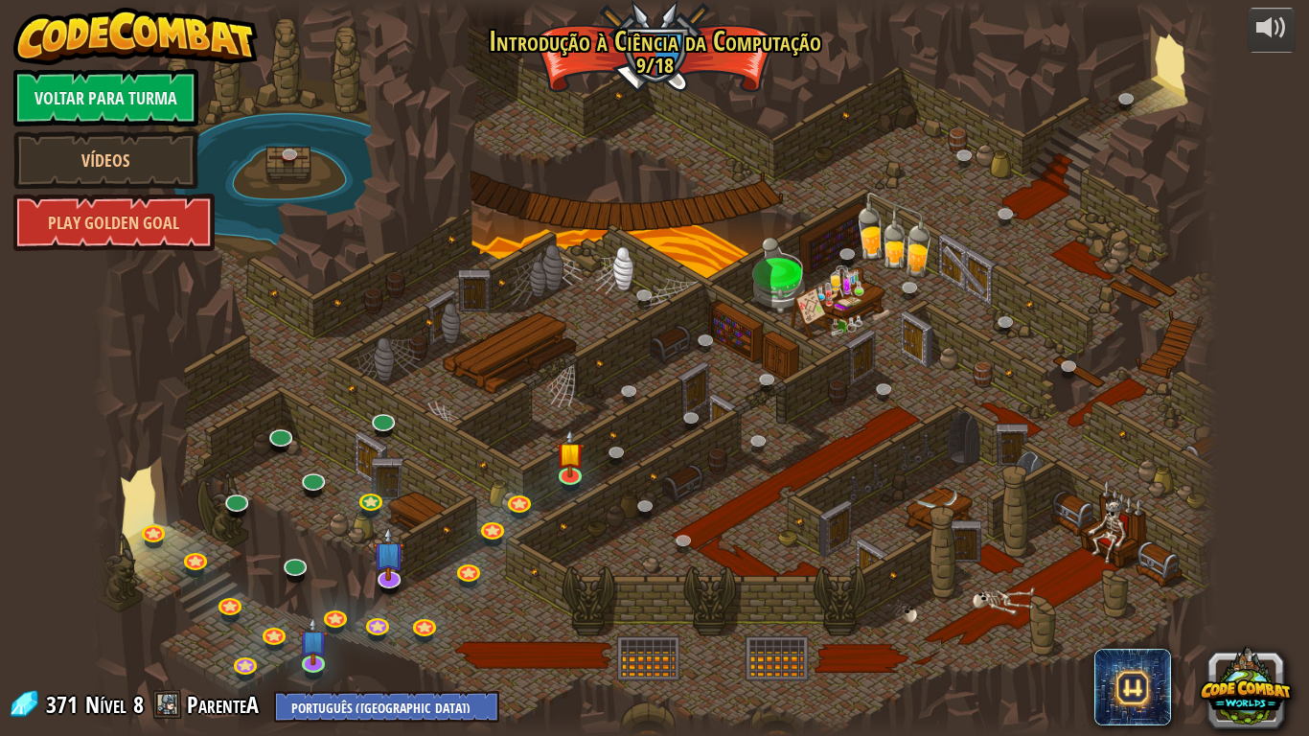
select select "pt-BR"
click at [581, 460] on img at bounding box center [570, 440] width 29 height 65
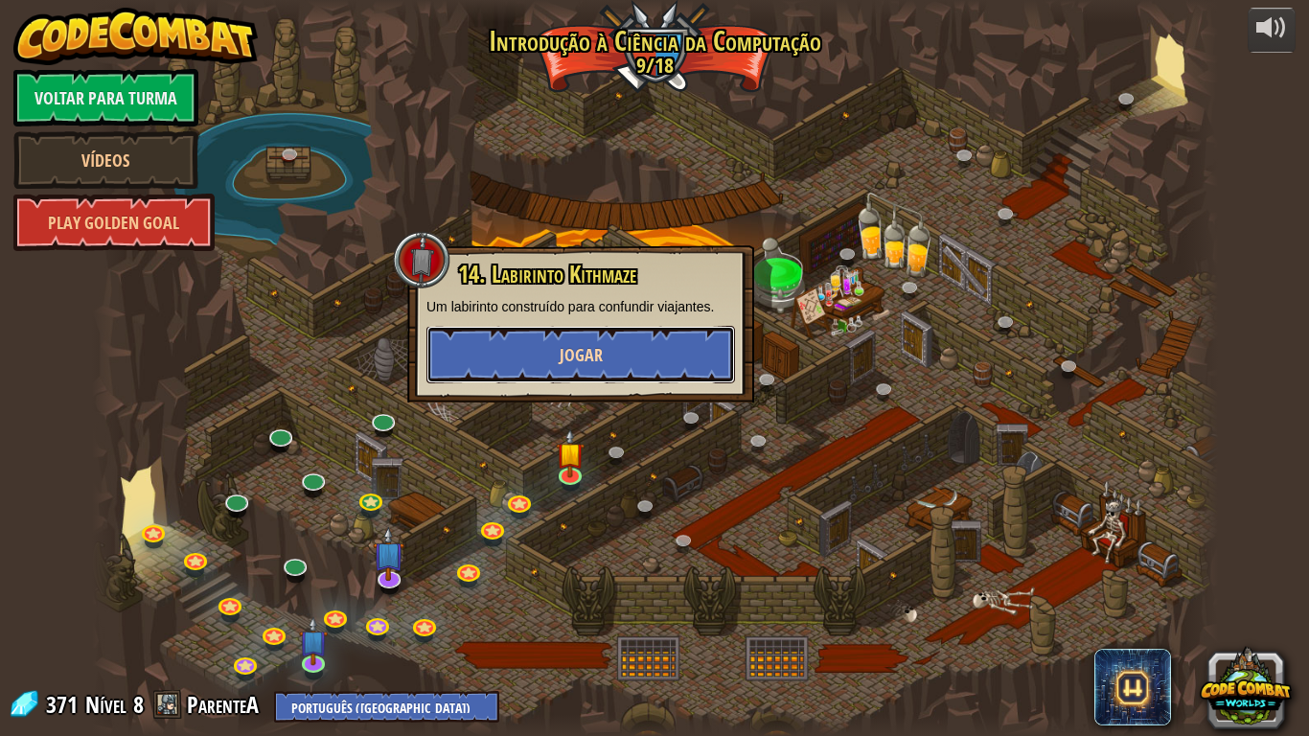
click at [674, 365] on button "Jogar" at bounding box center [580, 354] width 309 height 57
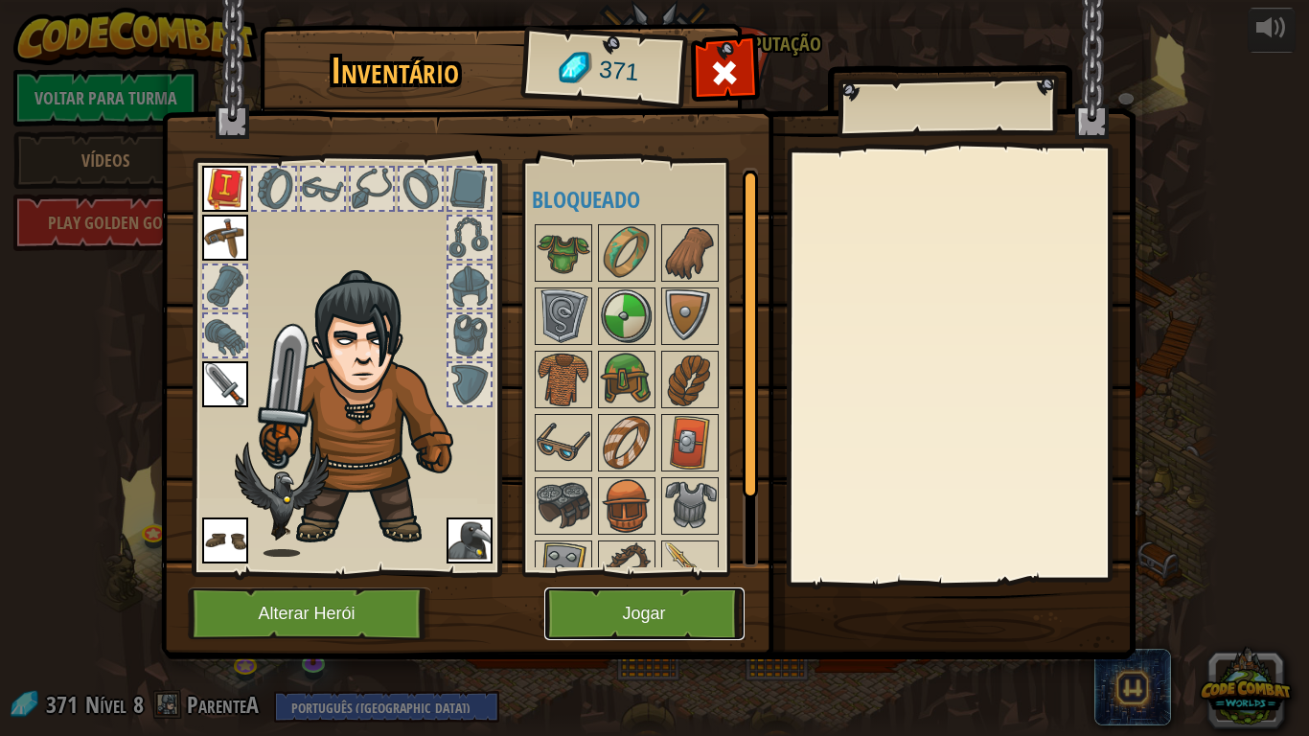
click at [591, 606] on button "Jogar" at bounding box center [644, 613] width 200 height 53
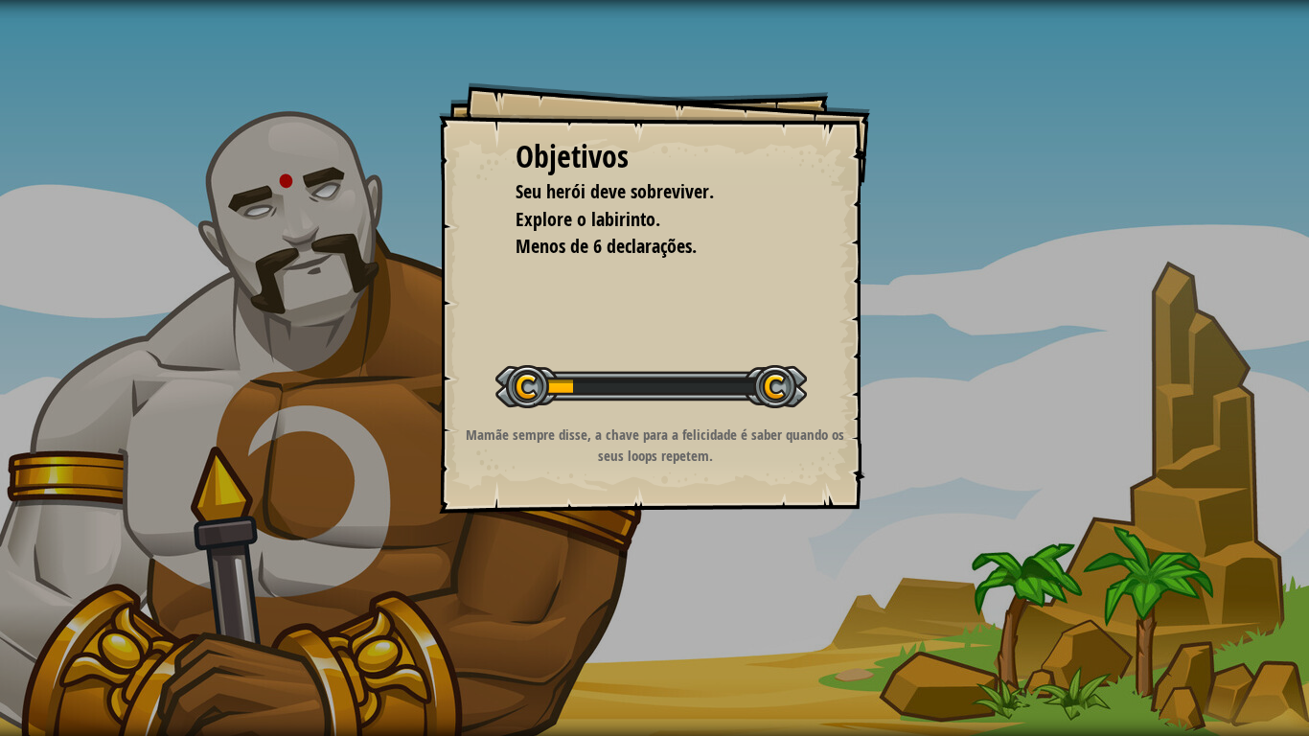
click at [587, 606] on div "Objetivos Seu herói deve sobreviver. Explore o labirinto. Menos de 6 declaraçõe…" at bounding box center [654, 368] width 1309 height 736
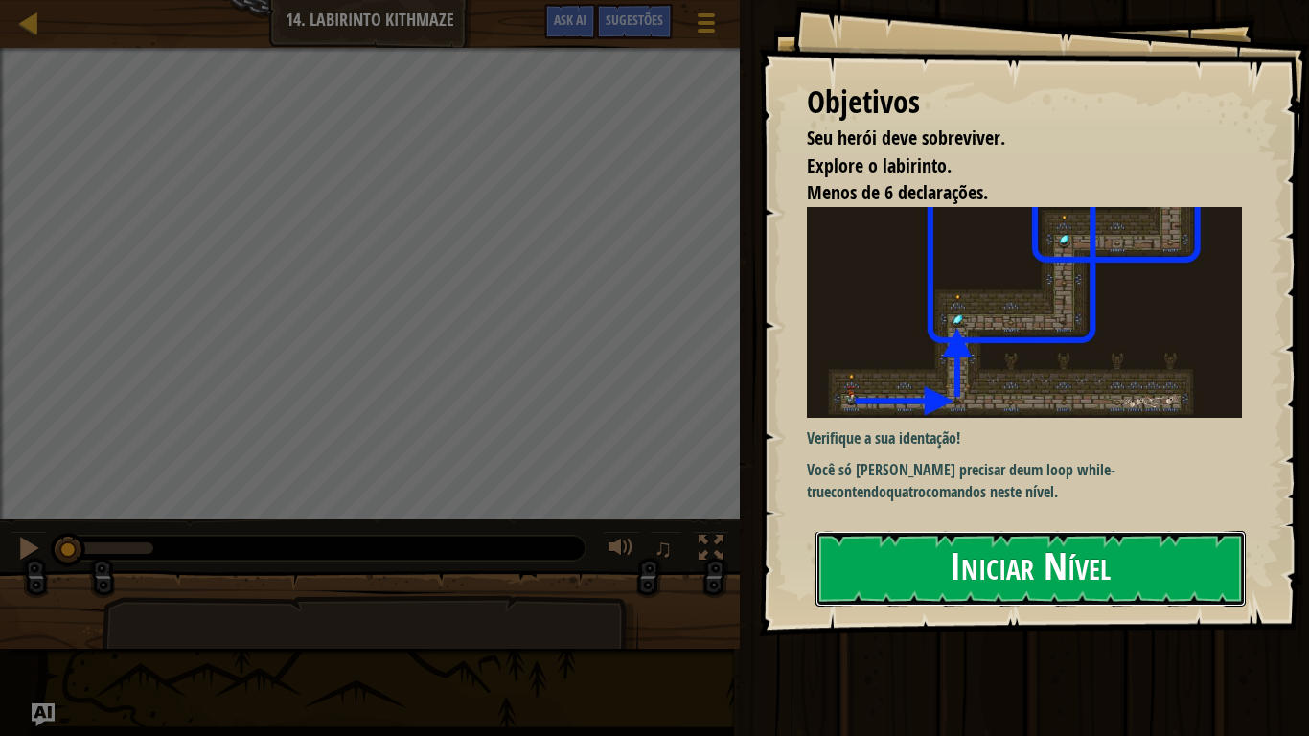
click at [853, 599] on button "Iniciar Nível" at bounding box center [1030, 569] width 430 height 76
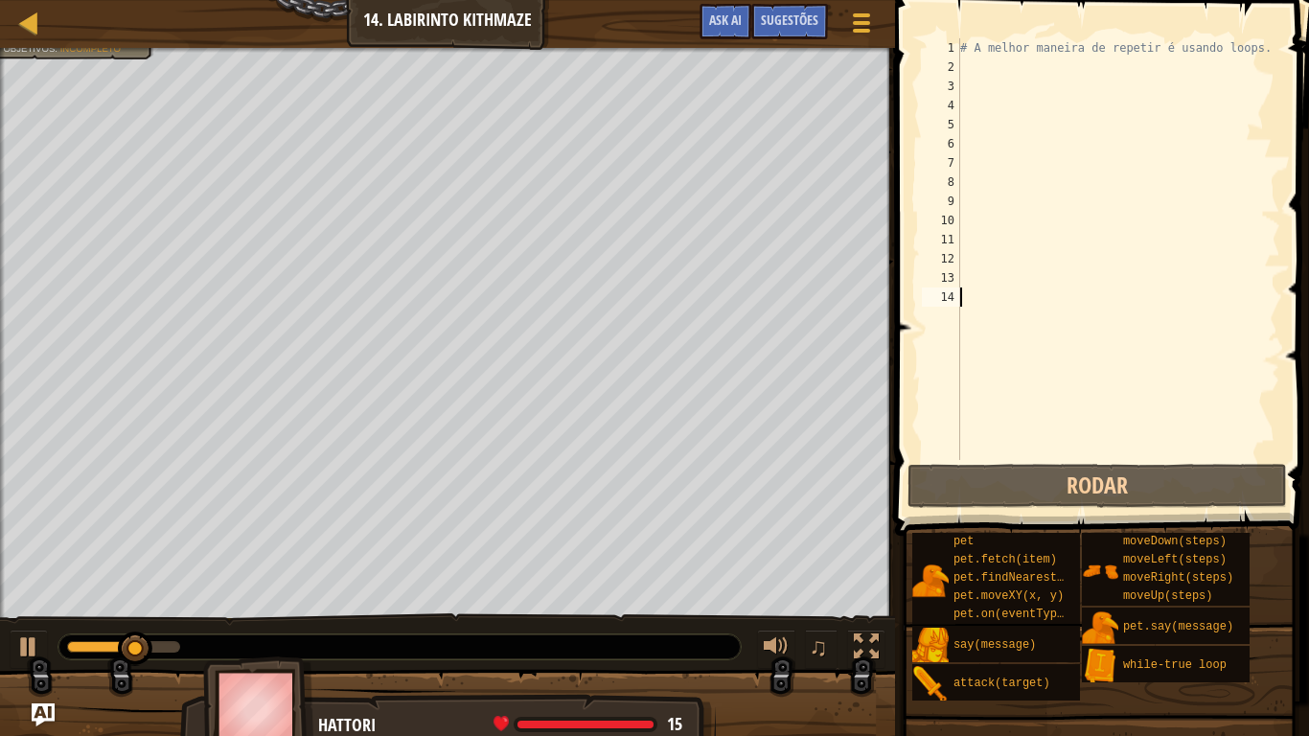
click at [981, 63] on div "# A melhor maneira de repetir é usando loops." at bounding box center [1118, 268] width 324 height 460
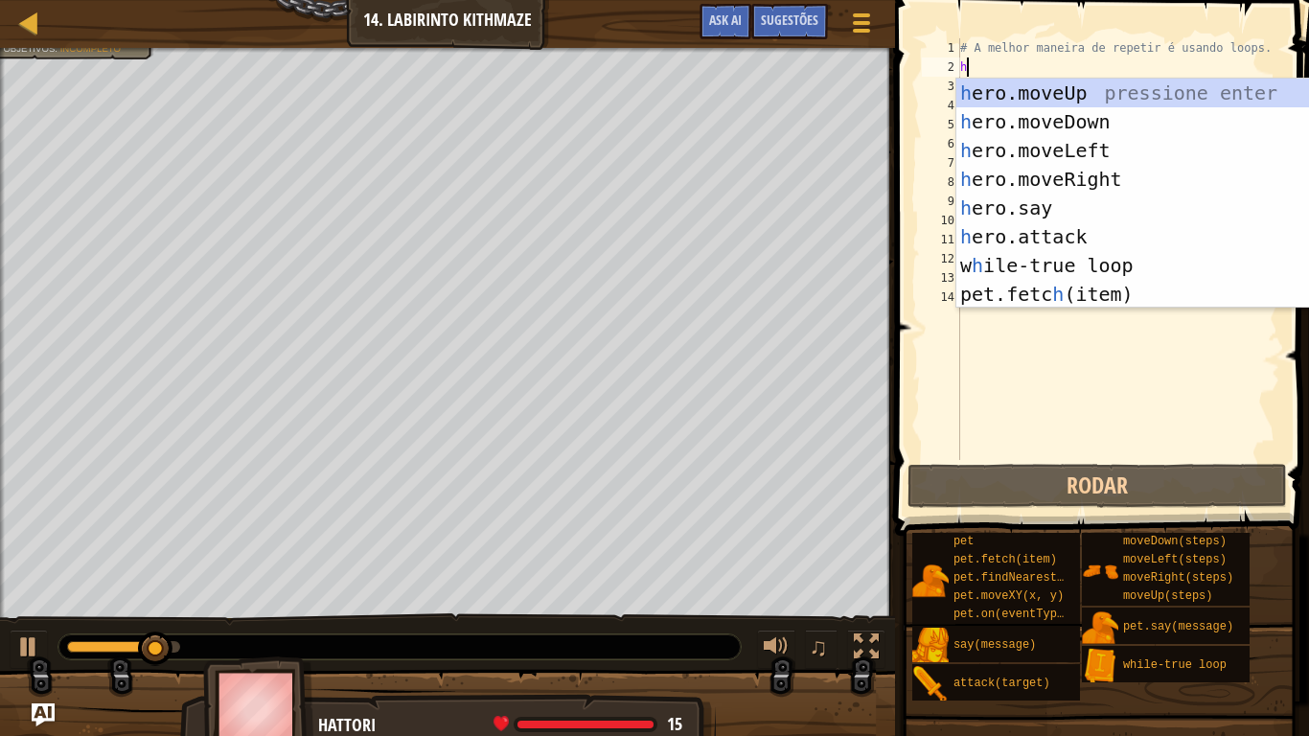
type textarea "h"
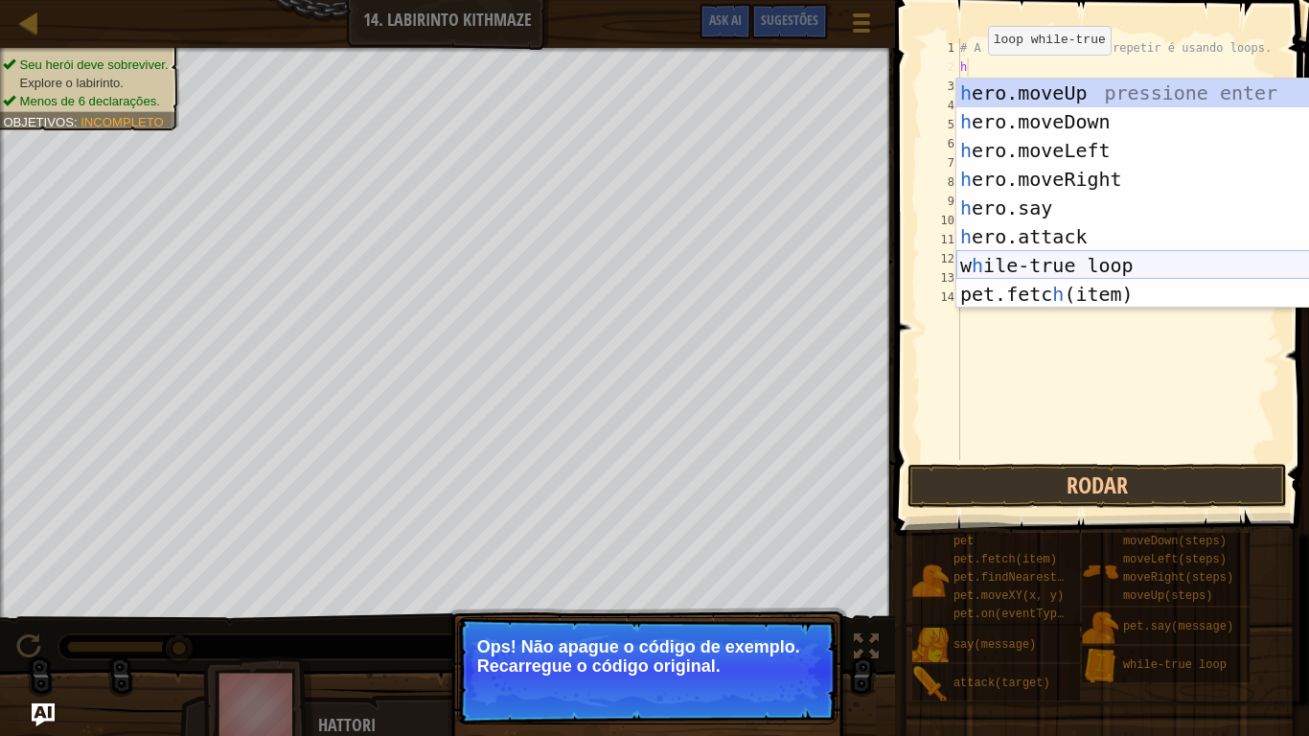
click at [966, 265] on div "h ero.moveUp pressione enter h ero.moveDown pressione enter h ero.moveLeft pres…" at bounding box center [1137, 222] width 362 height 287
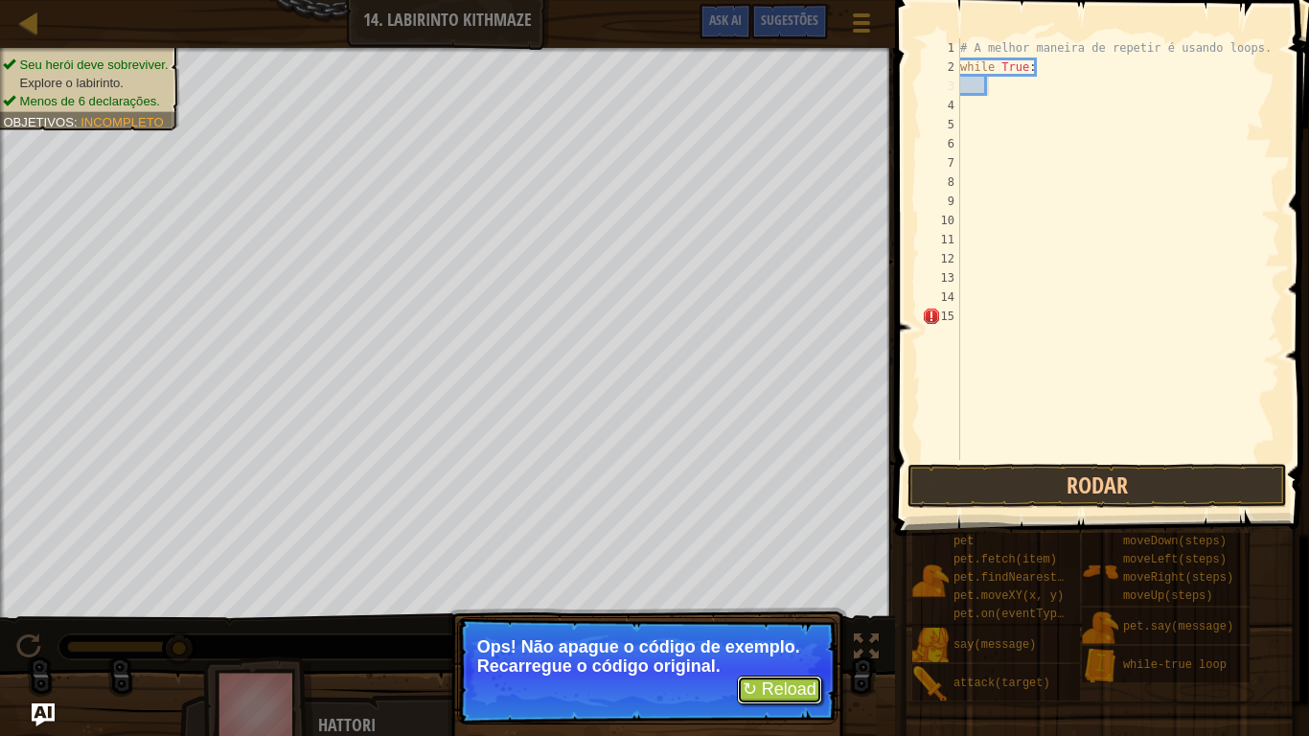
click at [788, 606] on button "↻ Reload" at bounding box center [779, 689] width 85 height 29
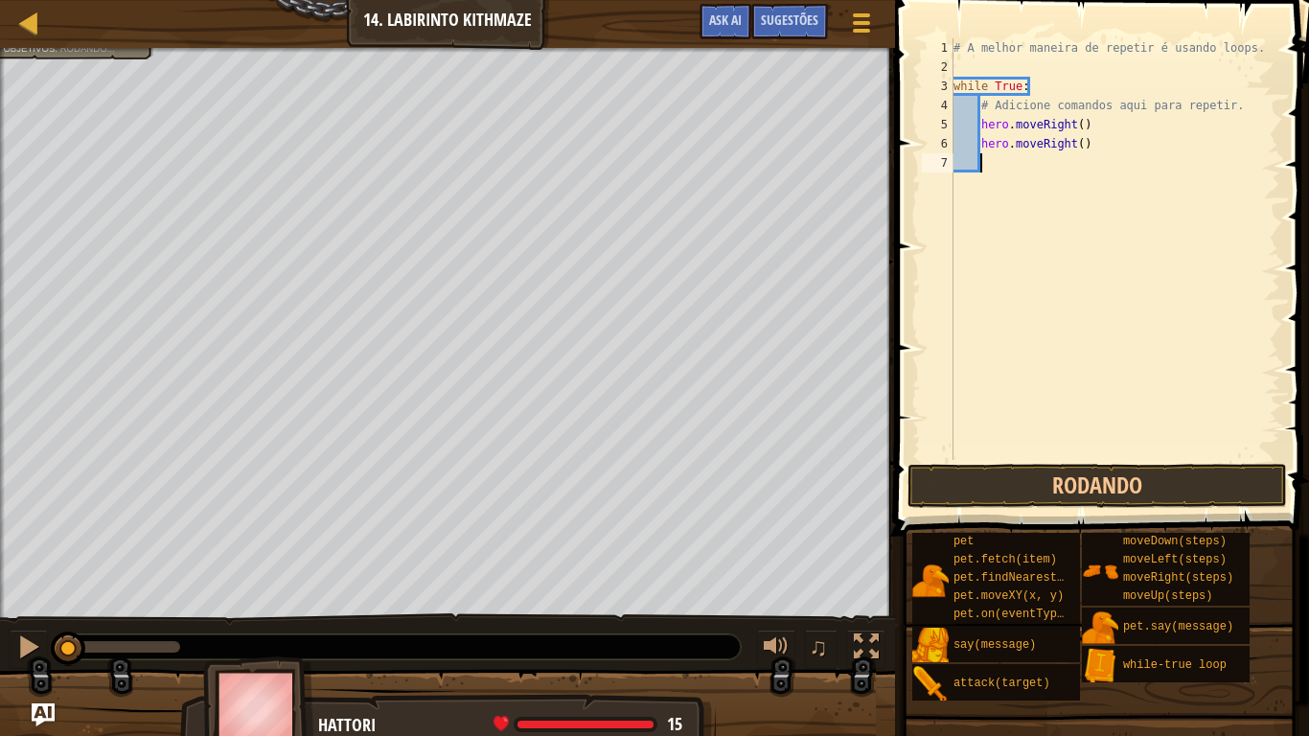
scroll to position [9, 3]
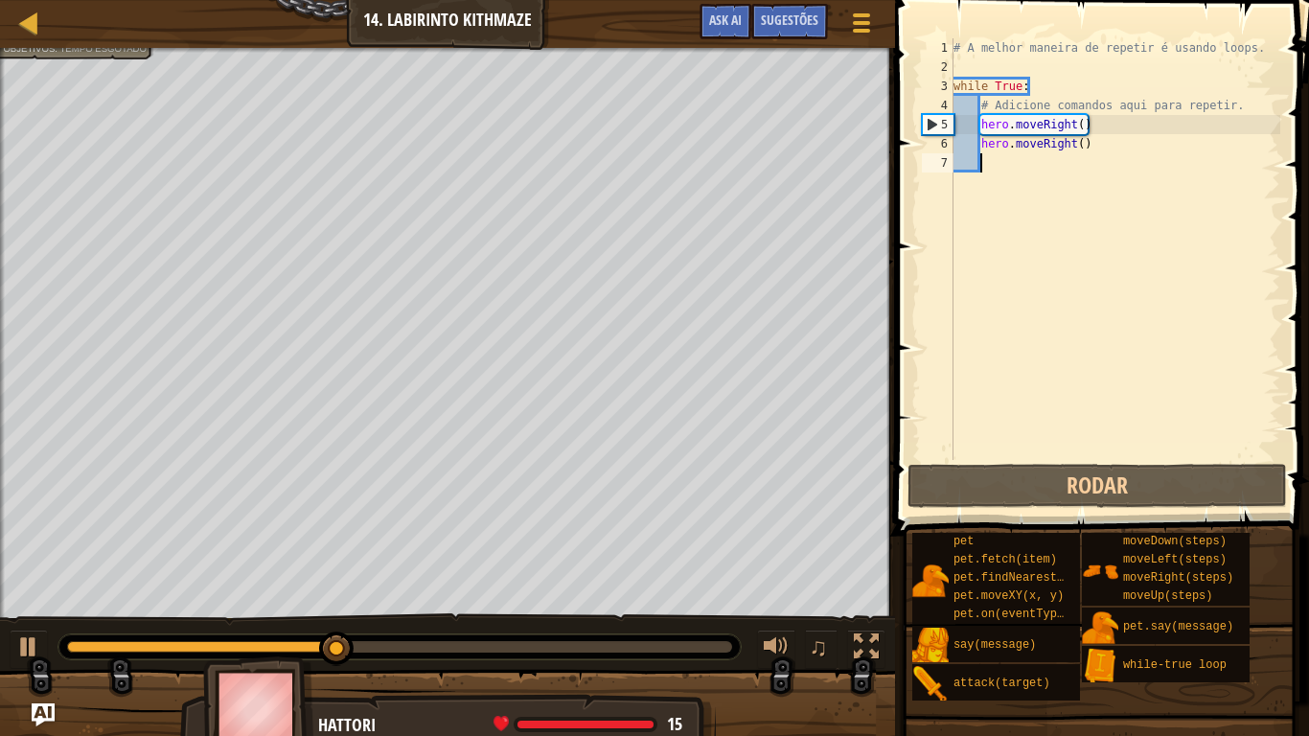
type textarea "h"
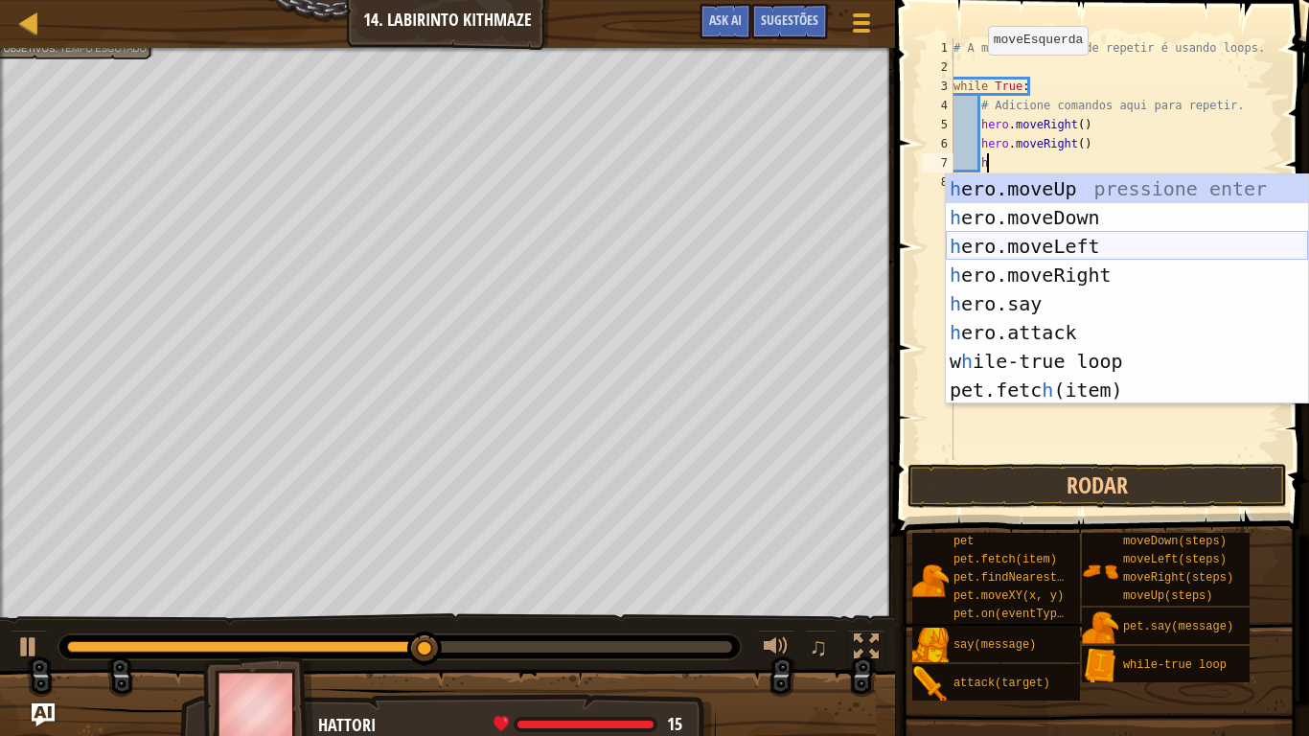
click at [1018, 240] on div "h ero.moveUp pressione enter h ero.moveDown pressione enter h ero.moveLeft pres…" at bounding box center [1127, 317] width 362 height 287
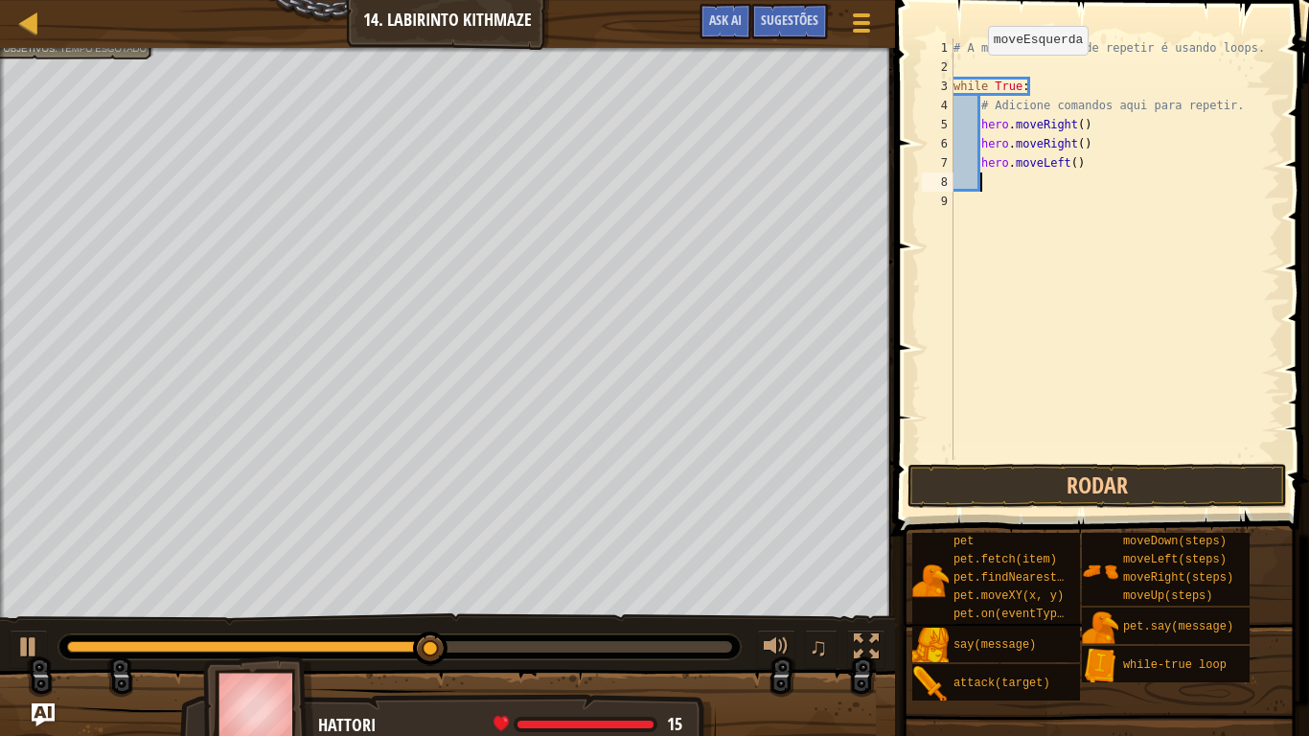
scroll to position [9, 3]
click at [1075, 168] on div "# A melhor maneira de repetir é usando loops. while True : # Adicione comandos …" at bounding box center [1114, 268] width 331 height 460
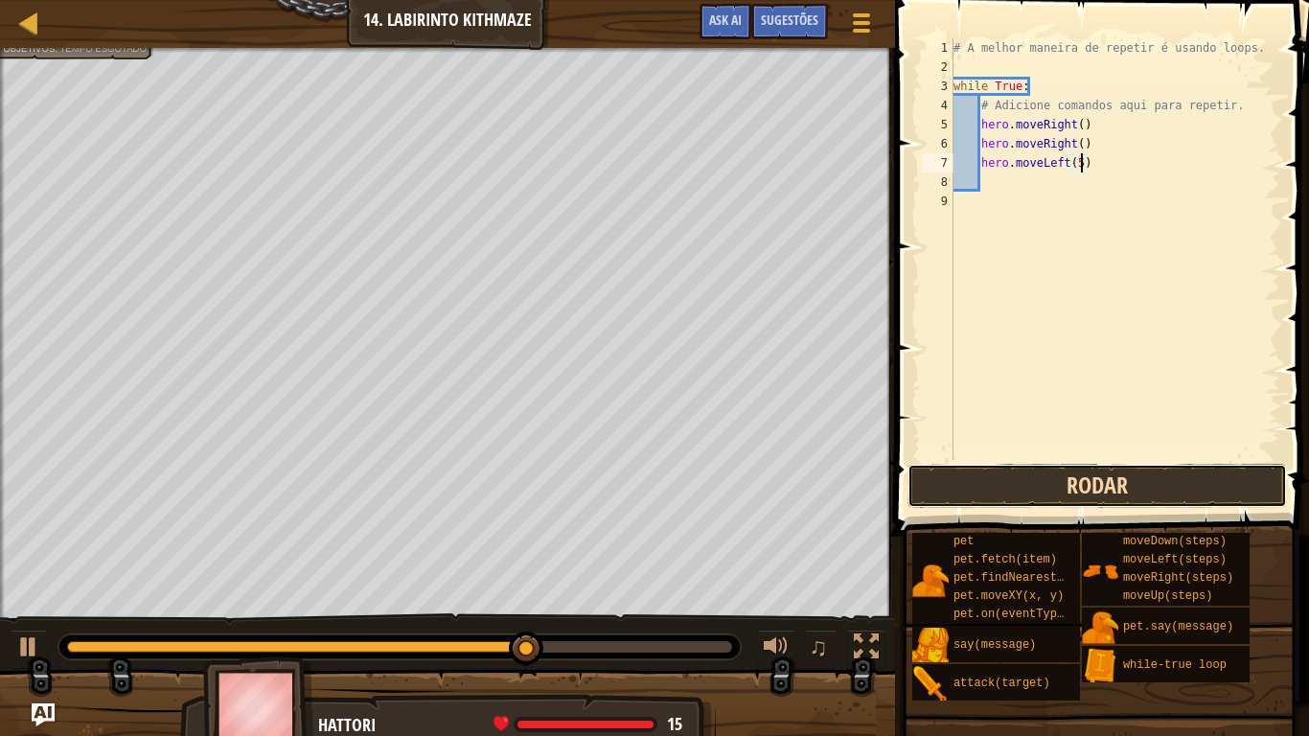
click at [1183, 470] on button "Rodar" at bounding box center [1096, 486] width 379 height 44
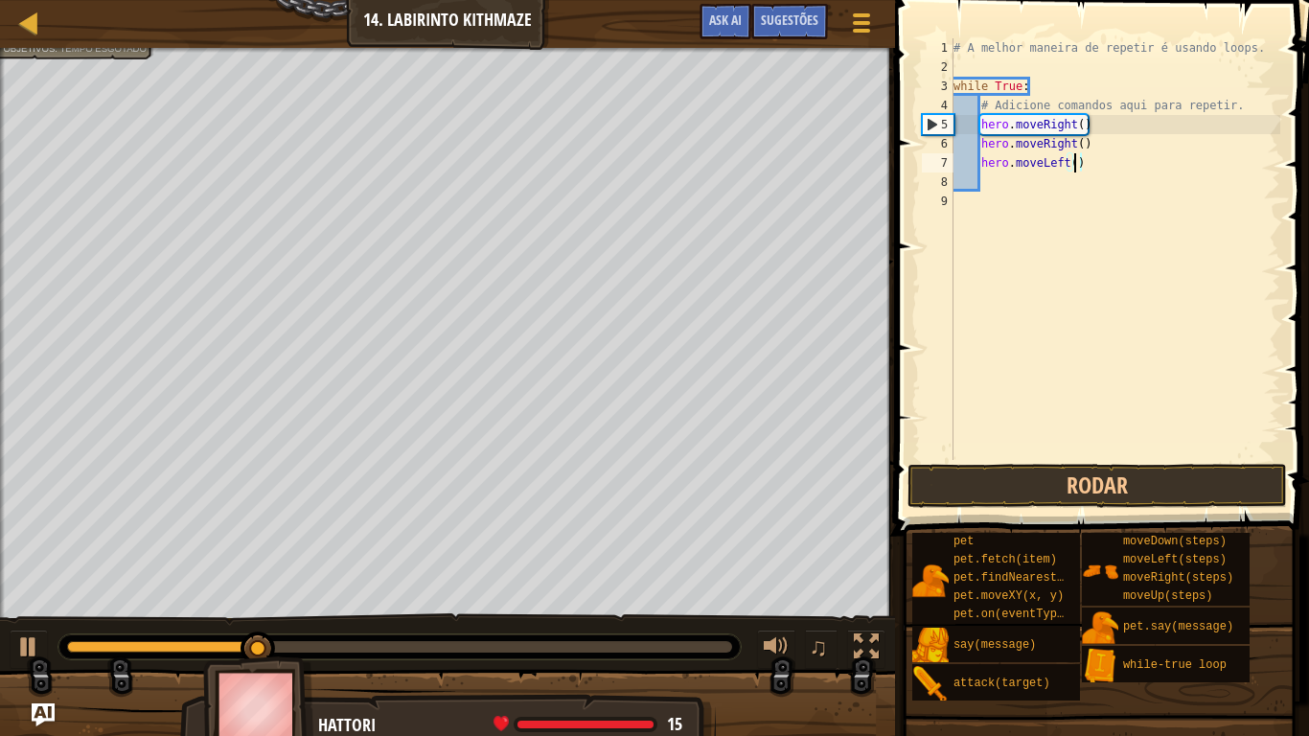
scroll to position [9, 17]
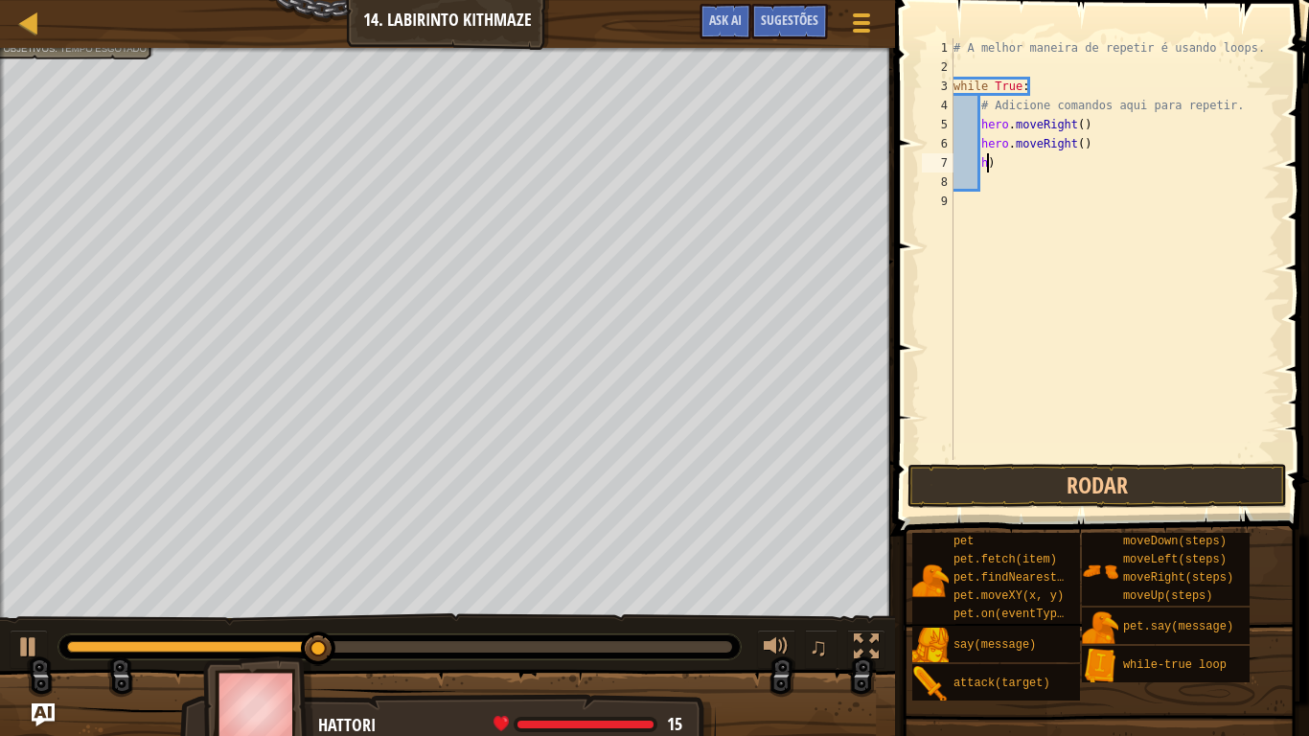
type textarea ")"
click at [1001, 161] on div "# A melhor maneira de repetir é usando loops. while True : # Adicione comandos …" at bounding box center [1114, 268] width 331 height 460
type textarea "h"
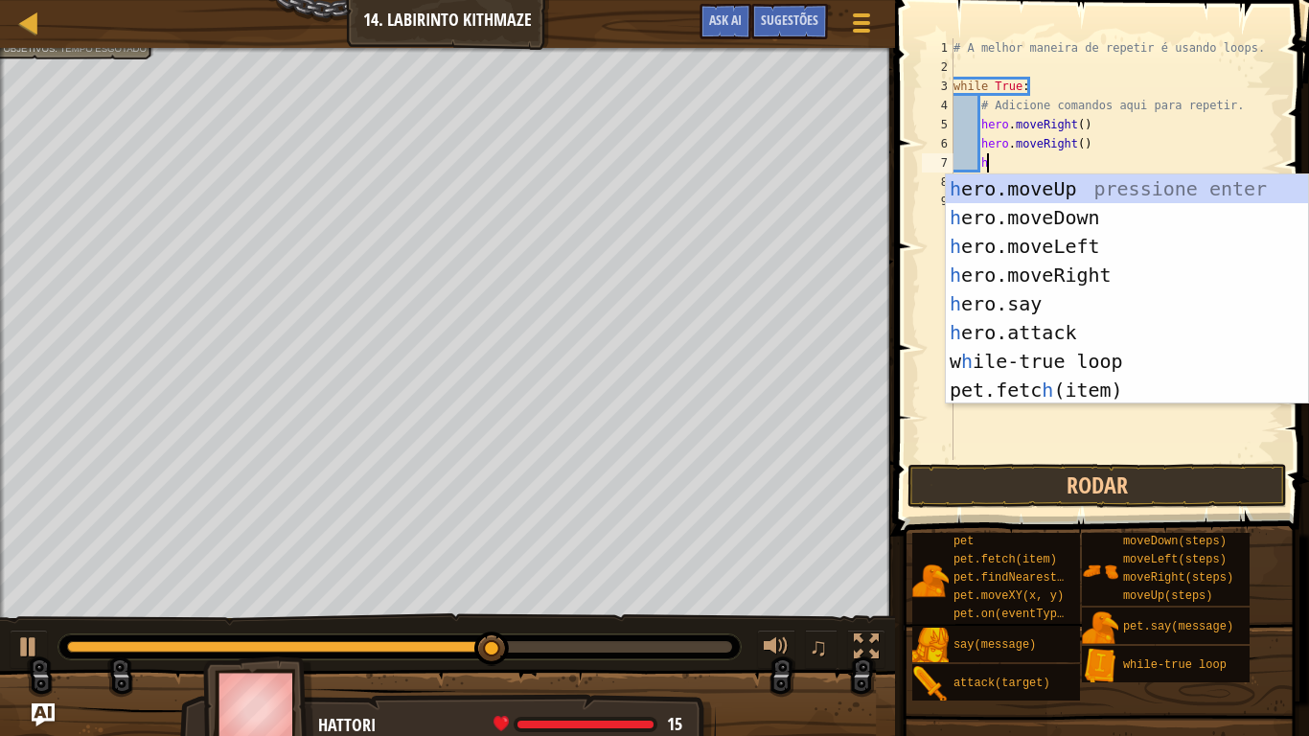
scroll to position [9, 4]
click at [1003, 182] on div "h ero.moveUp pressione enter h ero.moveDown pressione enter h ero.moveLeft pres…" at bounding box center [1127, 317] width 362 height 287
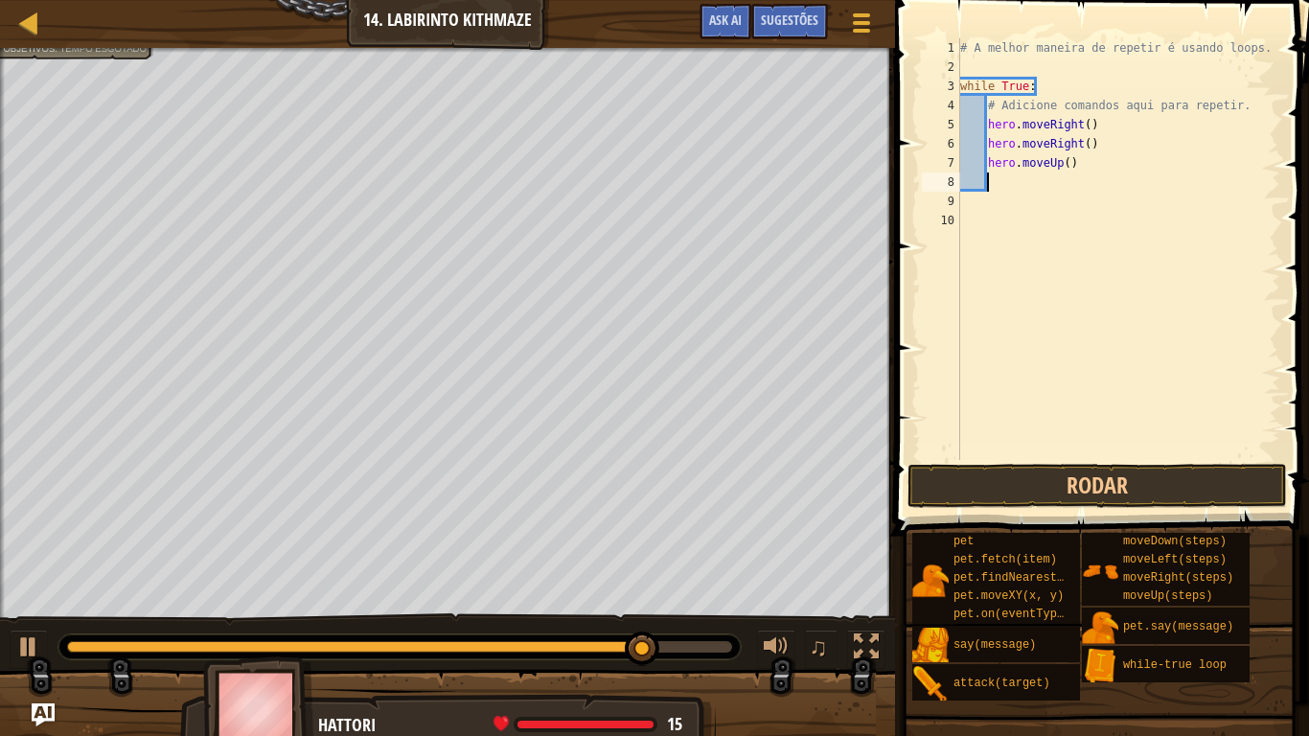
type textarea "h"
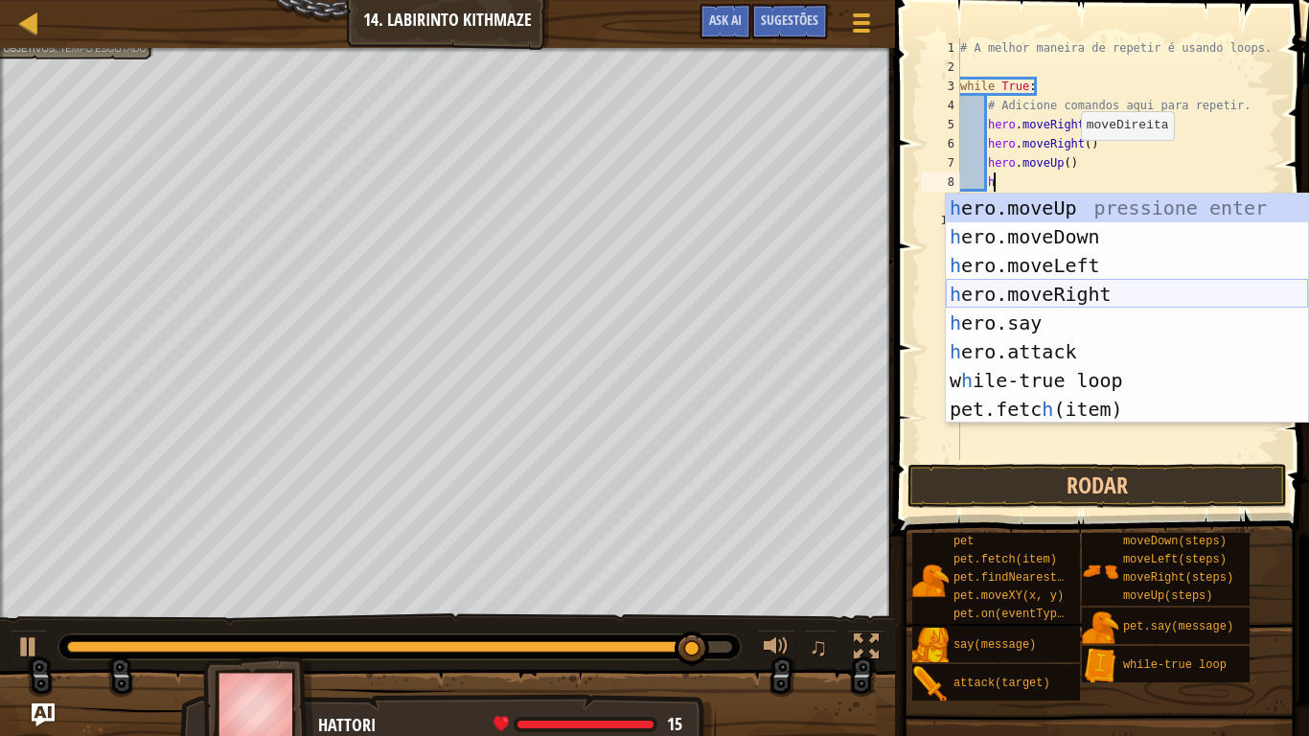
click at [1049, 288] on div "h ero.moveUp pressione enter h ero.moveDown pressione enter h ero.moveLeft pres…" at bounding box center [1127, 337] width 362 height 287
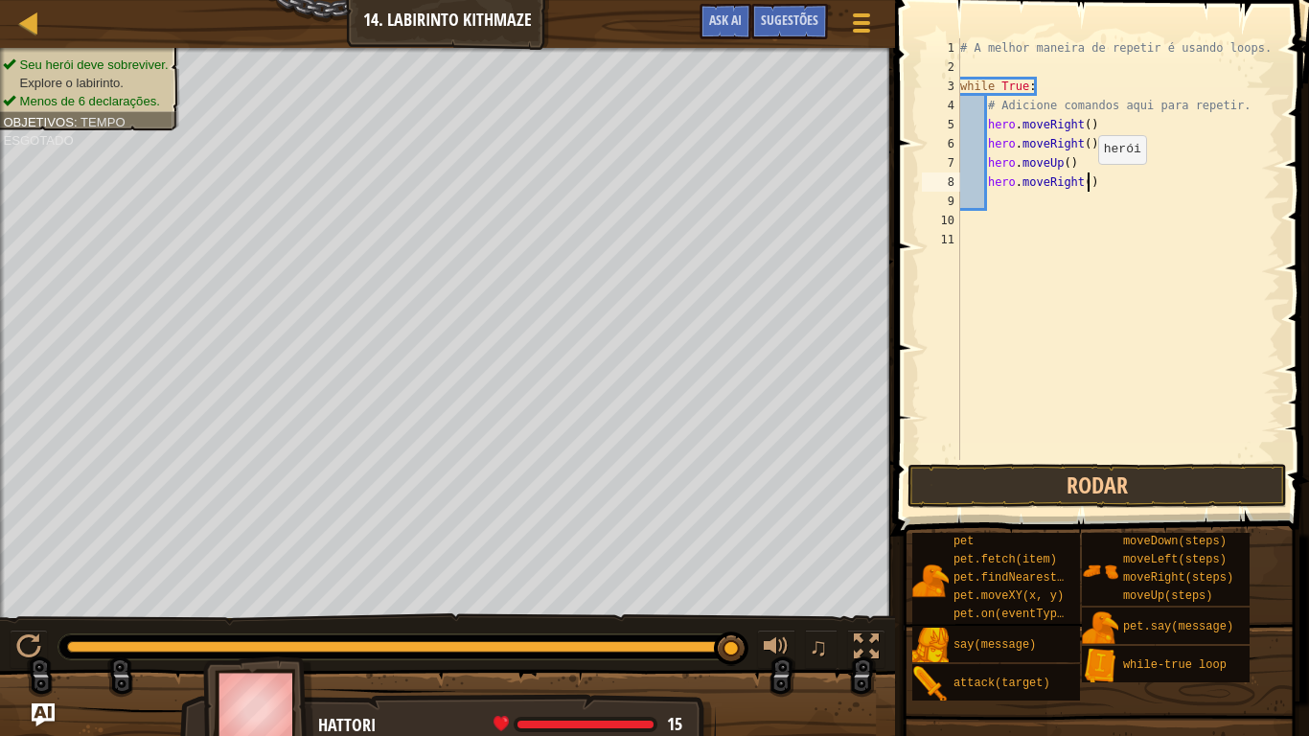
click at [1087, 182] on div "# A melhor maneira de repetir é usando loops. while True : # Adicione comandos …" at bounding box center [1118, 268] width 324 height 460
type textarea "hero.moveRight(2)"
click at [1013, 199] on div "# A melhor maneira de repetir é usando loops. while True : # Adicione comandos …" at bounding box center [1118, 268] width 324 height 460
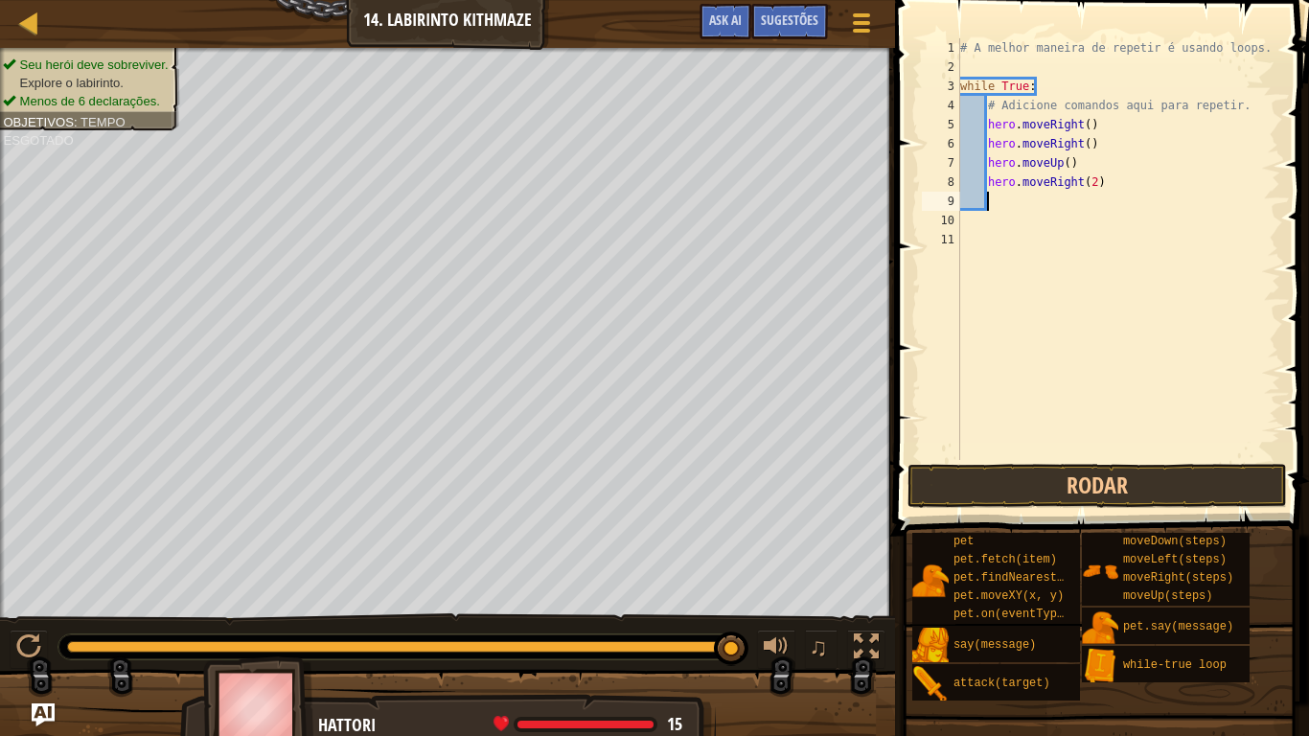
type textarea "h"
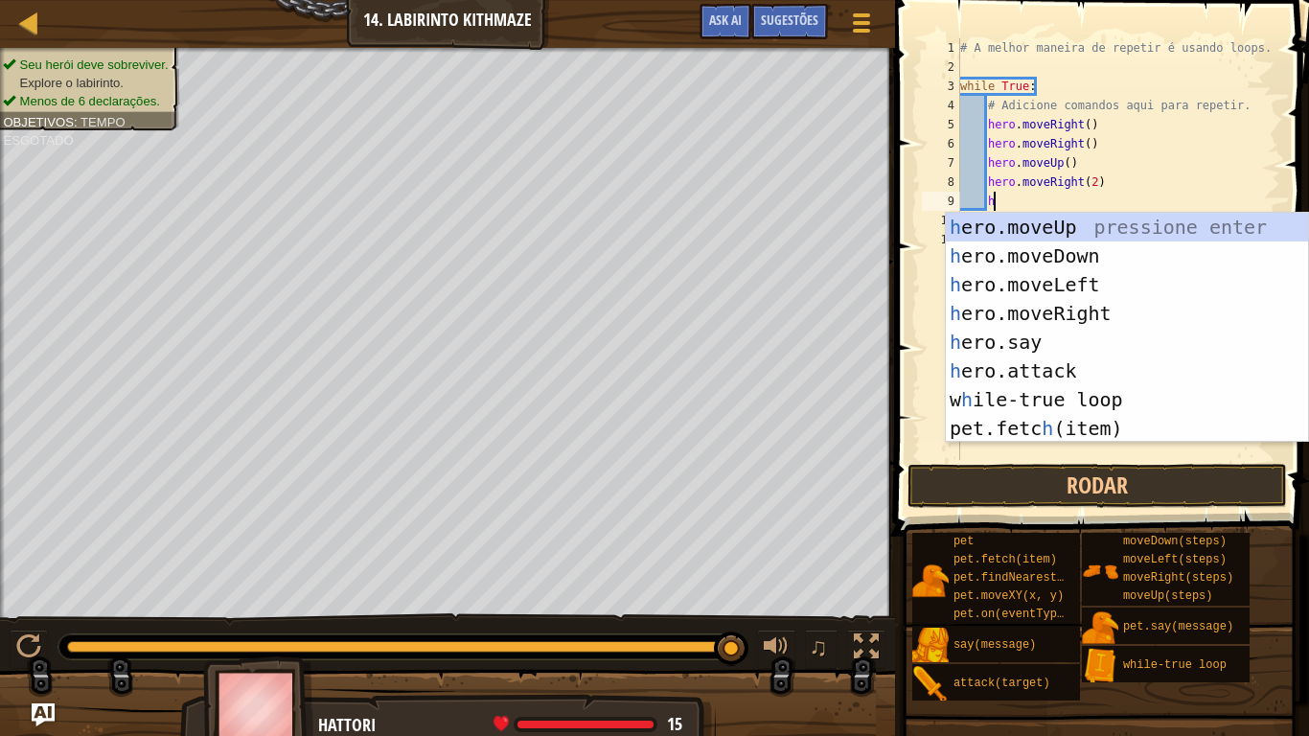
scroll to position [9, 4]
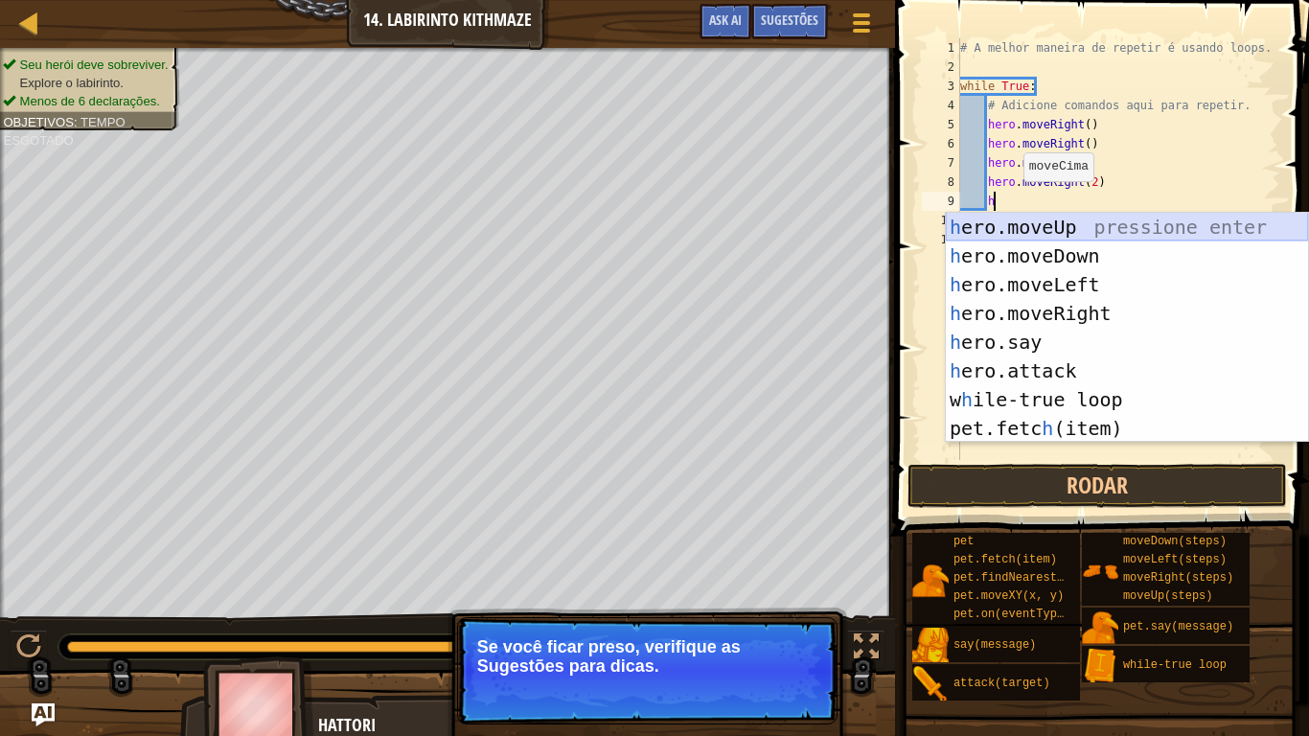
click at [997, 229] on div "h ero.moveUp pressione enter h ero.moveDown pressione enter h ero.moveLeft pres…" at bounding box center [1127, 356] width 362 height 287
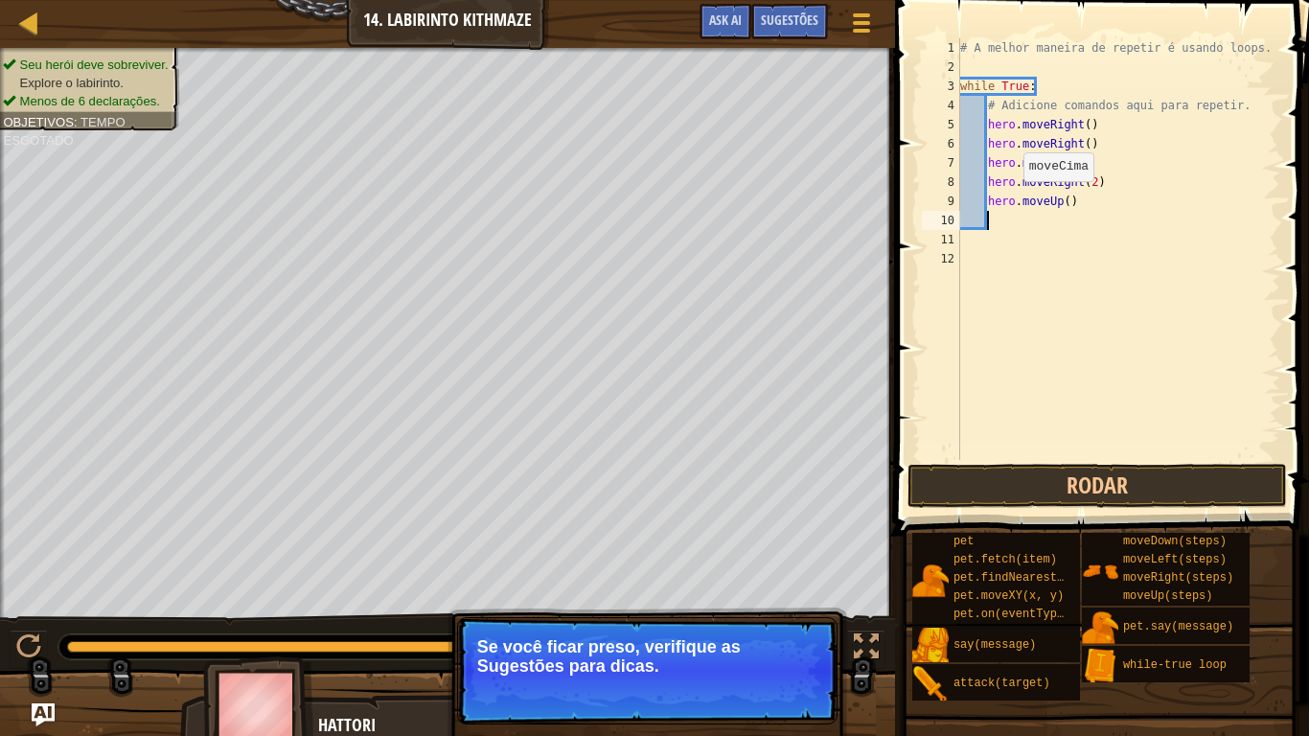
scroll to position [9, 3]
click at [1067, 203] on div "# A melhor maneira de repetir é usando loops. while True : # Adicione comandos …" at bounding box center [1118, 268] width 324 height 460
type textarea "hero.moveUp(2)"
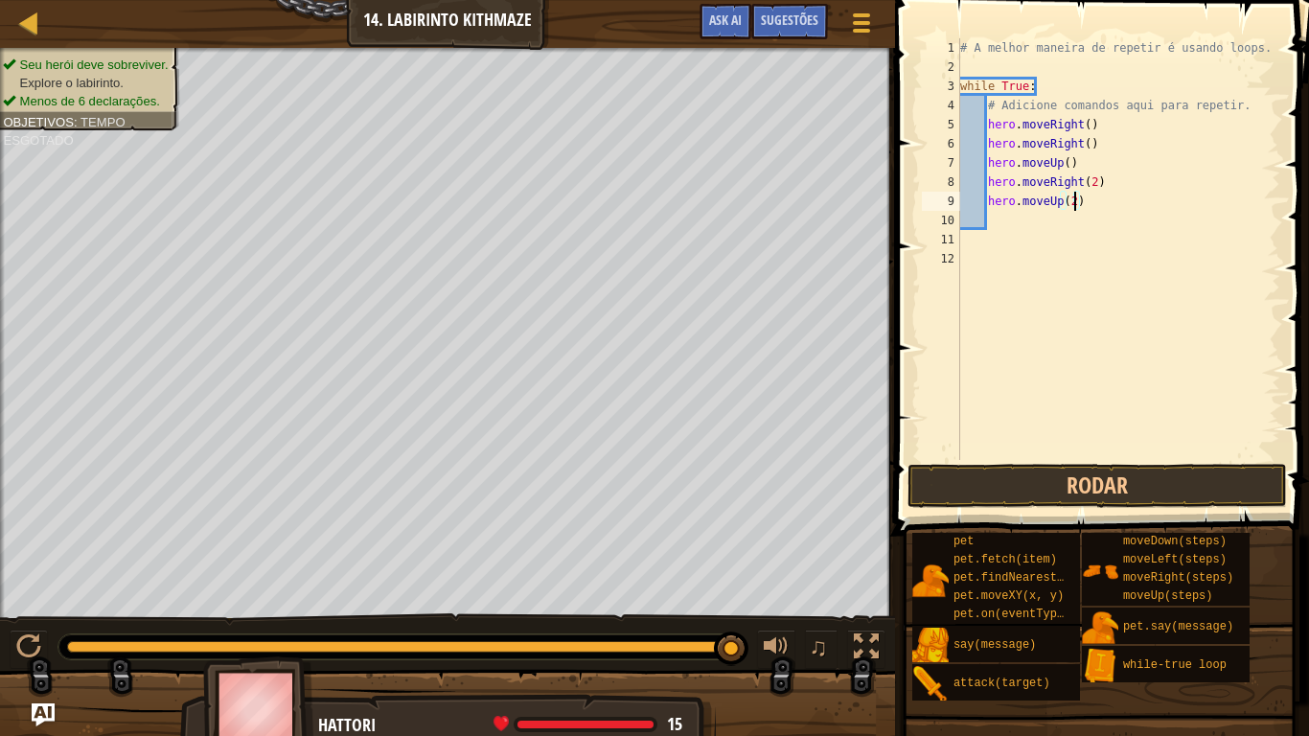
click at [997, 225] on div "# A melhor maneira de repetir é usando loops. while True : # Adicione comandos …" at bounding box center [1118, 268] width 324 height 460
type textarea "h"
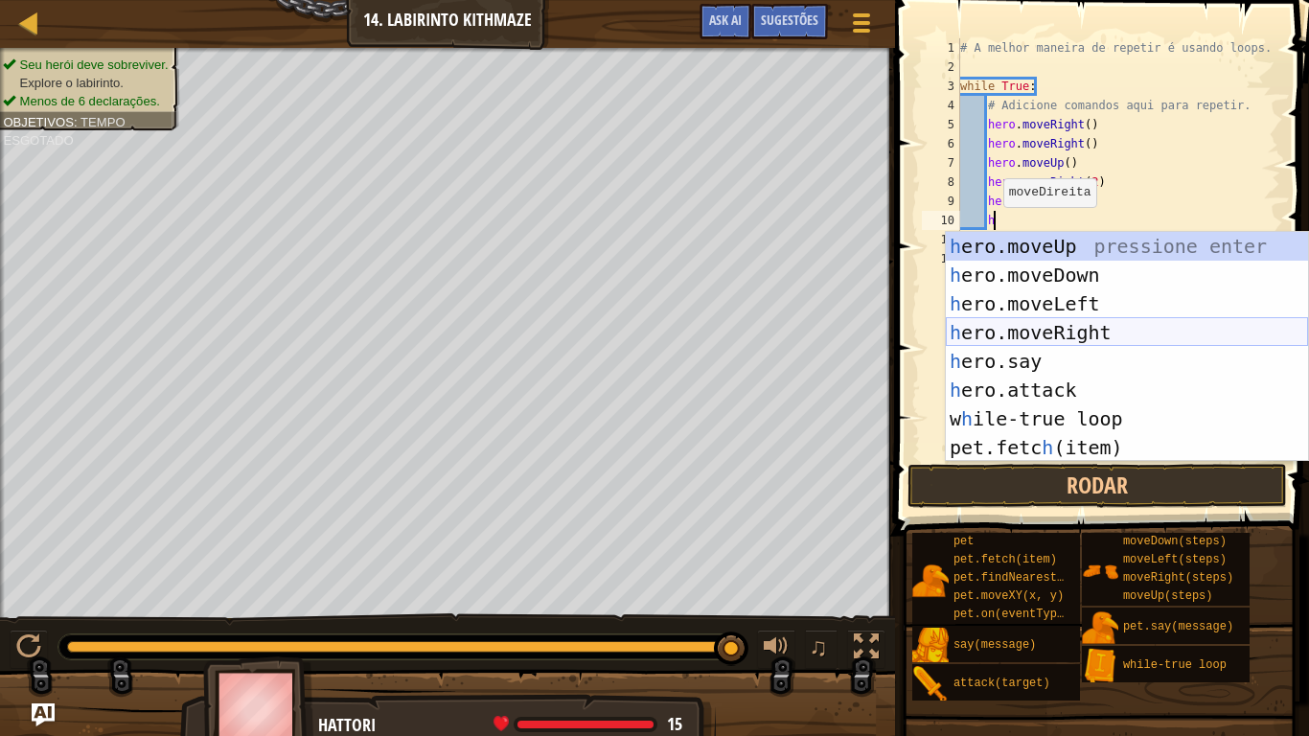
click at [1057, 323] on div "h ero.moveUp pressione enter h ero.moveDown pressione enter h ero.moveLeft pres…" at bounding box center [1127, 375] width 362 height 287
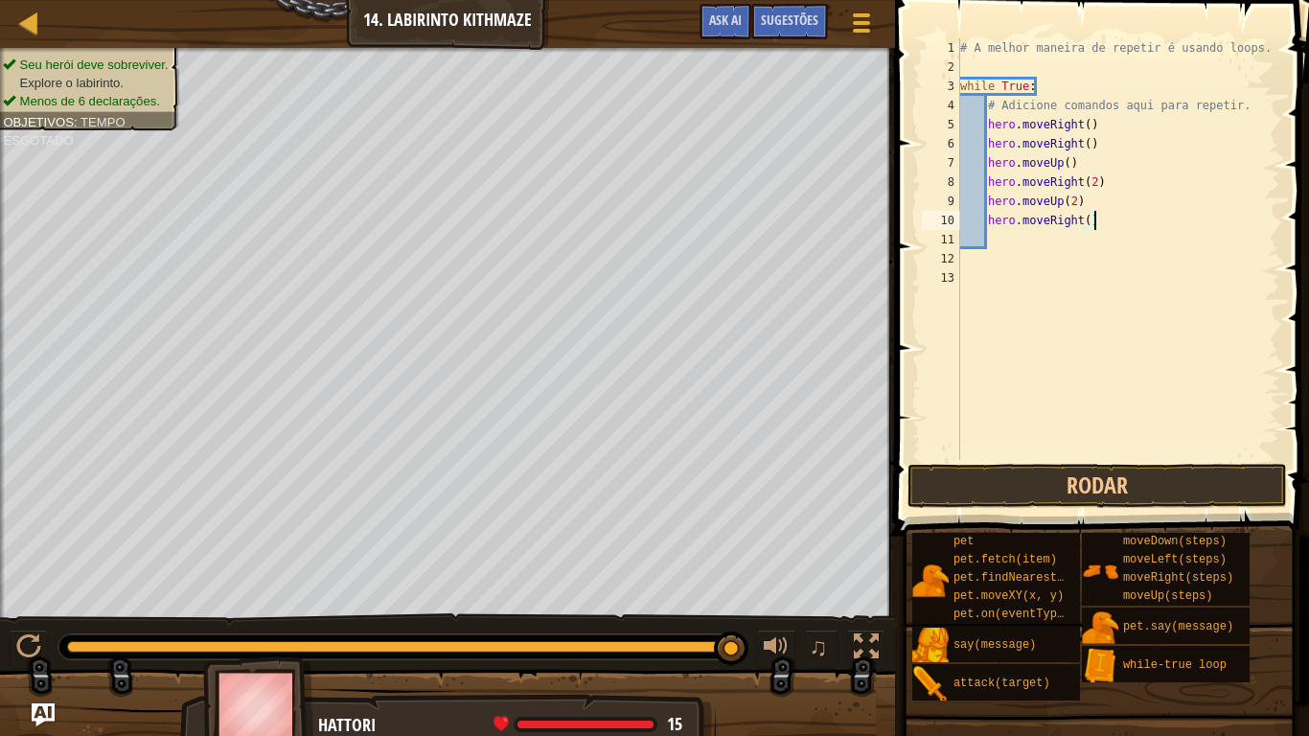
click at [1093, 223] on div "# A melhor maneira de repetir é usando loops. while True : # Adicione comandos …" at bounding box center [1118, 268] width 324 height 460
click at [1089, 223] on div "# A melhor maneira de repetir é usando loops. while True : # Adicione comandos …" at bounding box center [1118, 268] width 324 height 460
type textarea "hero.moveRight(2)"
click at [1003, 248] on div "# A melhor maneira de repetir é usando loops. while True : # Adicione comandos …" at bounding box center [1118, 268] width 324 height 460
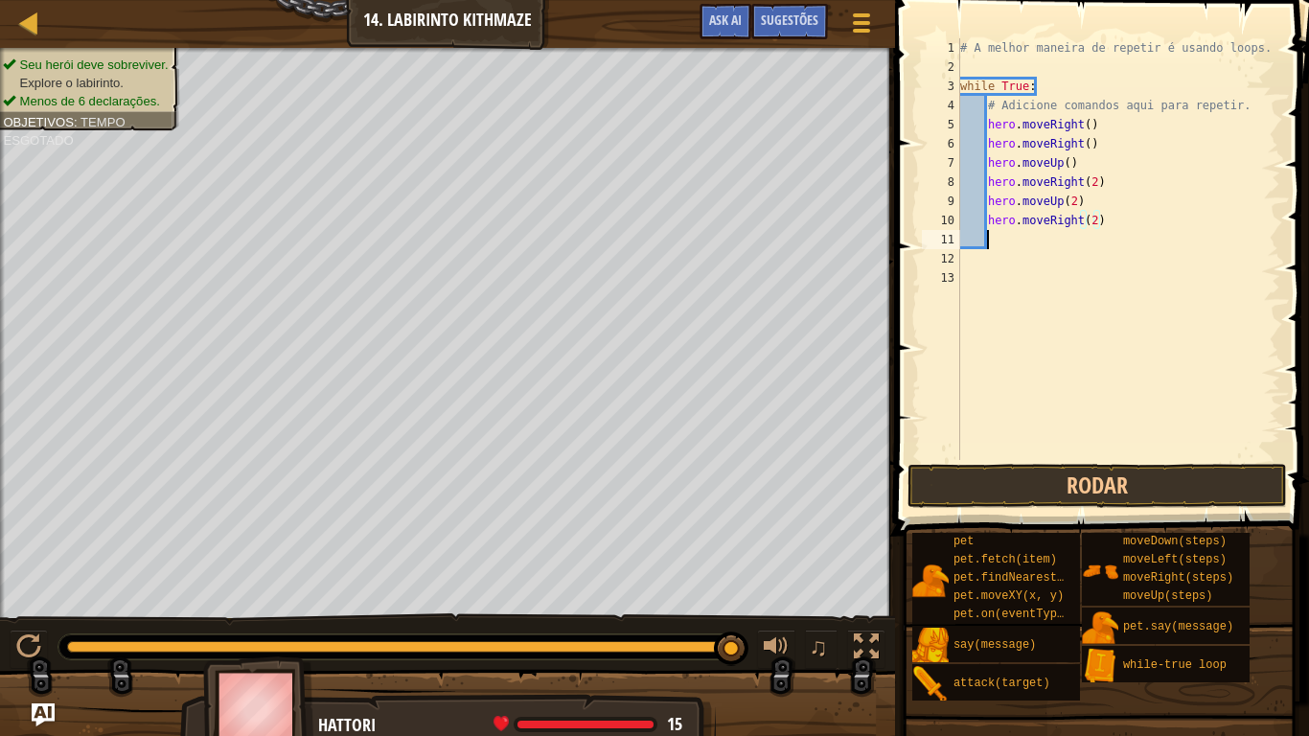
scroll to position [9, 3]
type textarea "h"
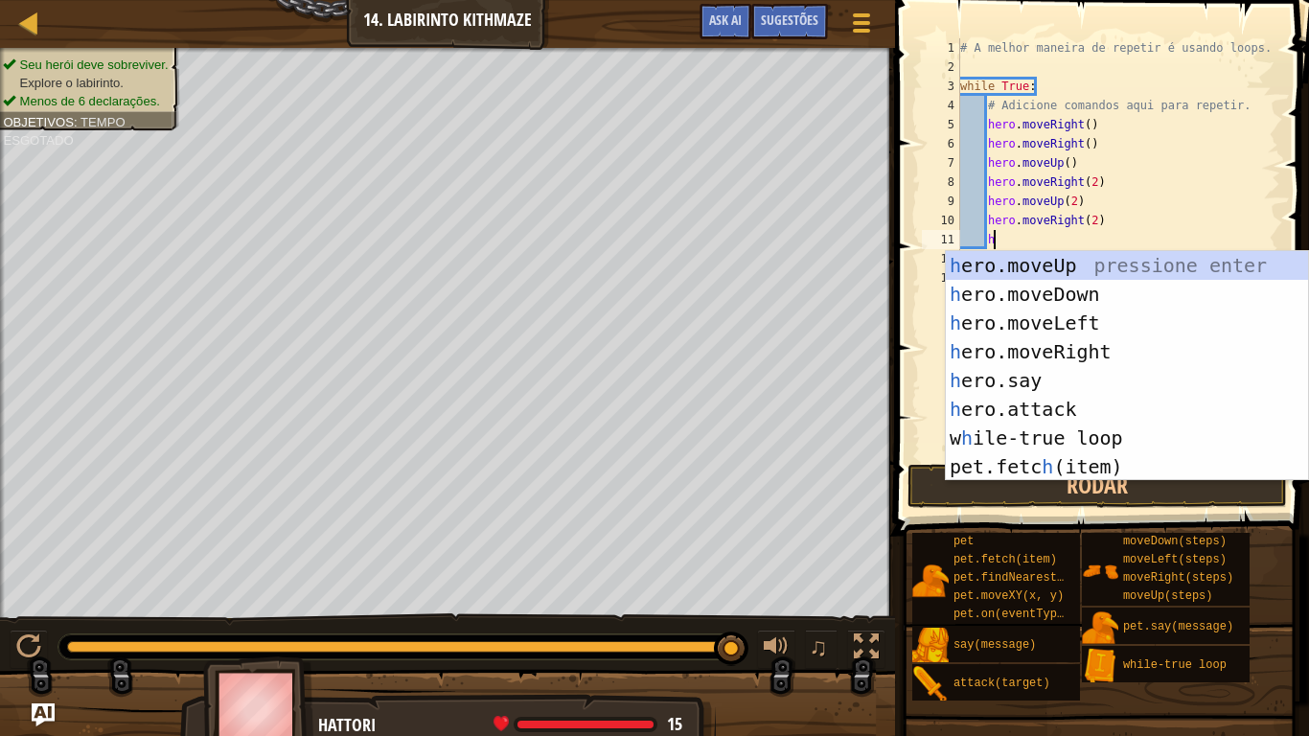
scroll to position [9, 4]
click at [996, 262] on div "h ero.moveUp pressione enter h ero.moveDown pressione enter h ero.moveLeft pres…" at bounding box center [1127, 394] width 362 height 287
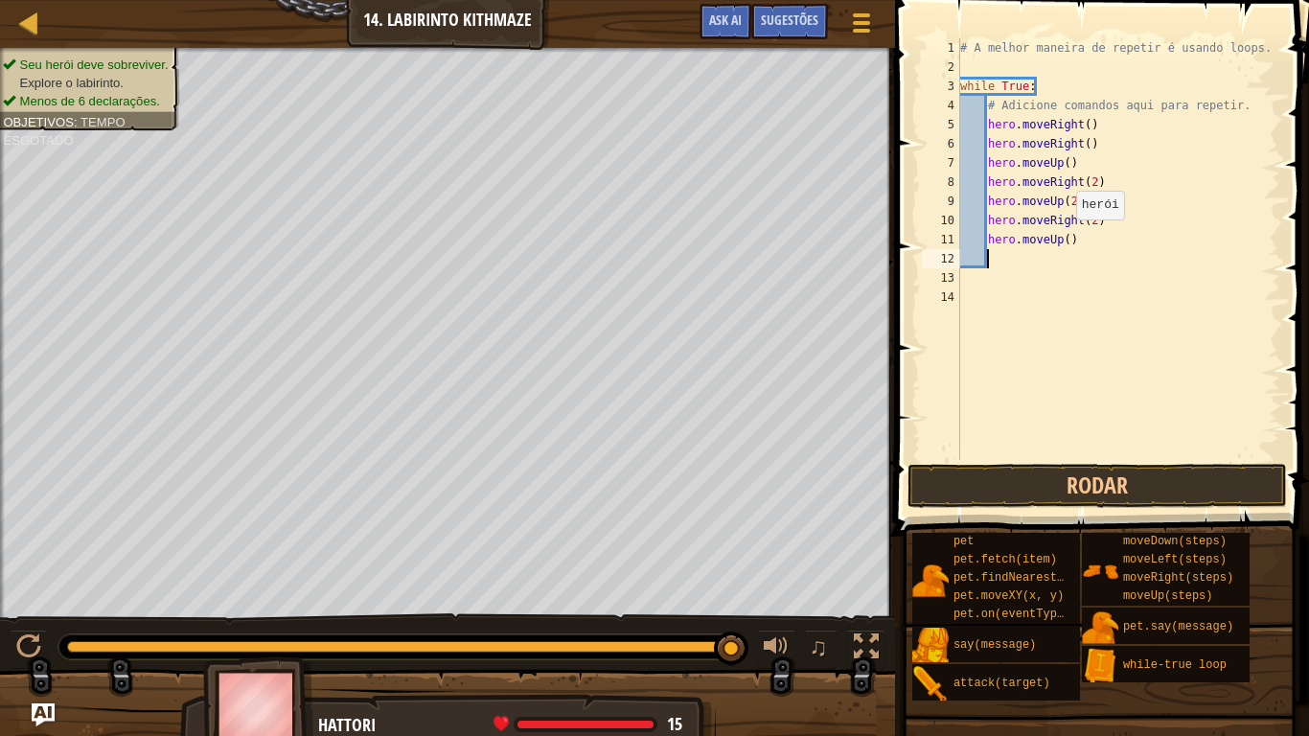
click at [1065, 240] on div "# A melhor maneira de repetir é usando loops. while True : # Adicione comandos …" at bounding box center [1118, 268] width 324 height 460
type textarea "hero.moveUp(2)"
click at [1177, 486] on button "Rodar" at bounding box center [1096, 486] width 379 height 44
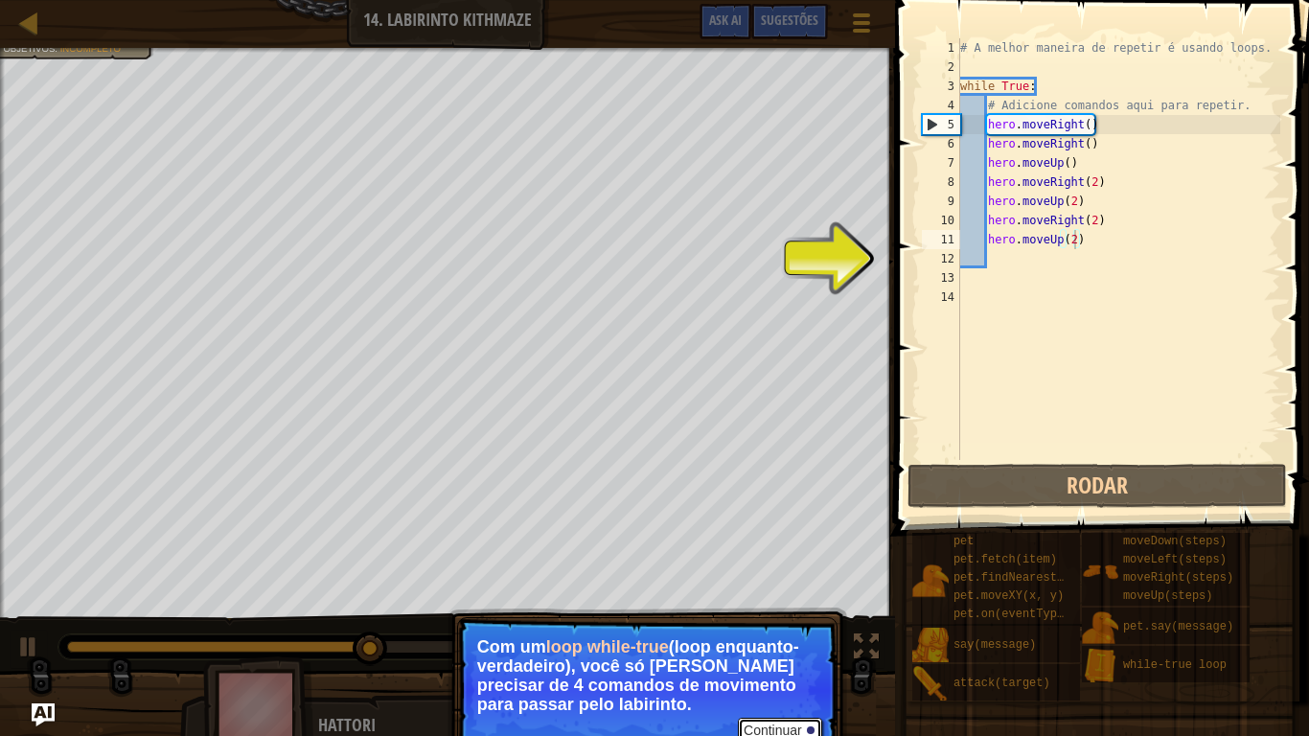
click at [761, 606] on button "Continuar" at bounding box center [780, 730] width 84 height 25
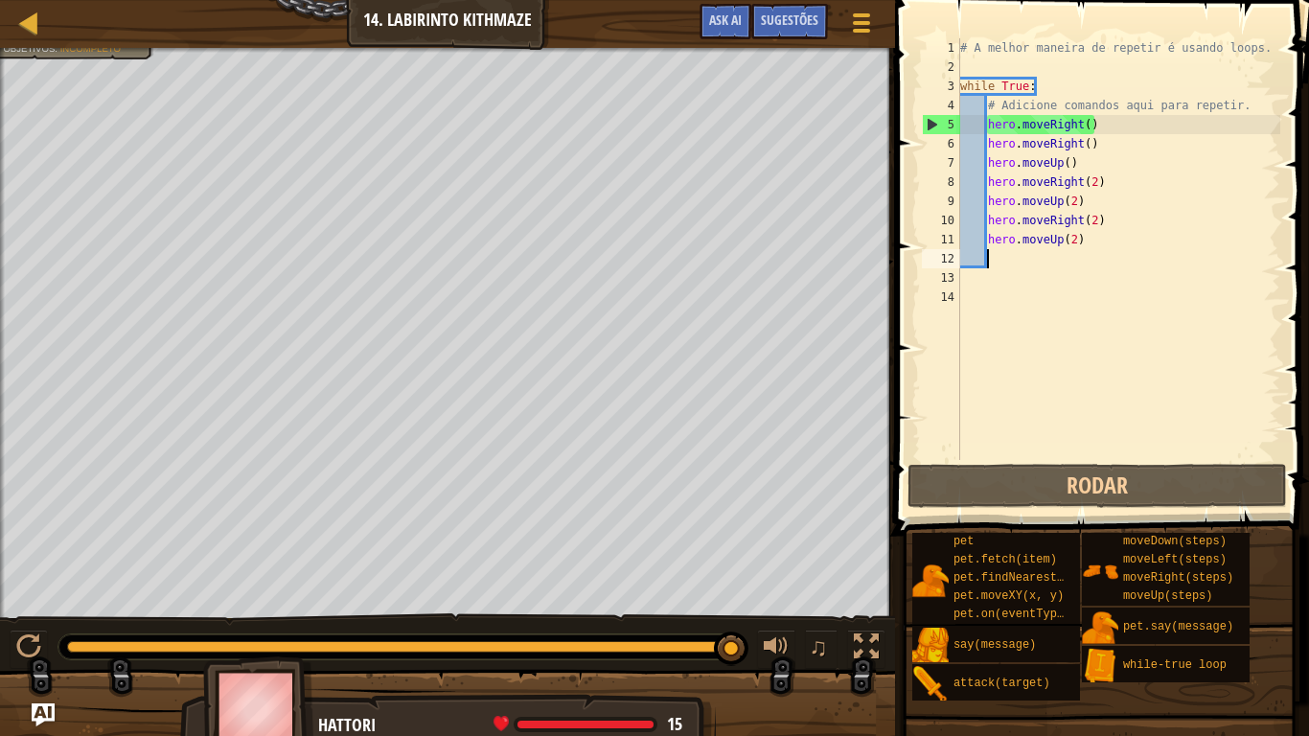
click at [1012, 257] on div "# A melhor maneira de repetir é usando loops. while True : # Adicione comandos …" at bounding box center [1118, 268] width 324 height 460
click at [1074, 245] on div "# A melhor maneira de repetir é usando loops. while True : # Adicione comandos …" at bounding box center [1118, 268] width 324 height 460
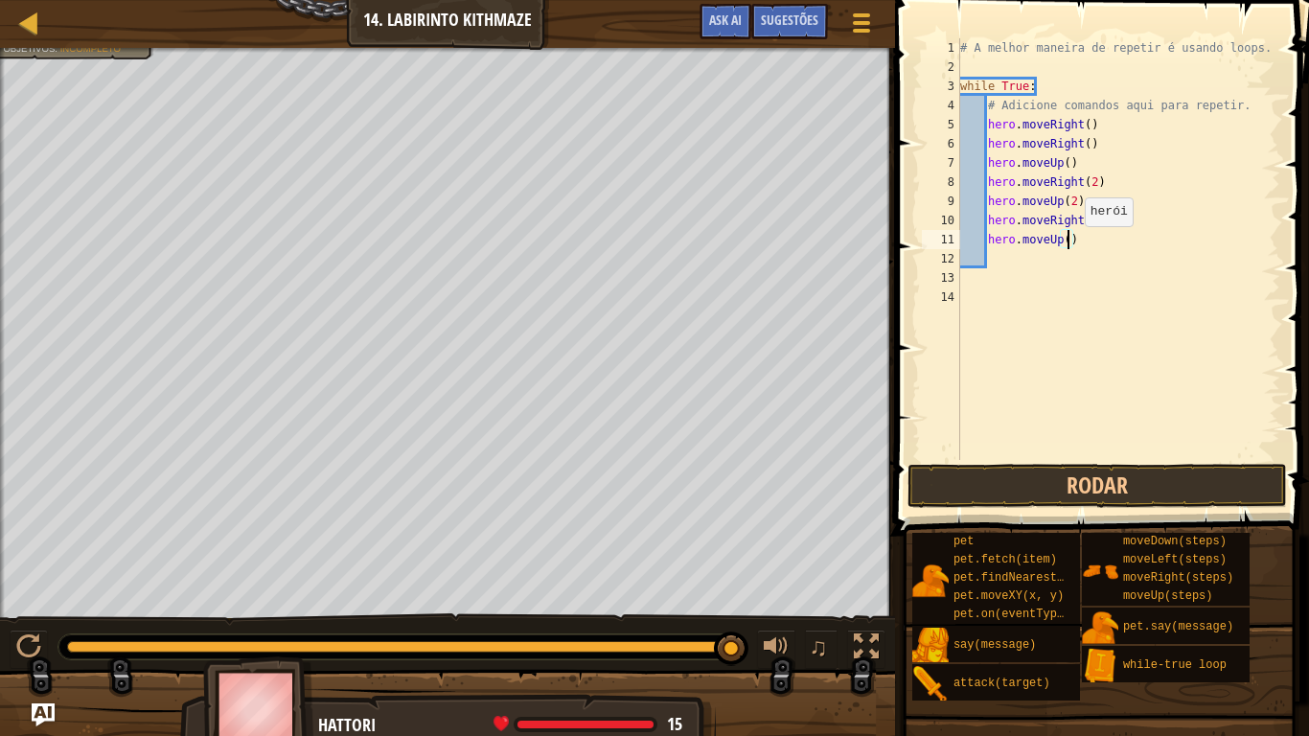
scroll to position [9, 16]
click at [1065, 492] on button "Rodar" at bounding box center [1096, 486] width 379 height 44
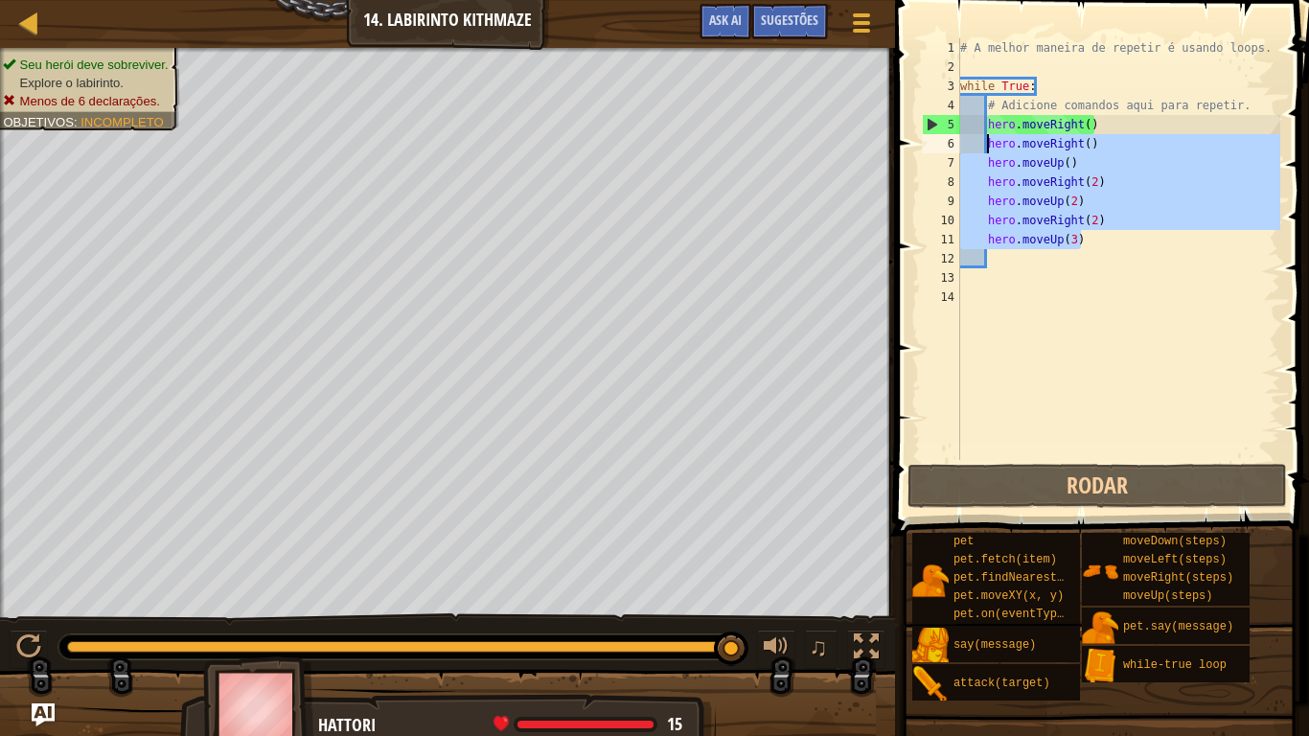
drag, startPoint x: 1086, startPoint y: 240, endPoint x: 989, endPoint y: 149, distance: 133.5
click at [989, 149] on div "# A melhor maneira de repetir é usando loops. while True : # Adicione comandos …" at bounding box center [1118, 268] width 324 height 460
type textarea "hero.moveRight() hero.moveUp()"
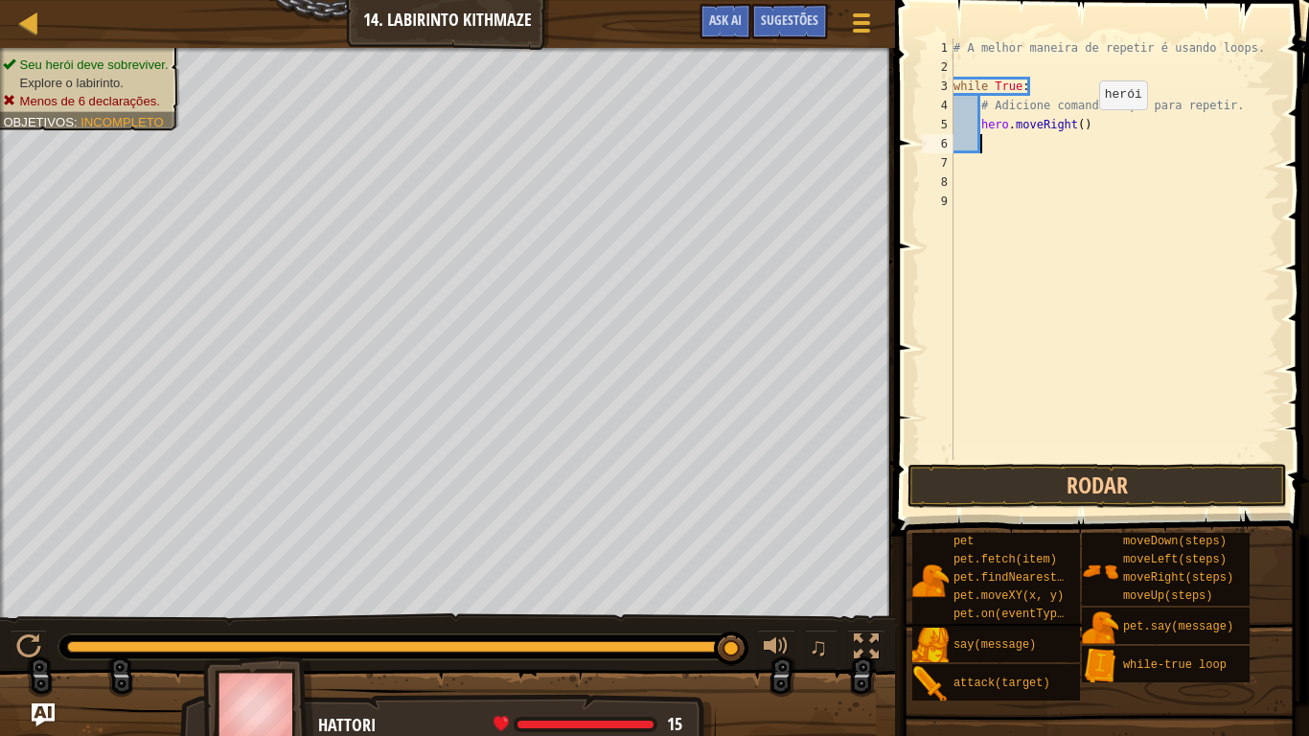
click at [1082, 127] on div "# A melhor maneira de repetir é usando loops. while True : # Adicione comandos …" at bounding box center [1114, 268] width 331 height 460
type textarea "hero.moveRight(2)"
click at [990, 140] on div "# A melhor maneira de repetir é usando loops. while True : # Adicione comandos …" at bounding box center [1114, 268] width 331 height 460
type textarea "h"
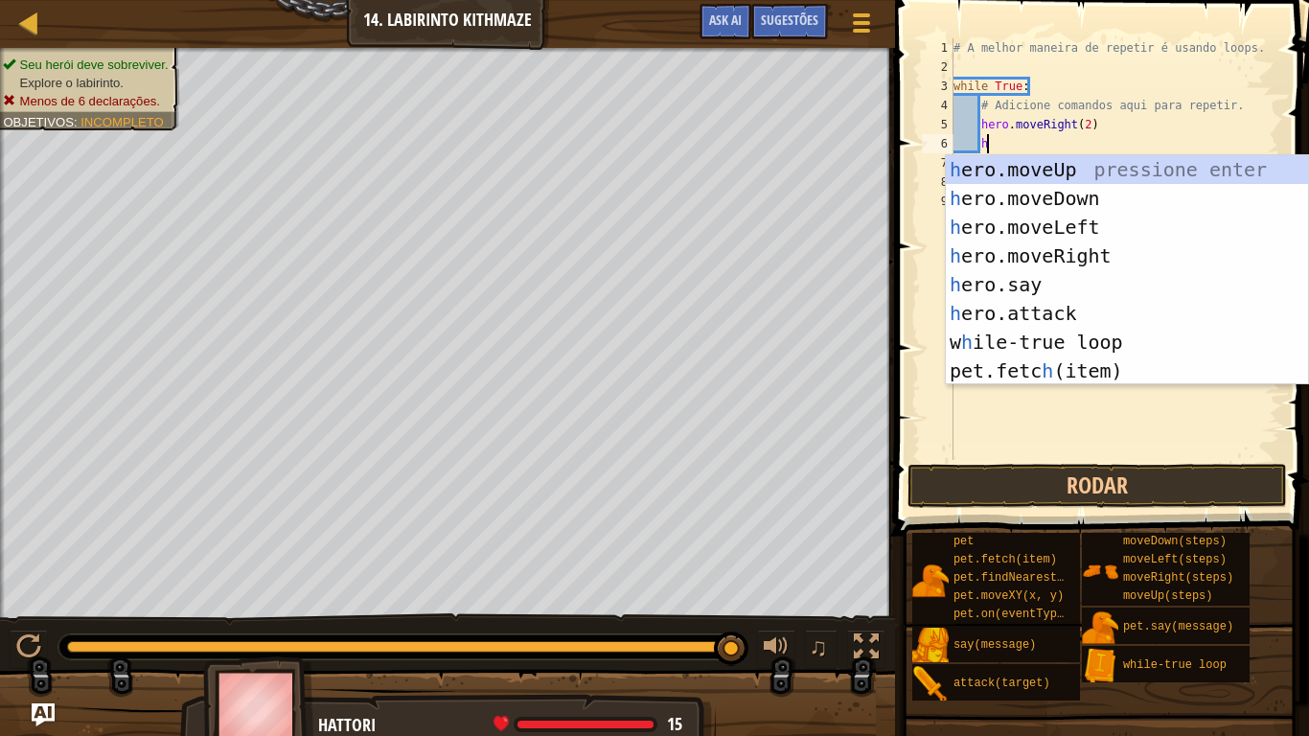
scroll to position [9, 4]
click at [995, 169] on div "h ero.moveUp pressione enter h ero.moveDown pressione enter h ero.moveLeft pres…" at bounding box center [1127, 298] width 362 height 287
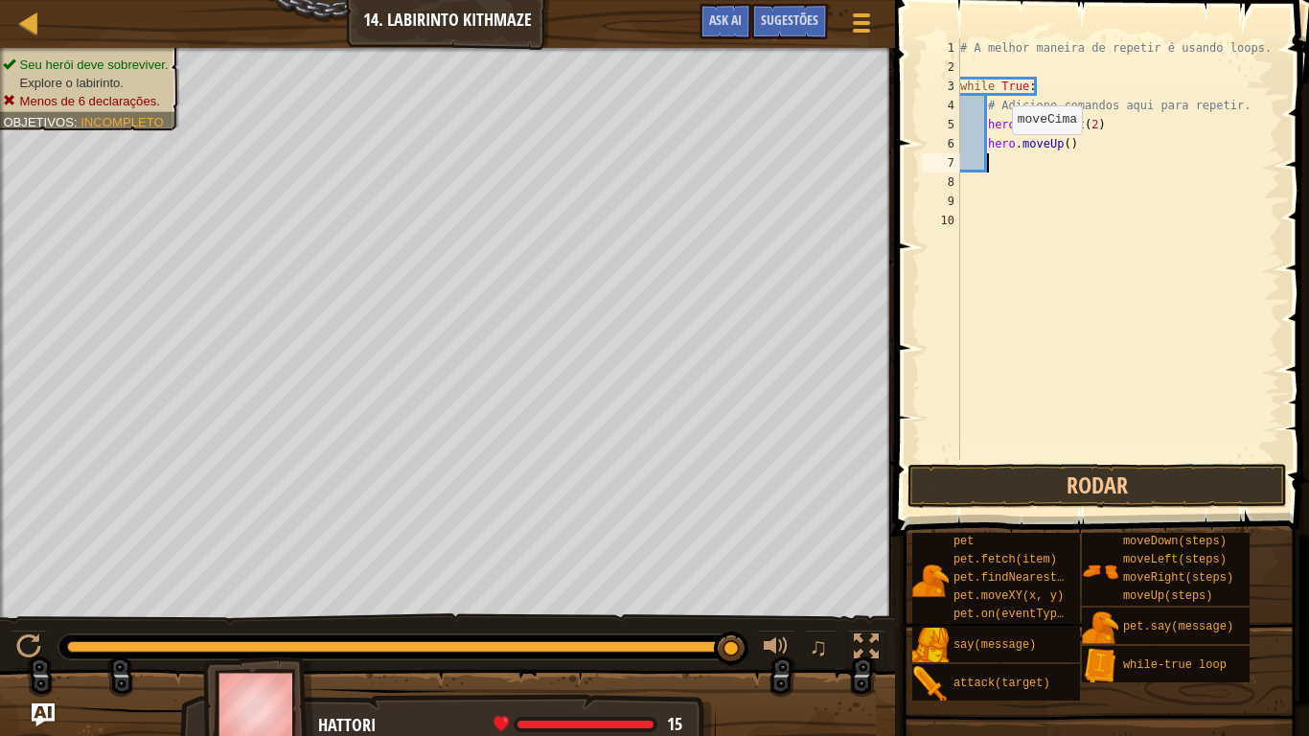
scroll to position [9, 3]
click at [1068, 143] on div "# A melhor maneira de repetir é usando loops. while True : # Adicione comandos …" at bounding box center [1118, 268] width 324 height 460
type textarea "hero.moveUp(2)"
click at [1108, 480] on button "Rodar" at bounding box center [1096, 486] width 379 height 44
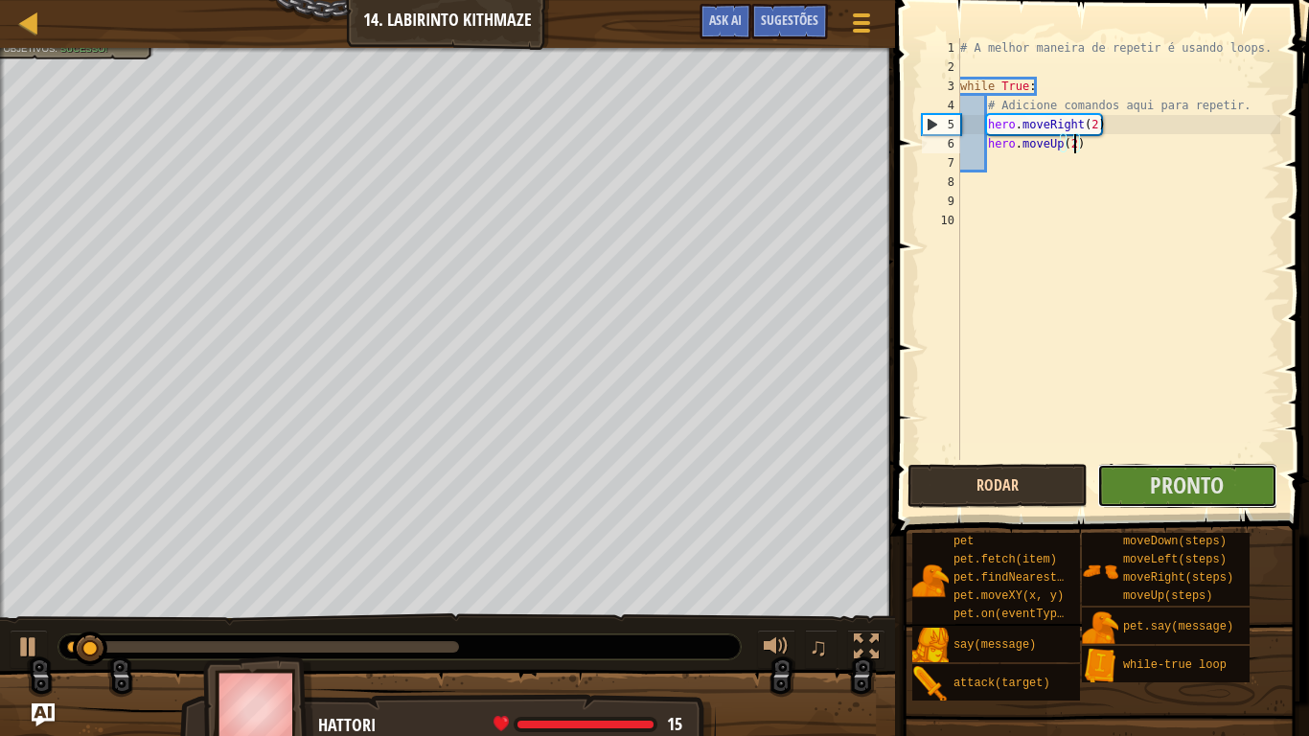
click at [1108, 480] on button "Pronto" at bounding box center [1187, 486] width 180 height 44
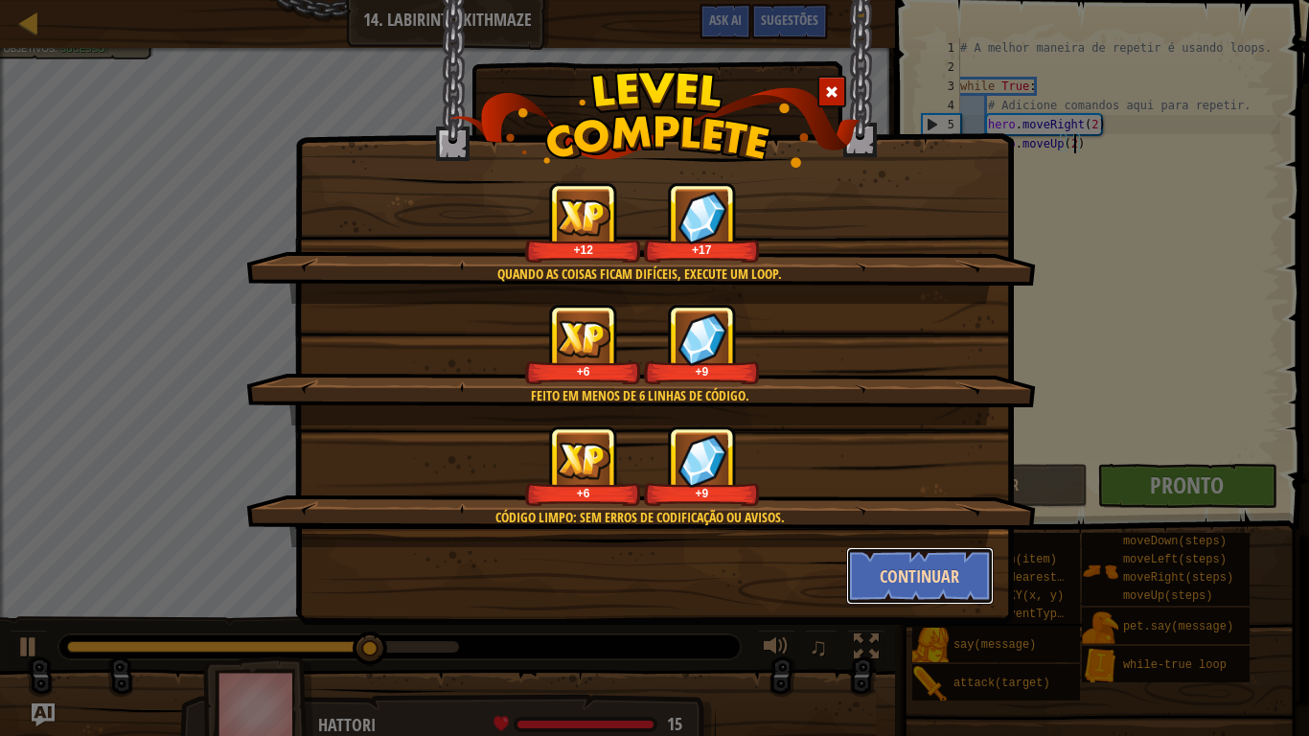
click at [903, 592] on button "Continuar" at bounding box center [920, 575] width 149 height 57
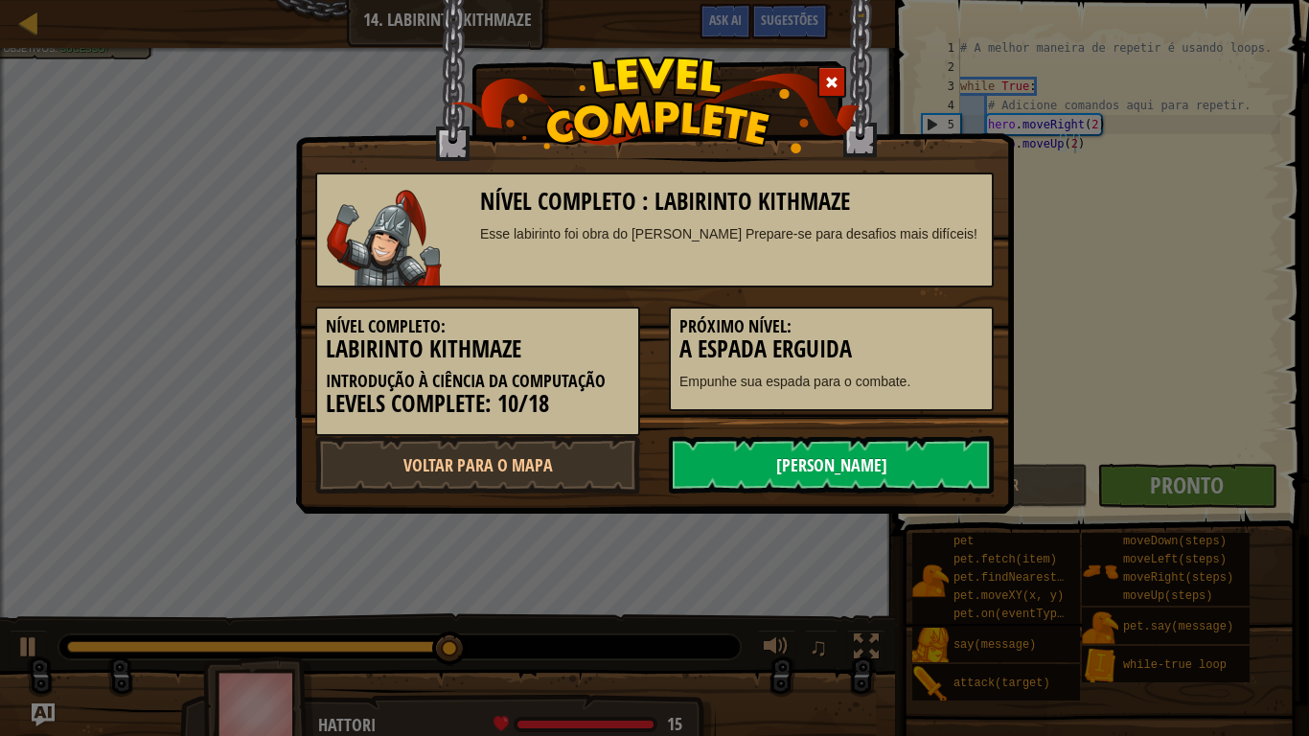
click at [826, 450] on link "[PERSON_NAME]" at bounding box center [831, 464] width 325 height 57
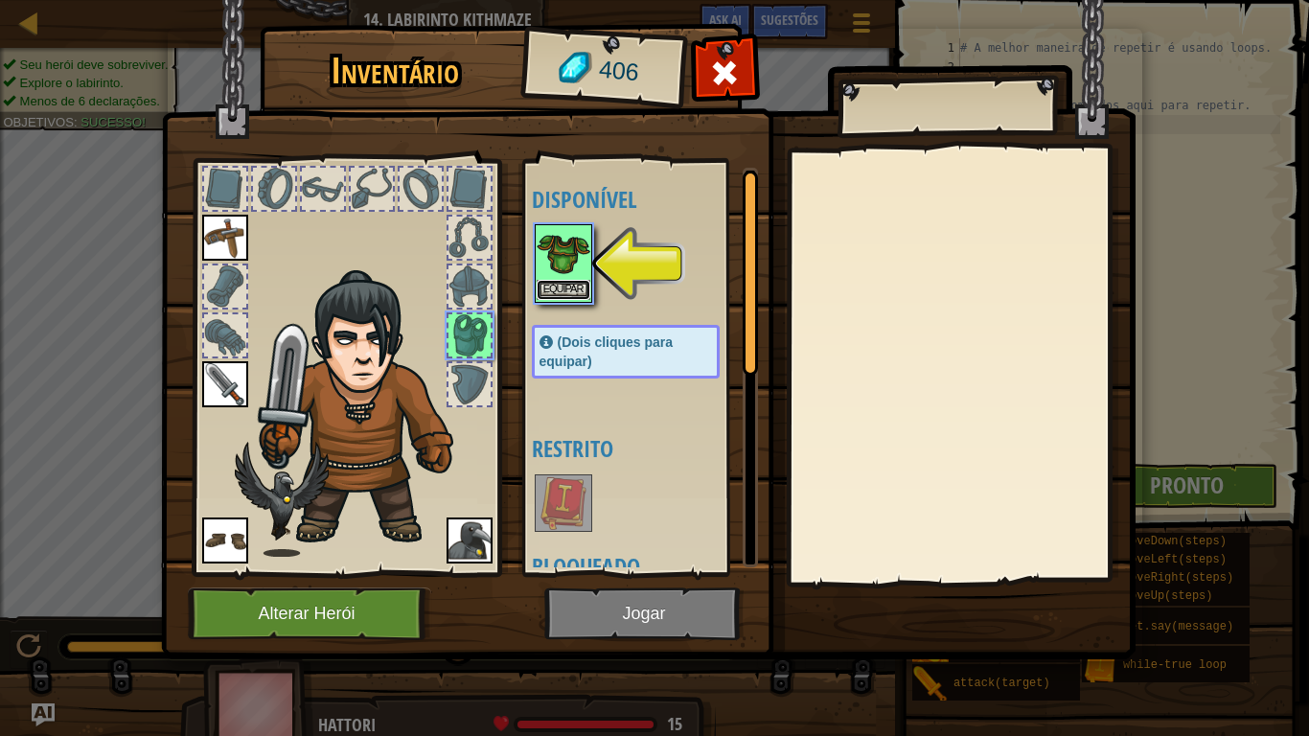
click at [561, 292] on button "Equipar" at bounding box center [564, 290] width 54 height 20
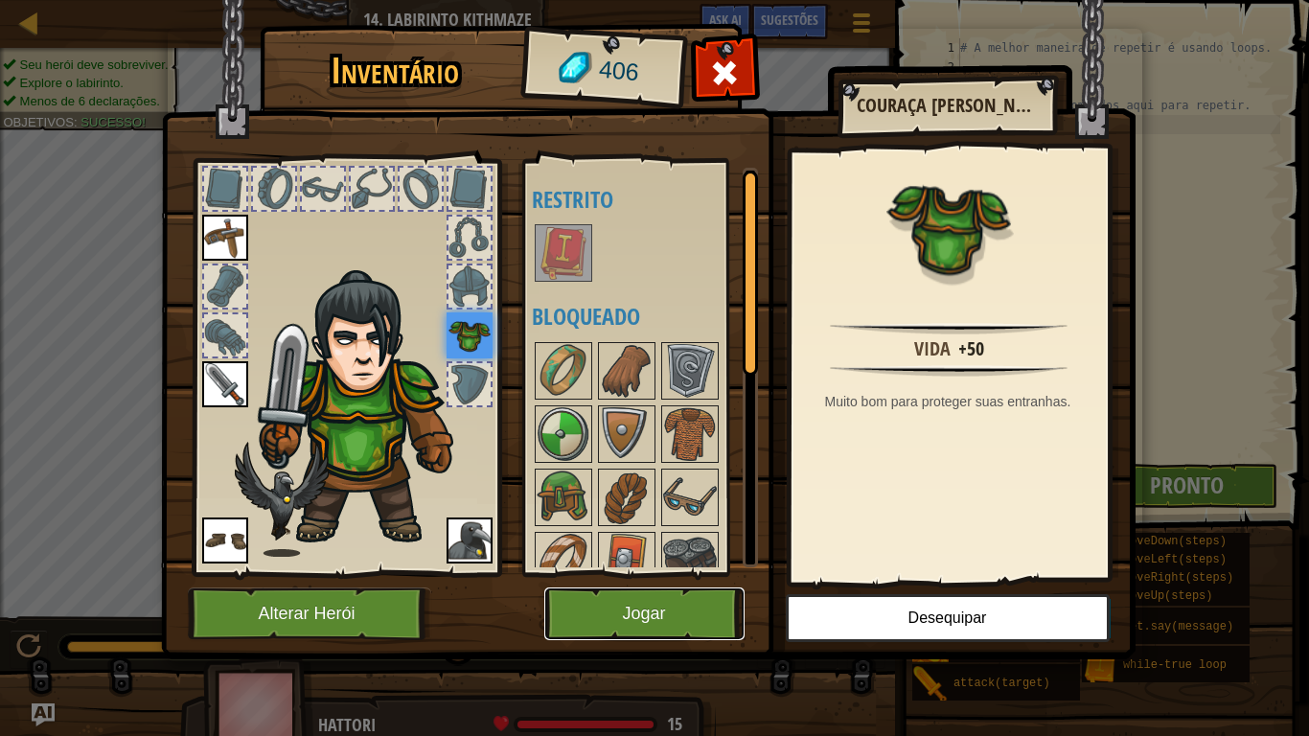
click at [600, 606] on button "Jogar" at bounding box center [644, 613] width 200 height 53
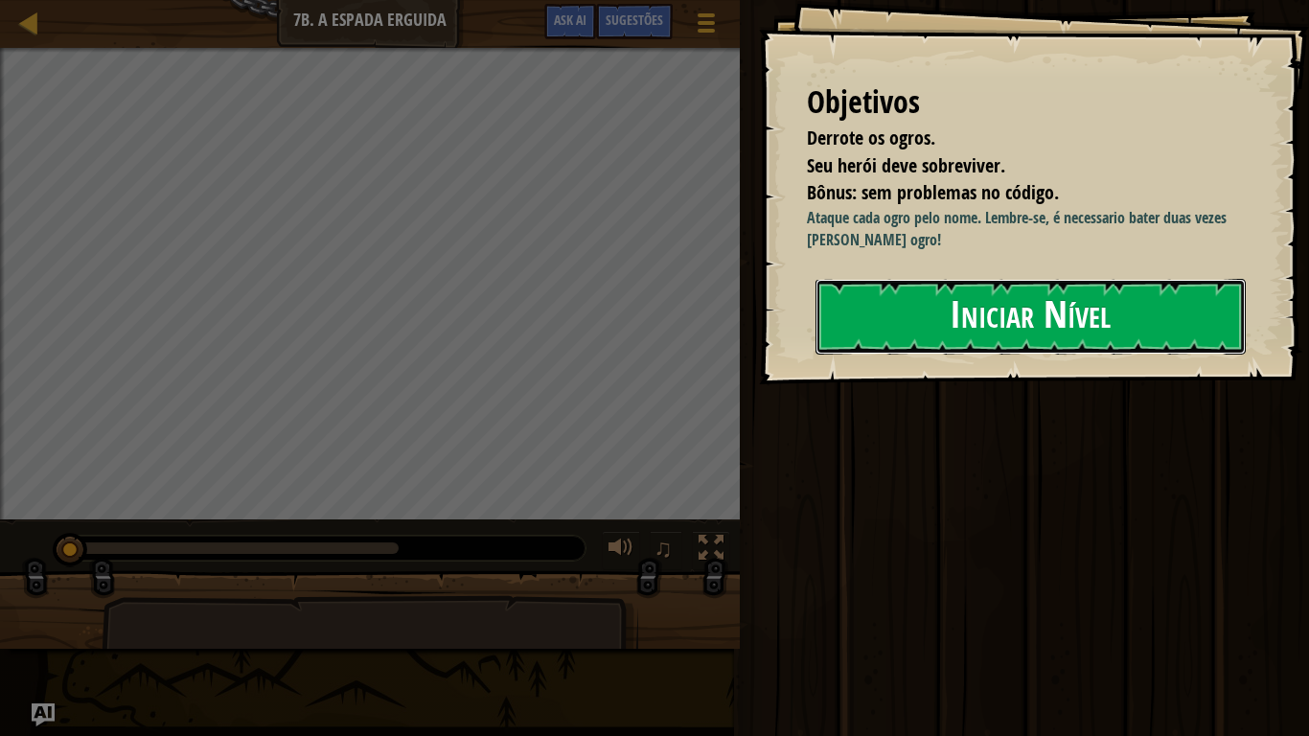
click at [903, 303] on button "Iniciar Nível" at bounding box center [1030, 317] width 430 height 76
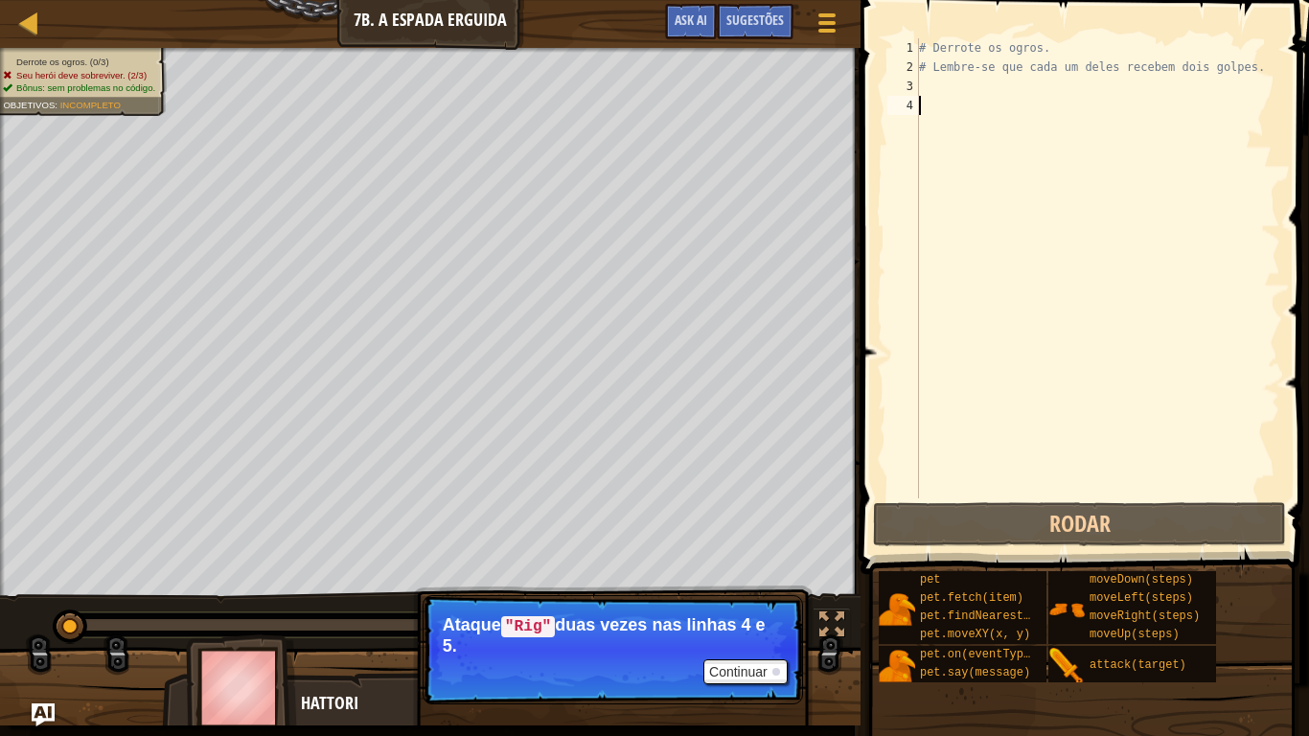
type textarea "r"
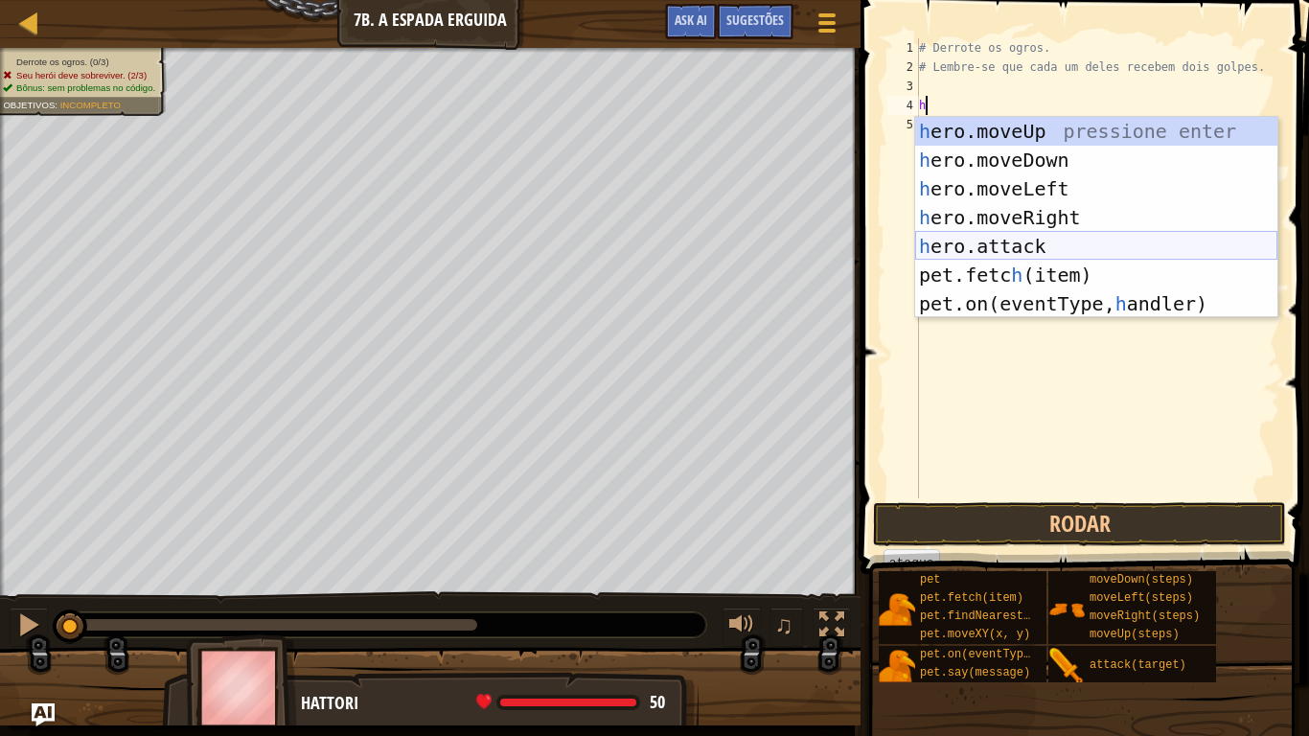
click at [996, 249] on div "h ero.moveUp pressione enter h ero.moveDown pressione enter h ero.moveLeft pres…" at bounding box center [1096, 246] width 362 height 259
type textarea "hero.attack("Enemy Name")"
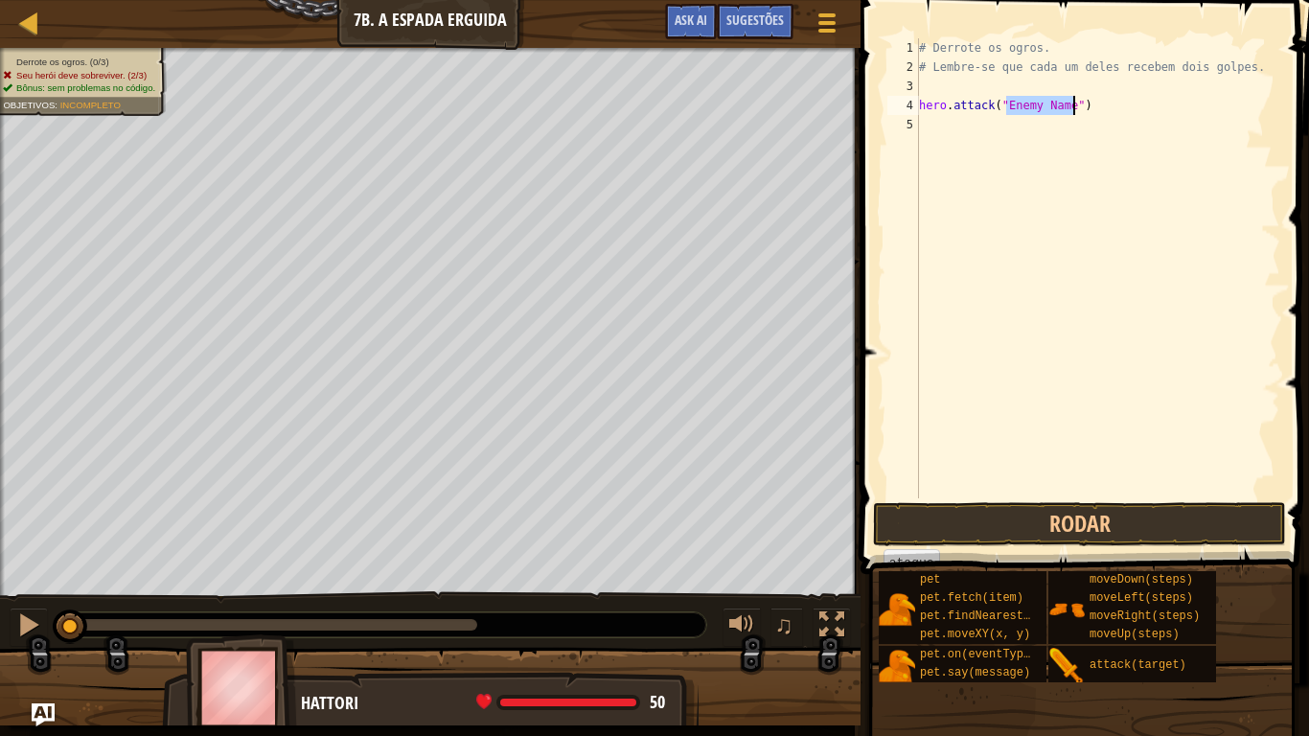
click at [996, 249] on div "# Derrote os ogros. # Lembre-se que cada um deles recebem dois golpes. hero . a…" at bounding box center [1097, 287] width 365 height 498
click at [1072, 114] on div "# Derrote os ogros. # Lembre-se que cada um deles recebem dois golpes. hero . a…" at bounding box center [1097, 287] width 365 height 498
type textarea "hero.attack("Rig")"
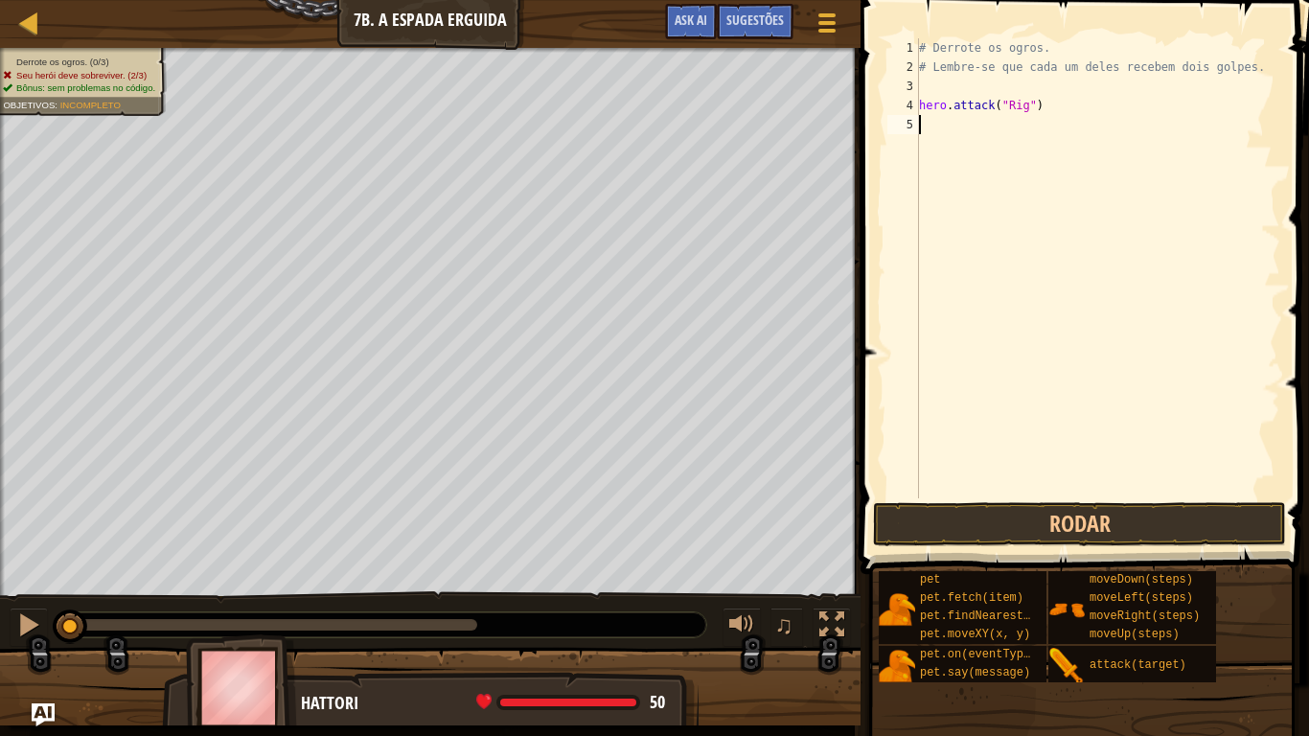
click at [950, 124] on div "# Derrote os ogros. # Lembre-se que cada um deles recebem dois golpes. hero . a…" at bounding box center [1097, 287] width 365 height 498
click at [18, 11] on div at bounding box center [29, 23] width 24 height 24
select select "pt-BR"
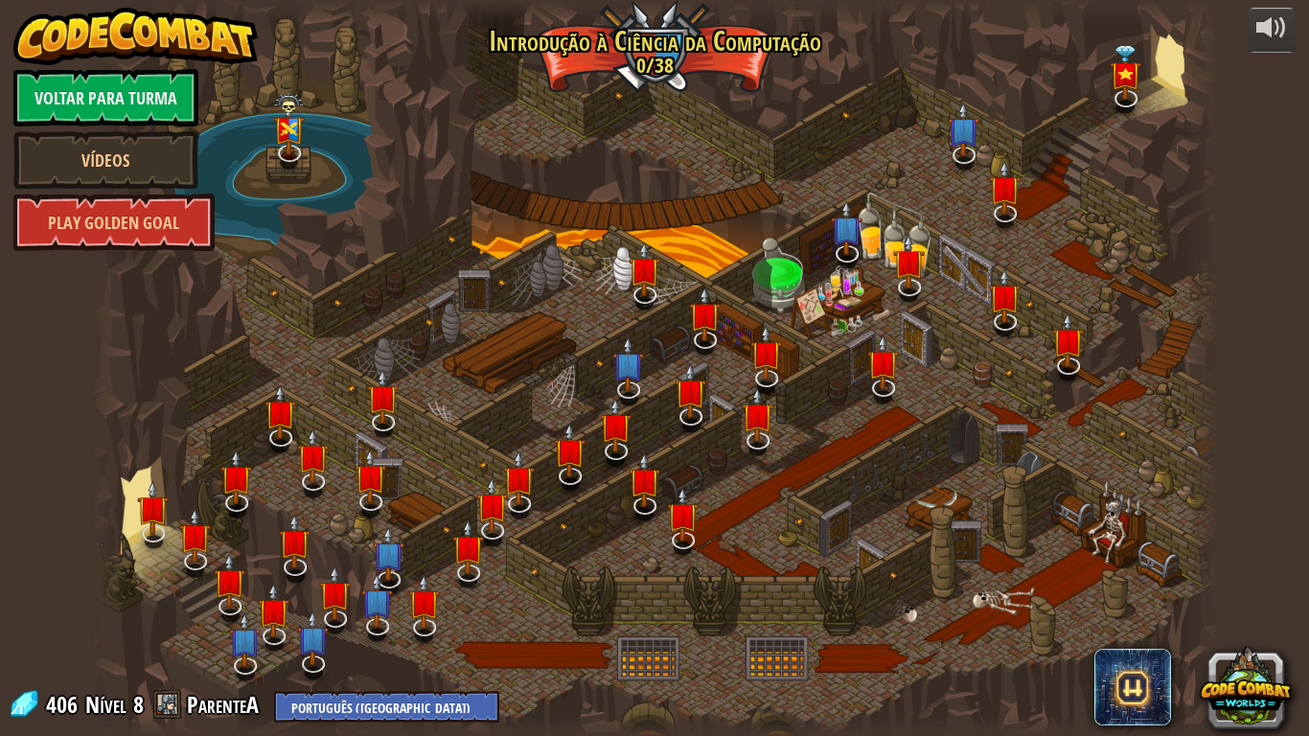
select select "pt-BR"
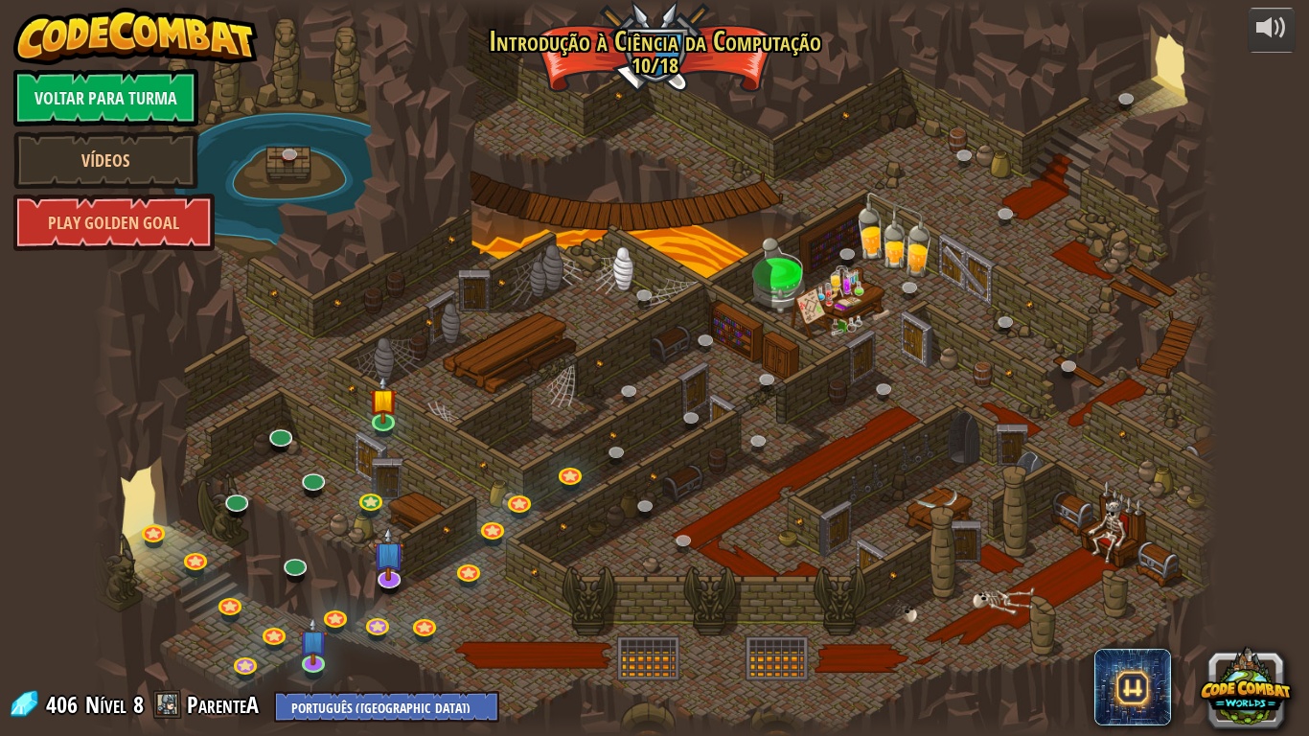
select select "pt-BR"
